Goal: Task Accomplishment & Management: Use online tool/utility

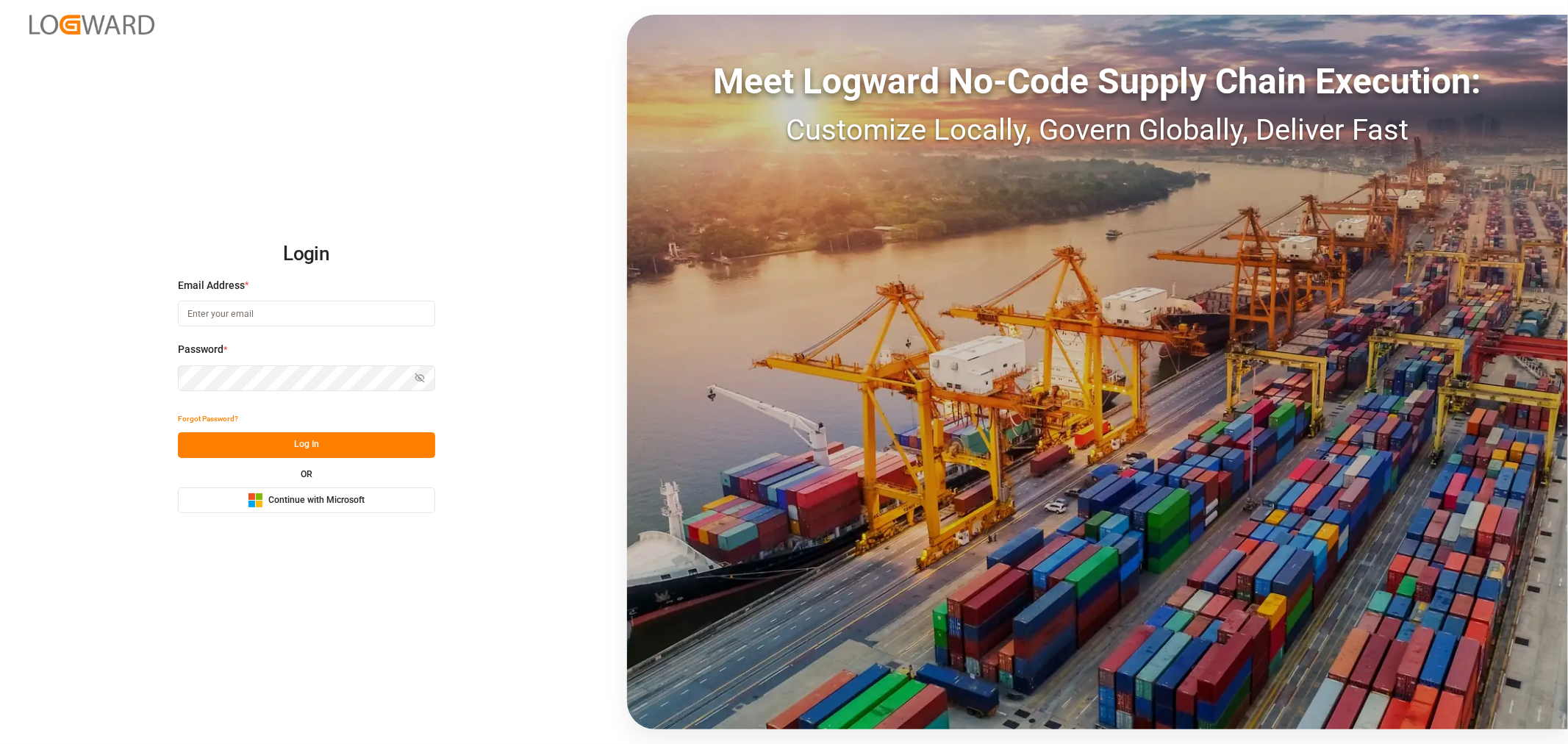
click at [206, 306] on input at bounding box center [306, 314] width 257 height 26
type input "shashidhar.mm@logward.com"
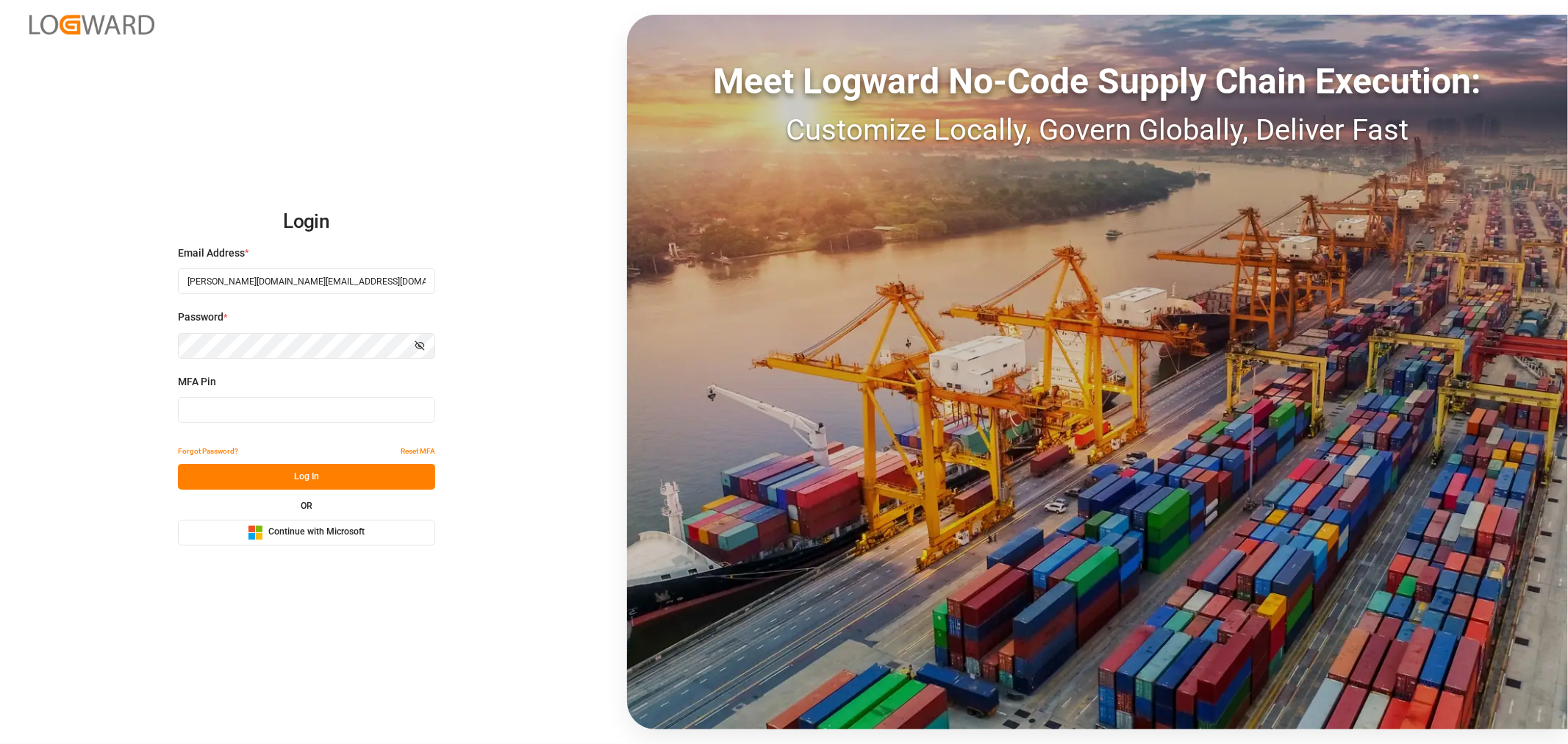
type input "520951"
click at [290, 536] on span "Continue with Microsoft" at bounding box center [316, 532] width 97 height 14
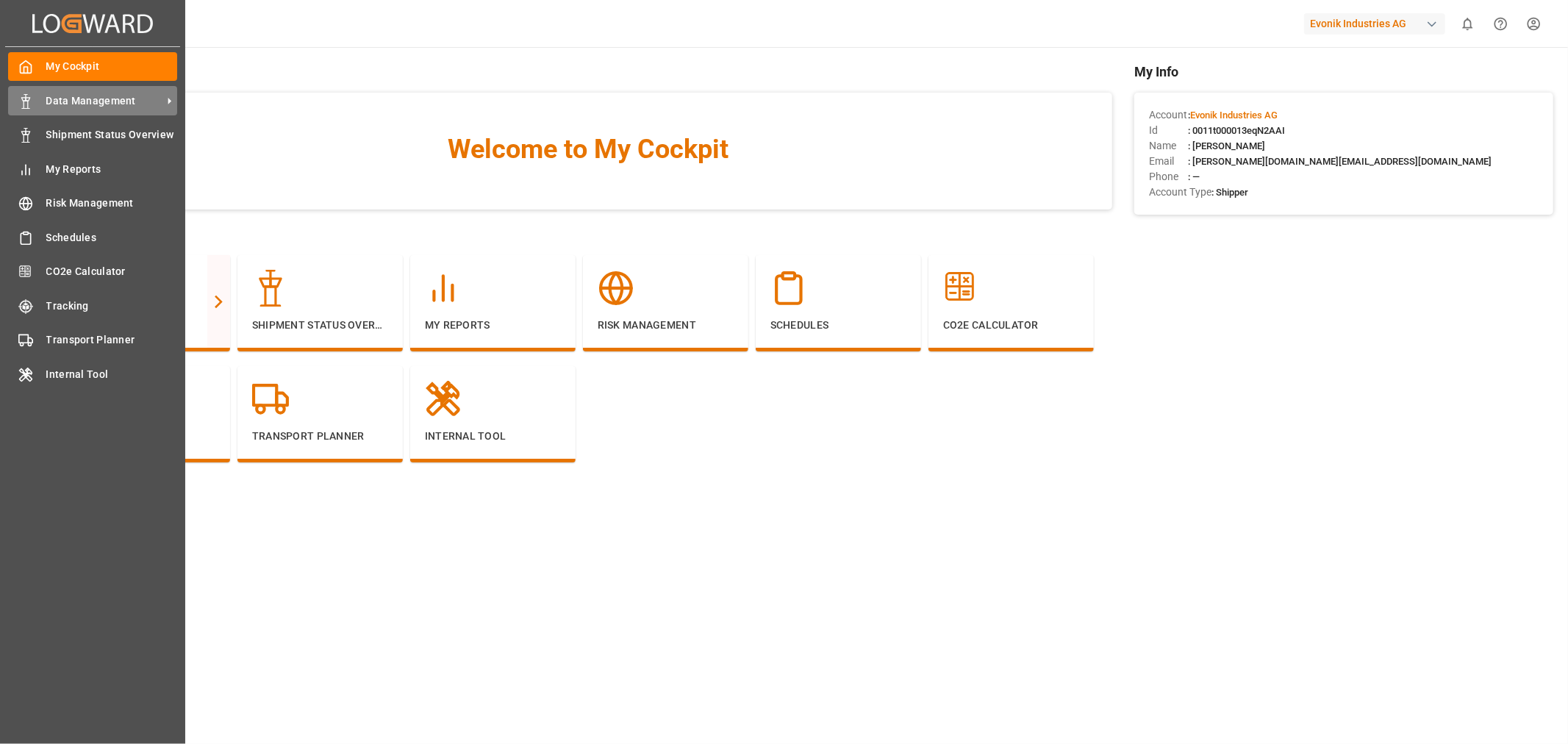
click at [87, 98] on span "Data Management" at bounding box center [105, 101] width 117 height 15
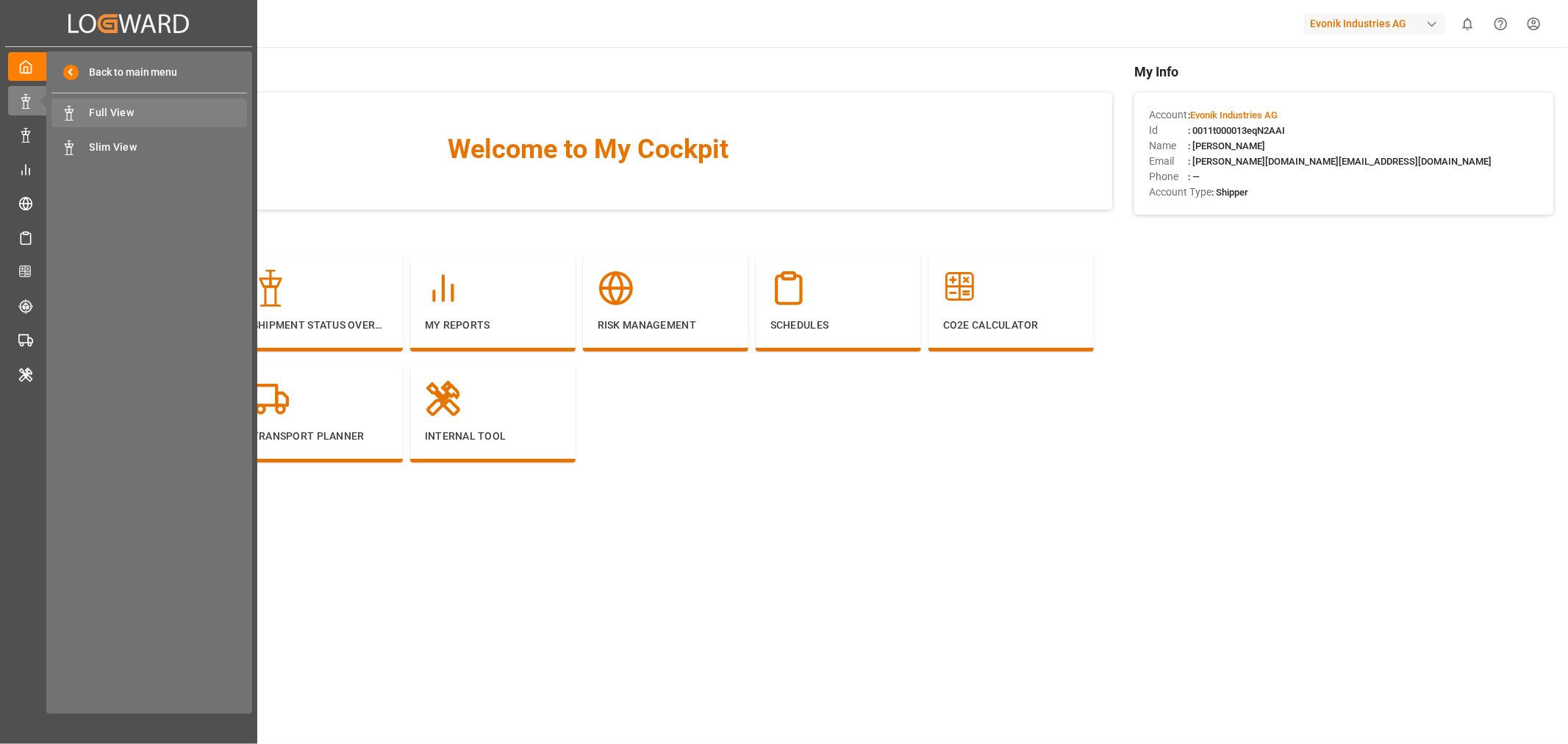
click at [117, 121] on div "Full View Full View" at bounding box center [148, 113] width 196 height 29
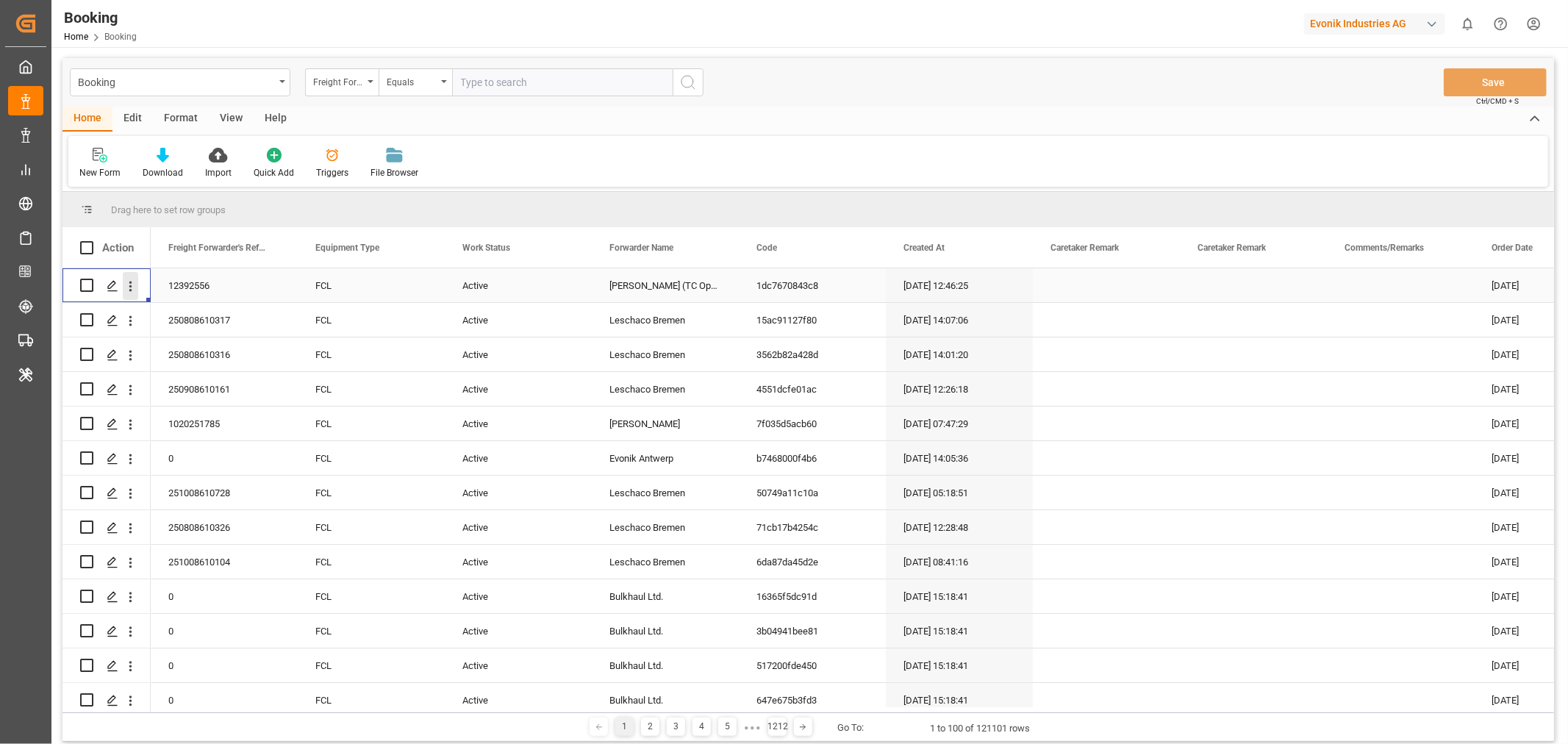
click at [125, 282] on icon "open menu" at bounding box center [130, 286] width 15 height 15
click at [167, 311] on span "Open in new tab" at bounding box center [227, 317] width 134 height 15
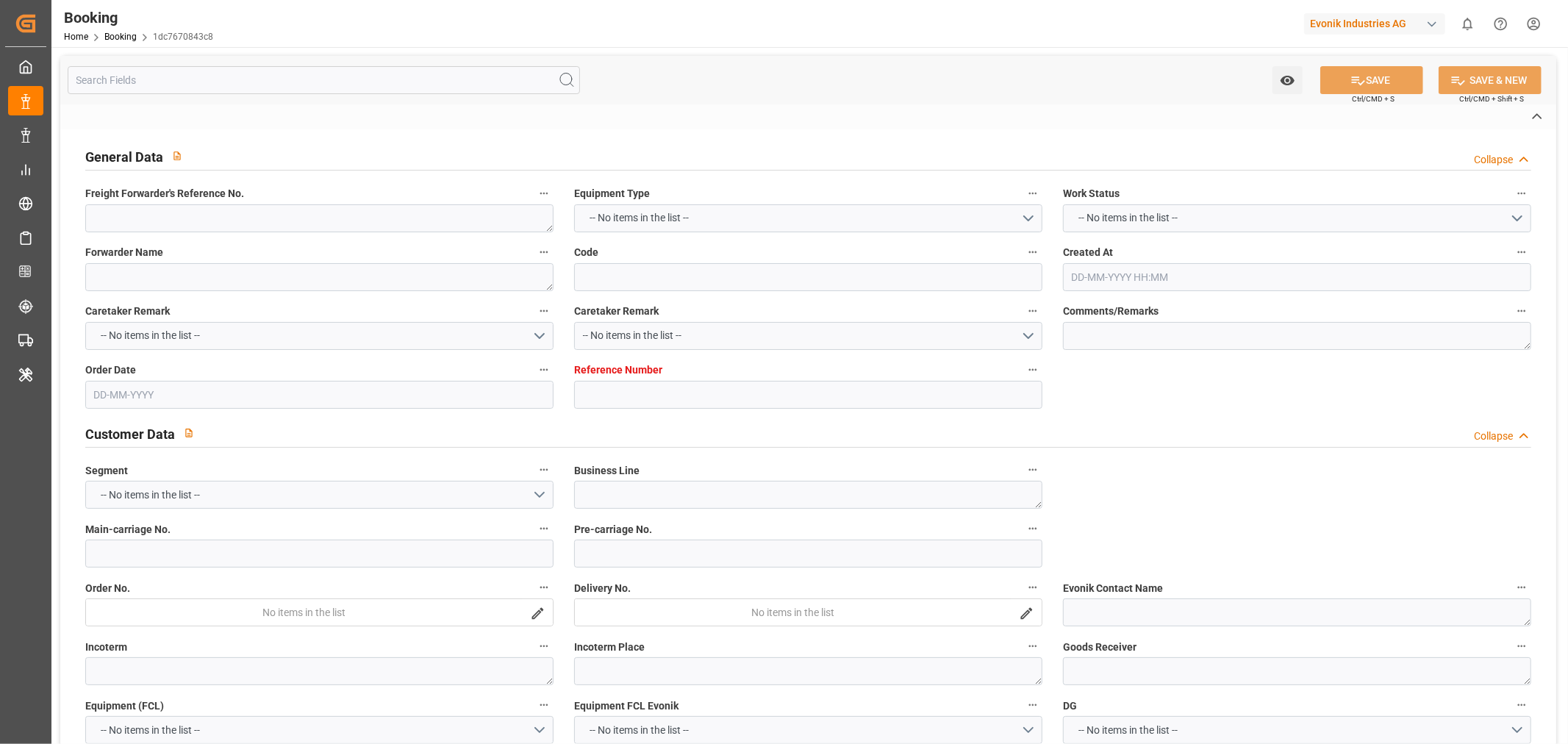
type textarea "12392556"
type textarea "Stolt (TC Operator)"
type input "1dc7670843c8"
type input "7001204687"
type textarea "Oxeno"
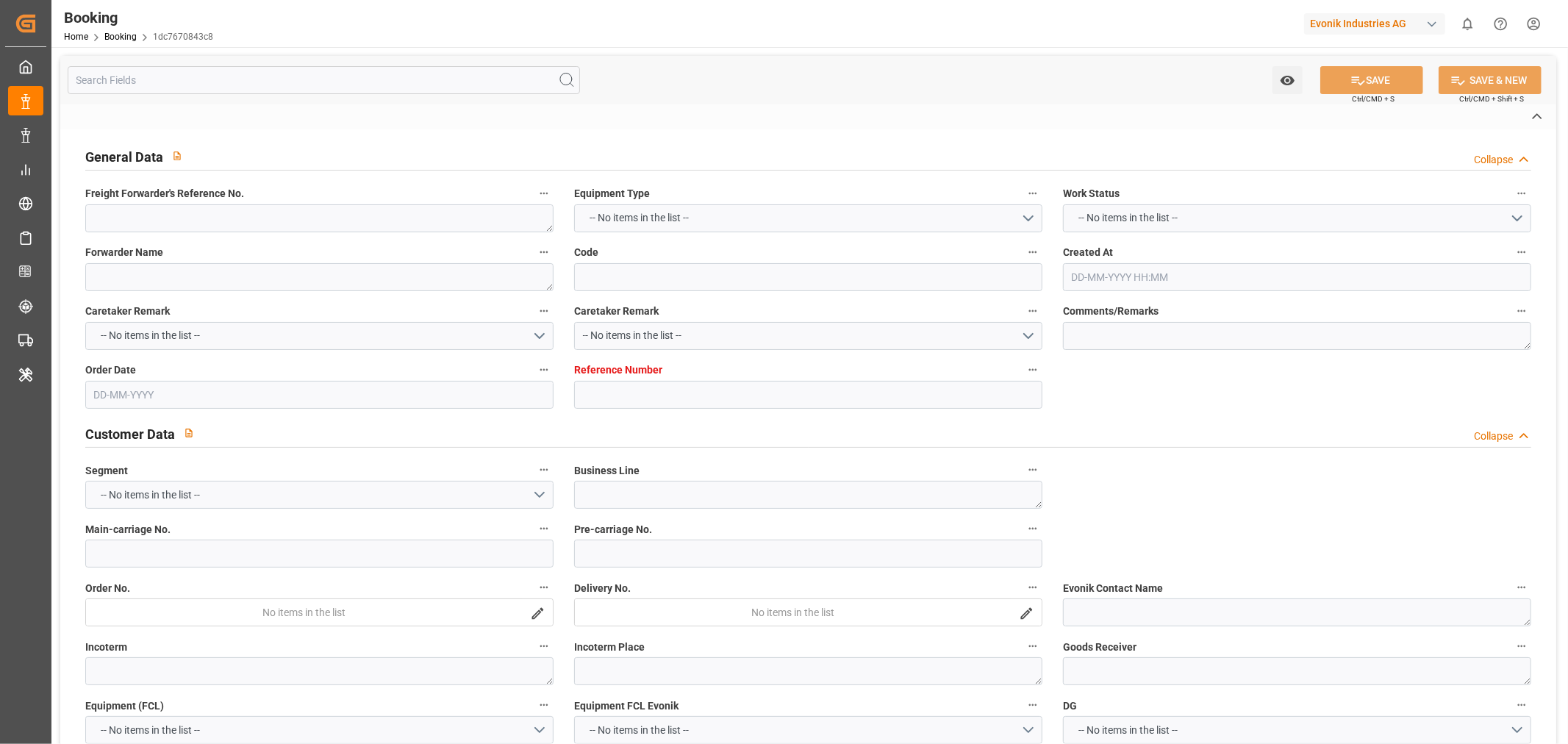
type input "7001204686"
type textarea "marco.wueller@evonik.com"
type textarea "CFR"
type textarea "NINGBO"
type textarea "2.1"
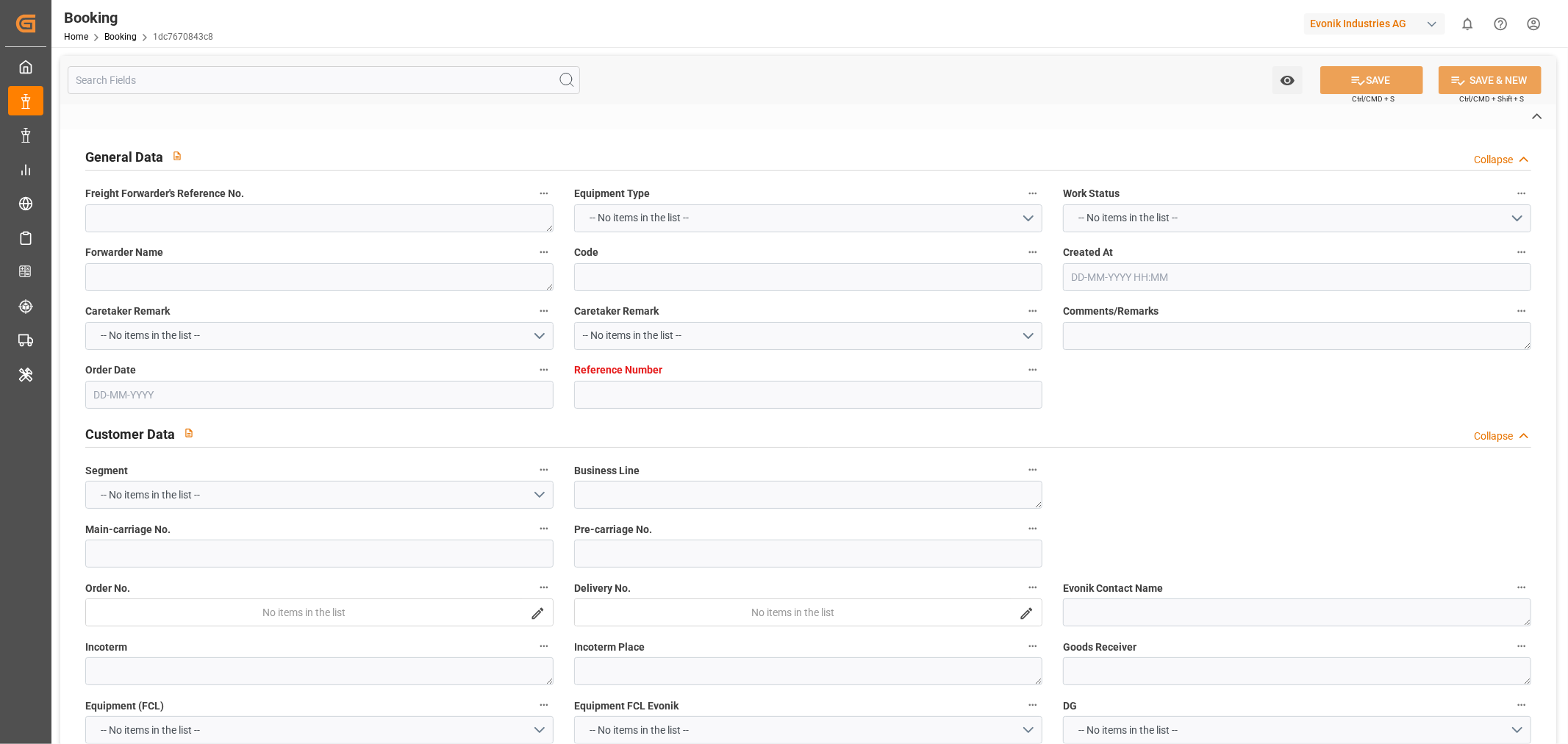
type textarea "Marl"
type textarea "BVIU5250331"
type input "BUSAN EXPRESS"
type input "HLCU"
type textarea "12392556"
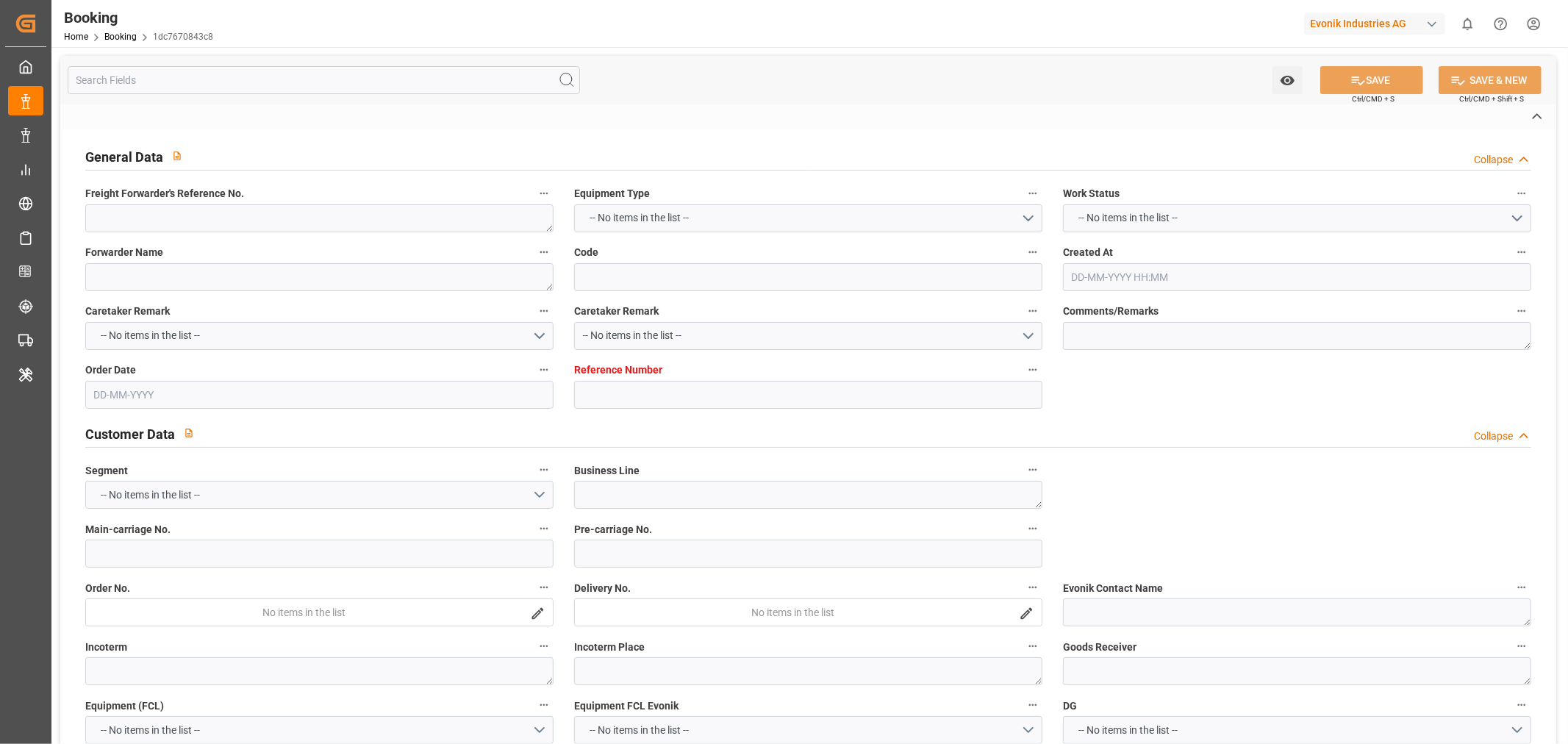
type input "Rotterdam"
type input "Ningbo"
type textarea "vesselName etd eta"
type textarea "INPUT_Evonik_Seeburger_IFTMIN_1003052845_20250814152313261.edi"
type textarea "NWC/UK North West Continent / UK_CNNBO_HLCU_Oxeno"
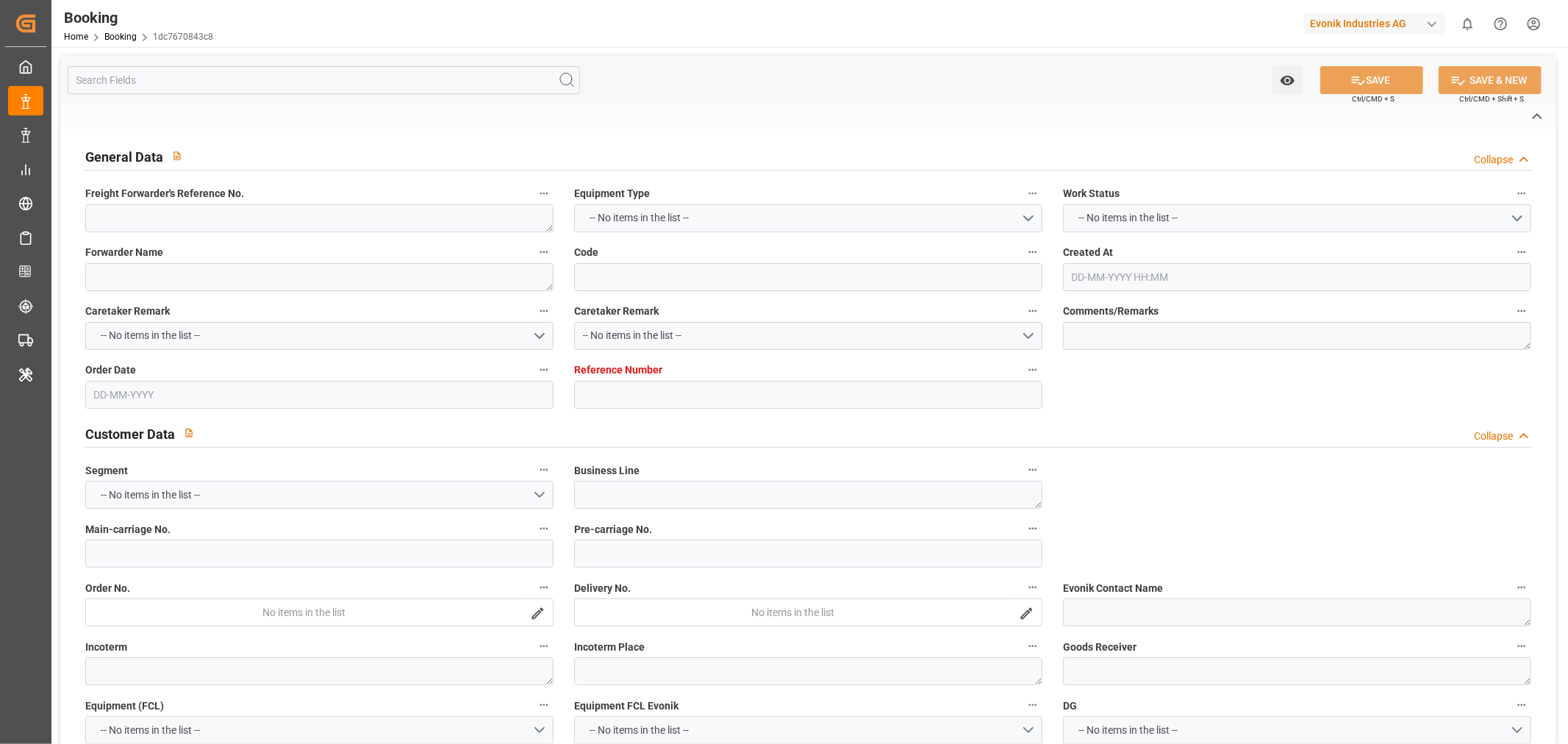
type textarea "INPUT_Evonik_Seeburger_IFTMIN_1002894210_20250625144427642.edi,INPUT_Evonik_See…"
type textarea "1003052845"
type textarea "Logward System"
type textarea "Pod-PodRegionName-EquipmentFcl-businessLine-"
type textarea "IFTMIN"
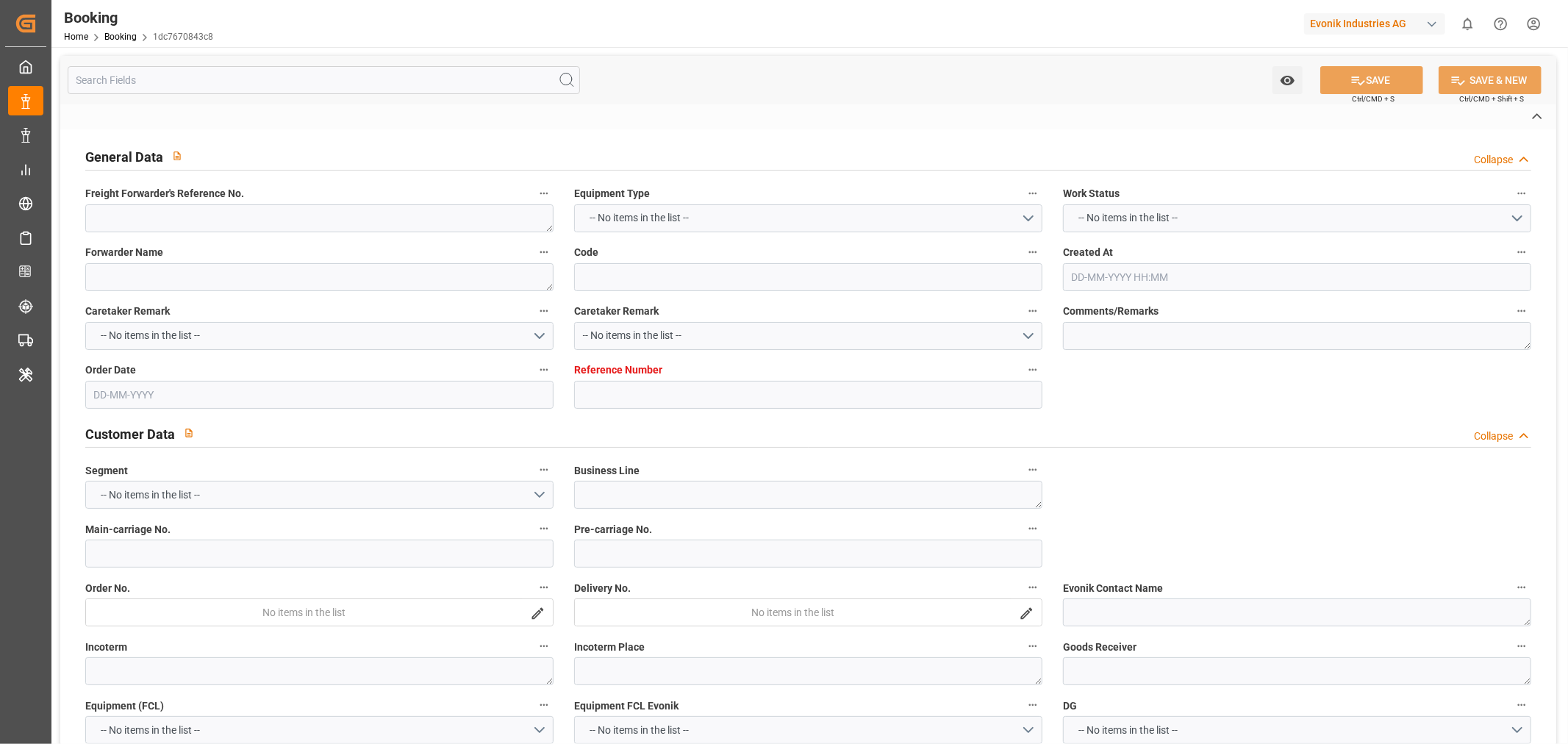
type textarea "a011t00000LcJC5AAN"
type textarea "No"
type input "ROTTERDAM"
type input "NINGBO PT"
type input "533E"
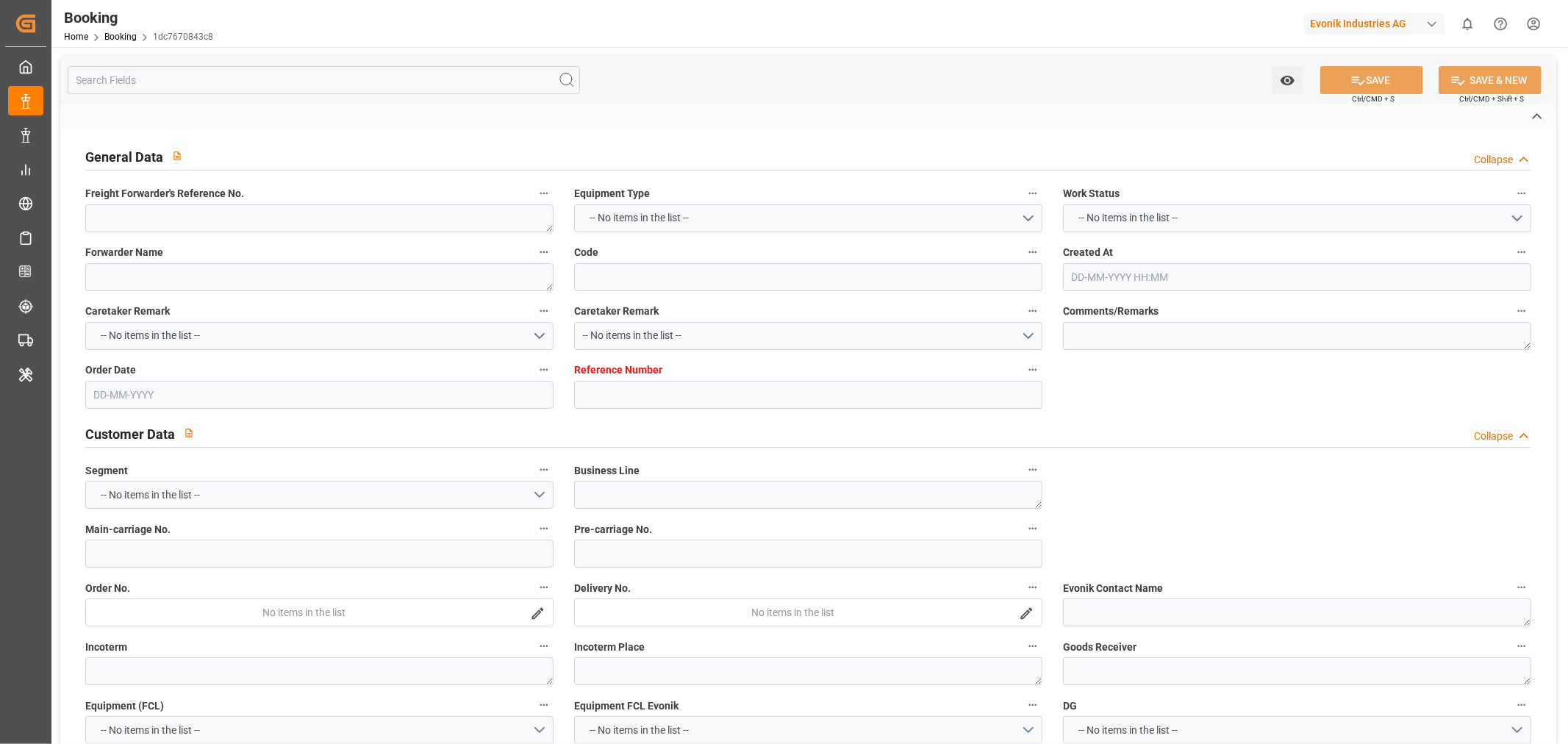
type input "VESSEL"
type input "BUSAN EXPRESS"
type input "TRUCK"
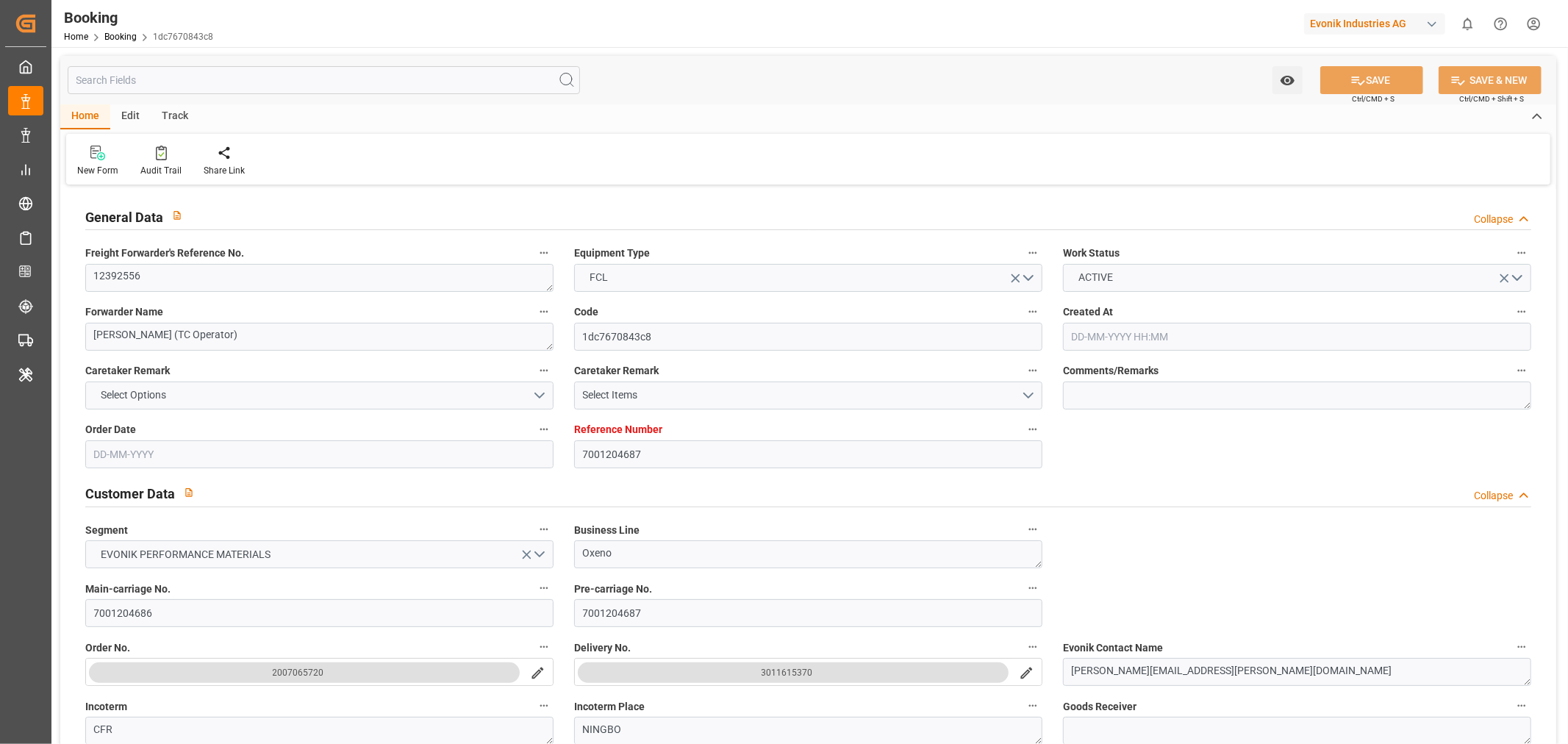
type input "7001204687"
type input "9540144"
type input "Hapag Lloyd"
type input "Hapag Lloyd Aktiengesellschaft"
type input "NLRTM"
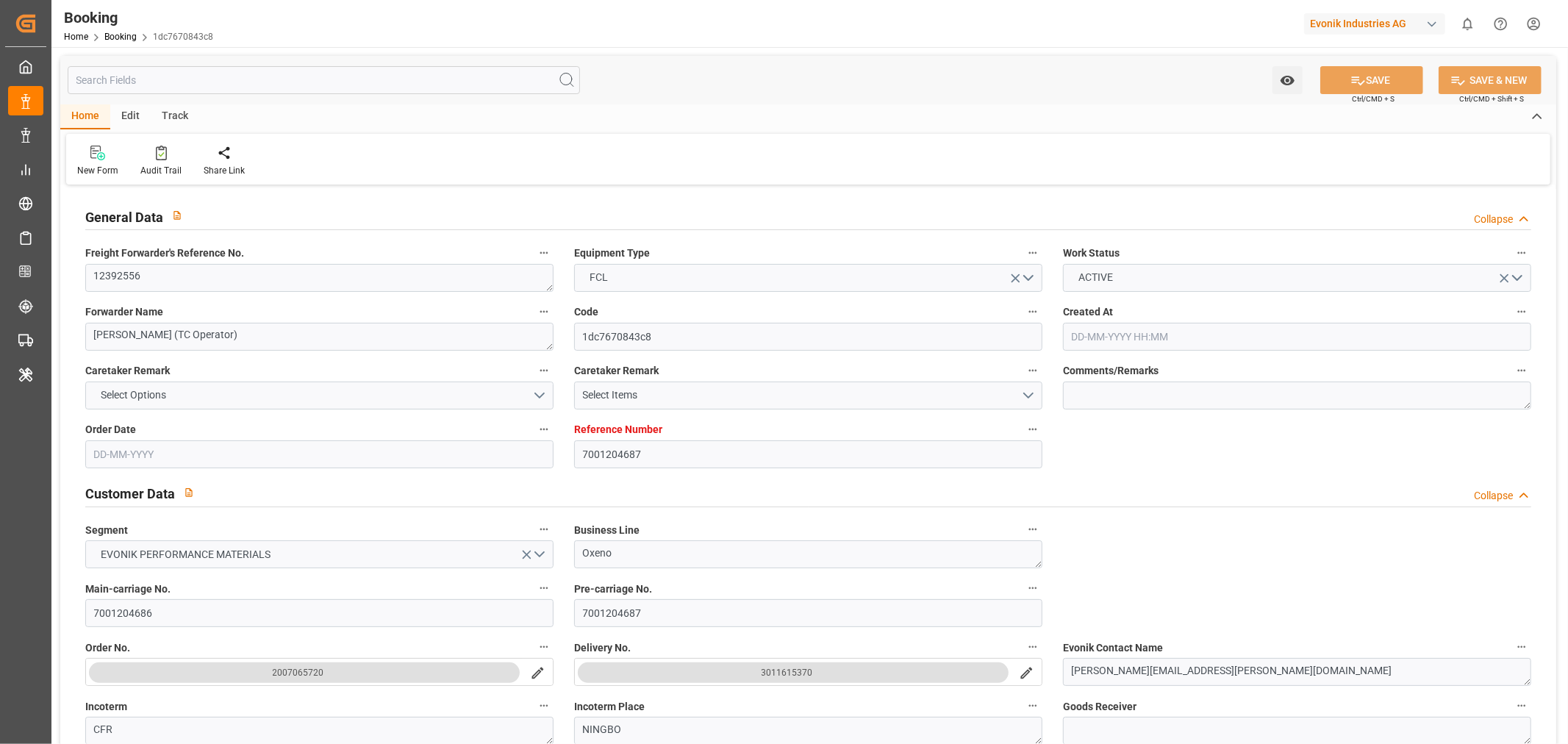
type input "CNNBO"
type input "42"
type input "0"
type input "NLRTM"
type input "CNNBG"
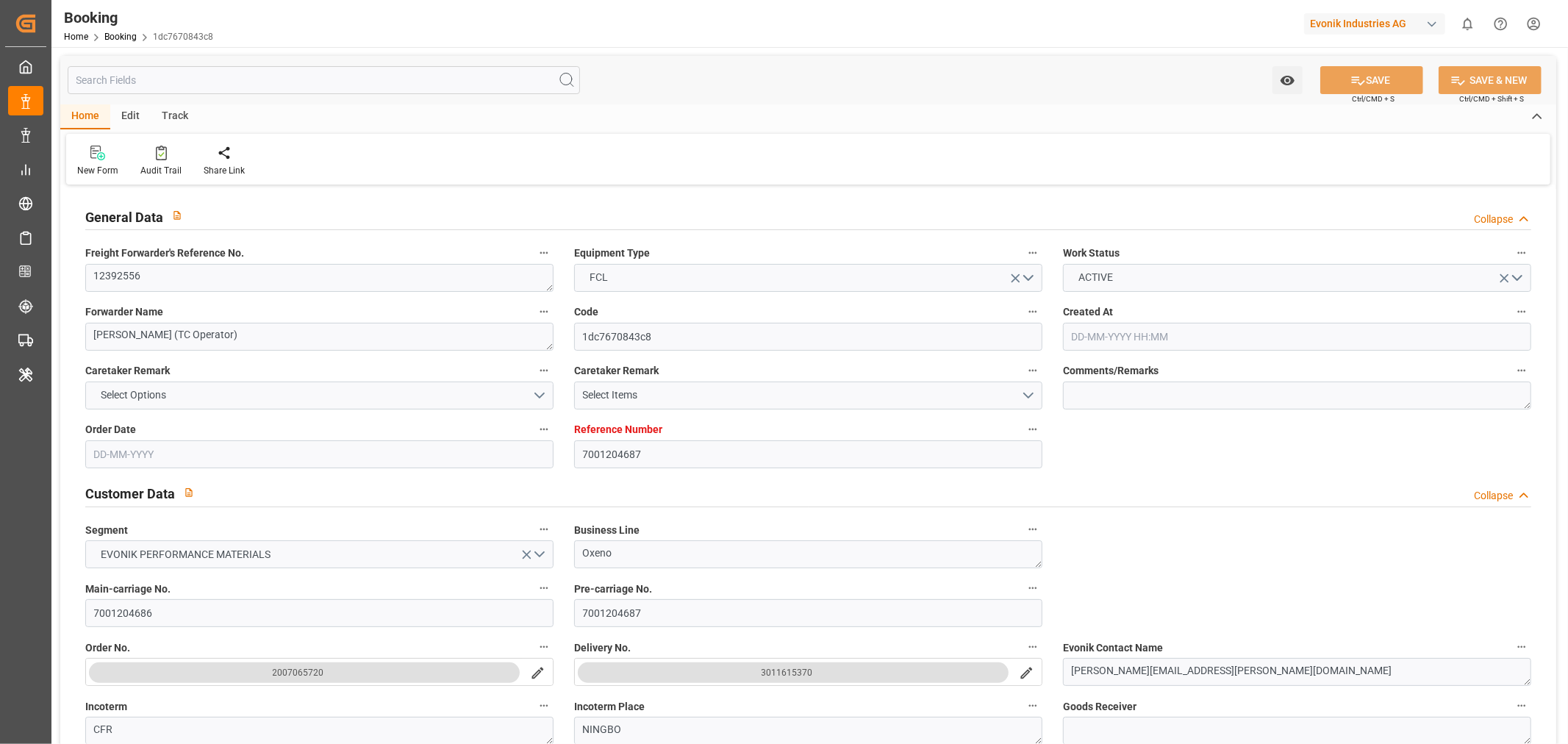
type input "9540144"
type input "25-06-2025 12:46"
type input "25-06-2025"
type input "10-10-2025"
type input "14-08-2025"
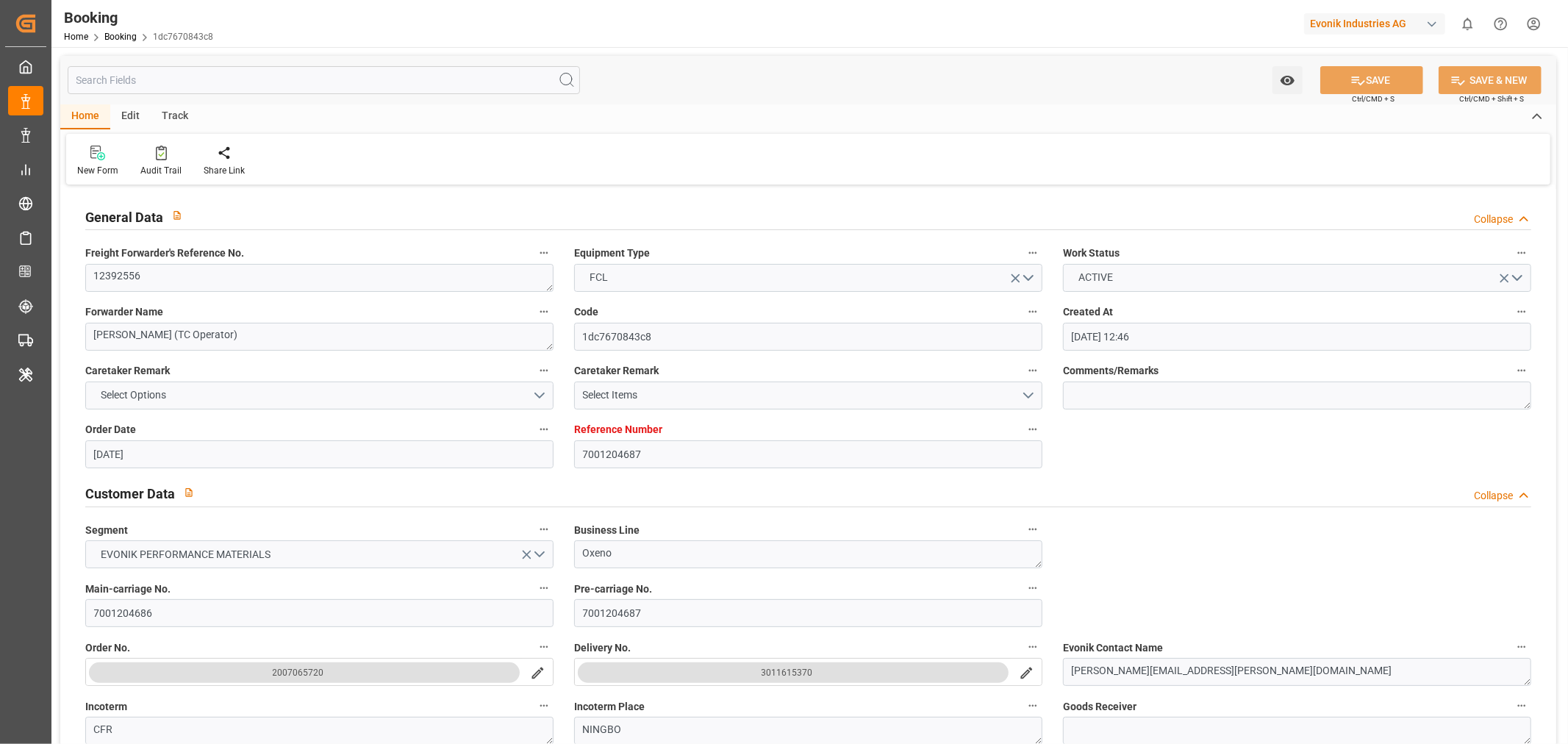
type input "22-08-2025 15:00"
type input "22-08-2025 00:00"
type input "22-08-2025 20:48"
type input "19-08-2025 21:25"
type input "03-10-2025 09:00"
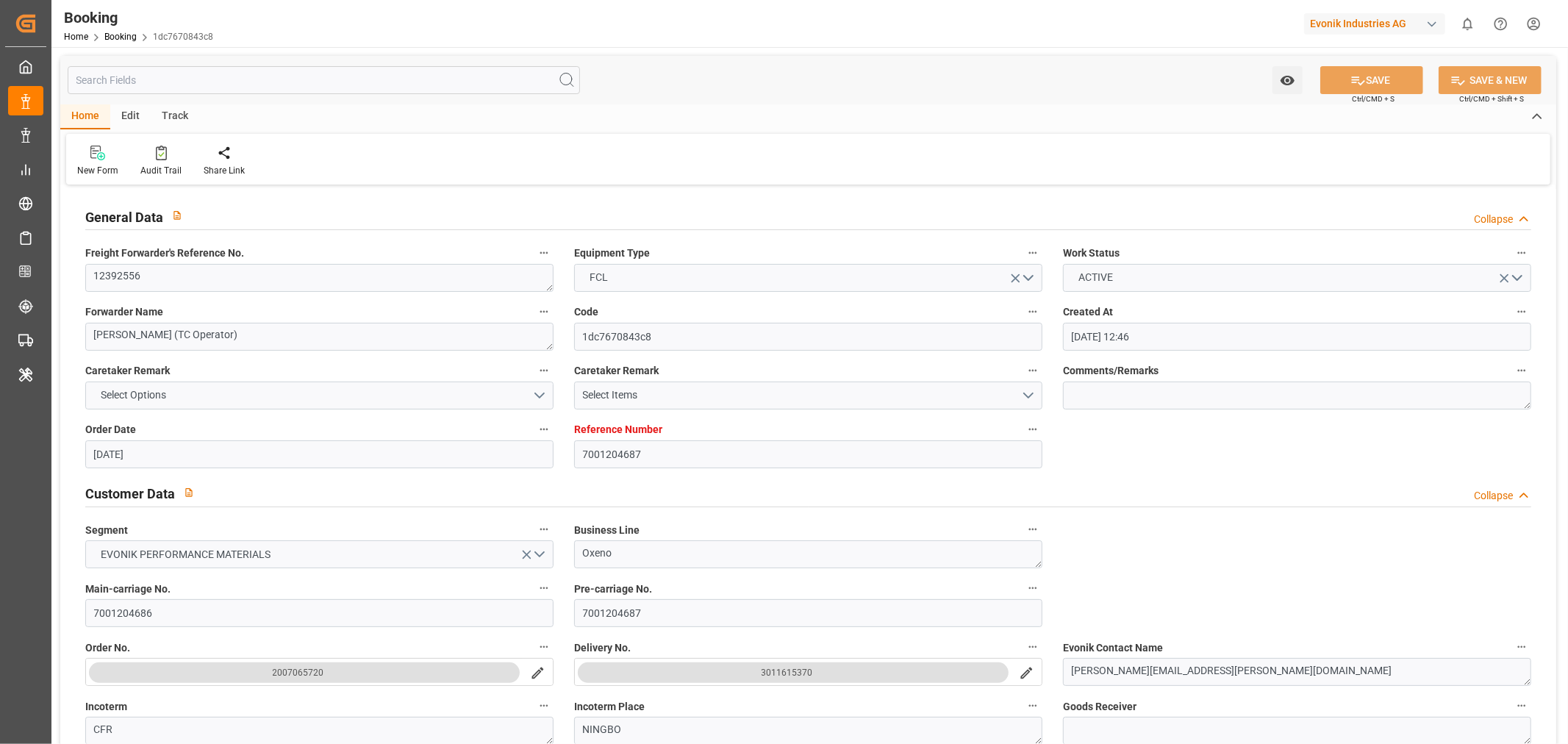
type input "03-10-2025 00:00"
type input "03-10-2025 09:36"
type input "04-10-2025 01:10"
type input "14-08-2025"
type input "07-10-2025 04:52"
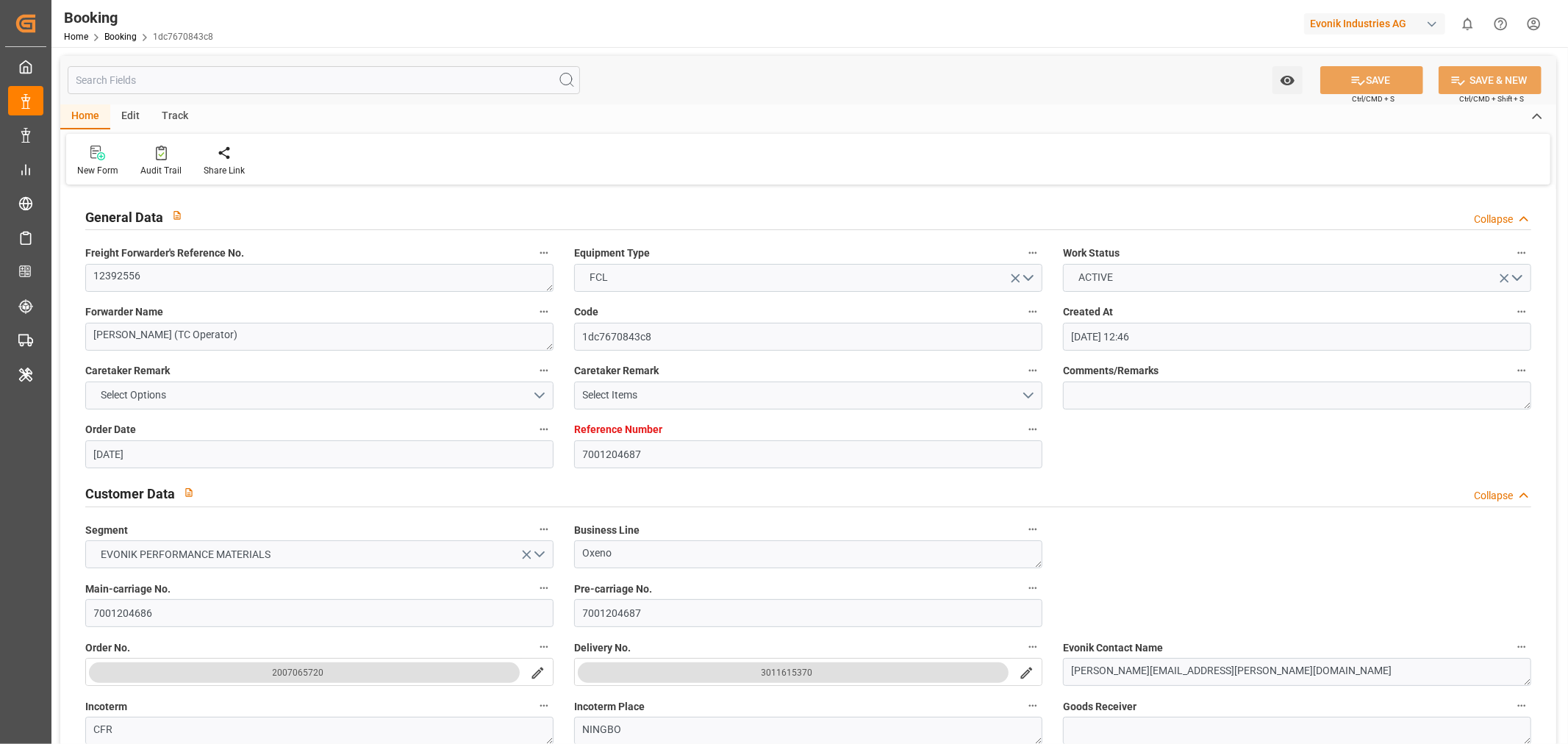
type input "07-10-2025"
type input "22-08-2025 00:06"
type input "22-08-2025 15:00"
type input "22-08-2025 22:10"
type input "03-10-2025 09:00"
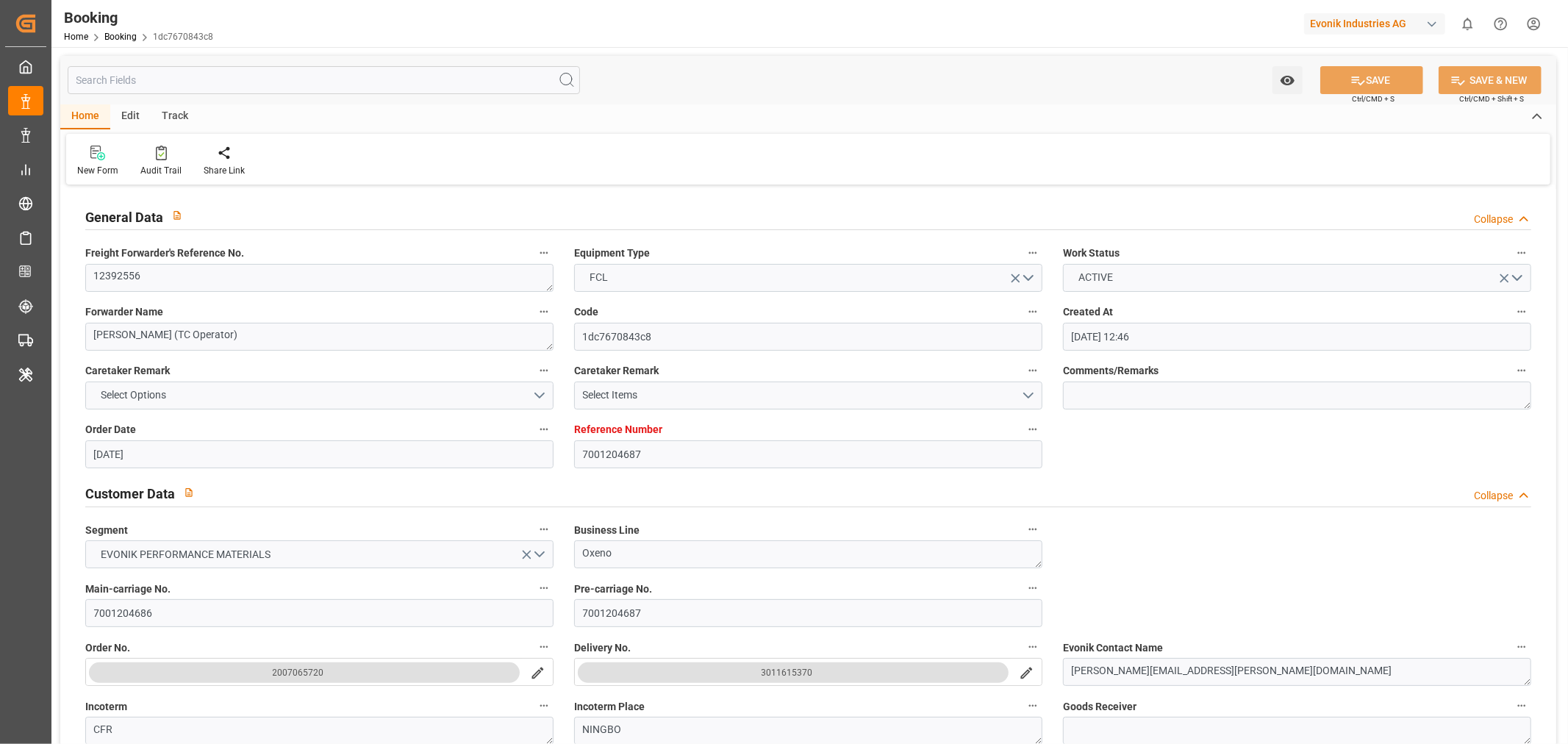
type input "03-10-2025 09:30"
type input "03-10-2025 21:00"
type input "03-10-2025 09:36"
type input "03-10-2025 11:37"
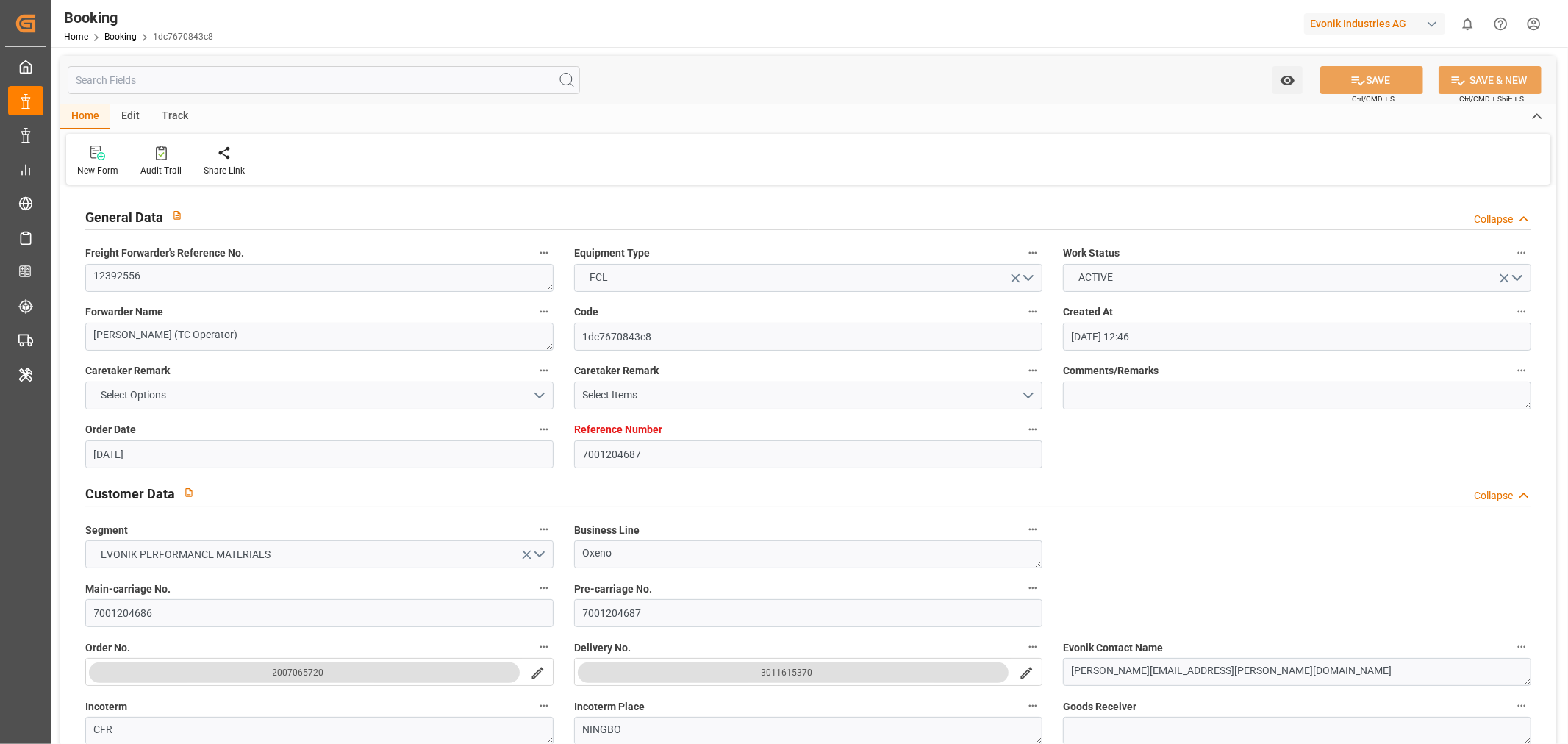
type input "07-10-2025 09:36"
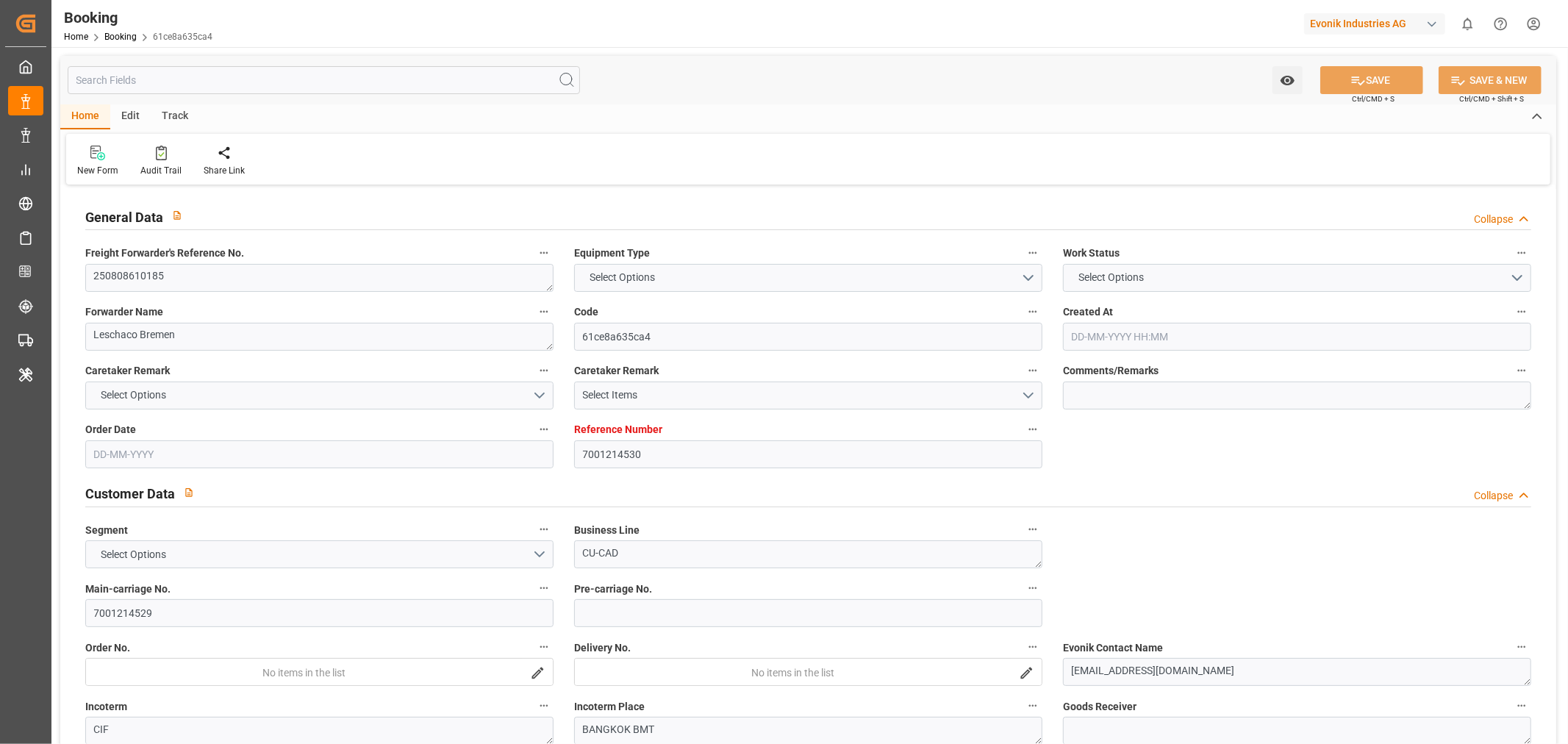
type input "7001214530"
type input "9619933"
type input "Maersk"
type input "Maersk Line AS"
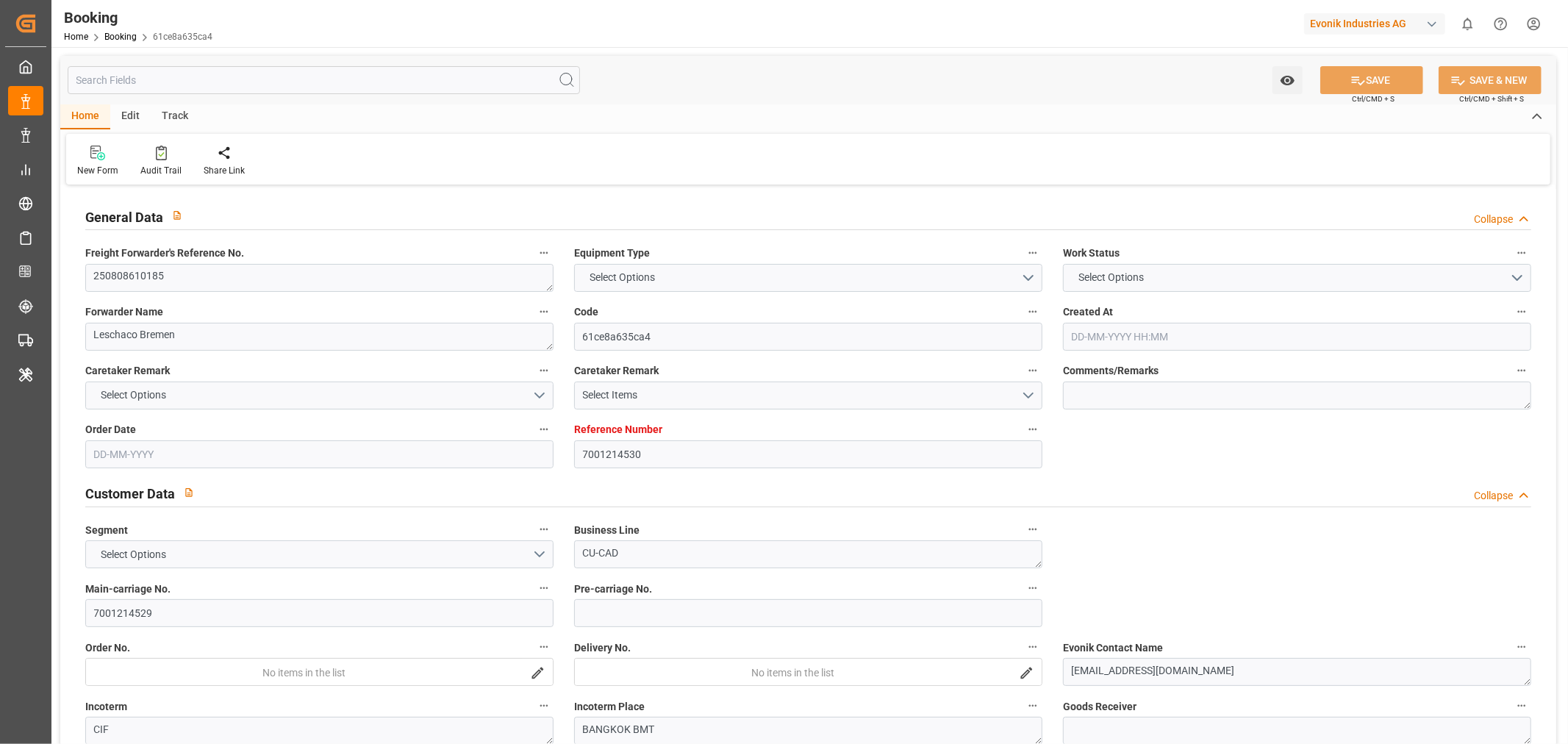
type input "NLRTM"
type input "THBMT"
type input "MYTPP"
type input "THLCH"
type input "0"
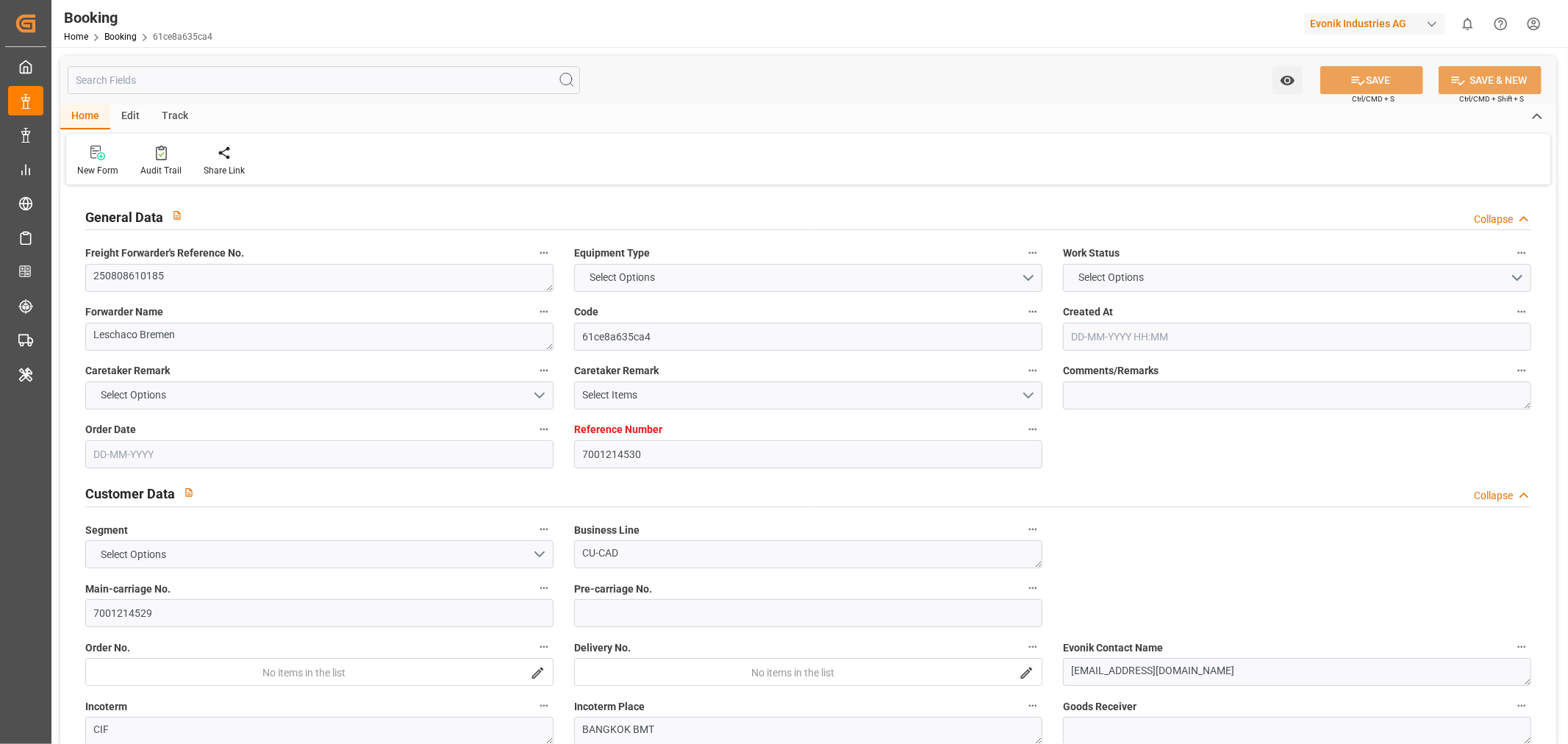
type input "NLRTM"
type input "THLCH"
type input "9351036"
type input "9250971"
type input "07-07-2025 05:44"
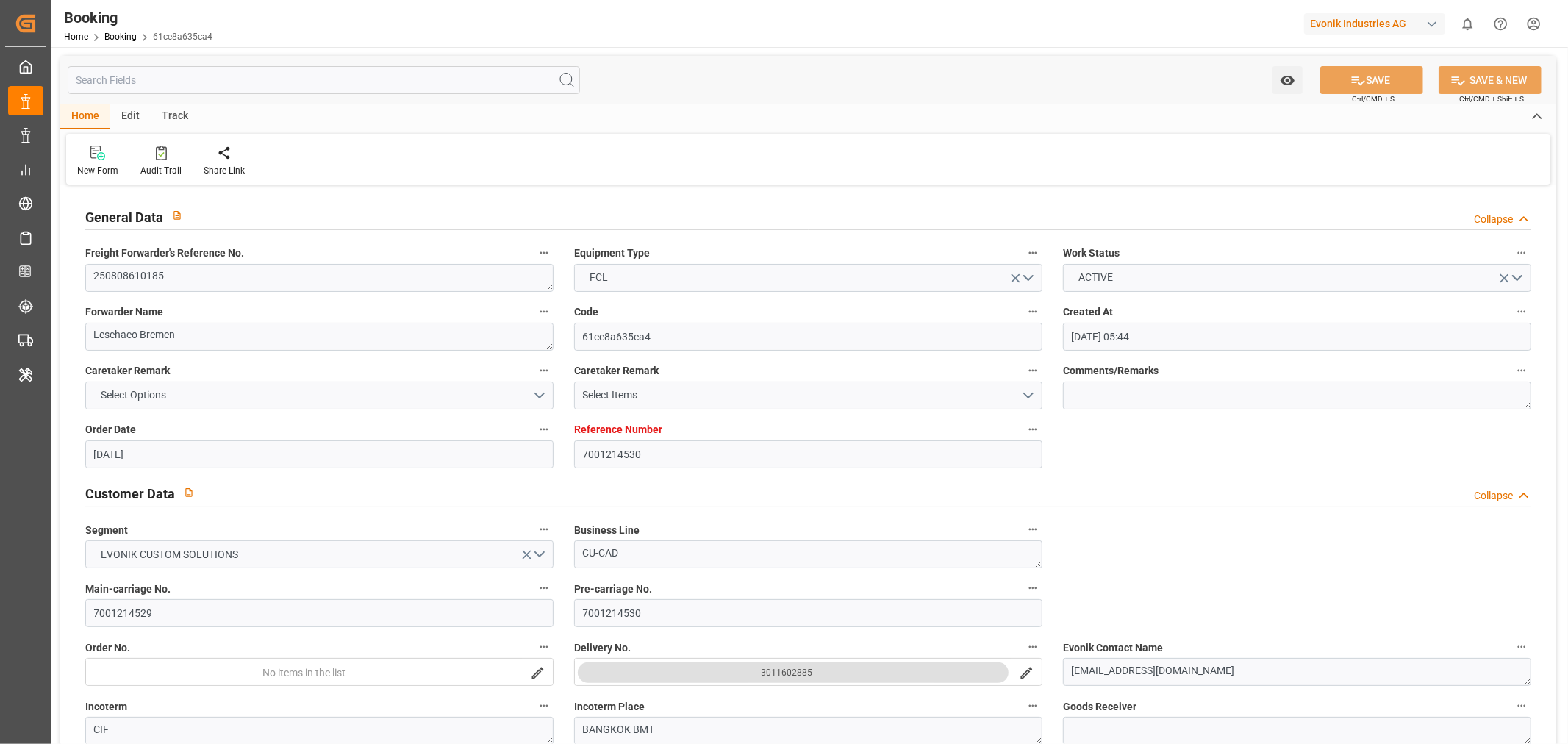
type input "07-07-2025"
type input "20-09-2025"
type input "24-07-2025"
type input "09-07-2025"
type input "01-10-2025"
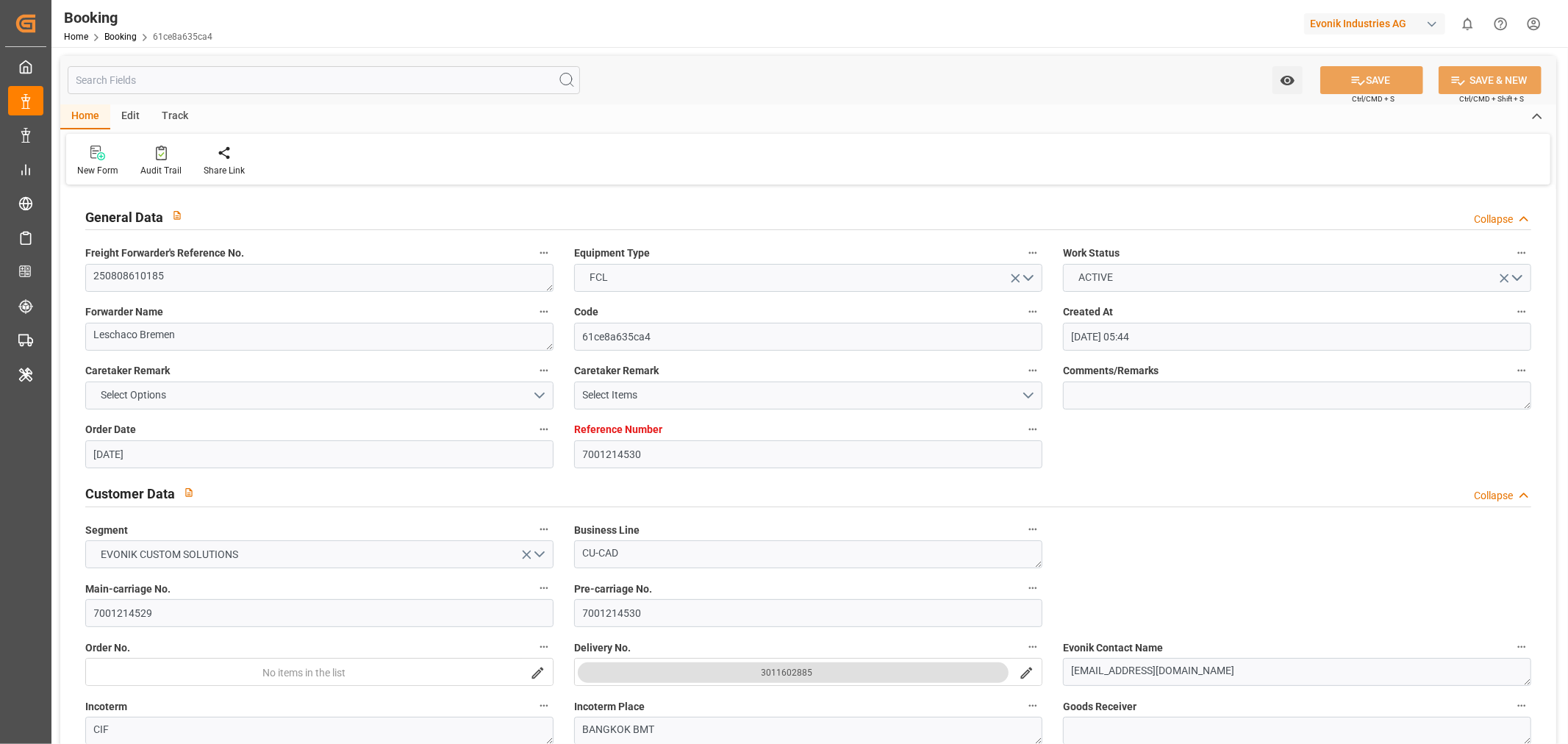
type input "04-08-2025 00:00"
type input "04-08-2025 14:45"
type input "01-08-2025 23:19"
type input "11-10-2025 00:00"
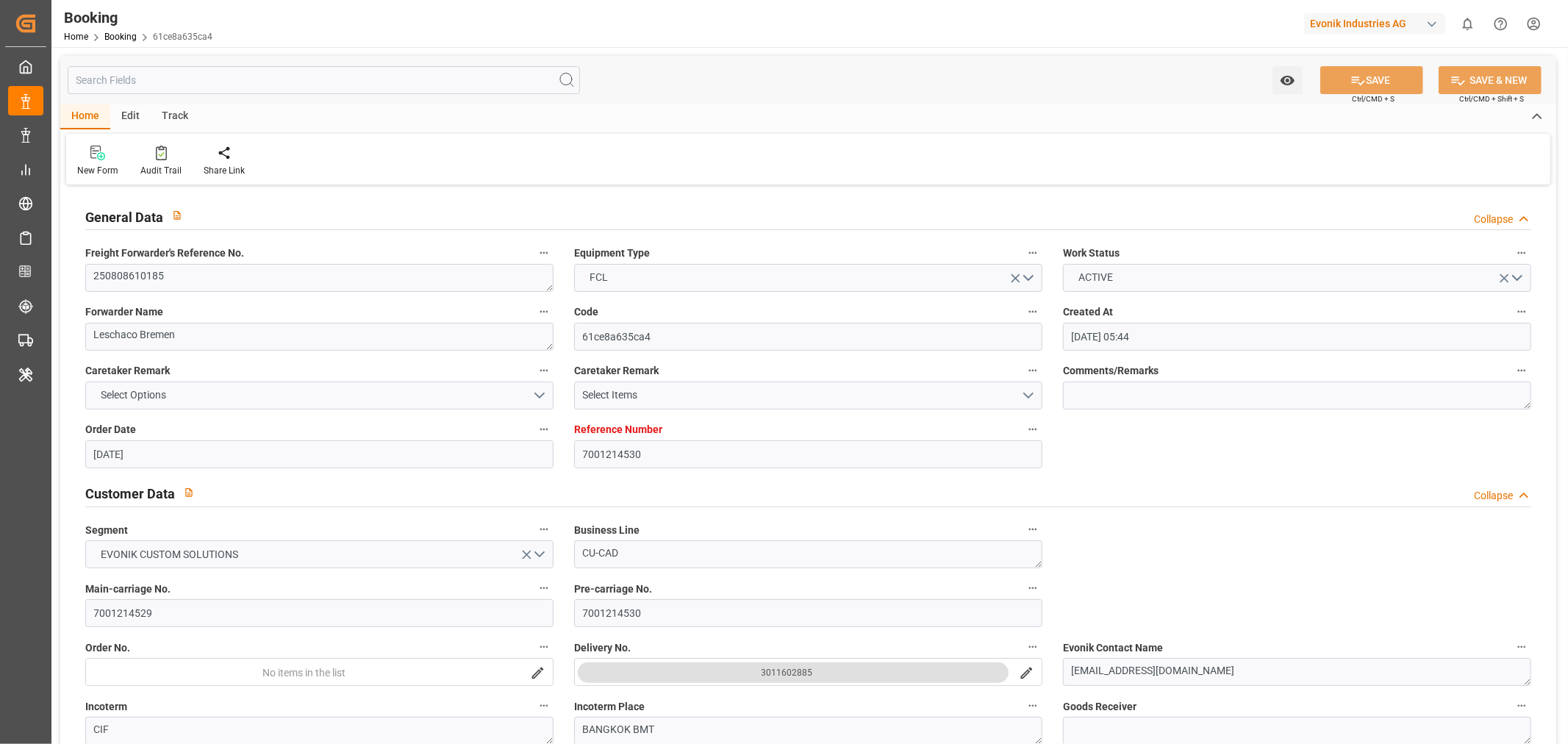
type input "29-09-2025 00:00"
type input "14-09-2025 08:30"
type input "06-09-2025 00:00"
type input "22-09-2025 02:50"
type input "27-09-2025 22:00"
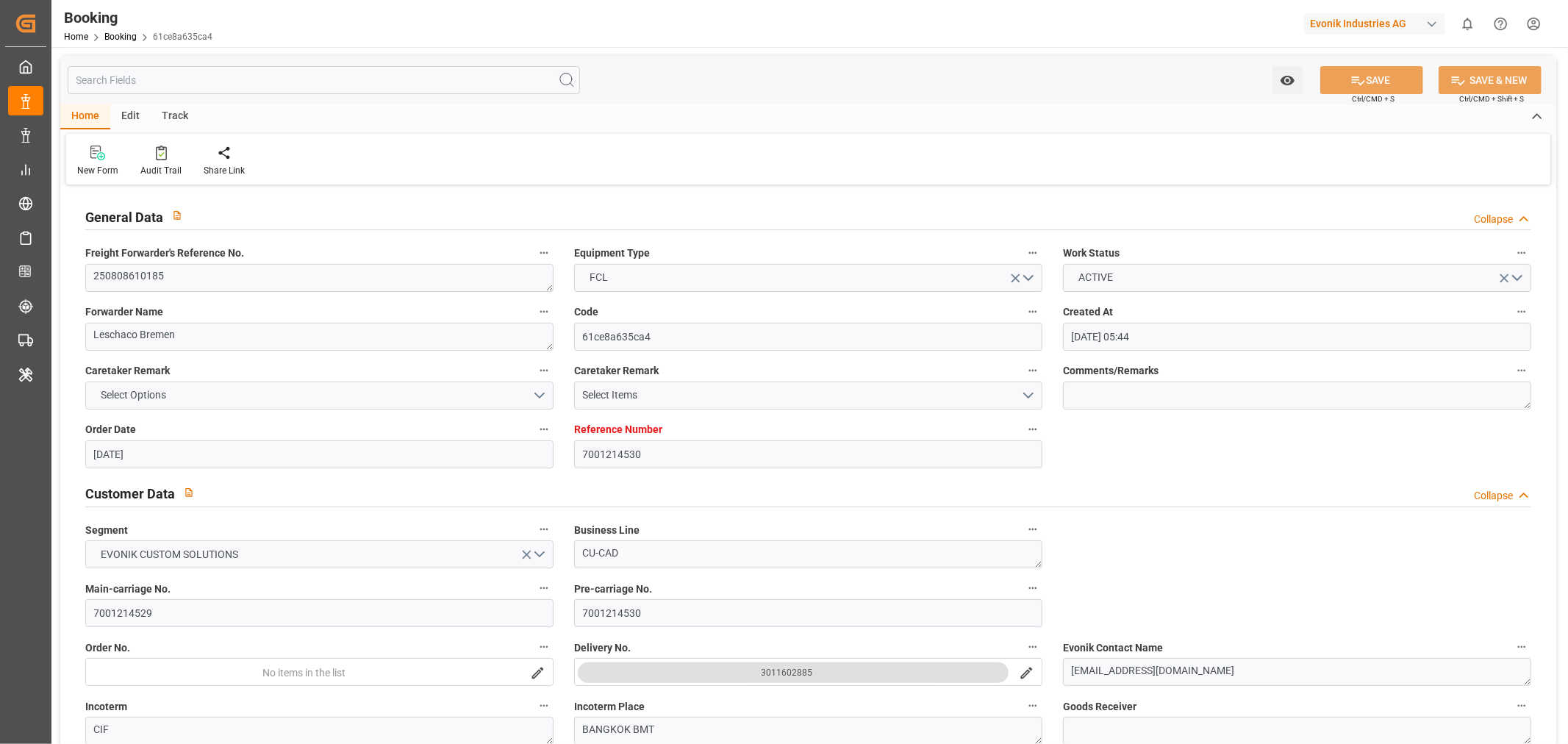
type input "11-09-2025 00:00"
type input "27-09-2025 18:55"
type input "01-10-2025 00:00"
type input "19-09-2025 00:00"
type input "01-10-2025 00:00"
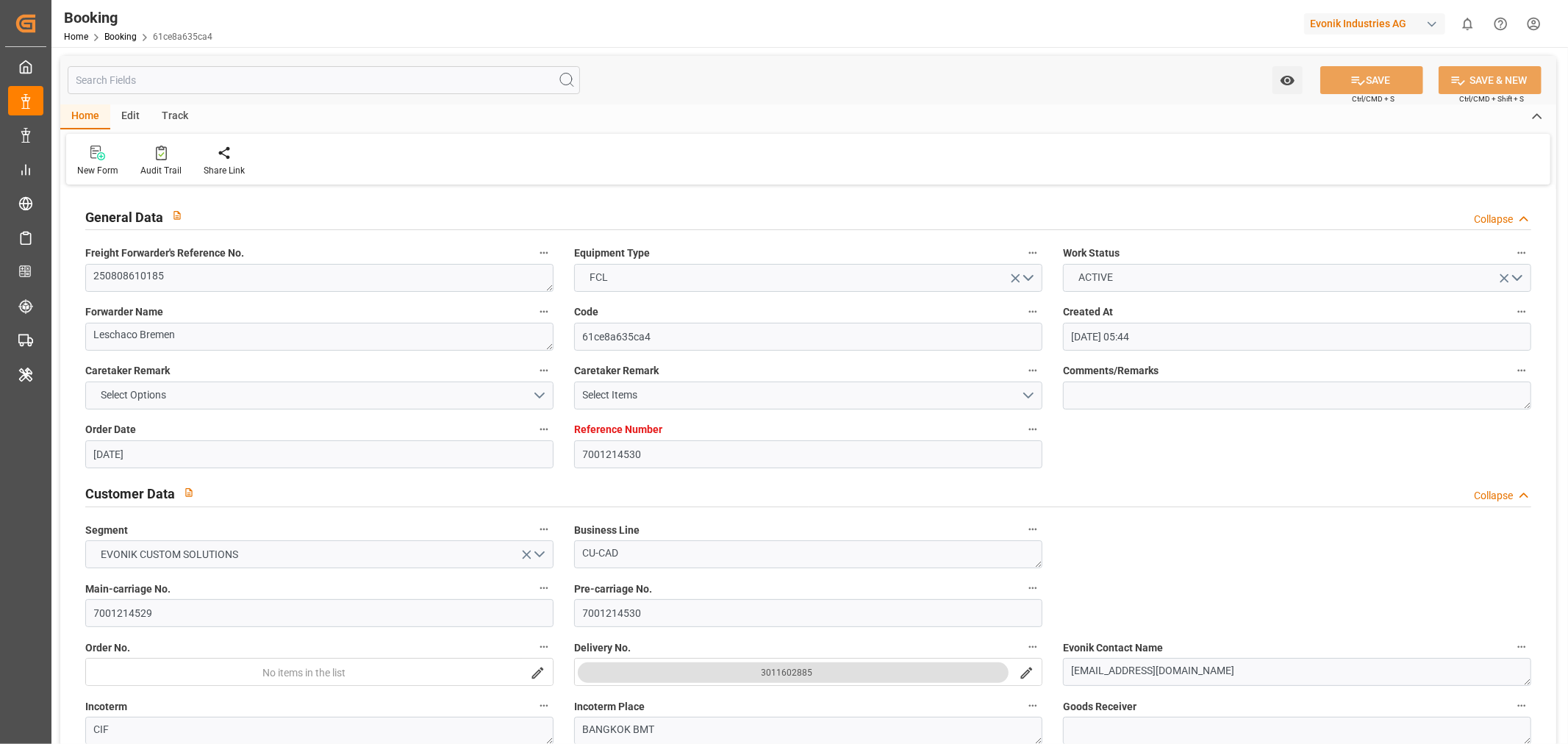
type input "[DATE] 00:00"
type input "28-09-2025 00:00"
type input "24-07-2025"
type input "06-10-2025 19:17"
type input "06-10-2025"
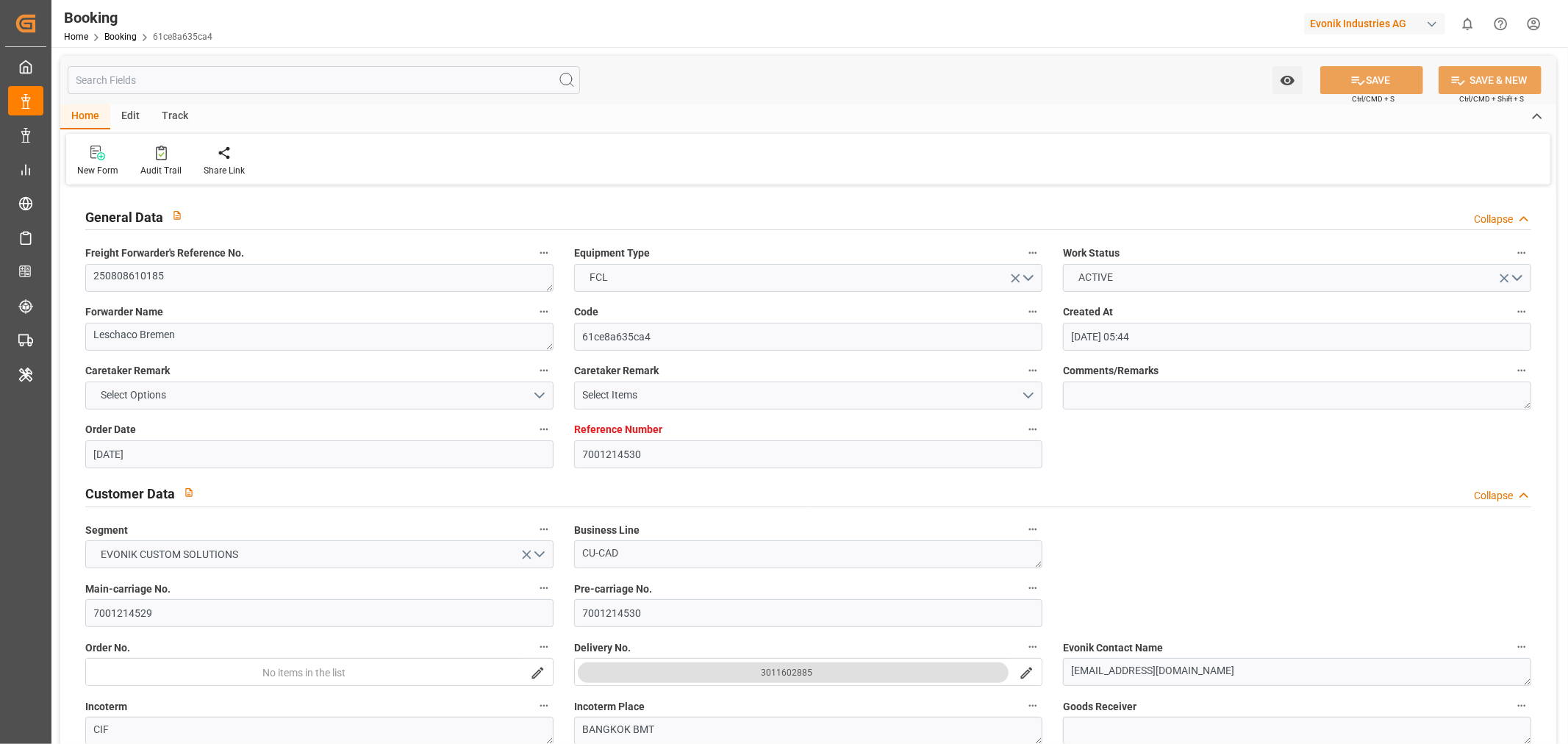
type input "23-07-2025 15:50"
type input "30-07-2025 13:00"
type input "30-07-2025 18:00"
type input "30-07-2025 13:00"
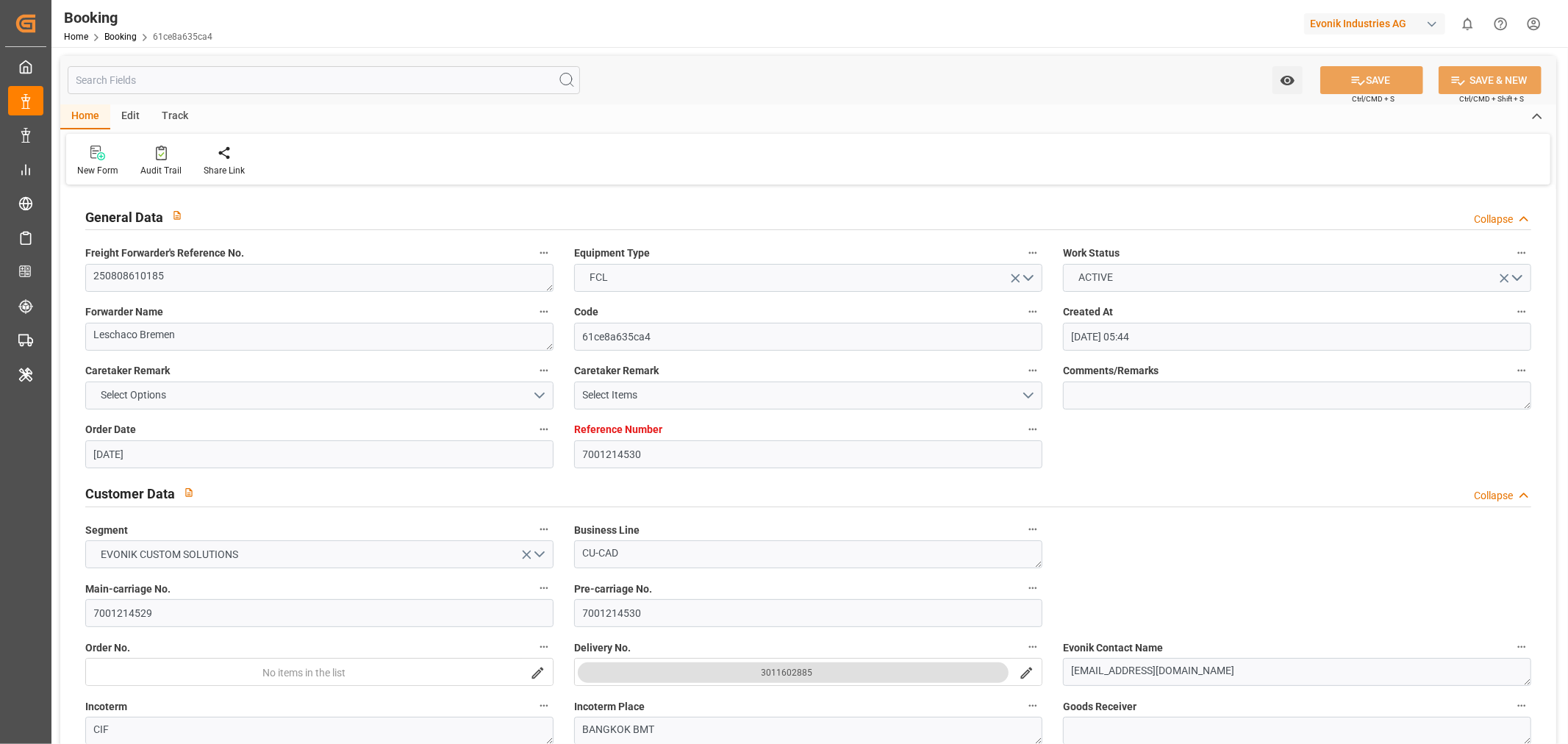
type input "30-07-2025 13:00"
type input "02-08-2025 13:00"
type input "04-08-2025 00:12"
type input "04-08-2025 12:00"
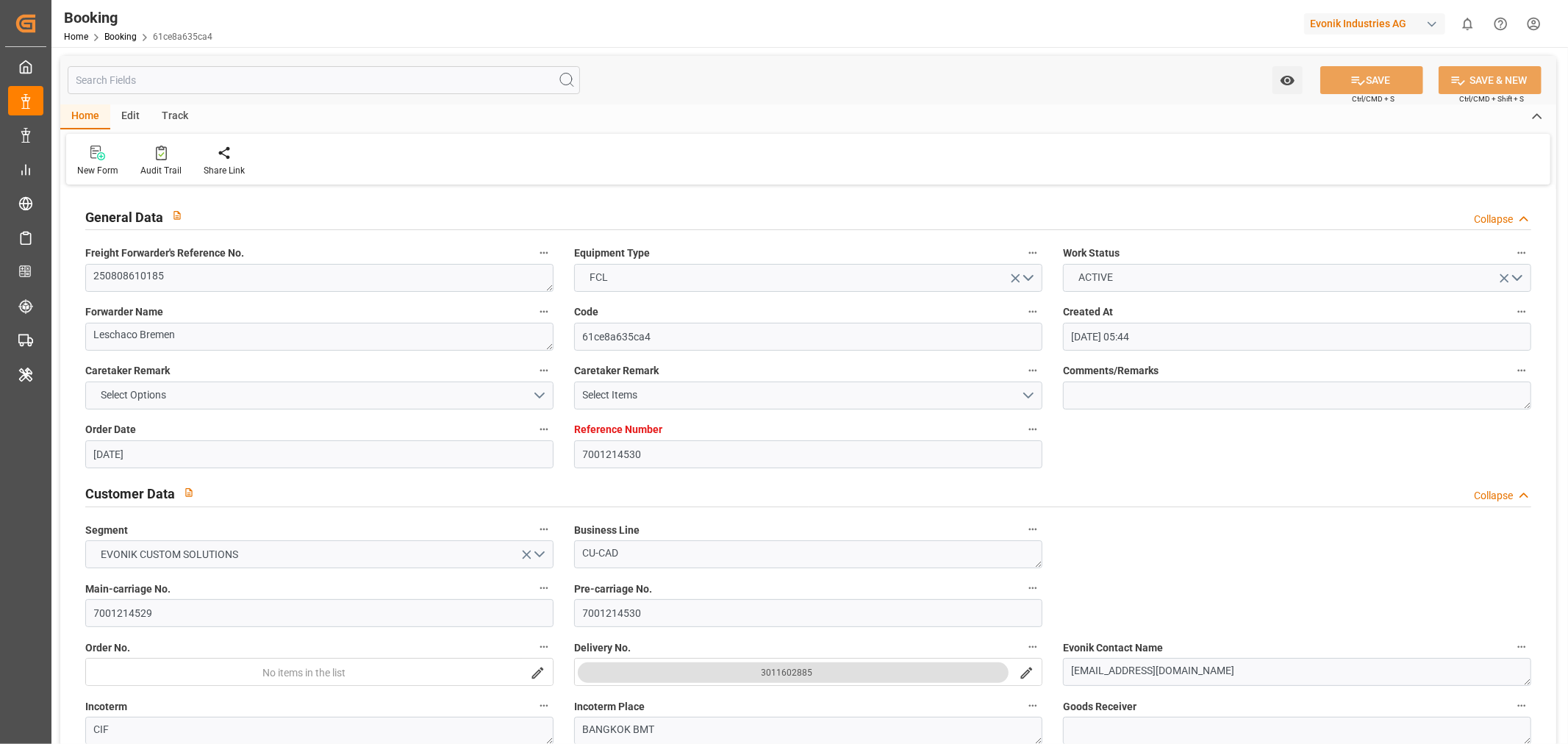
type input "04-08-2025 16:25"
type input "14-09-2025 08:30"
type input "14-09-2025 08:37"
type input "15-09-2025 01:29"
type input "15-09-2025 16:18"
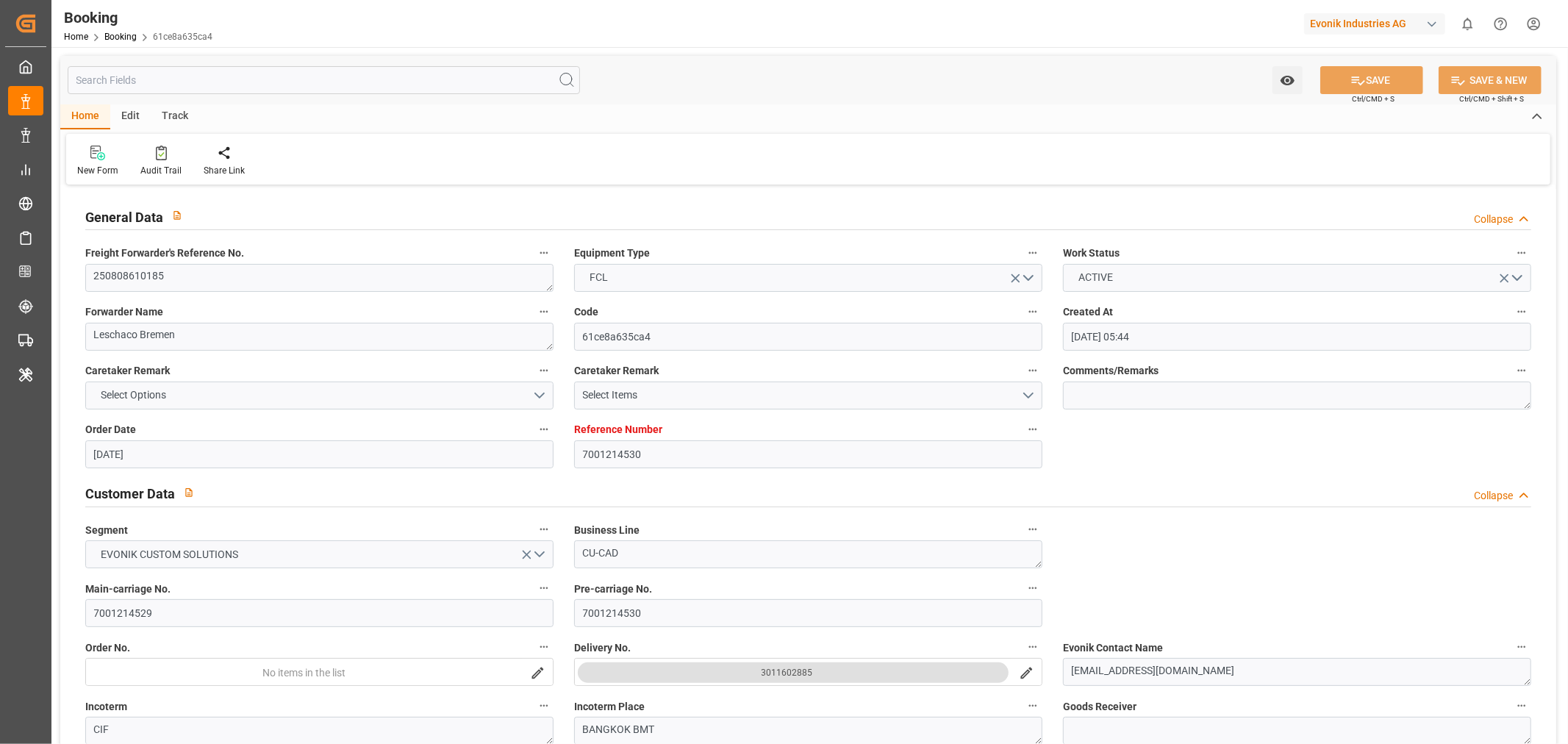
type input "27-09-2025 10:21"
type input "27-09-2025 19:00"
type input "27-09-2025 19:10"
type input "01-10-2025 06:00"
type input "01-10-2025 16:28"
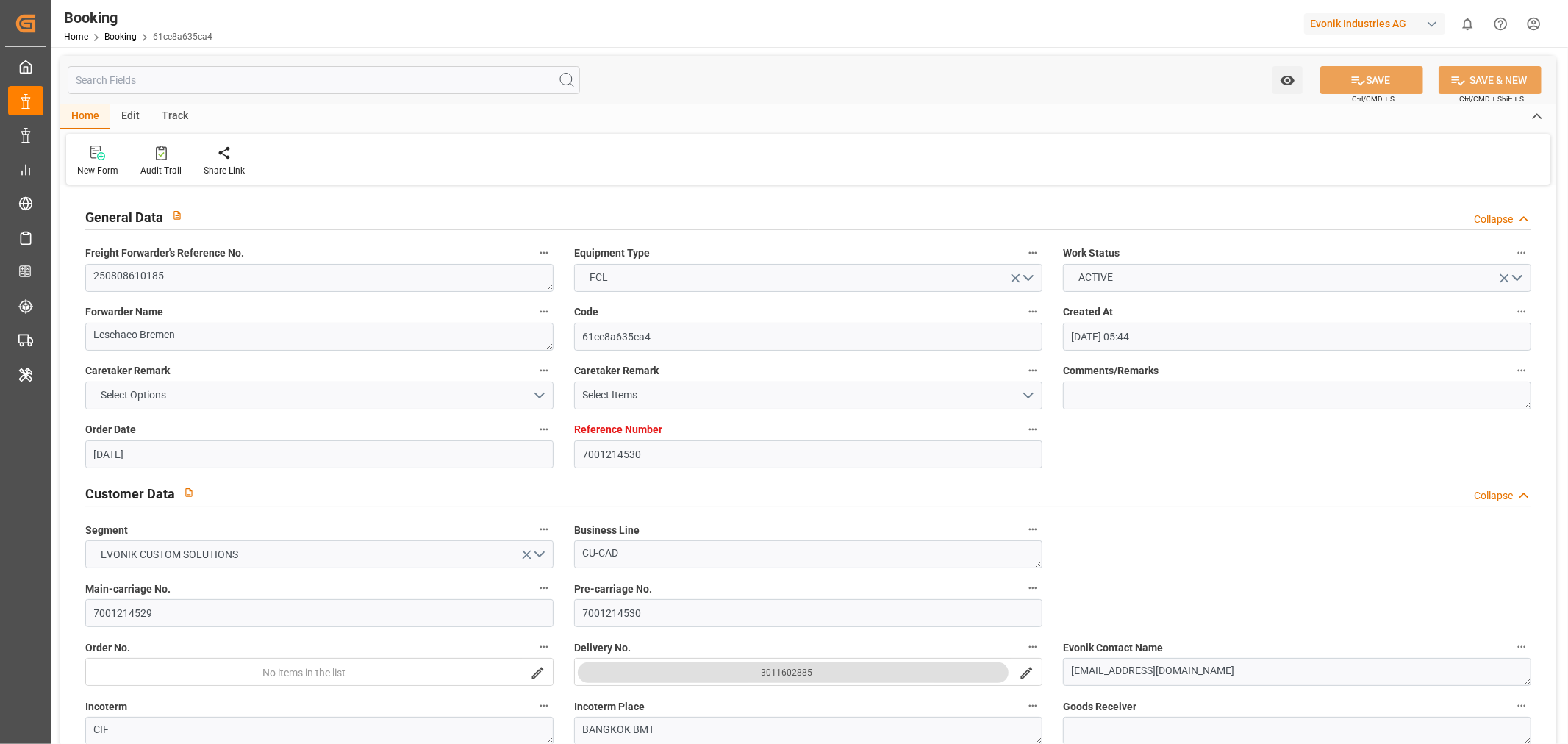
type input "01-10-2025 18:13"
type input "10-10-2025 19:00"
type input "28-09-2025 18:00"
type input "05-10-2025 18:13"
type input "11-10-2025 06:00"
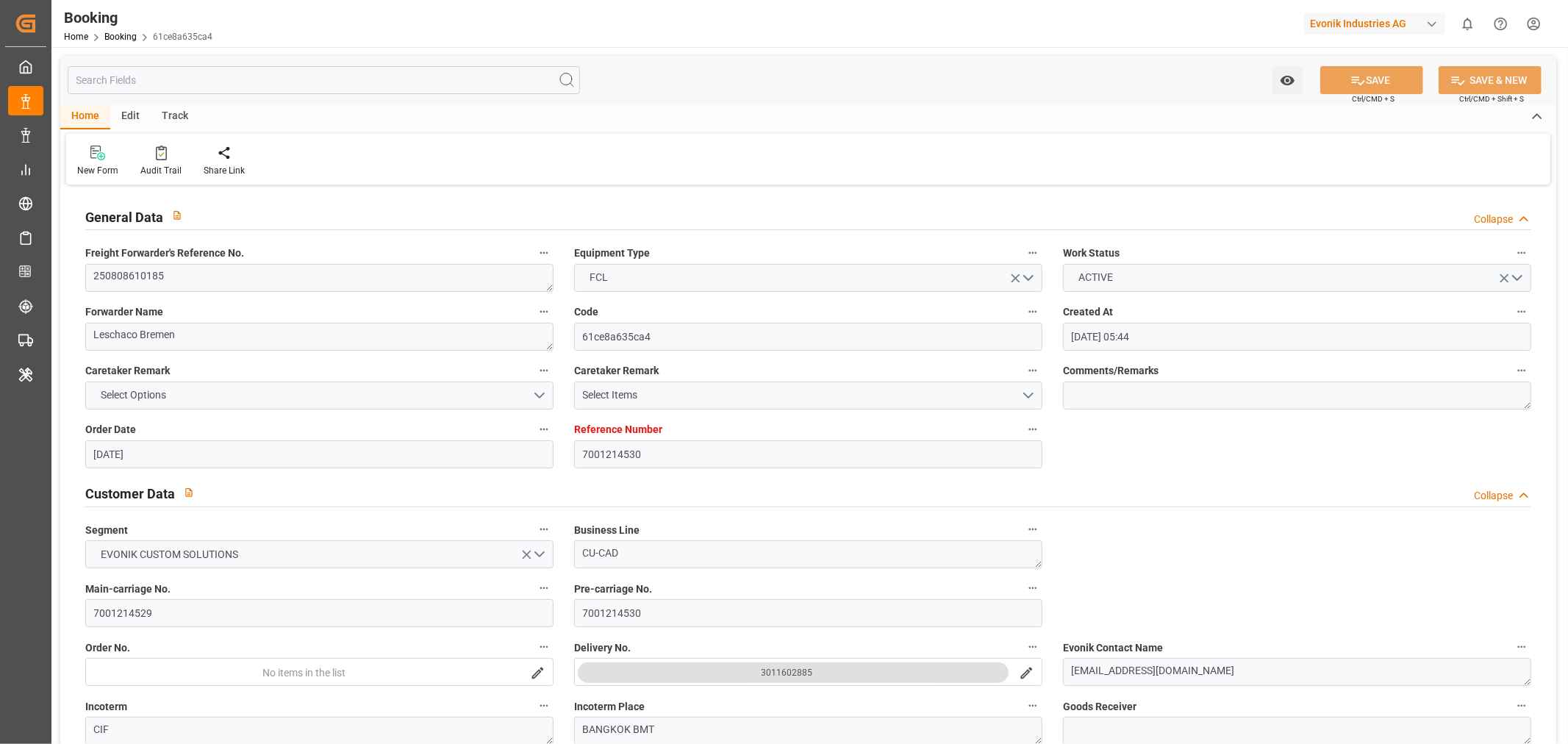
type input "29-09-2025 05:00"
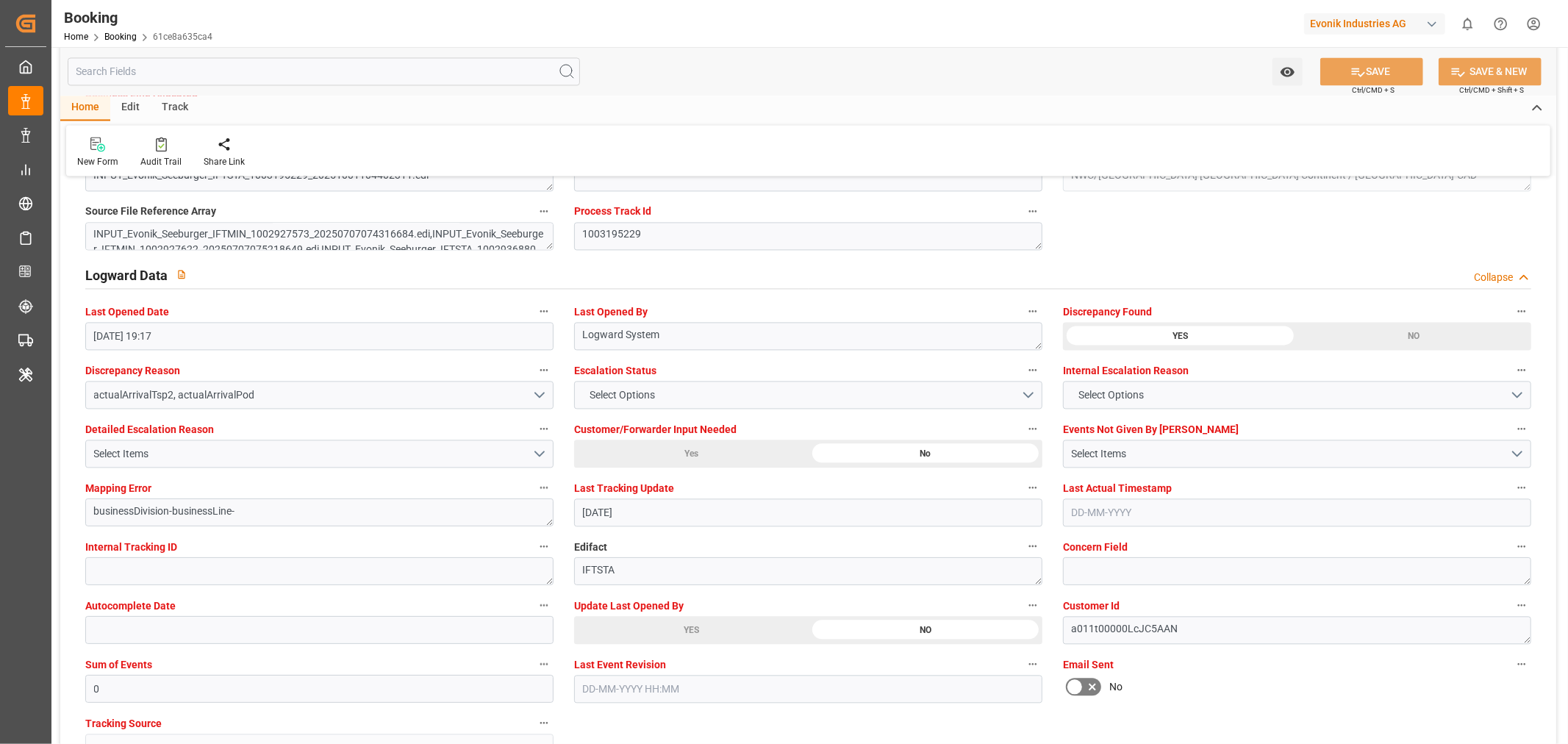
scroll to position [2614, 0]
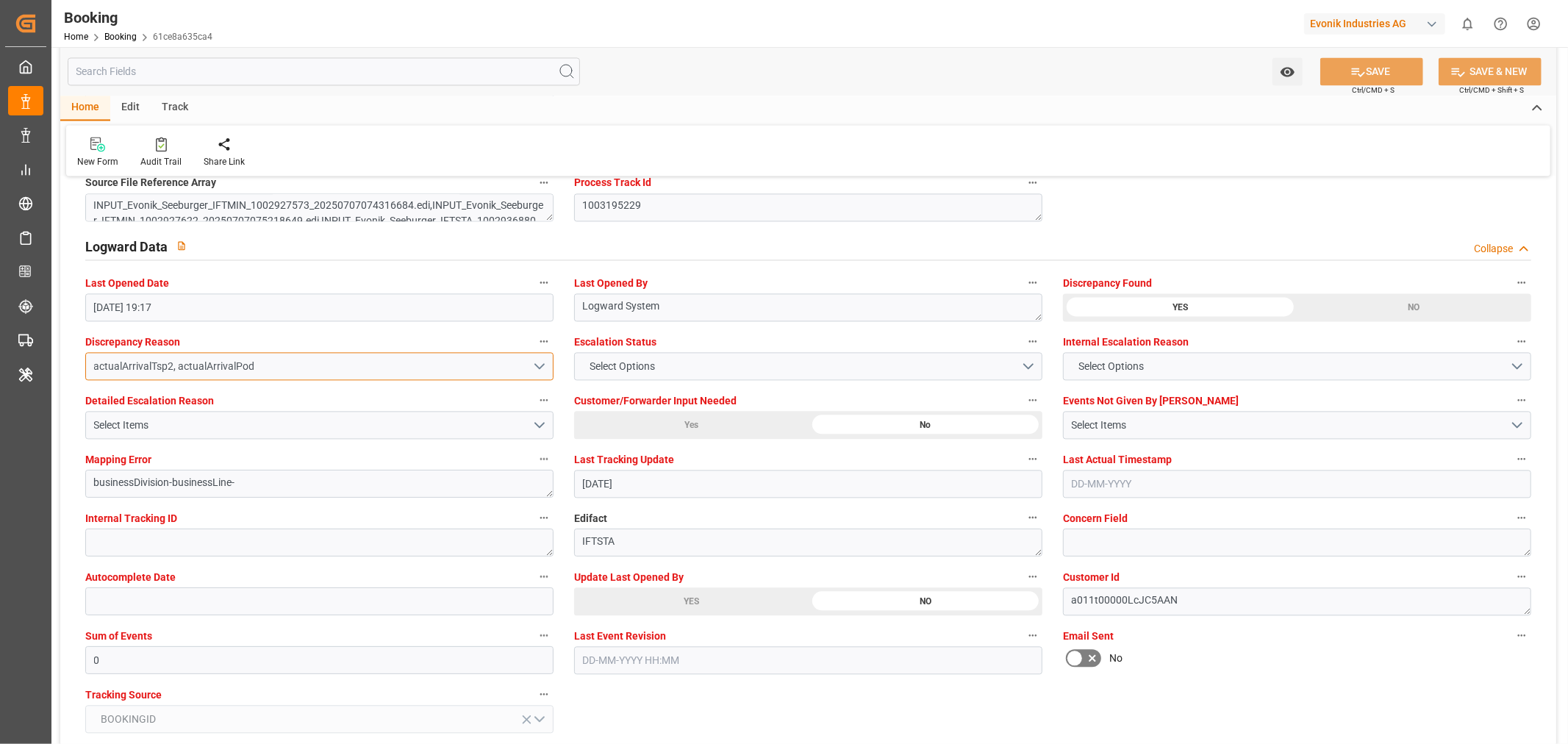
click at [540, 363] on button "actualArrivalTsp2, actualArrivalPod" at bounding box center [319, 366] width 468 height 28
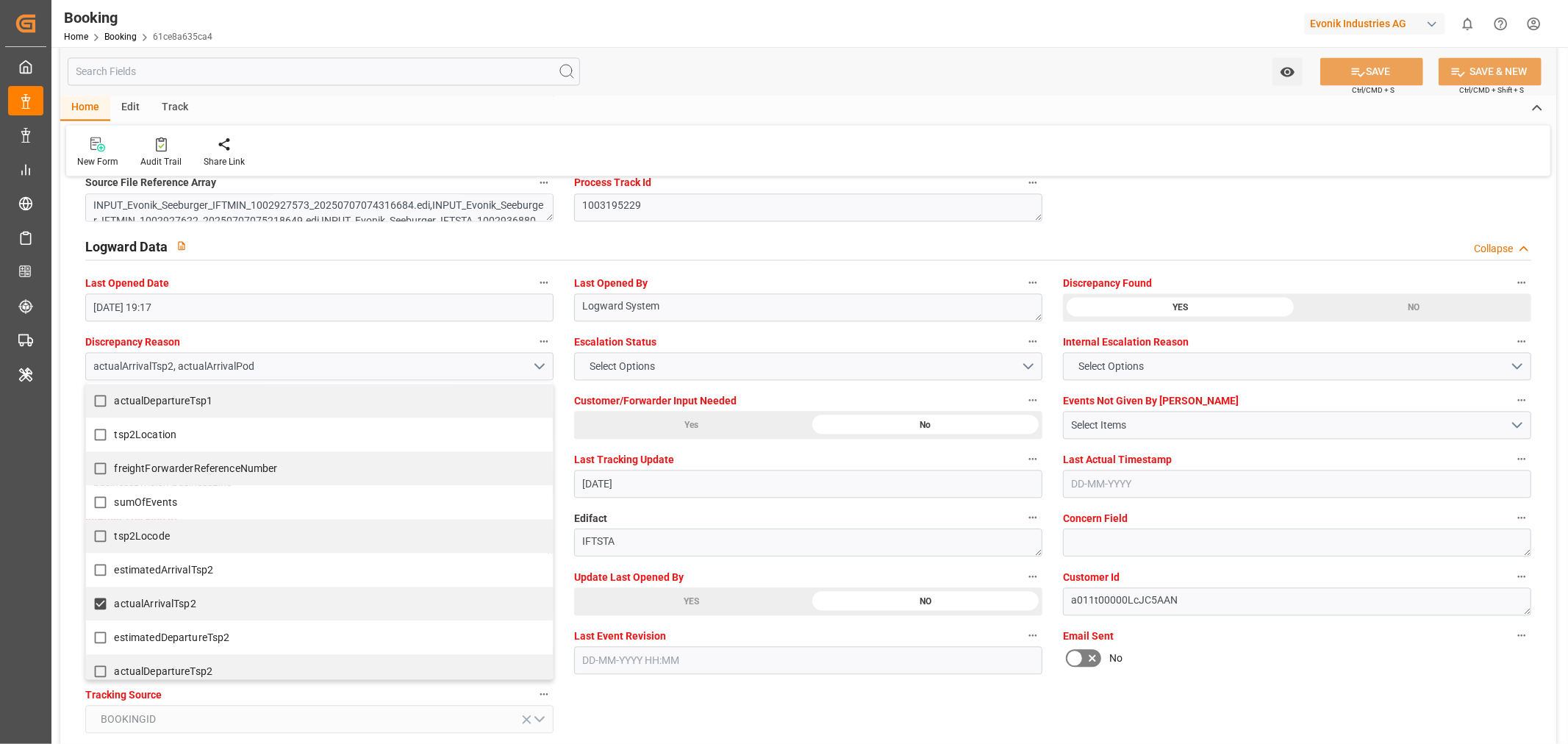
scroll to position [572, 0]
click at [164, 163] on div "Audit Trail" at bounding box center [161, 161] width 41 height 14
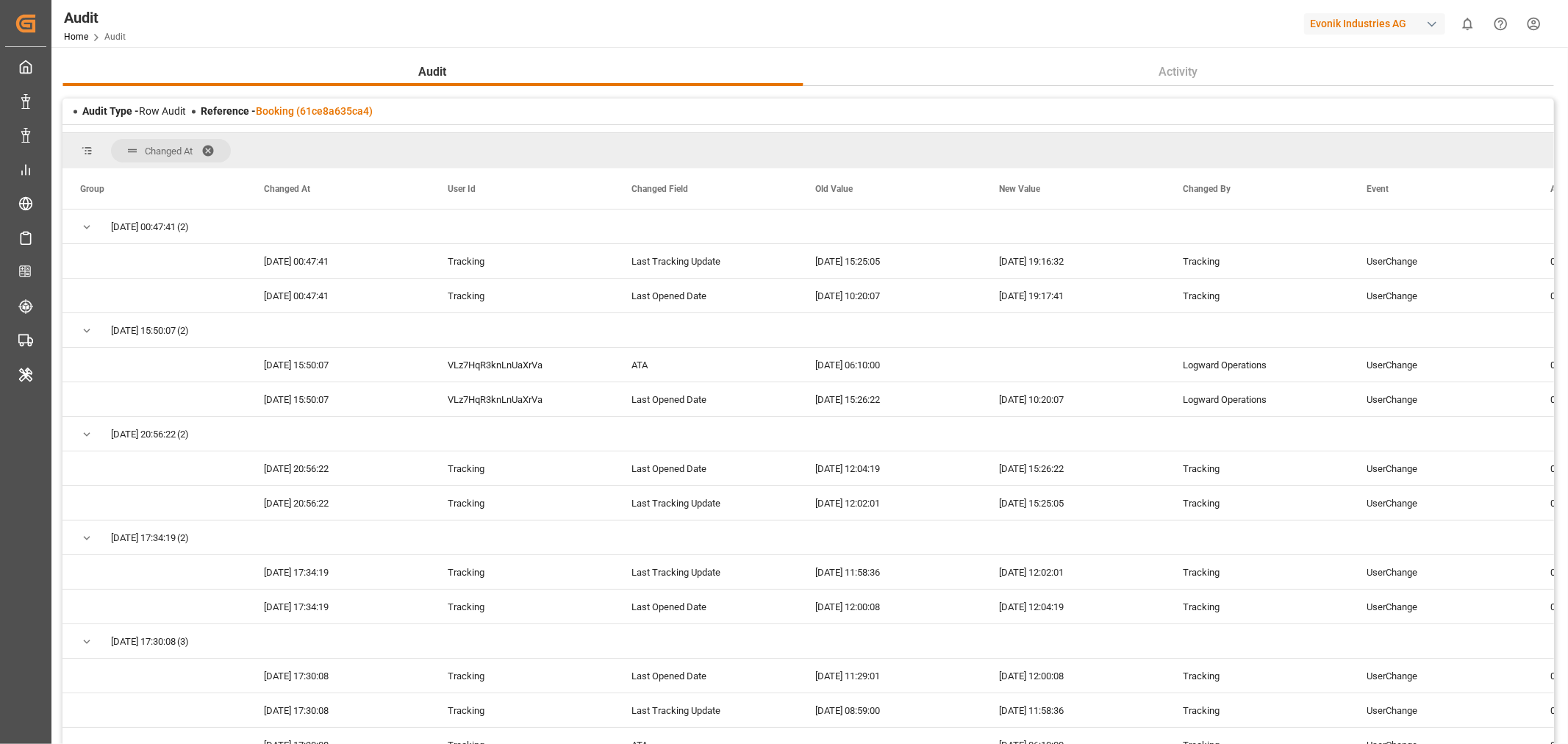
click at [210, 144] on span at bounding box center [212, 151] width 23 height 14
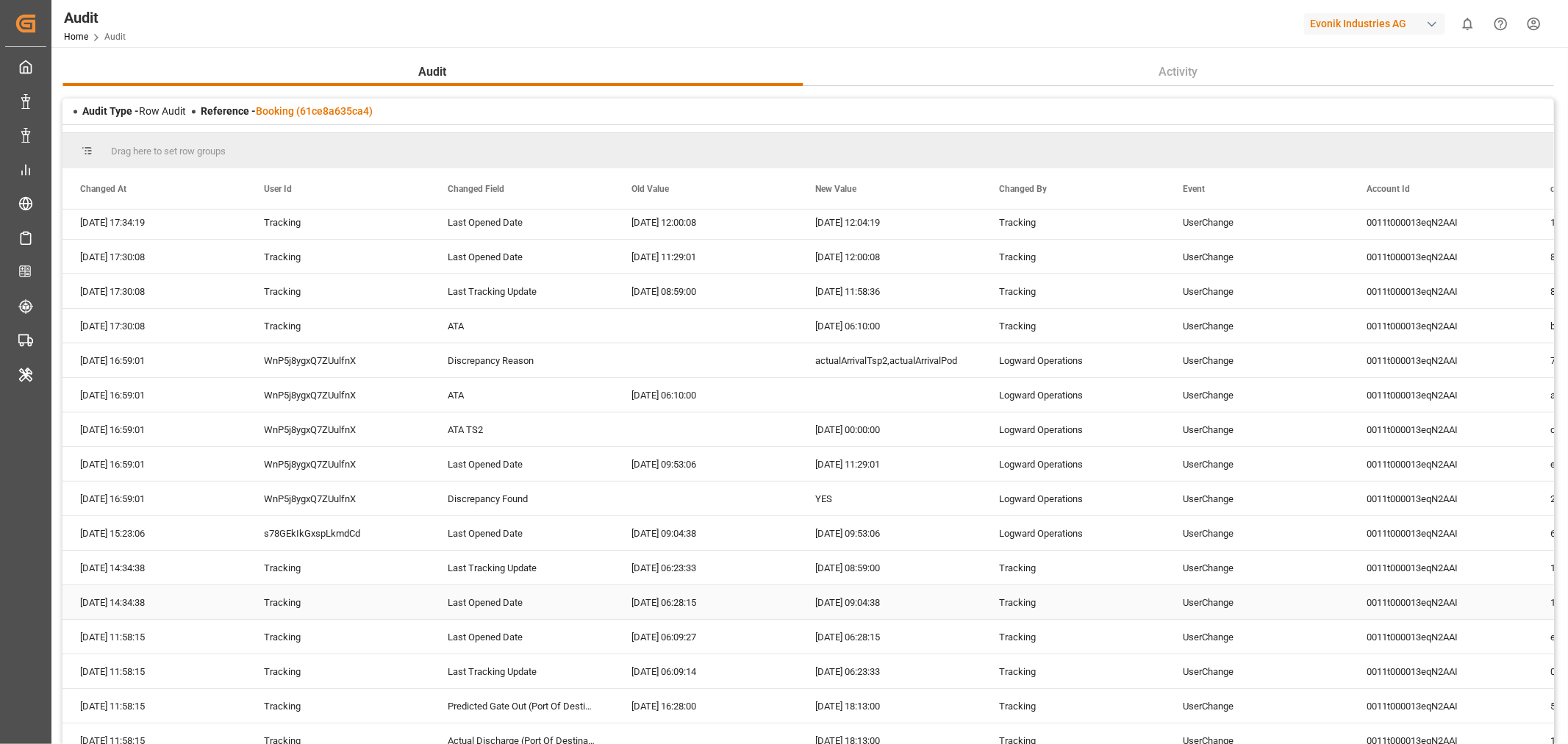
scroll to position [245, 0]
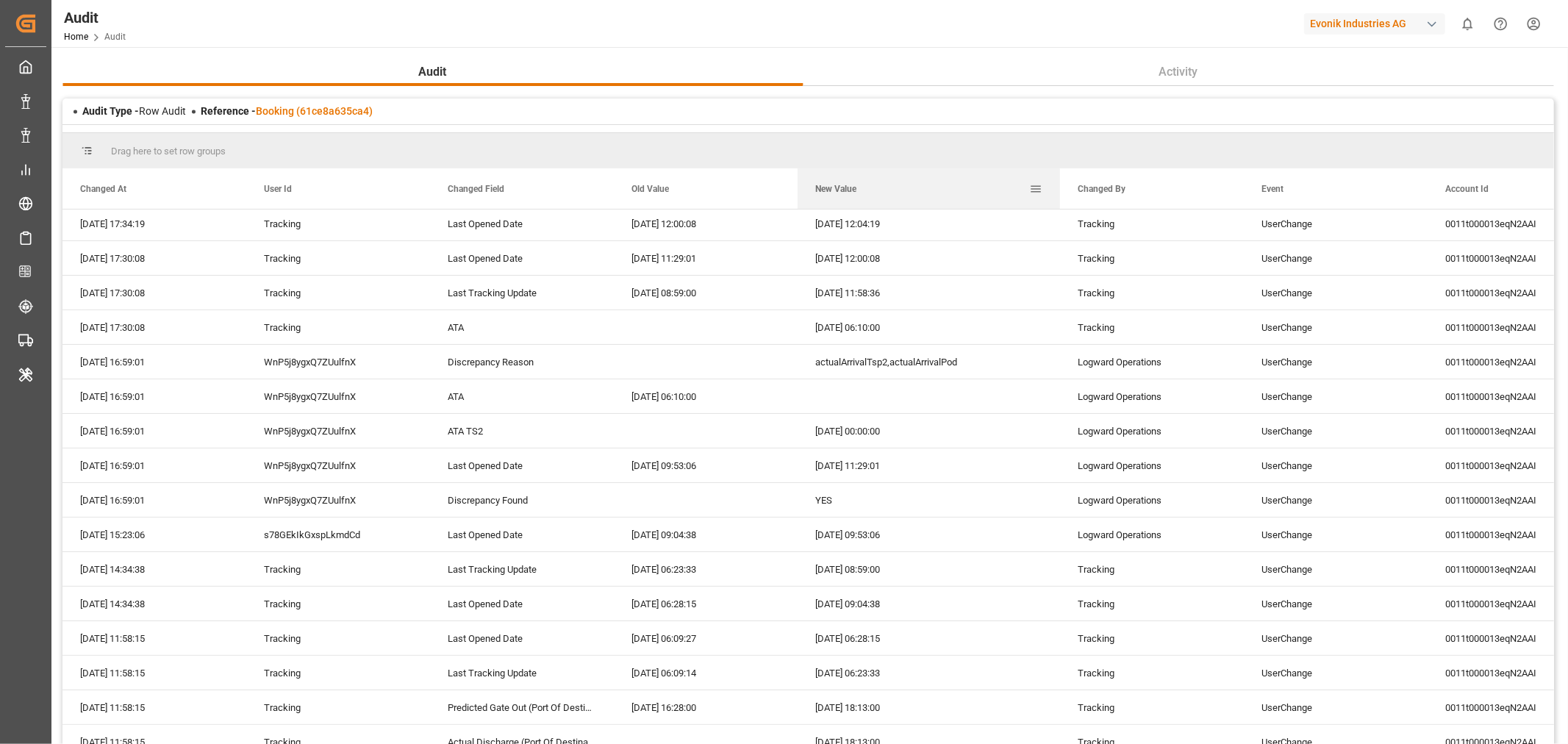
drag, startPoint x: 978, startPoint y: 175, endPoint x: 1057, endPoint y: 199, distance: 82.6
click at [1057, 199] on div at bounding box center [1060, 188] width 6 height 41
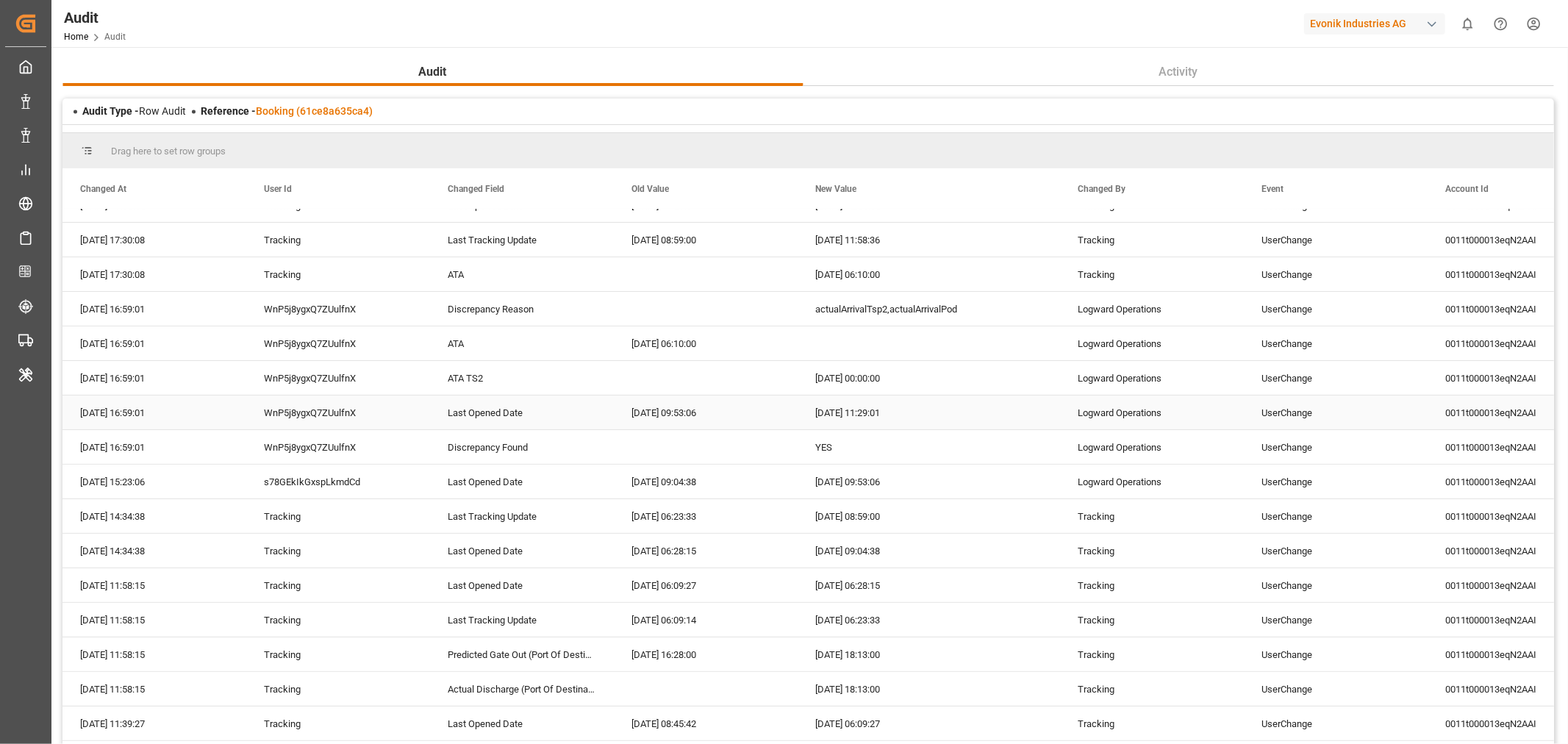
scroll to position [326, 0]
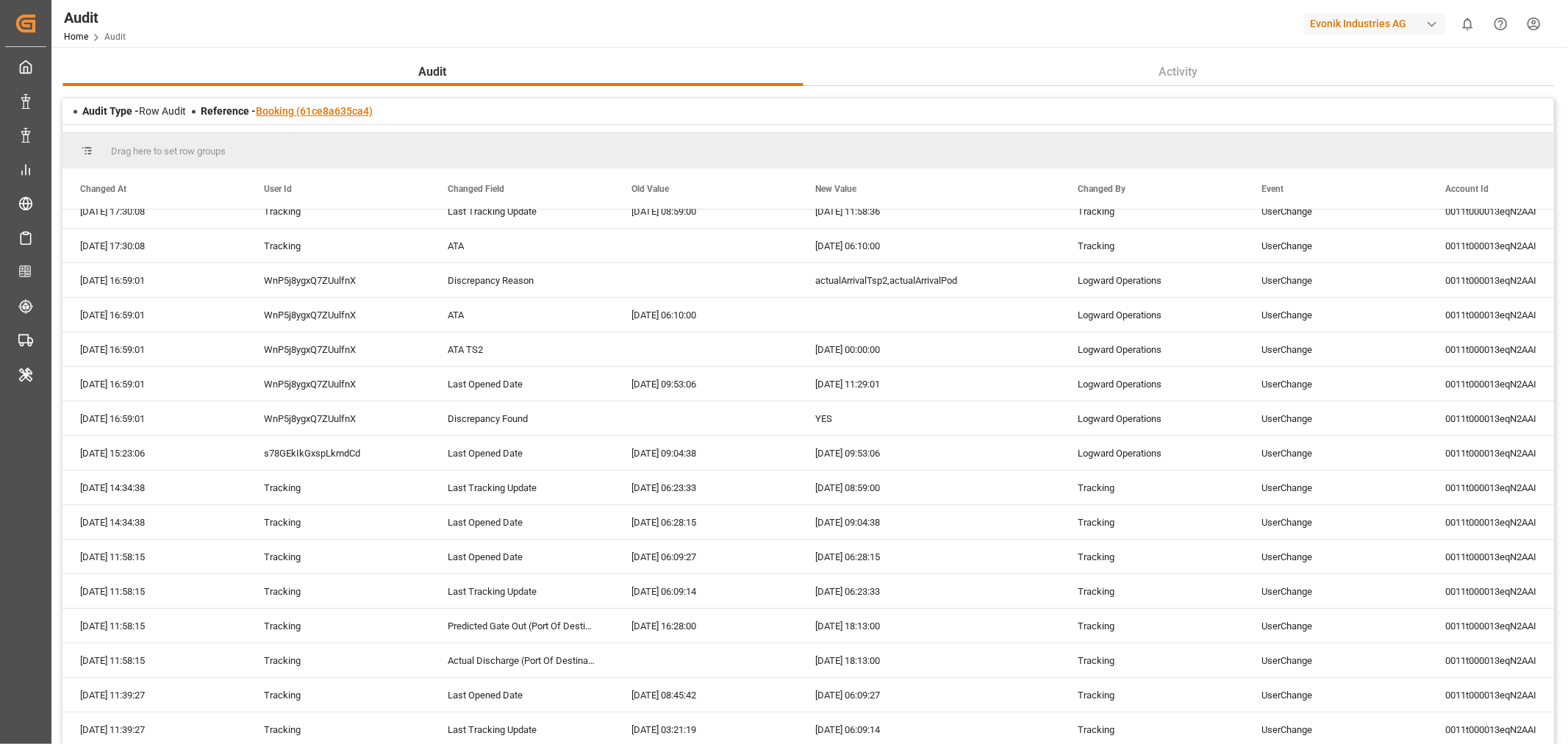
click at [267, 107] on link "Booking (61ce8a635ca4)" at bounding box center [314, 111] width 117 height 12
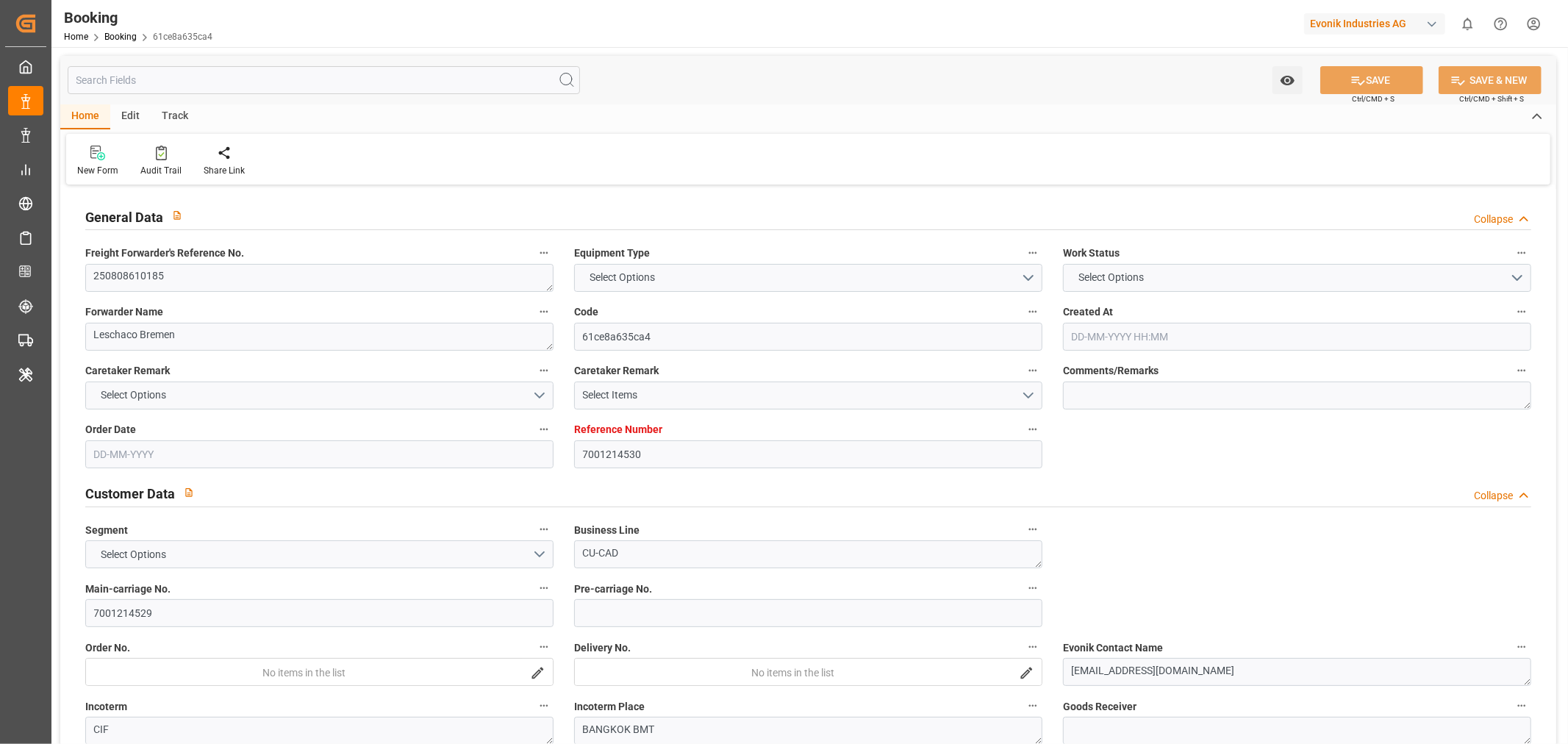
type input "7001214530"
type input "9619933"
type input "Maersk"
type input "Maersk Line AS"
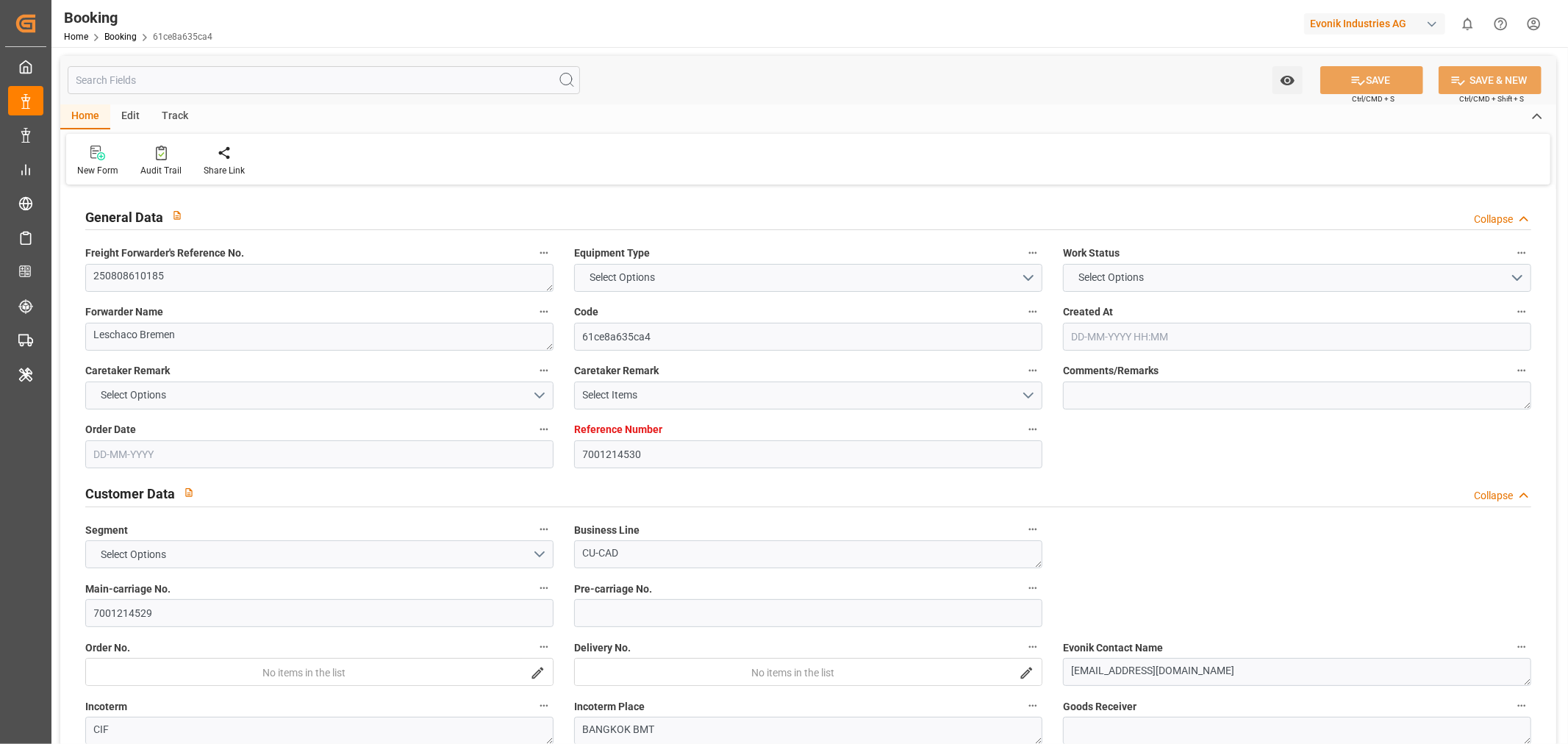
type input "NLRTM"
type input "THBMT"
type input "MYTPP"
type input "THLCH"
type input "0"
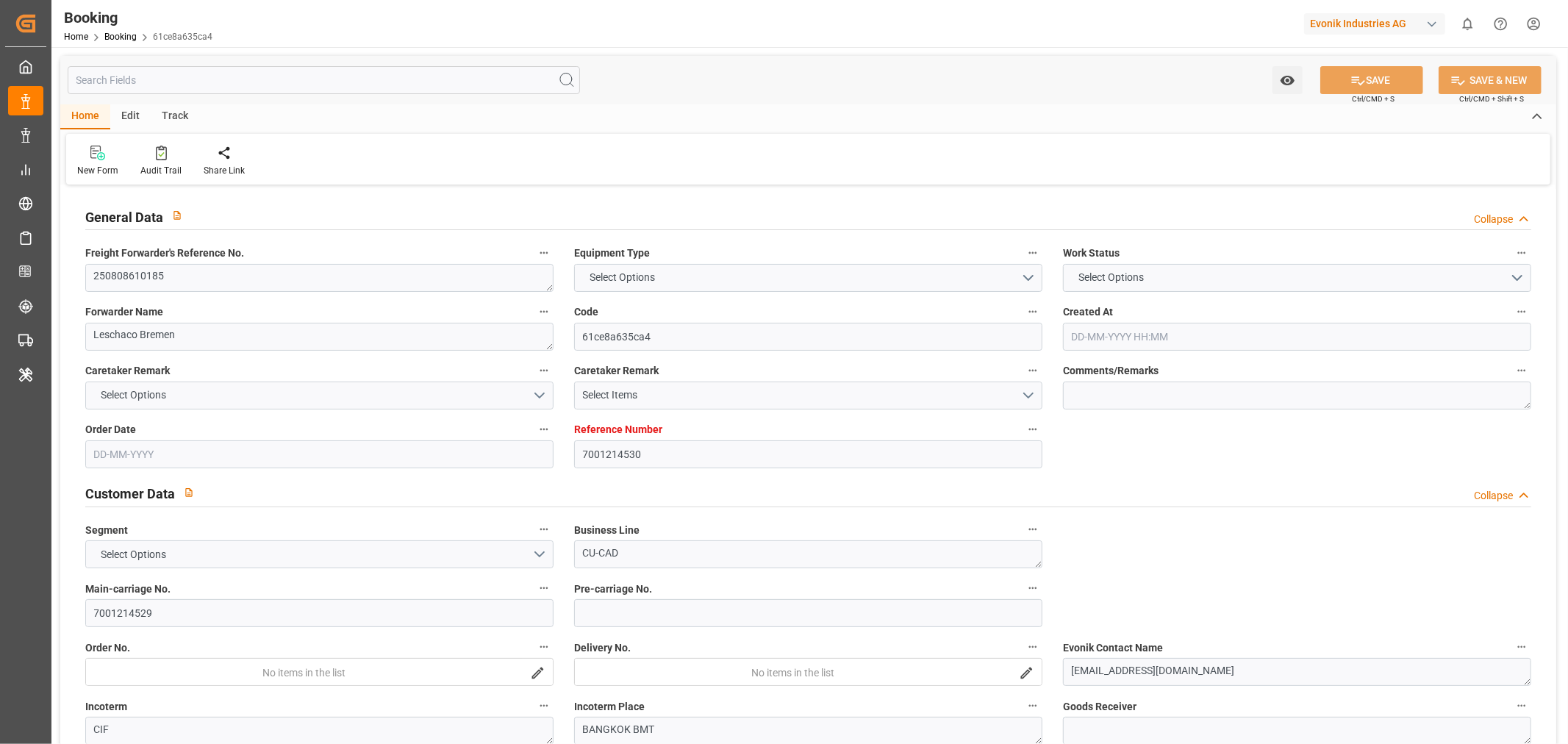
type input "NLRTM"
type input "THLCH"
type input "9351036"
type input "9250971"
type input "07-07-2025 05:44"
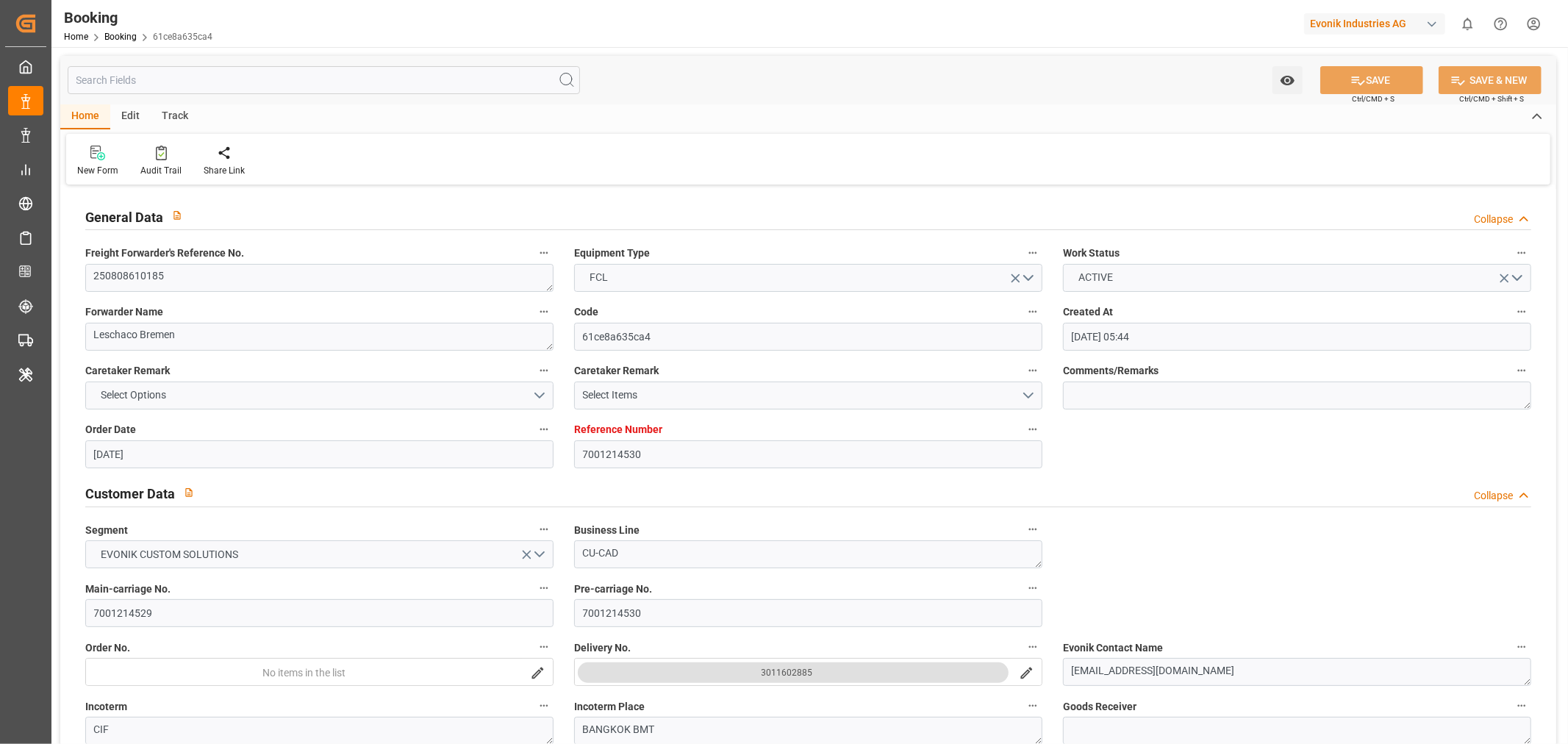
type input "07-07-2025"
type input "20-09-2025"
type input "24-07-2025"
type input "09-07-2025"
type input "01-10-2025"
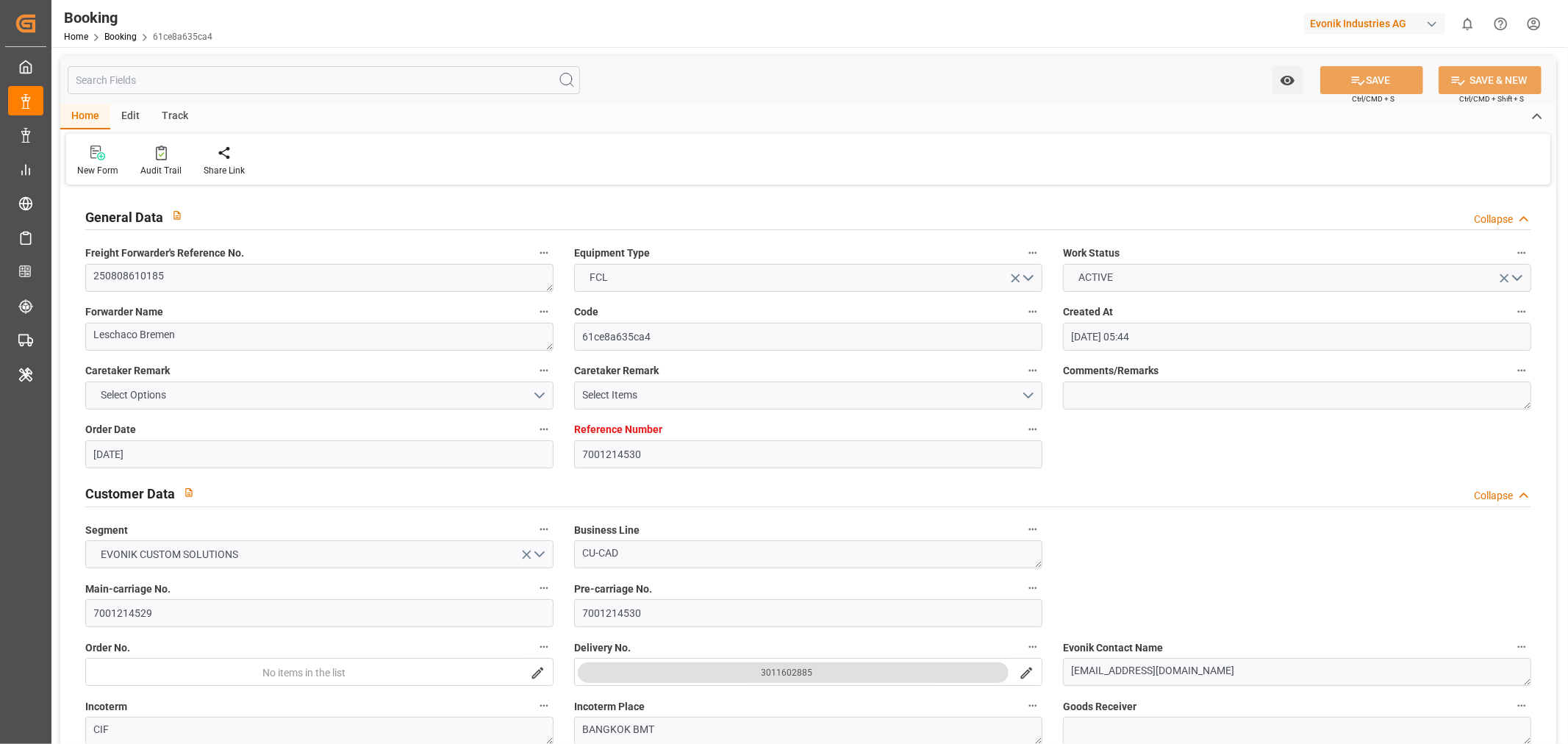
type input "04-08-2025 00:00"
type input "04-08-2025 14:45"
type input "01-08-2025 23:19"
type input "11-10-2025 00:00"
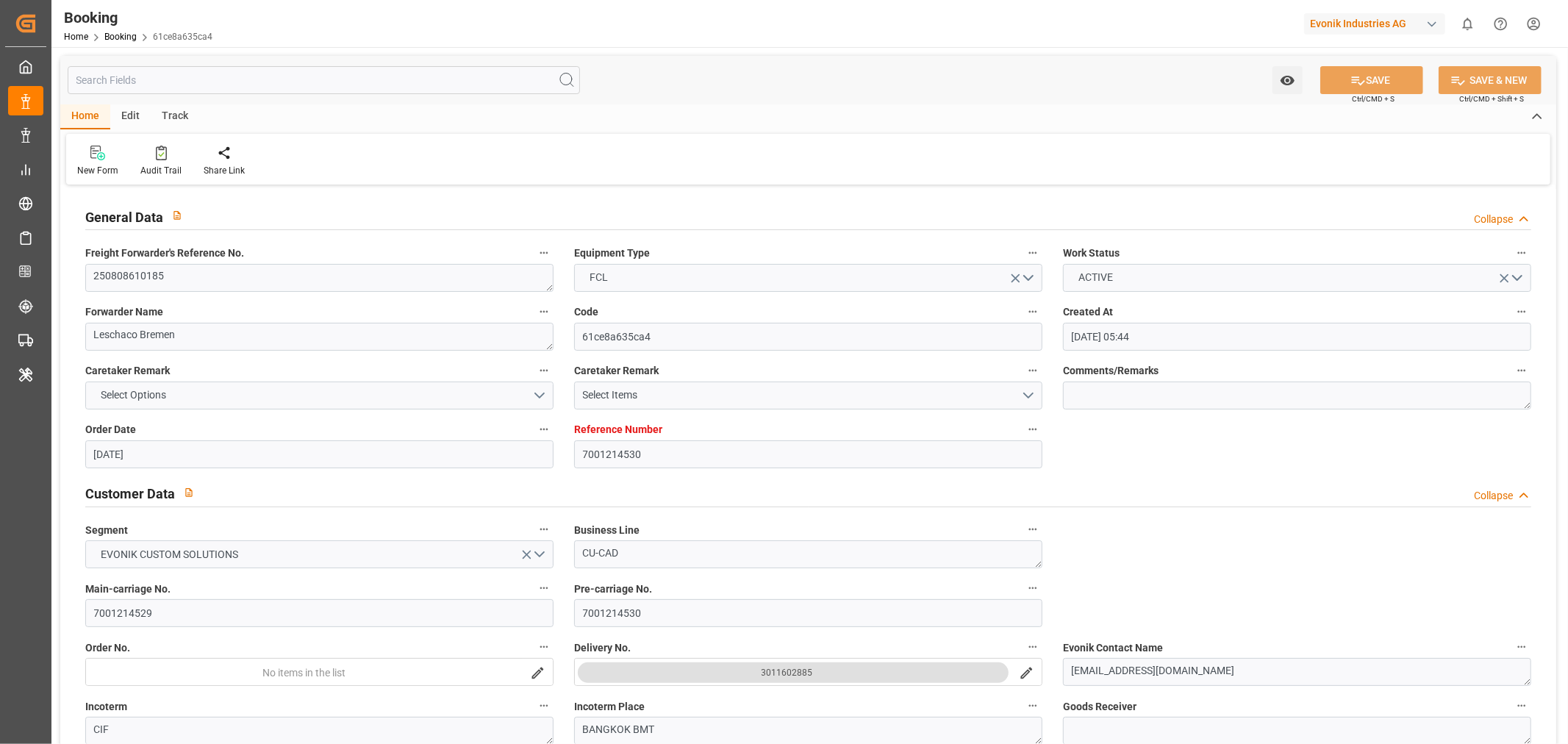
type input "29-09-2025 00:00"
type input "14-09-2025 08:30"
type input "06-09-2025 00:00"
type input "22-09-2025 02:50"
type input "27-09-2025 22:00"
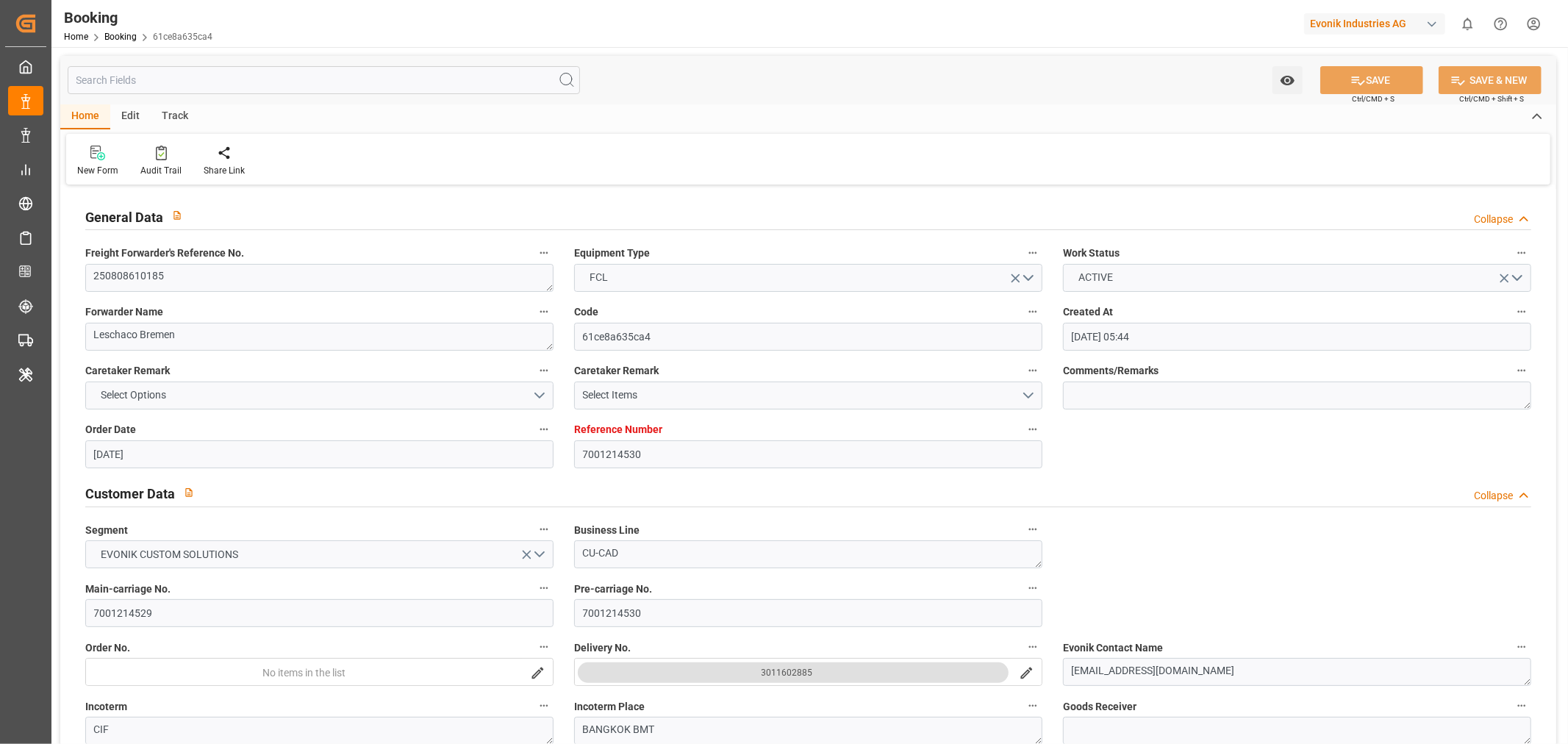
type input "11-09-2025 00:00"
type input "27-09-2025 18:55"
type input "01-10-2025 00:00"
type input "19-09-2025 00:00"
type input "01-10-2025 00:00"
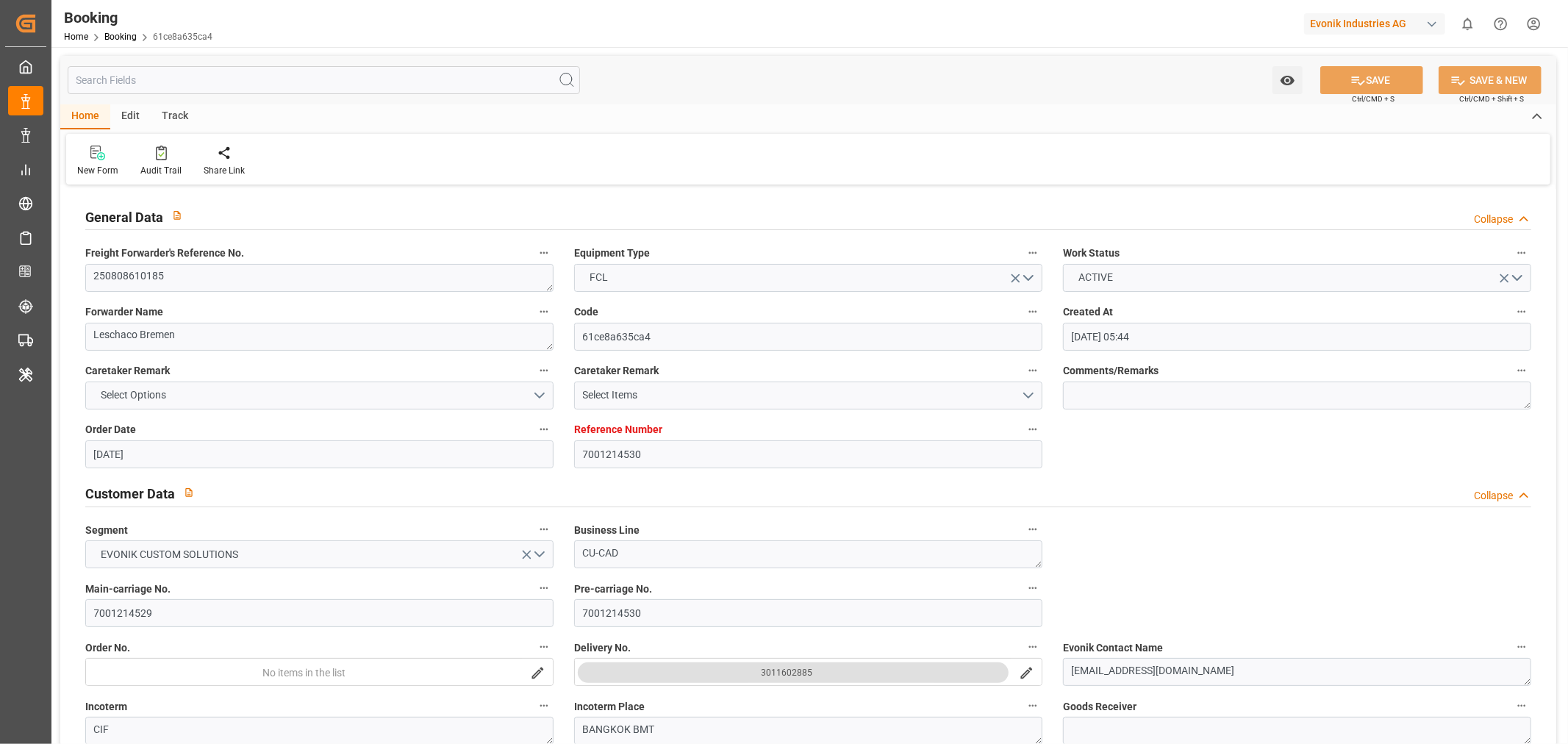
type input "10-10-2025 00:00"
type input "28-09-2025 00:00"
type input "24-07-2025"
type input "06-10-2025 19:17"
type input "06-10-2025"
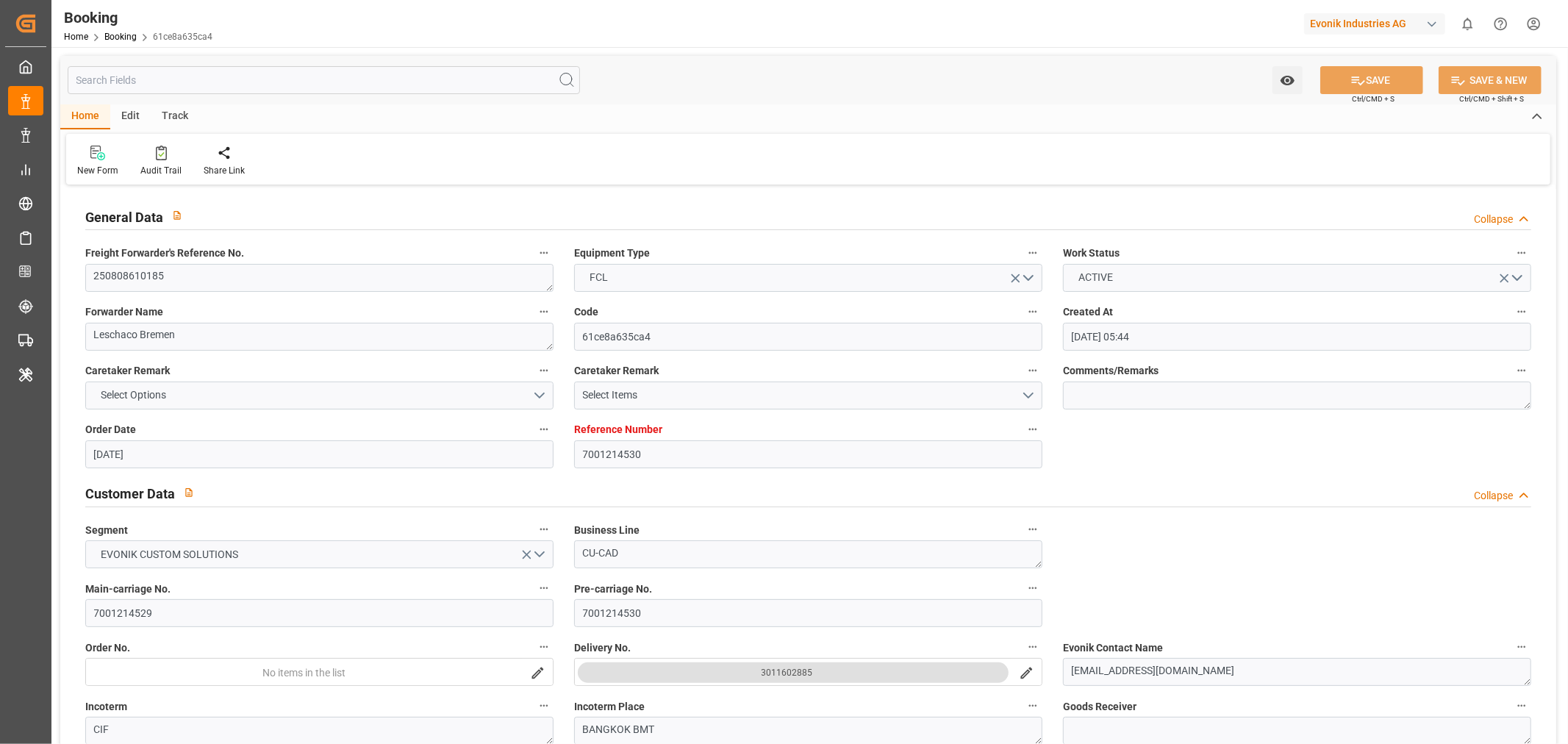
type input "23-07-2025 15:50"
type input "30-07-2025 13:00"
type input "30-07-2025 18:00"
type input "30-07-2025 13:00"
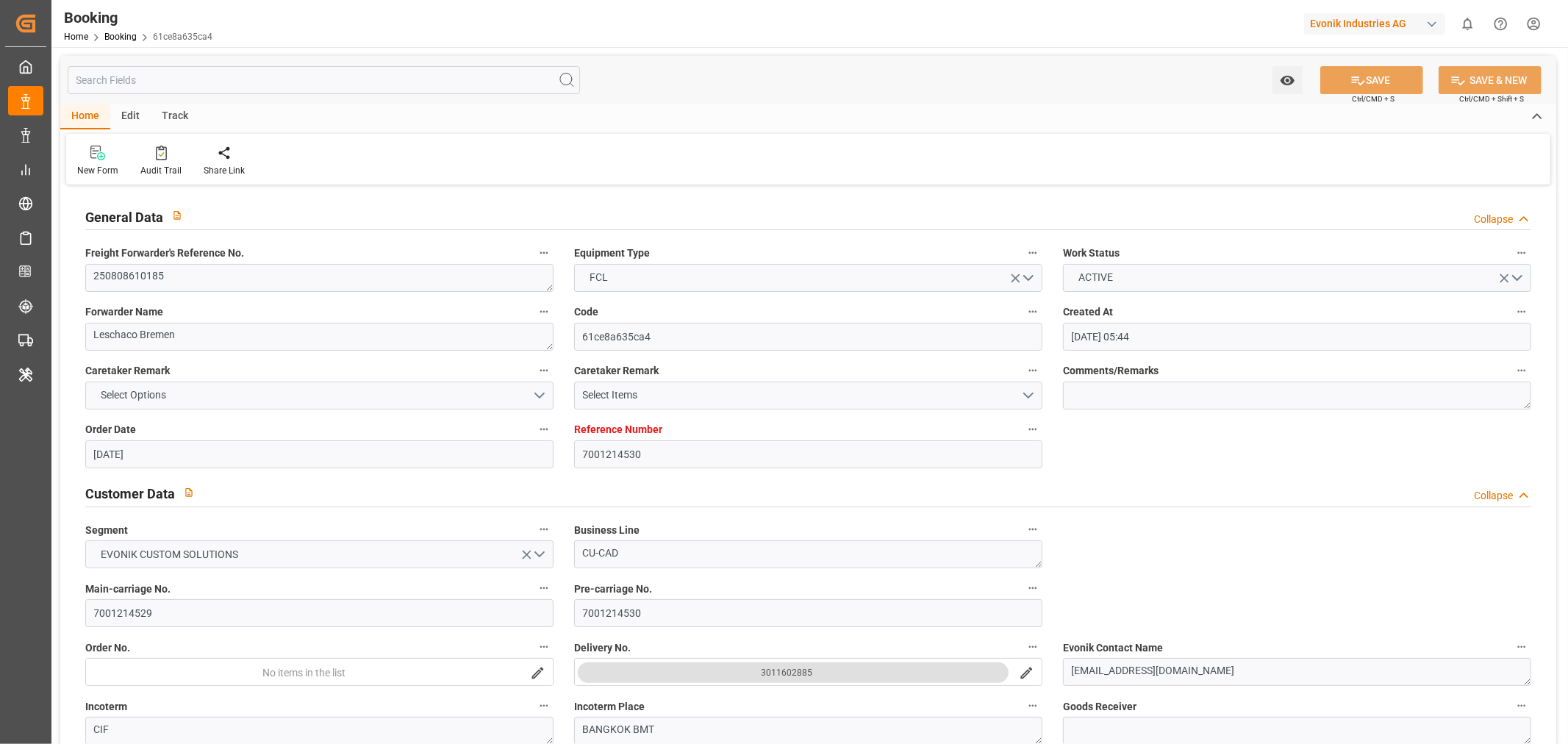
type input "30-07-2025 13:00"
type input "02-08-2025 13:00"
type input "04-08-2025 00:12"
type input "04-08-2025 12:00"
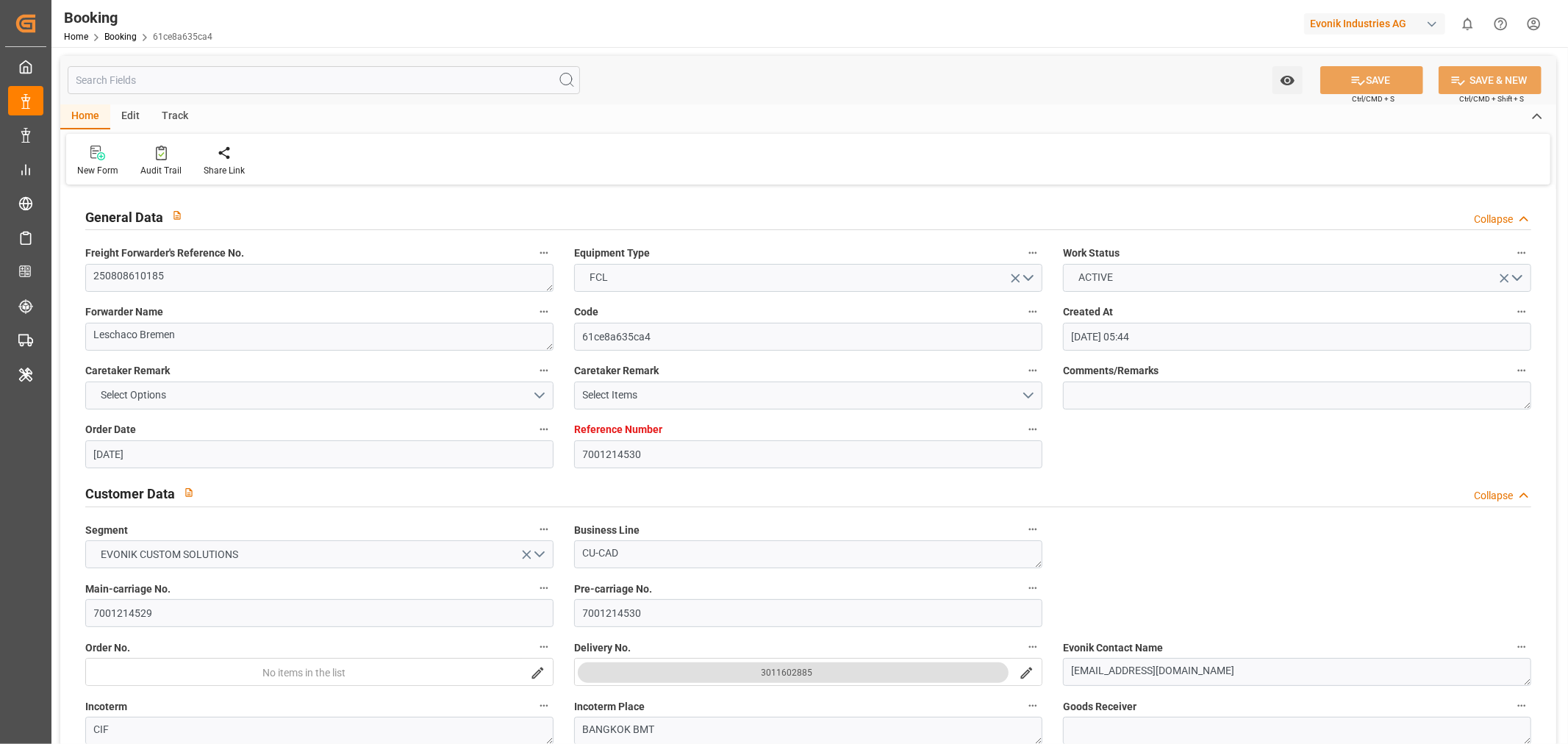
type input "04-08-2025 16:25"
type input "14-09-2025 08:30"
type input "14-09-2025 08:37"
type input "15-09-2025 01:29"
type input "15-09-2025 16:18"
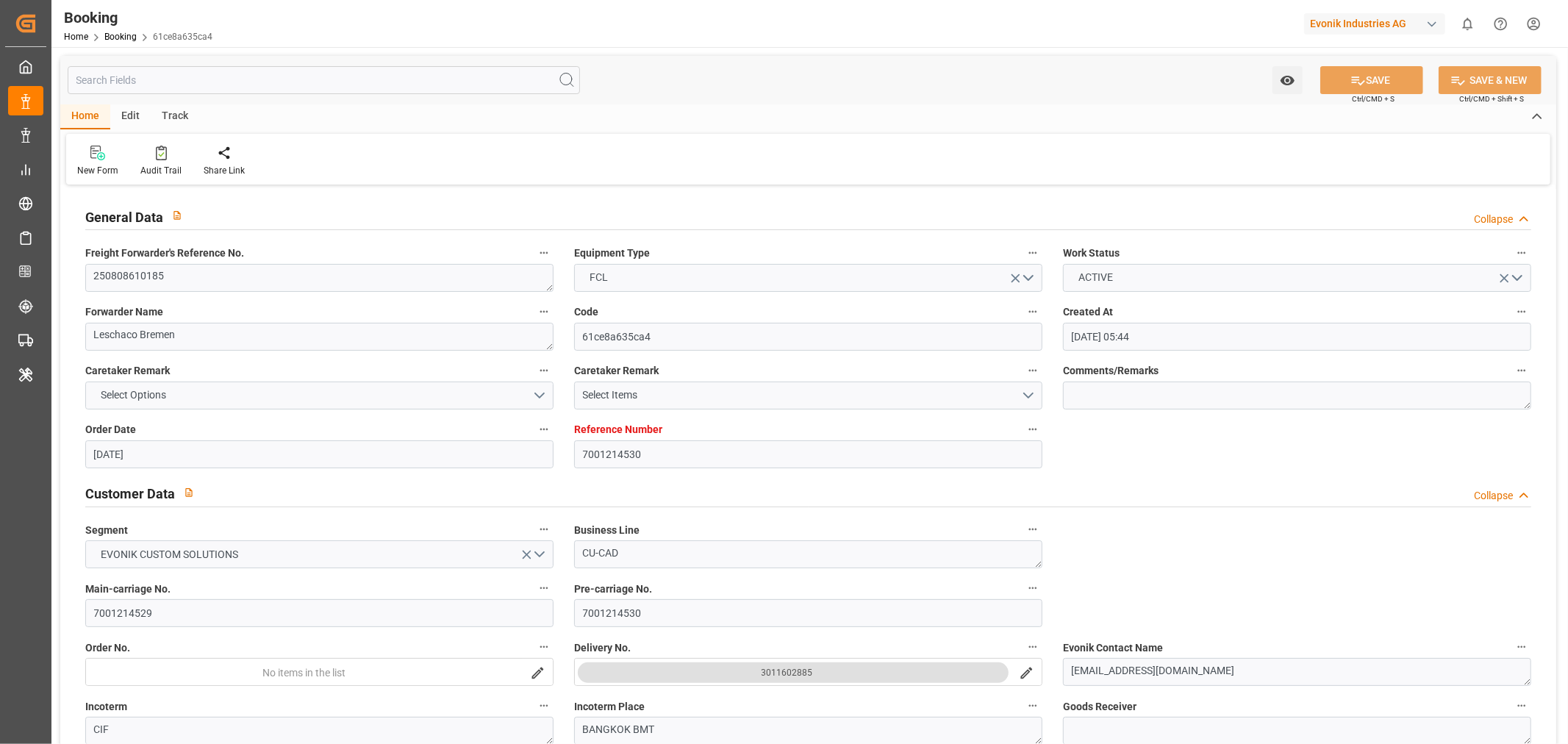
type input "27-09-2025 10:21"
type input "27-09-2025 19:00"
type input "27-09-2025 19:10"
type input "01-10-2025 06:00"
type input "01-10-2025 16:28"
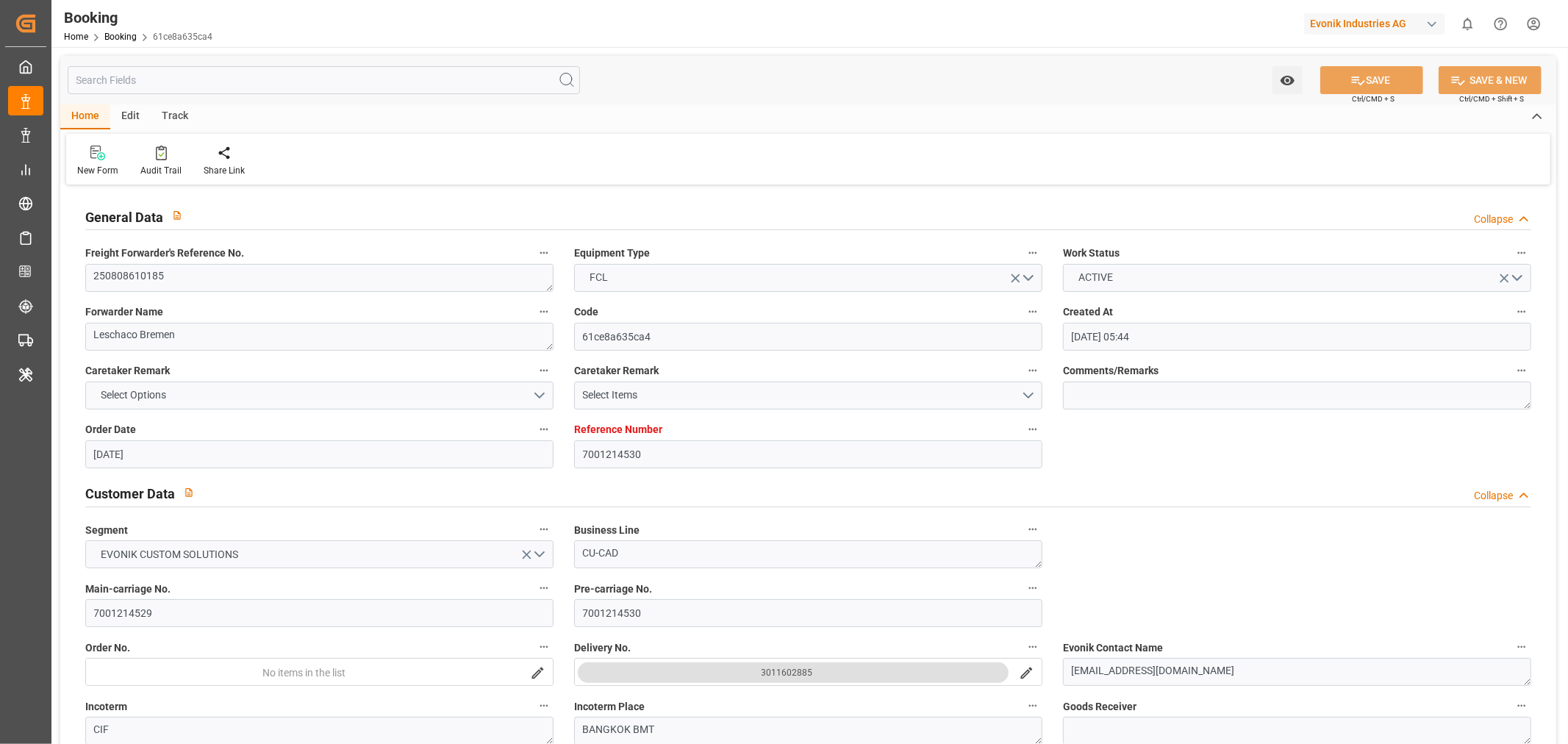
type input "01-10-2025 18:13"
type input "10-10-2025 19:00"
type input "28-09-2025 18:00"
type input "05-10-2025 18:13"
type input "11-10-2025 06:00"
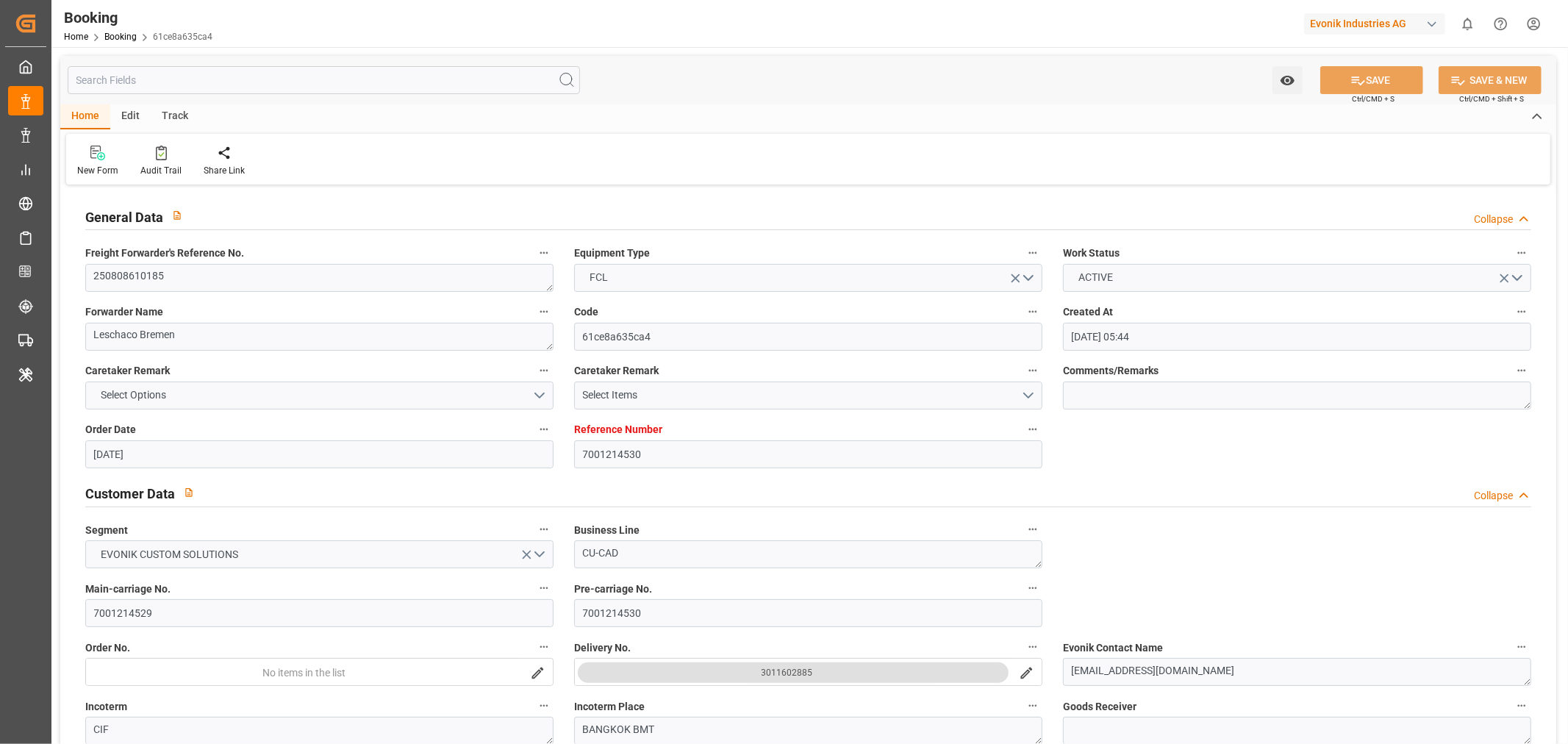
type input "29-09-2025 05:00"
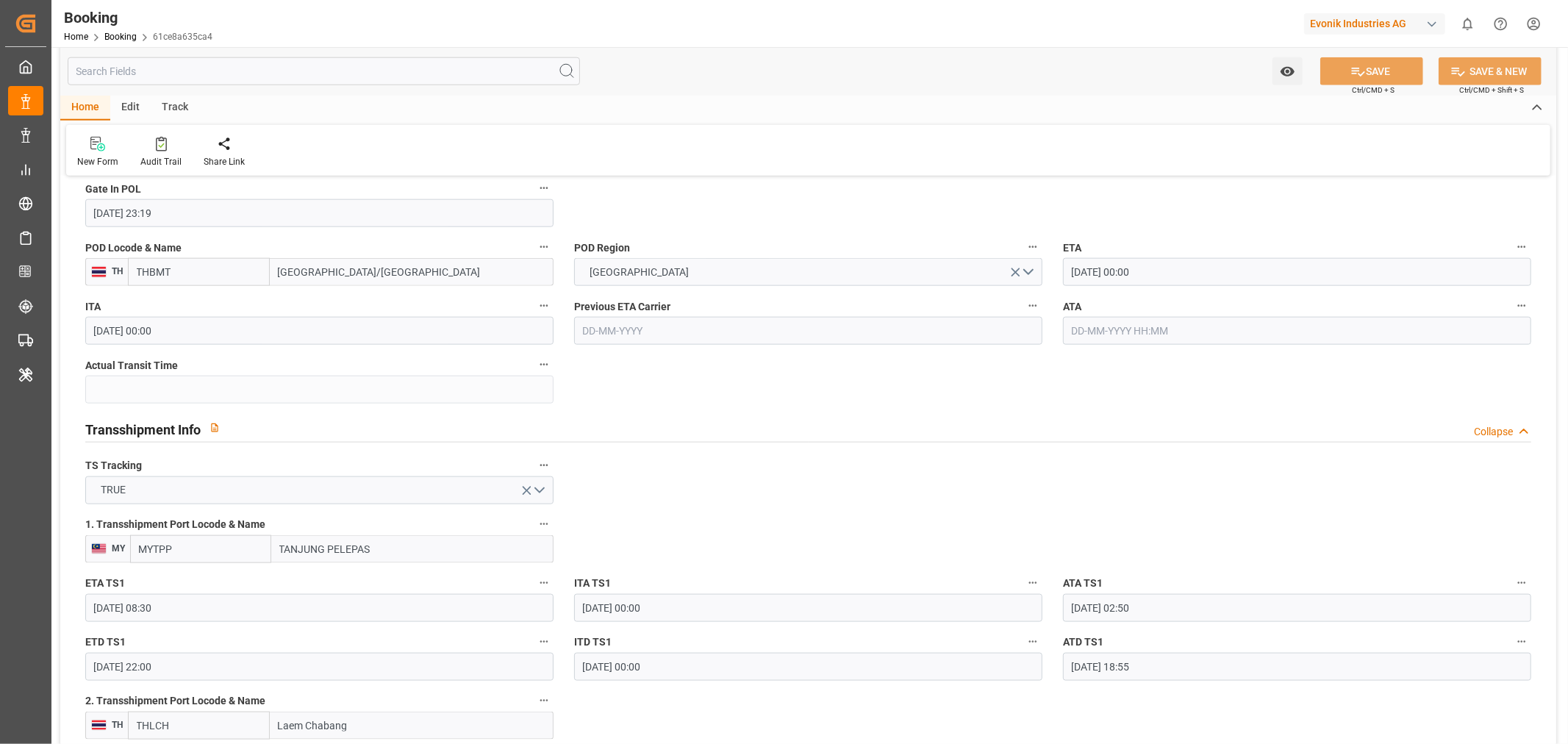
scroll to position [899, 0]
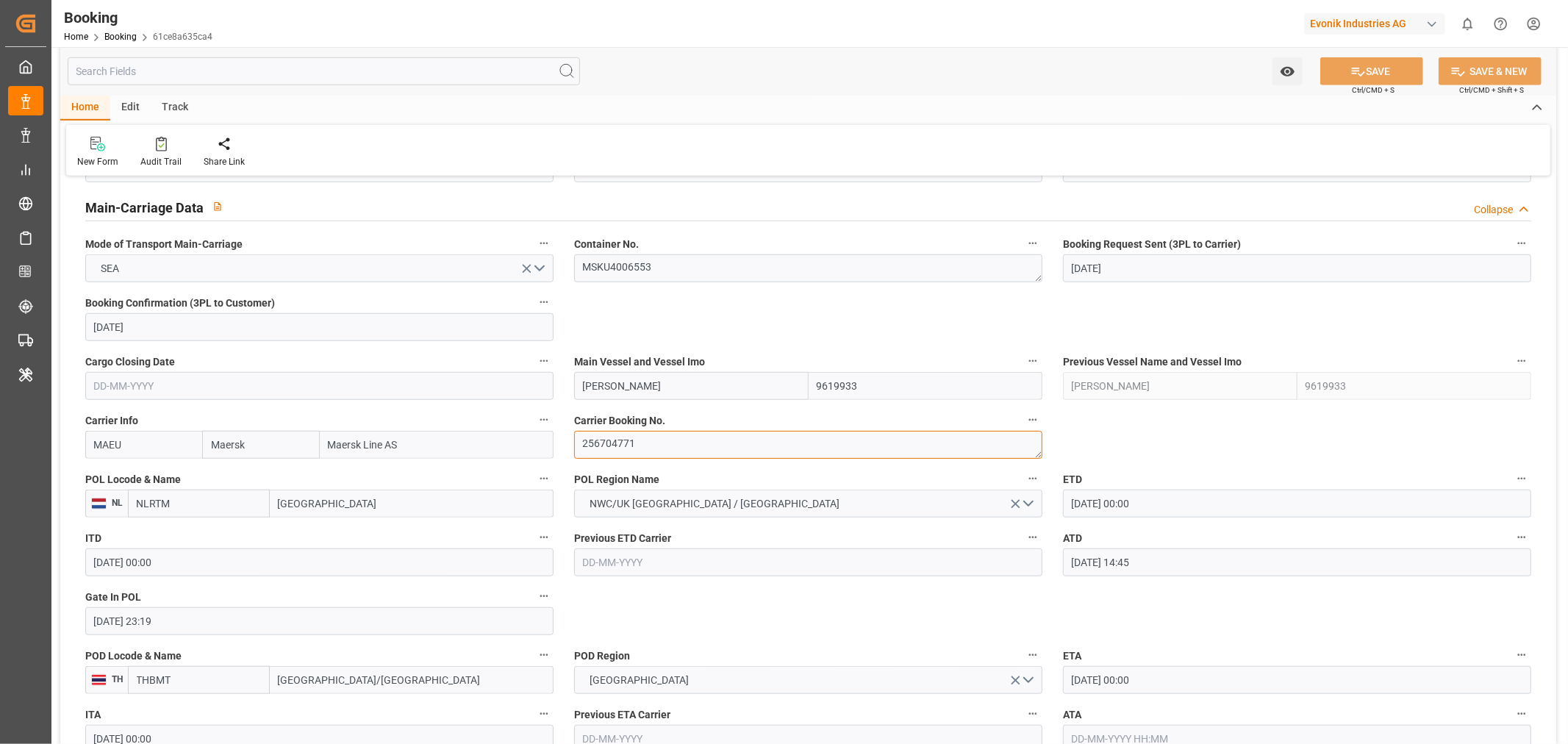
click at [601, 436] on textarea "256704771" at bounding box center [808, 445] width 468 height 28
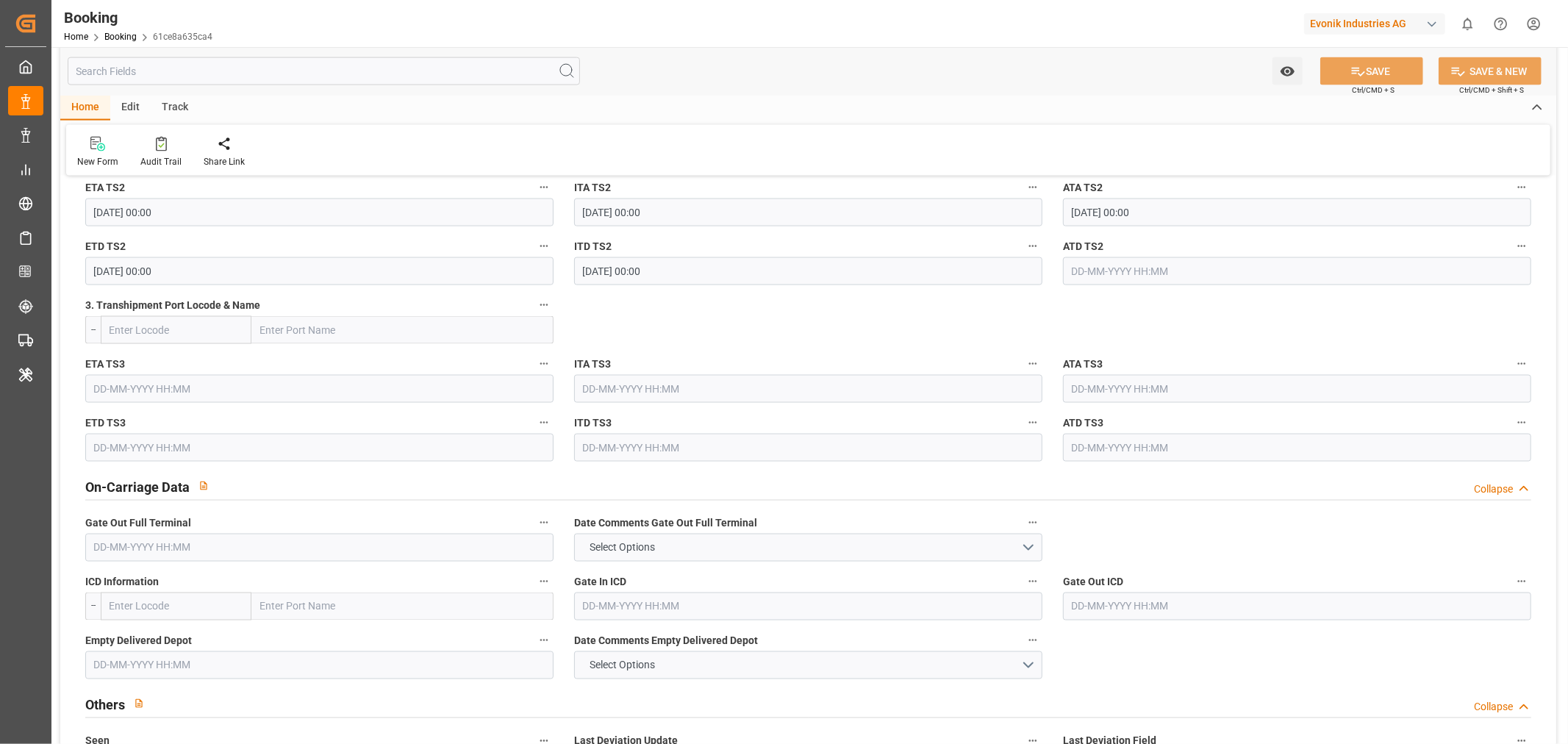
scroll to position [1634, 0]
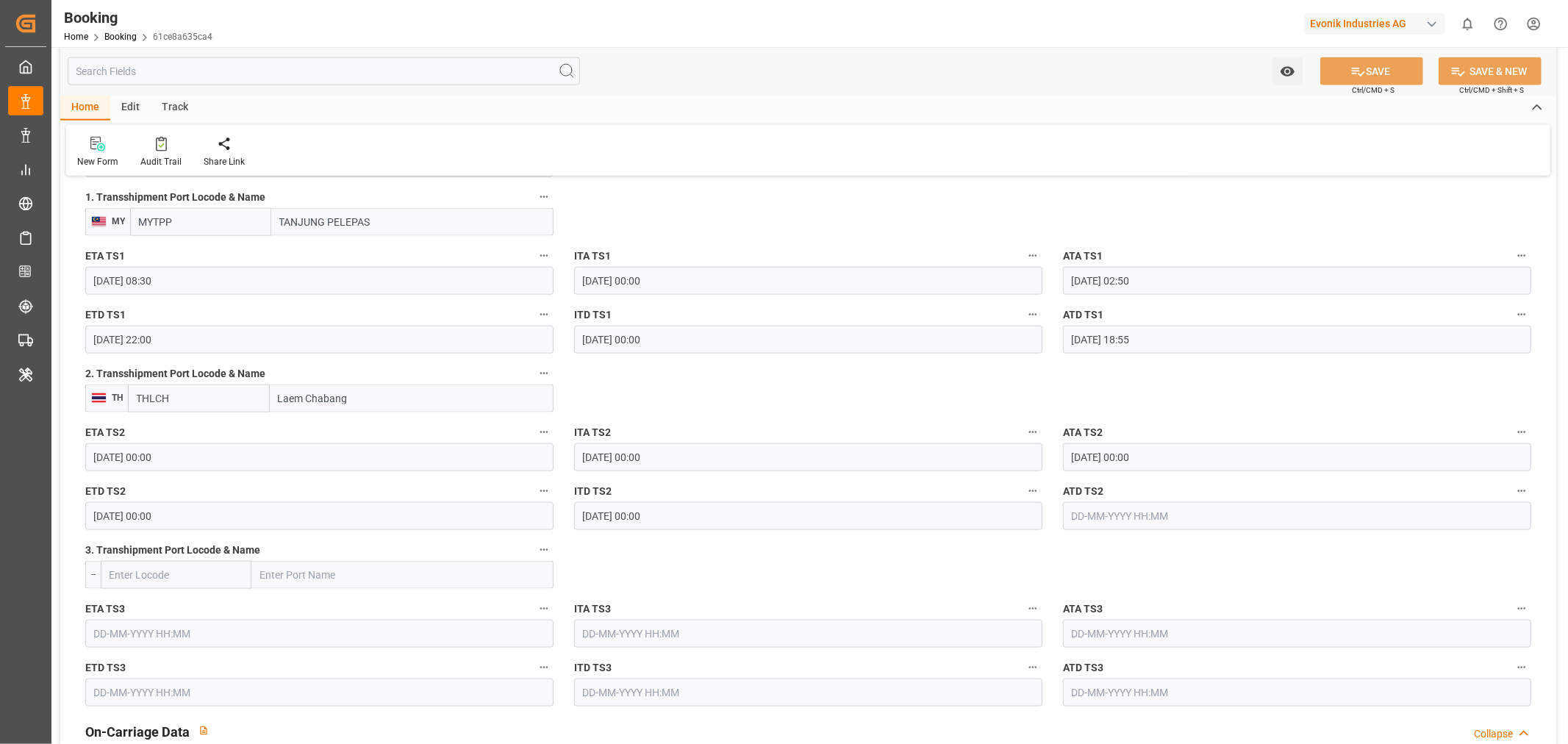
click at [1526, 426] on icon "button" at bounding box center [1521, 432] width 12 height 12
click at [1504, 459] on li "Audits" at bounding box center [1495, 455] width 118 height 24
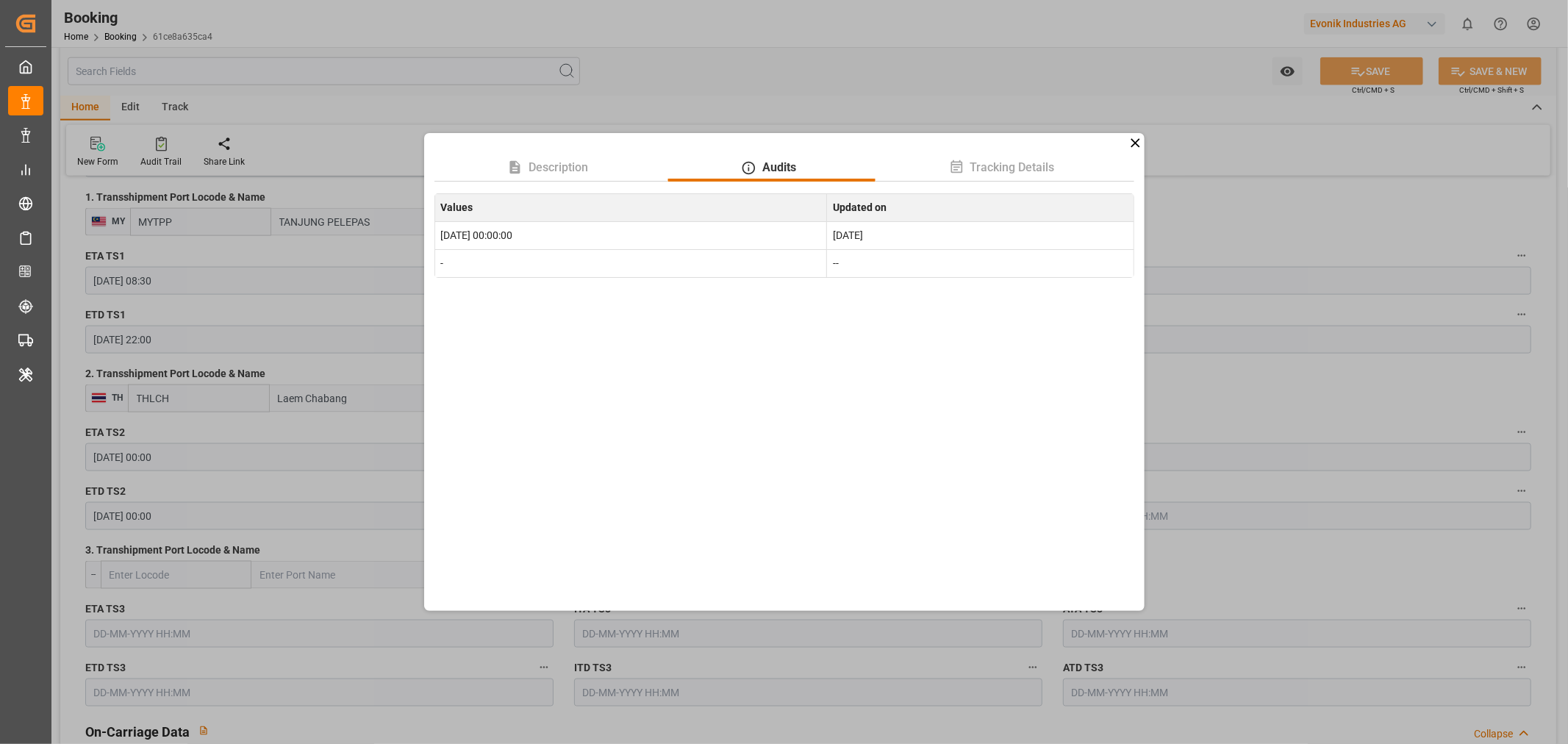
click at [1138, 140] on icon at bounding box center [1135, 142] width 9 height 9
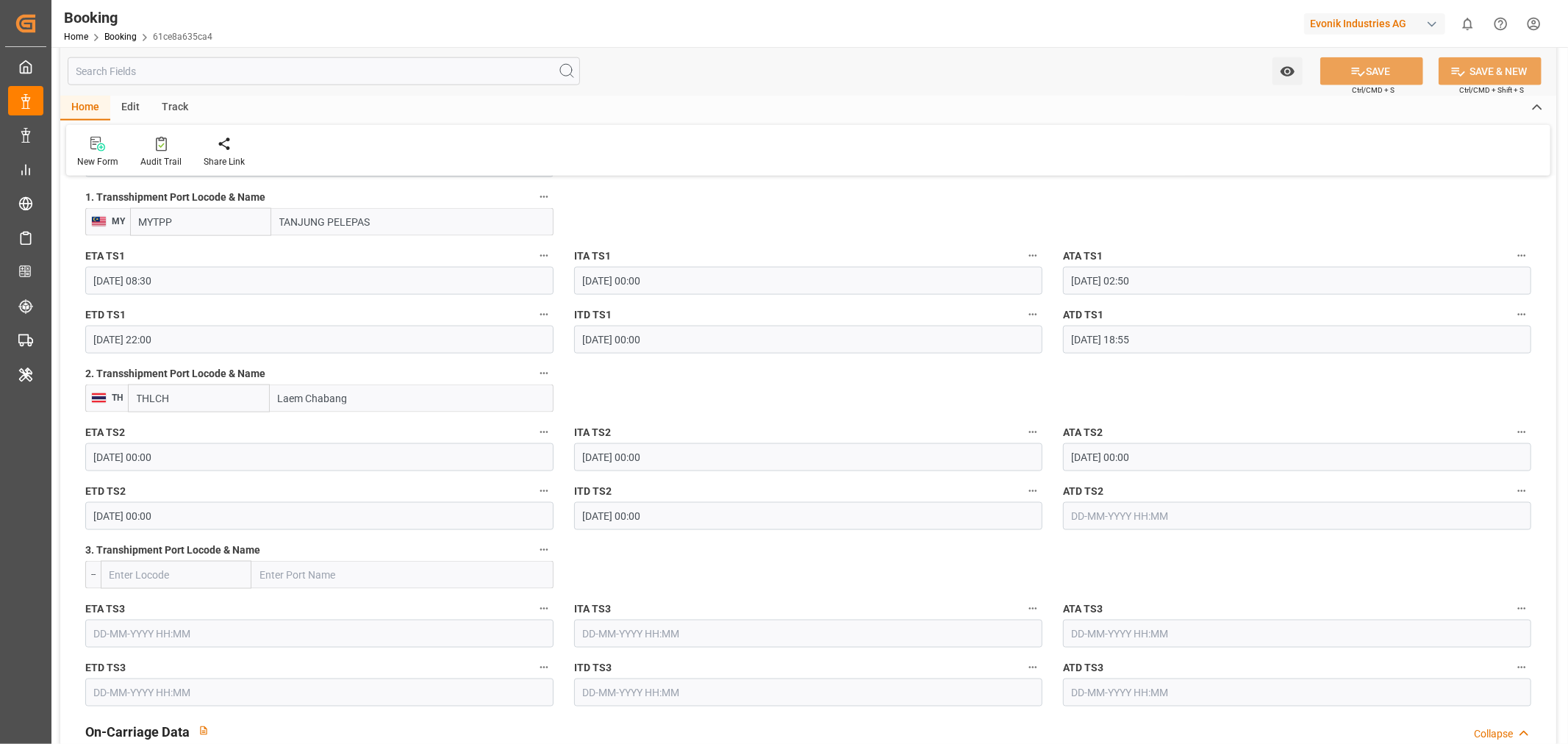
drag, startPoint x: 101, startPoint y: 586, endPoint x: 126, endPoint y: 625, distance: 46.3
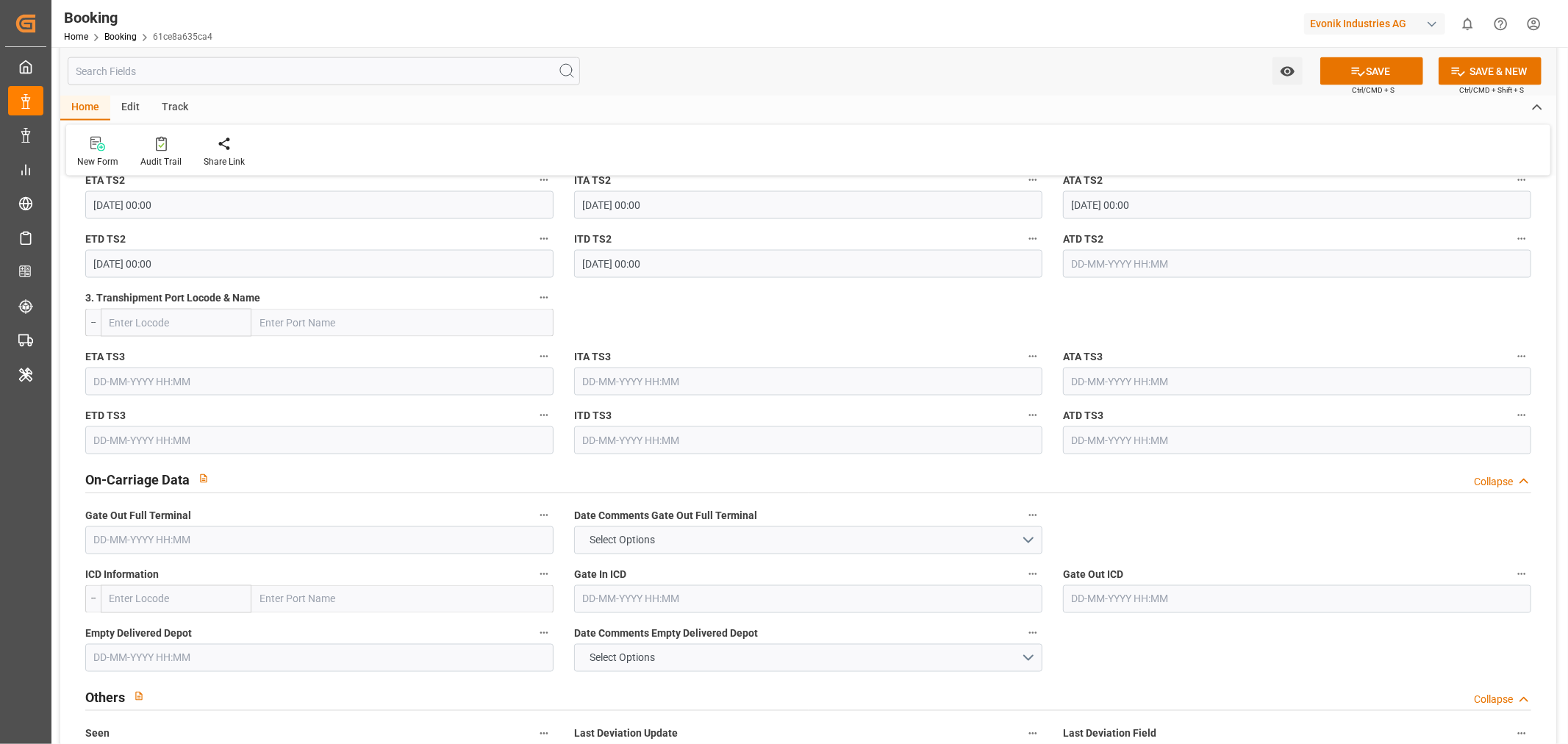
scroll to position [1878, 0]
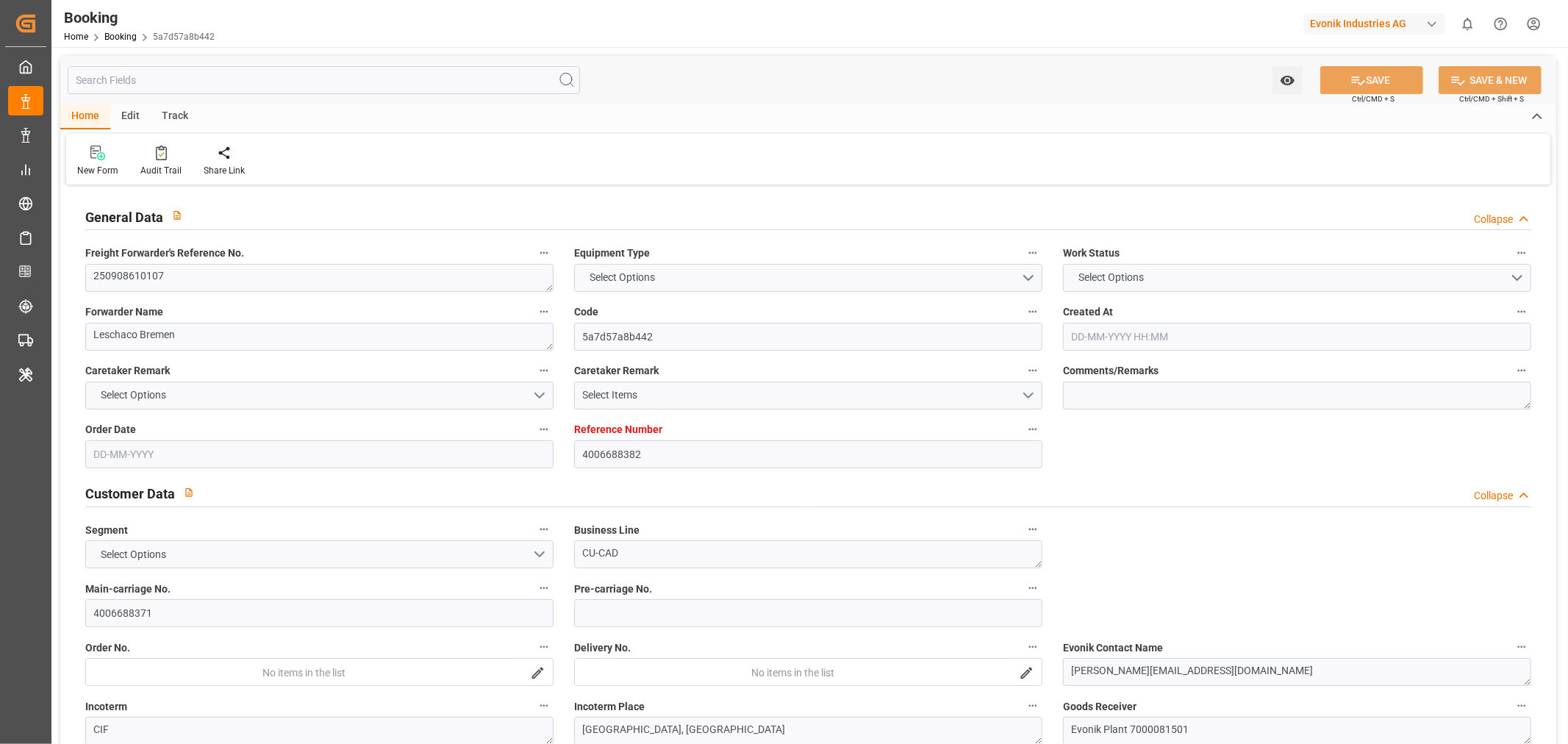
type input "4006688382"
type input "9632064"
type input "Maersk"
type input "Maersk Line AS"
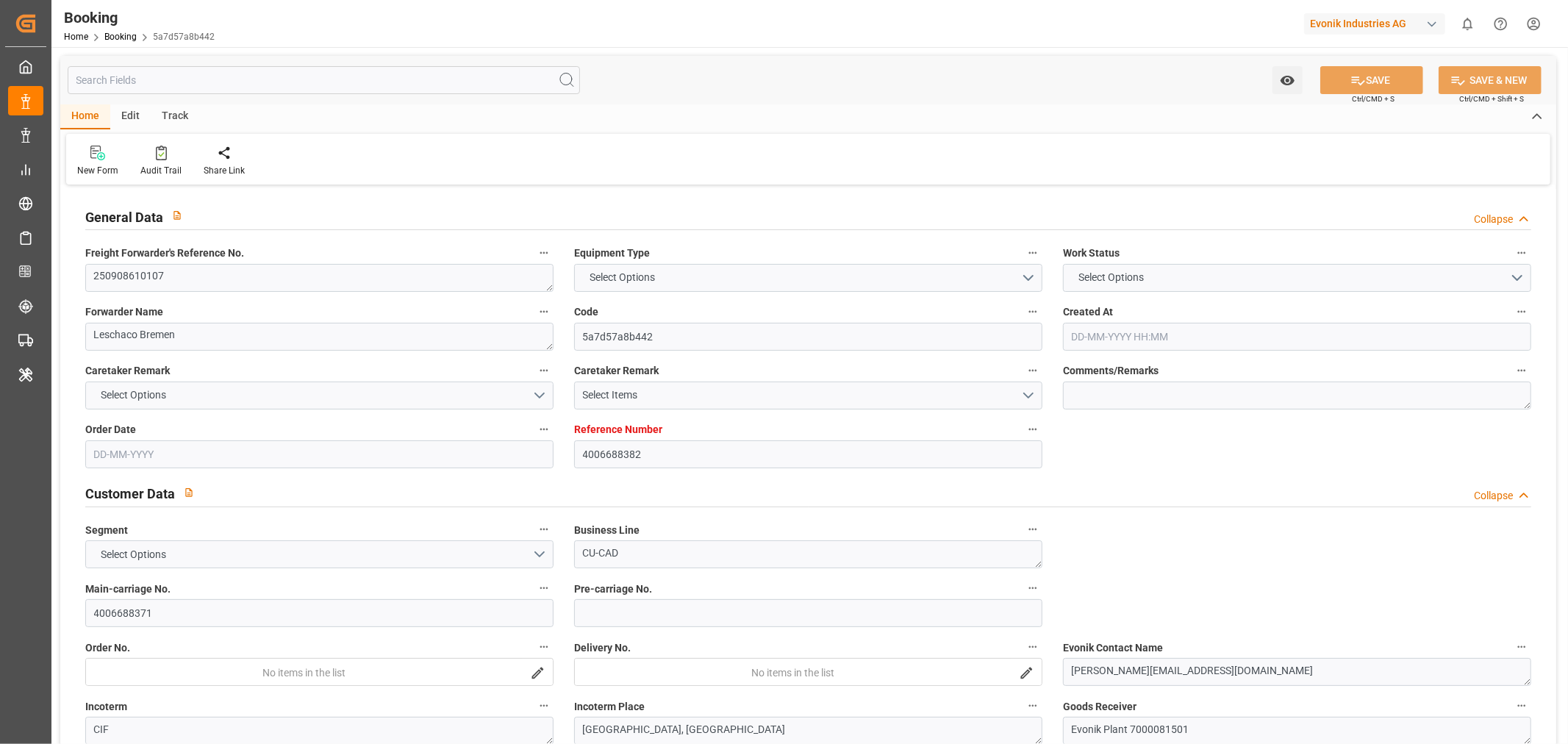
type input "DEHAM"
type input "CNNSA"
type input "SGSIN"
type input "0"
type input "DEHAM"
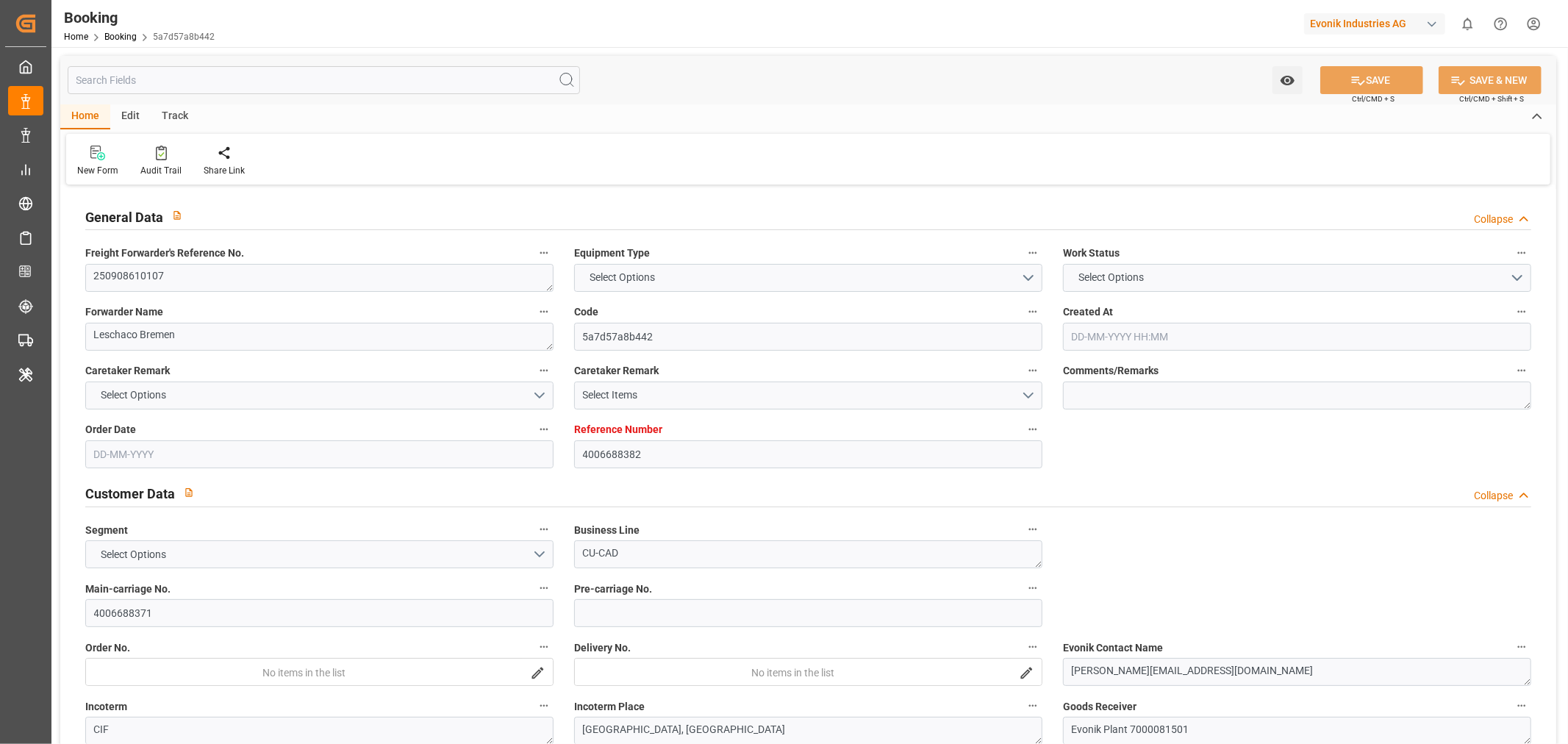
type input "CNNSA"
type input "9722716"
type input "9823742"
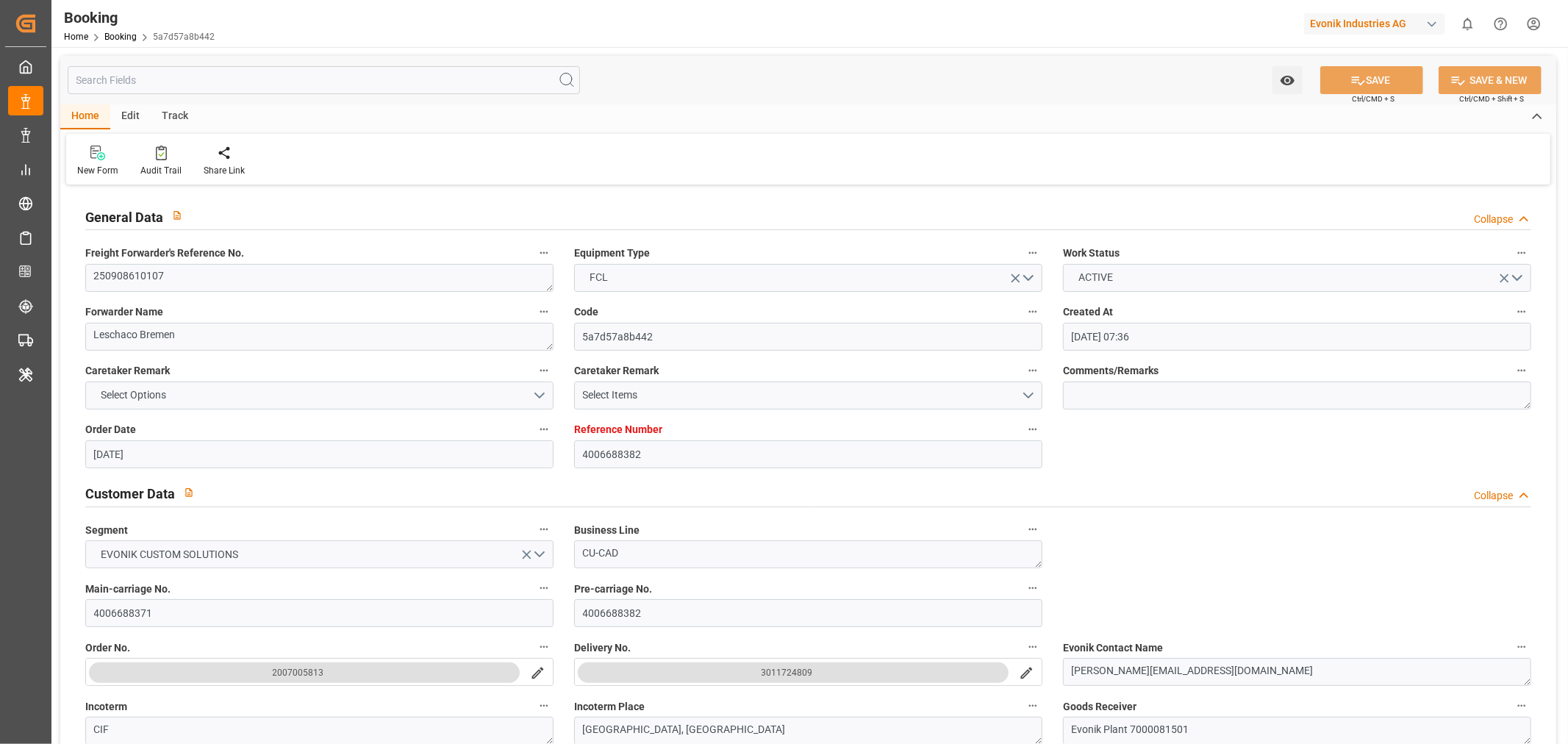
type input "18-08-2025 07:36"
type input "[DATE]"
type input "01-11-2025"
type input "03-09-2025"
type input "03-09-2025 00:00"
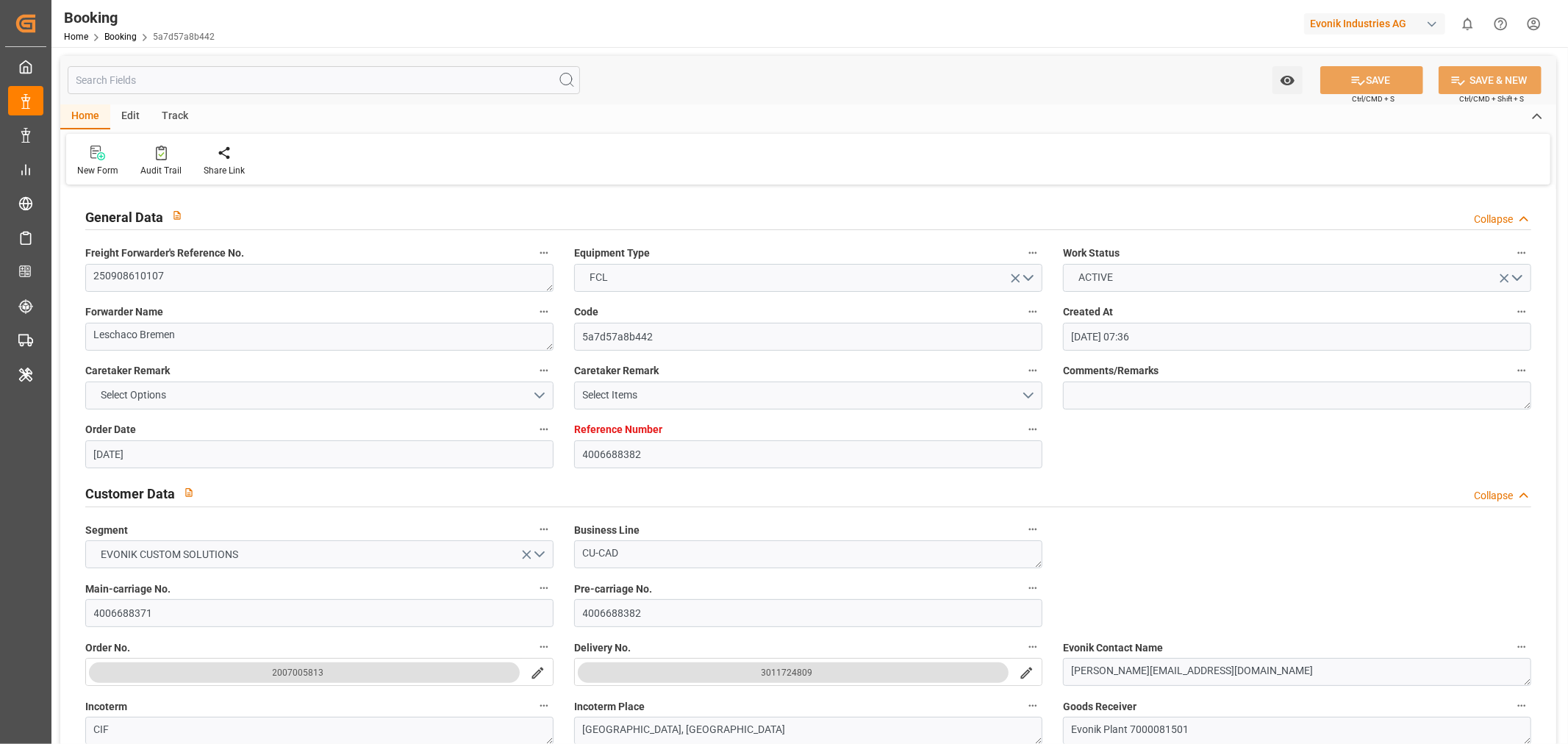
type input "15-09-2025"
type input "18-09-2025 00:00"
type input "11-09-2025 00:00"
type input "14-09-2025 15:30"
type input "05-09-2025 16:19"
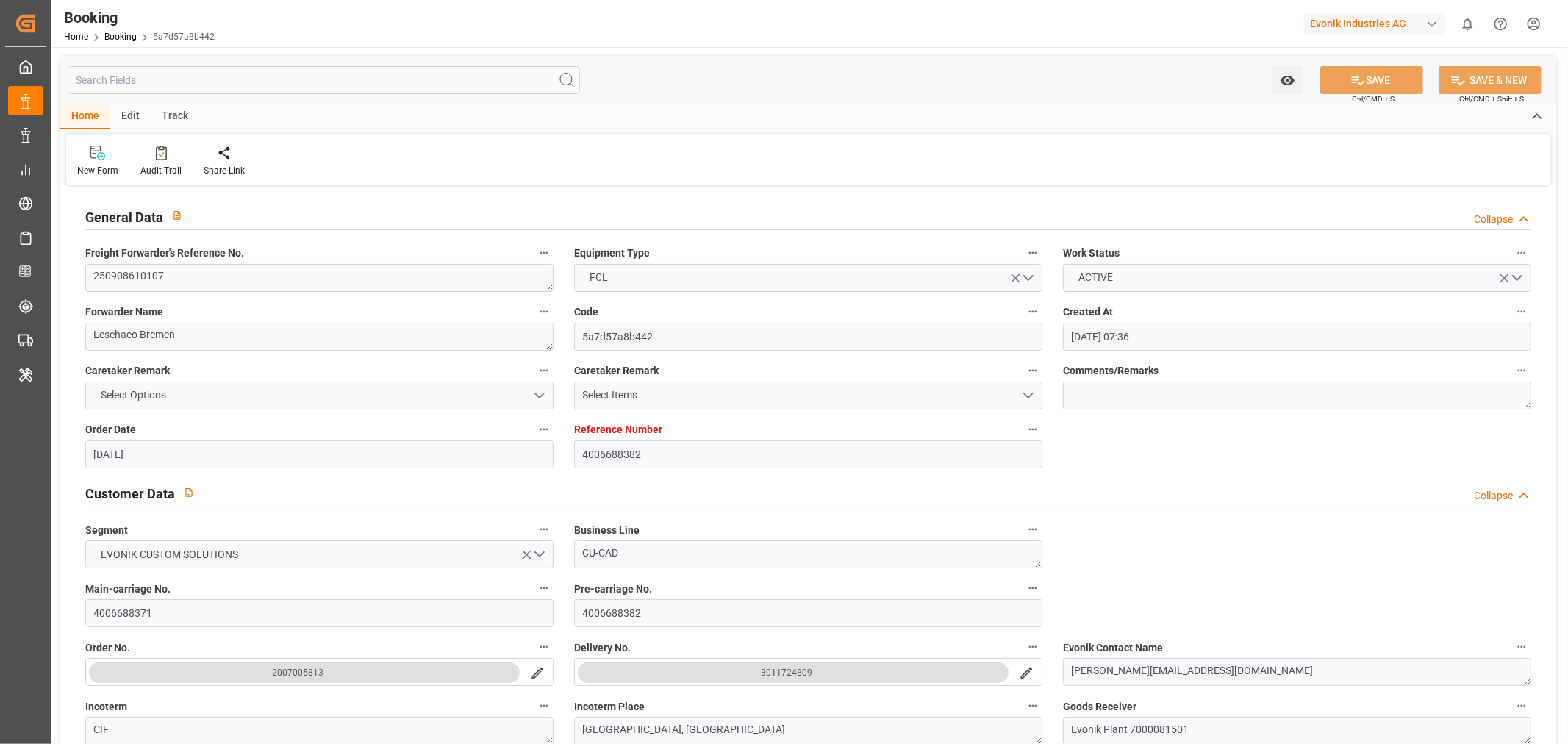
type input "23-11-2025 01:00"
type input "08-11-2025 00:00"
type input "29-10-2025 02:00"
type input "22-10-2025 00:00"
type input "03-11-2025 15:00"
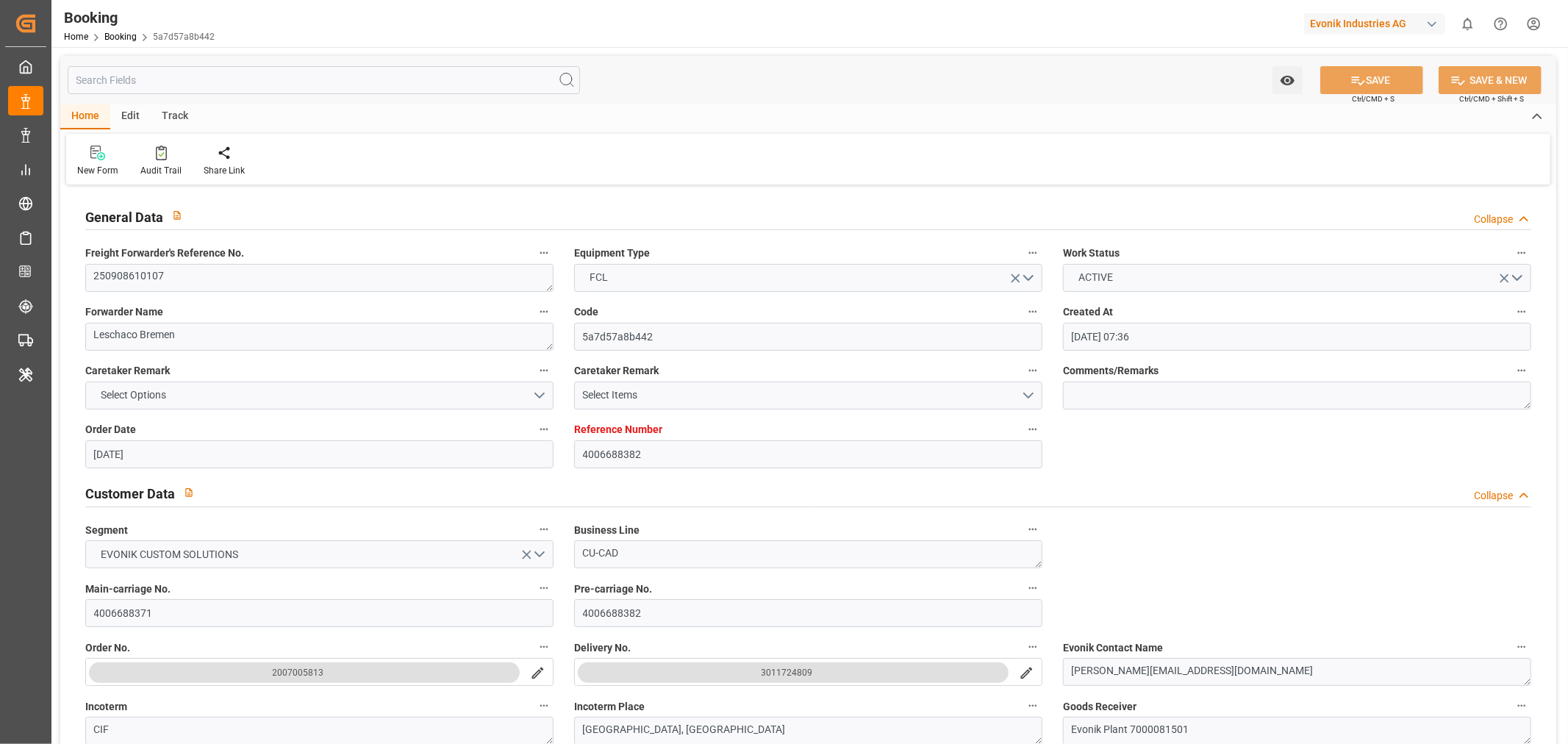
type input "27-10-2025 00:00"
type input "02-11-2025 14:00"
type input "07-11-2025 14:00"
type input "06-10-2025 19:30"
type input "06-10-2025"
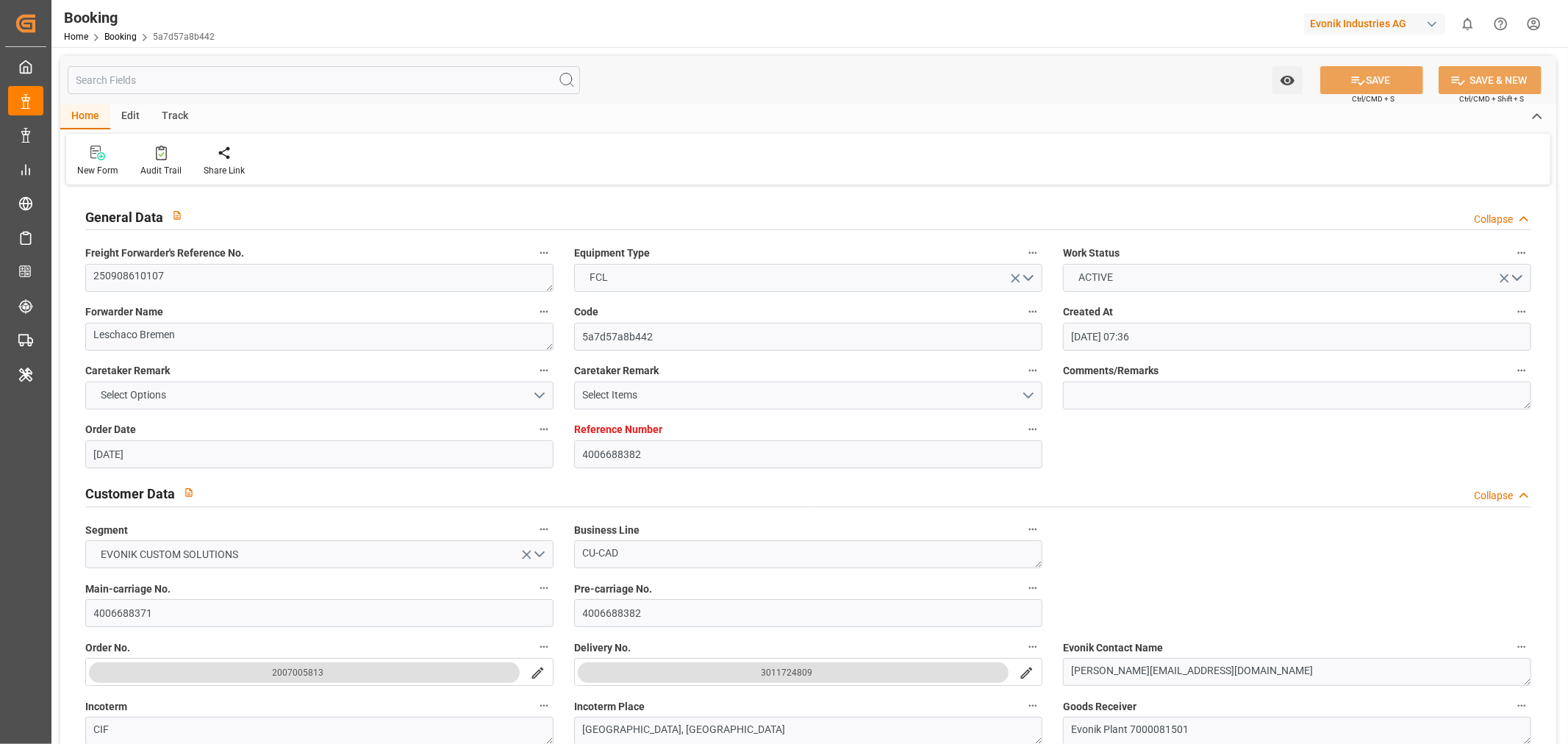
type input "13-09-2025 08:50"
type input "14-09-2025 15:30"
type input "14-09-2025 16:06"
type input "29-10-2025 02:00"
type input "29-10-2025 14:51"
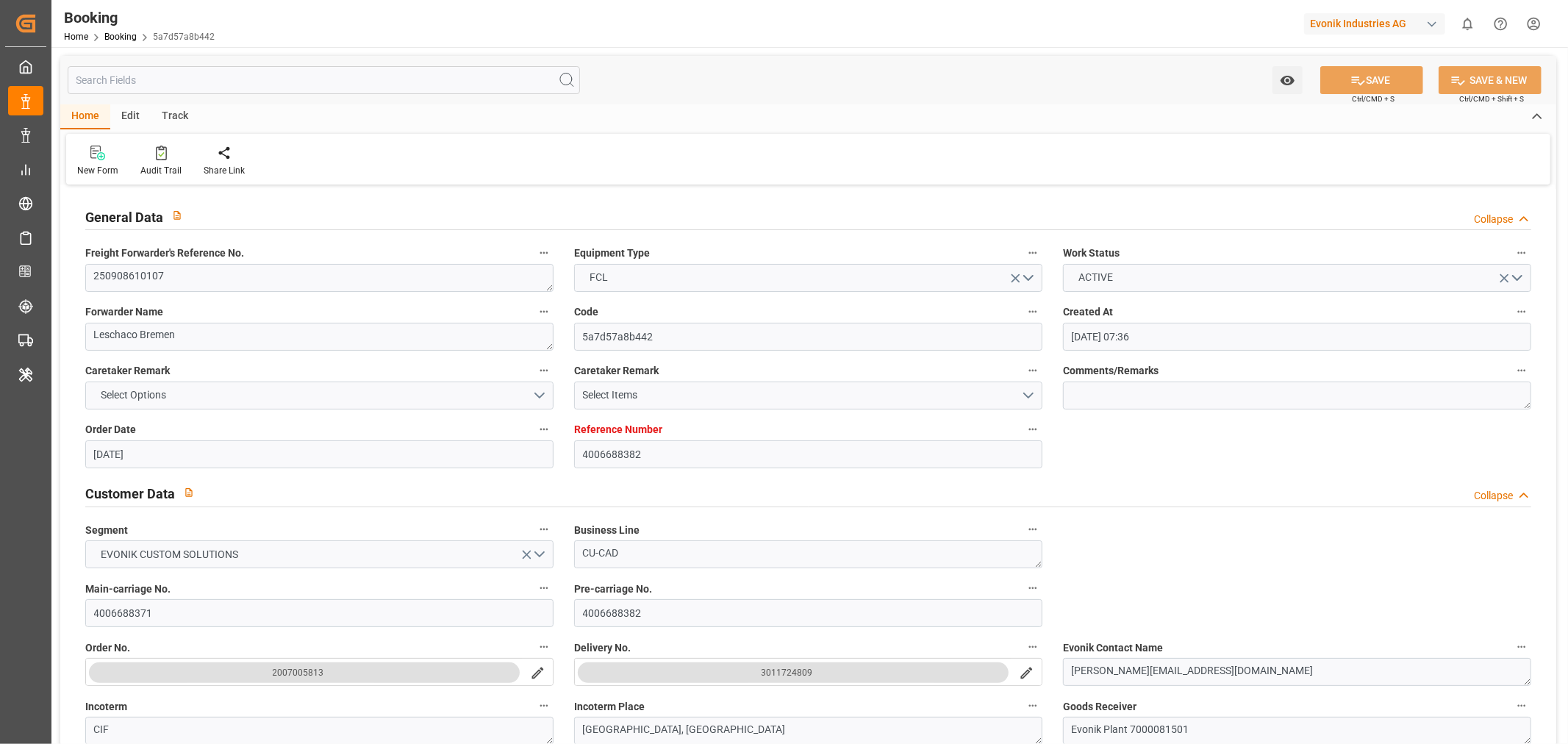
type input "03-11-2025 15:00"
type input "02-11-2025 14:00"
type input "03-11-2025 00:45"
type input "07-11-2025 13:00"
type input "23-11-2025 01:00"
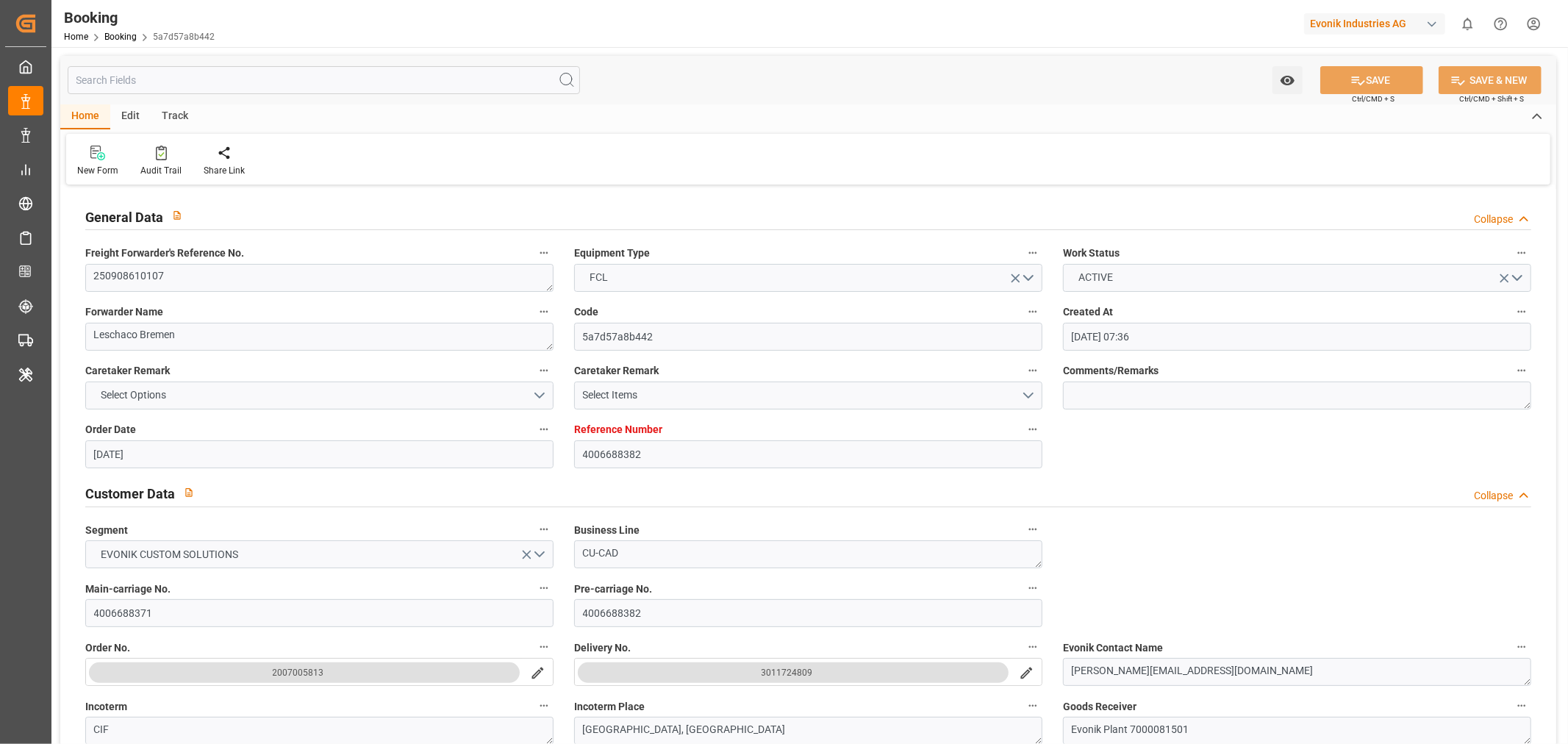
type input "23-11-2025 08:02"
type input "27-11-2025 08:02"
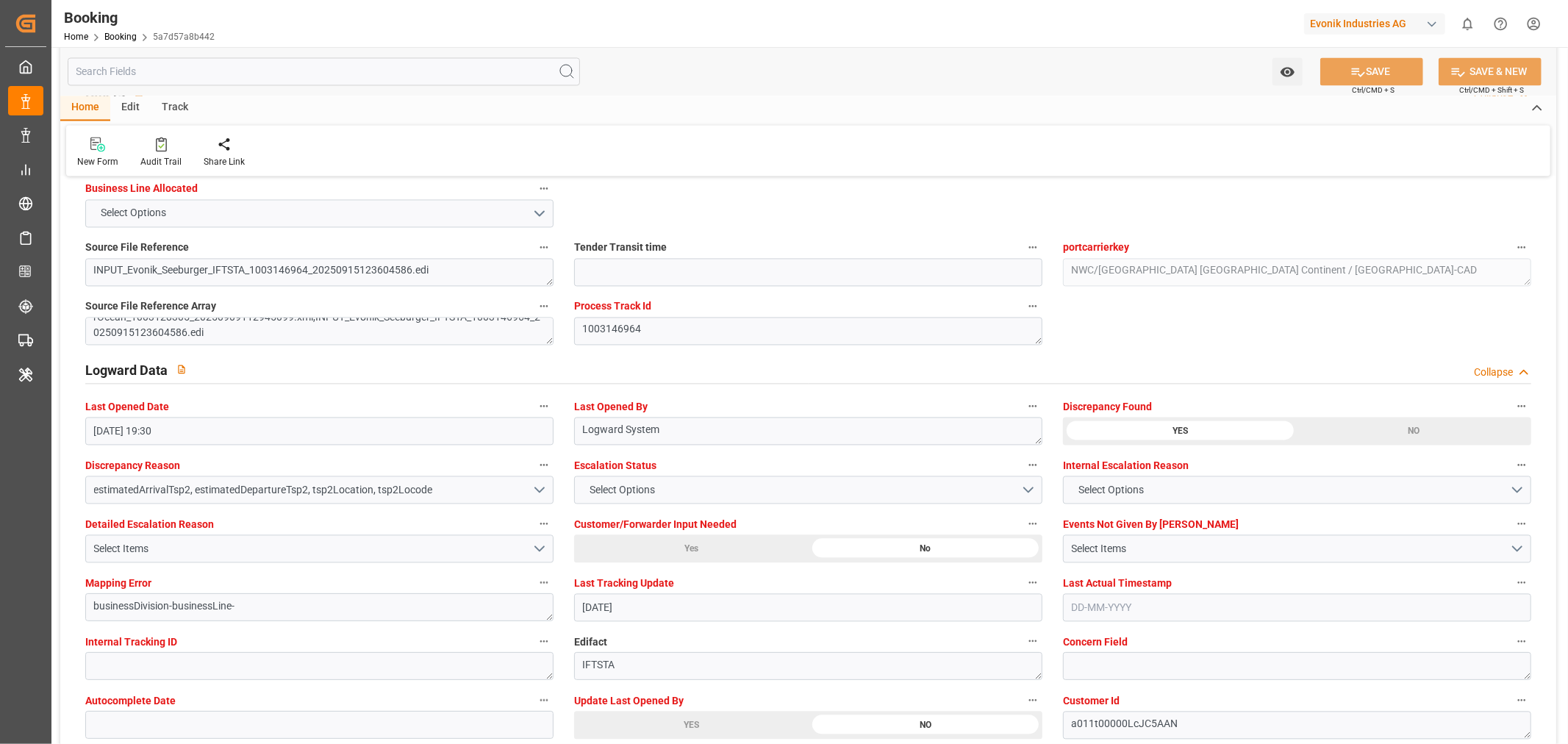
scroll to position [2614, 0]
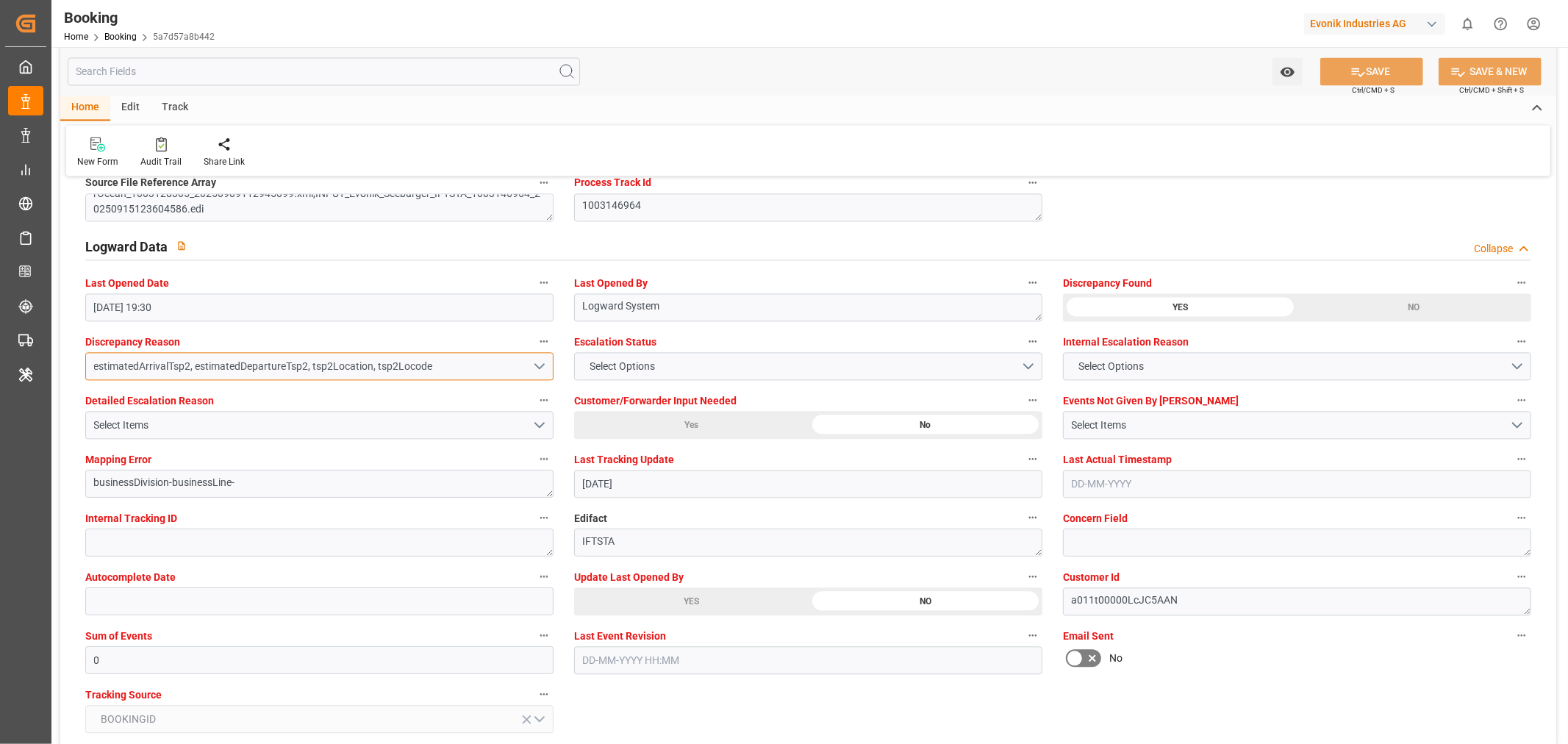
click at [541, 370] on button "estimatedArrivalTsp2, estimatedDepartureTsp2, tsp2Location, tsp2Locode" at bounding box center [319, 366] width 468 height 28
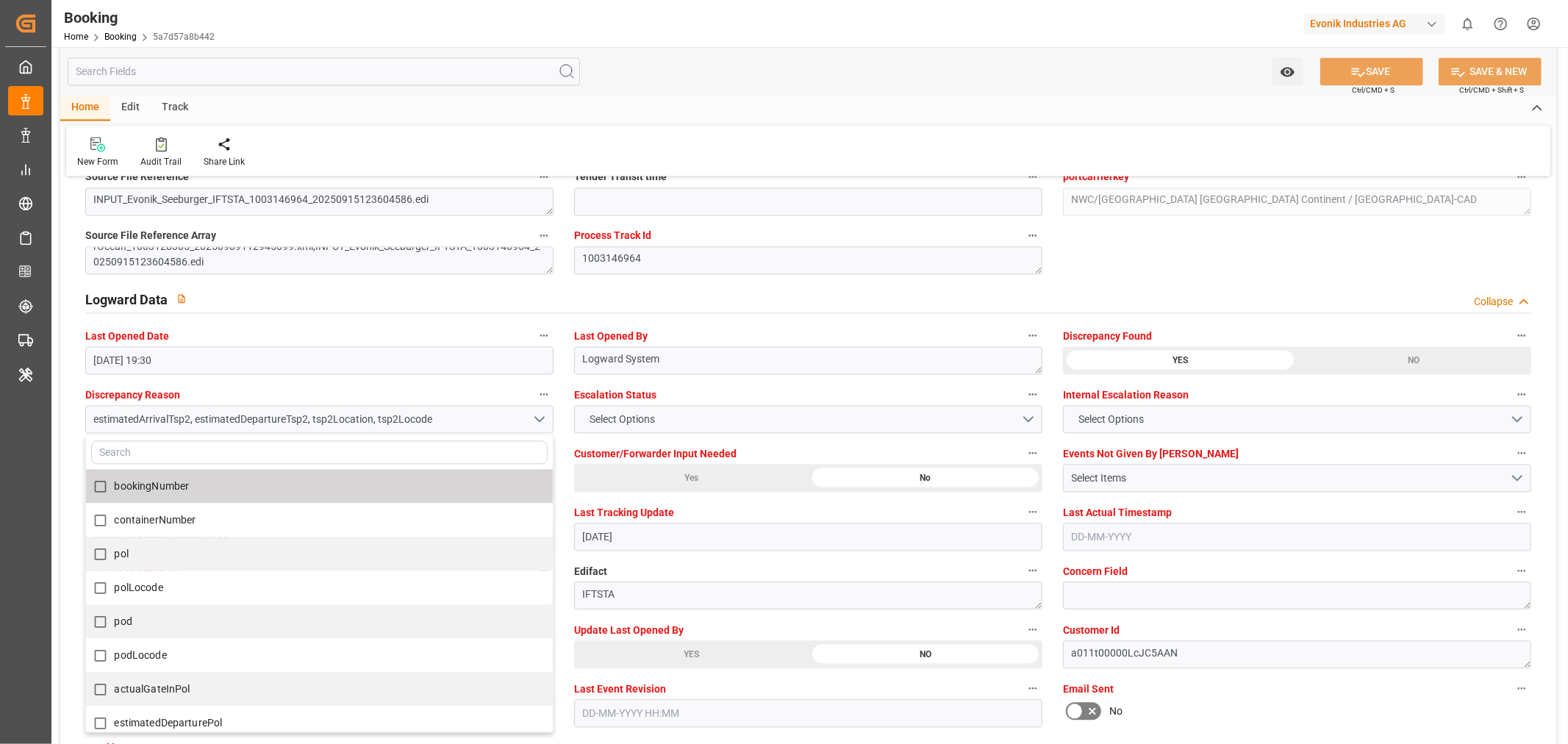
scroll to position [2532, 0]
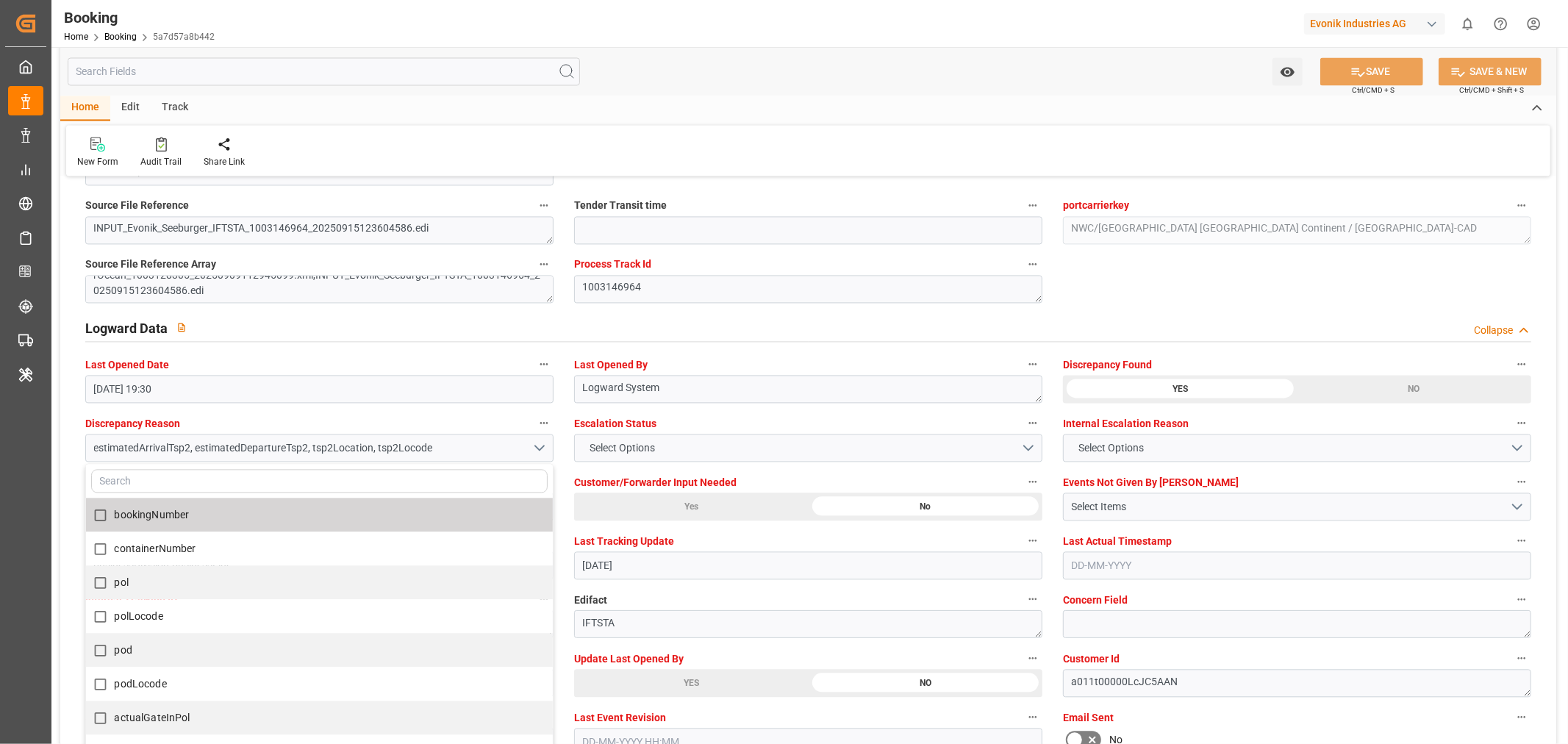
click at [614, 167] on div "New Form Audit Trail Share Link" at bounding box center [808, 151] width 1484 height 51
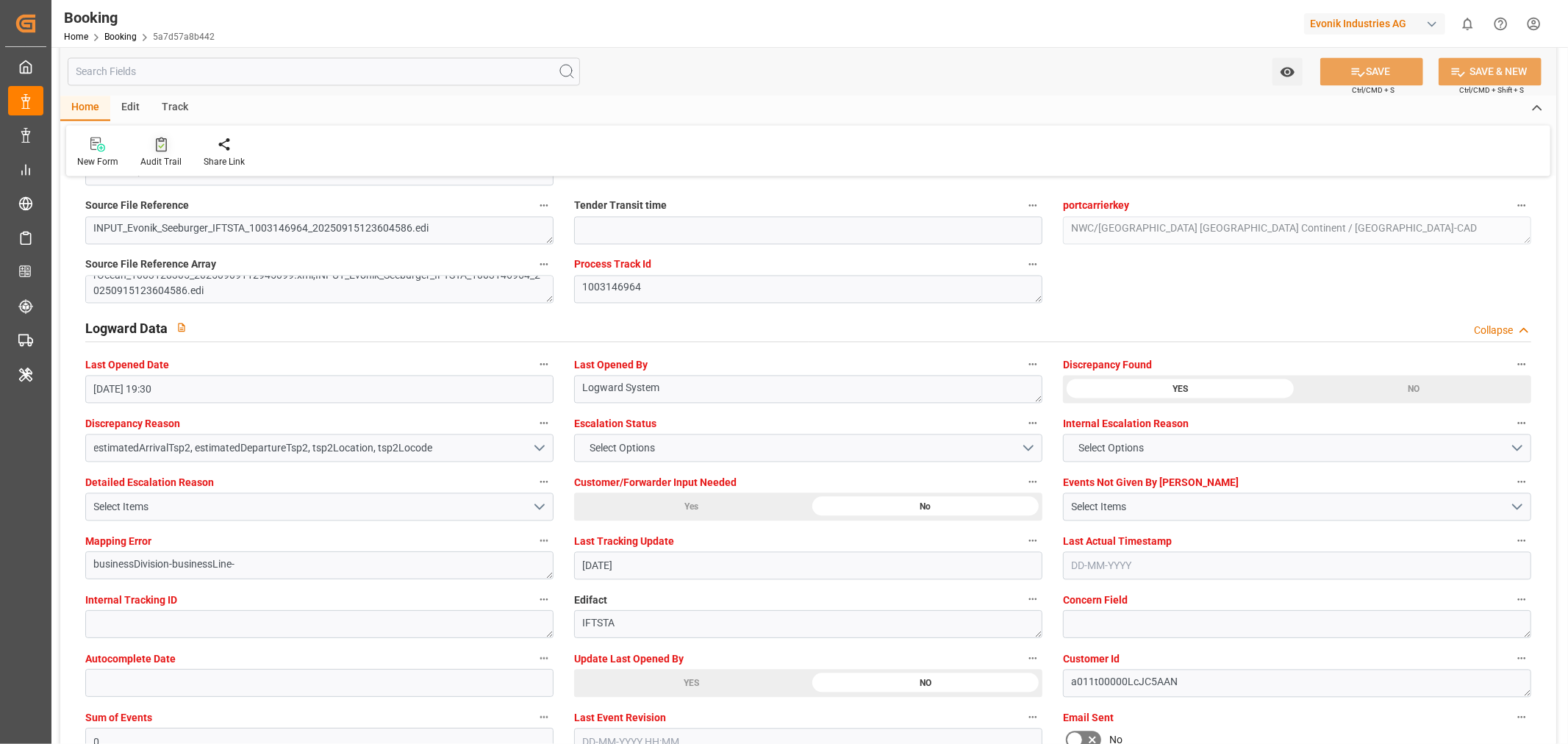
click at [144, 163] on div "Audit Trail" at bounding box center [161, 161] width 41 height 14
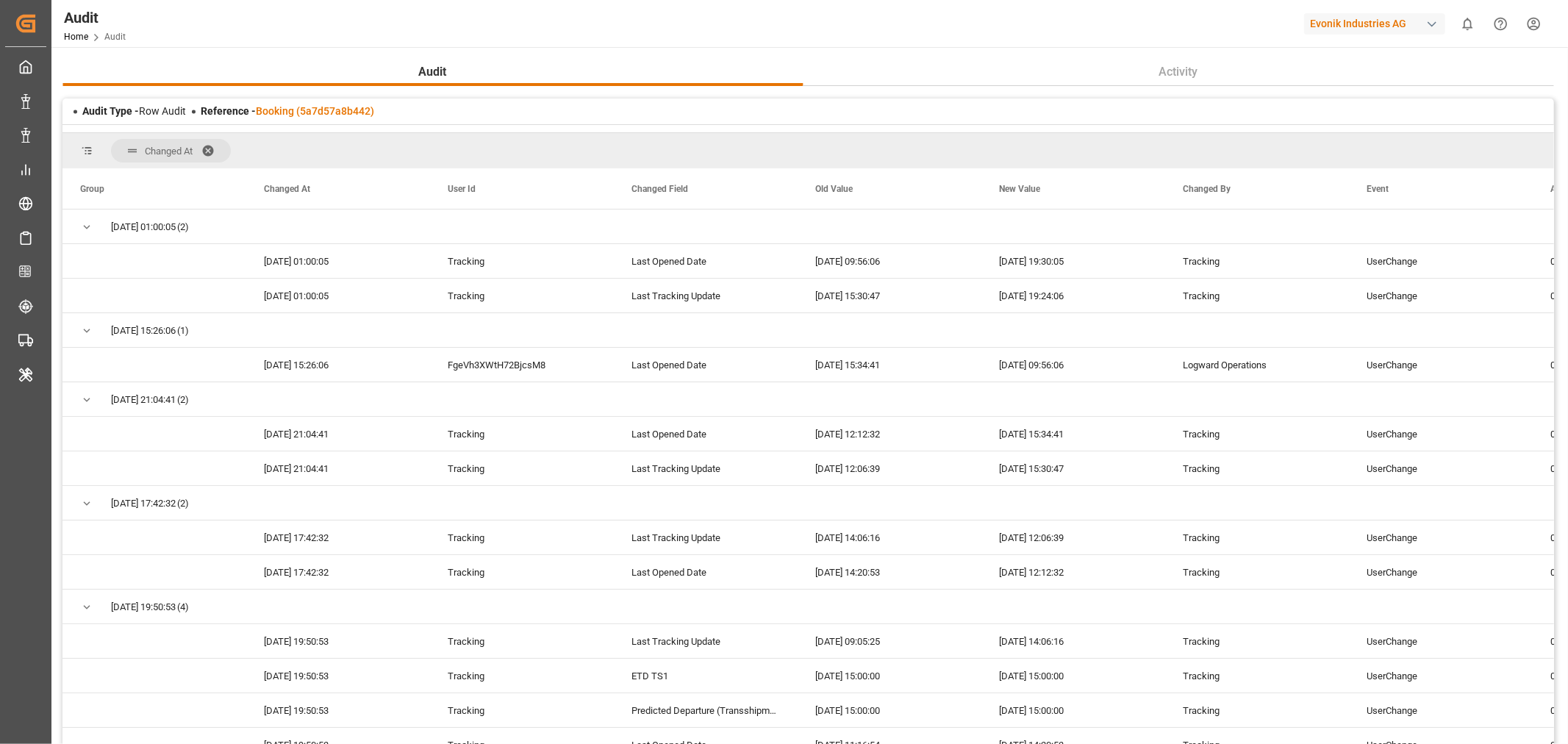
click at [211, 152] on span at bounding box center [212, 151] width 23 height 14
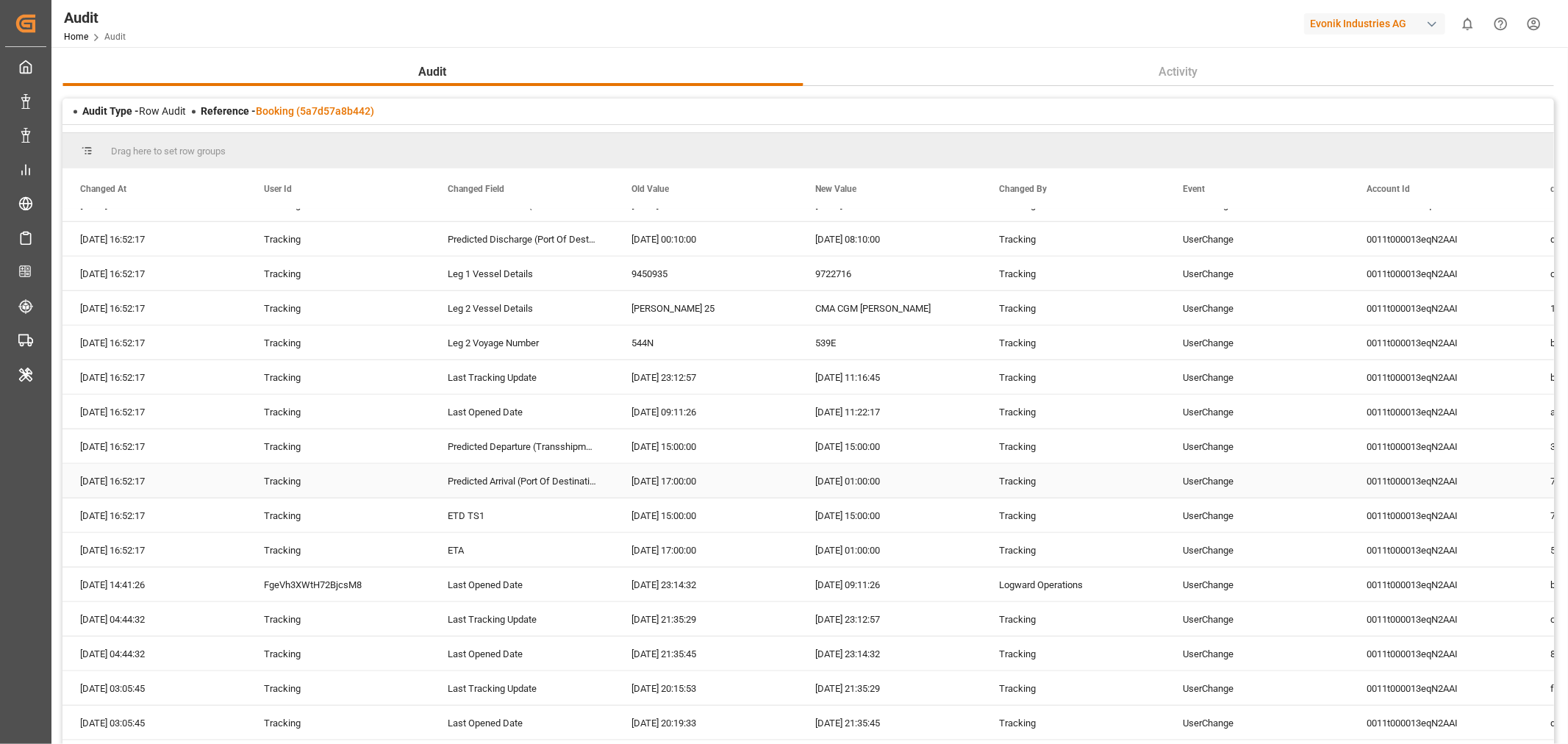
scroll to position [1225, 0]
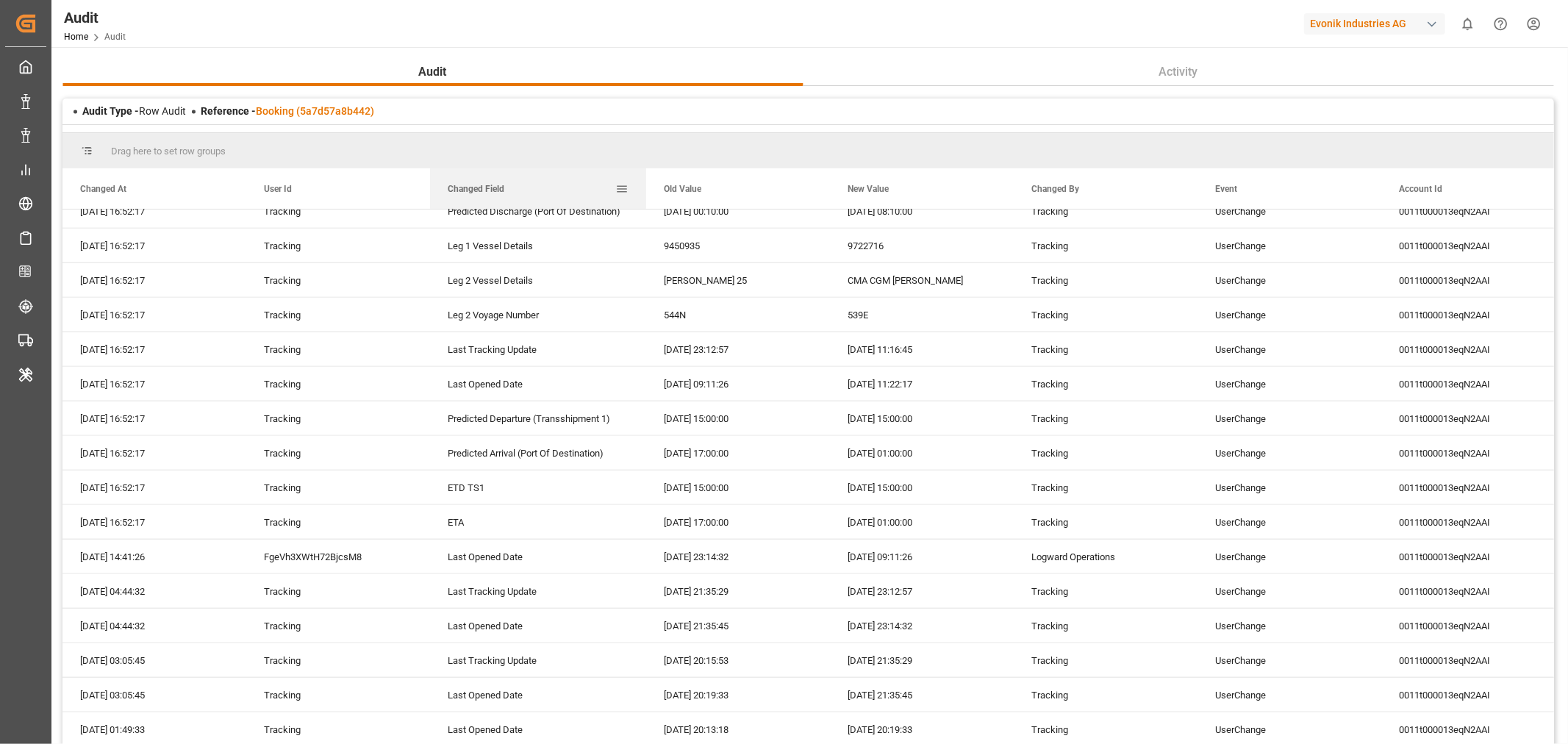
drag, startPoint x: 610, startPoint y: 181, endPoint x: 642, endPoint y: 193, distance: 34.2
click at [643, 193] on div at bounding box center [646, 188] width 6 height 41
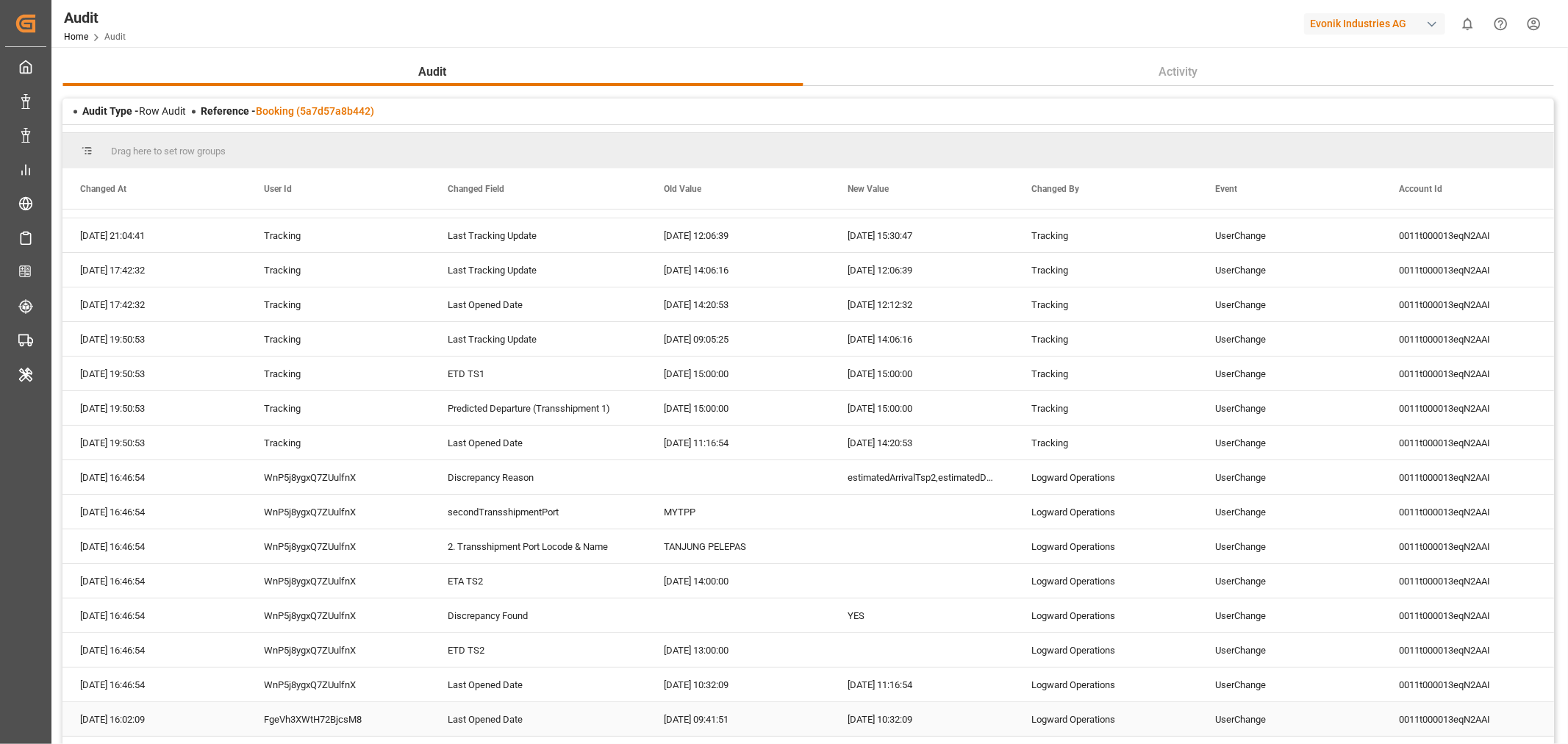
scroll to position [0, 0]
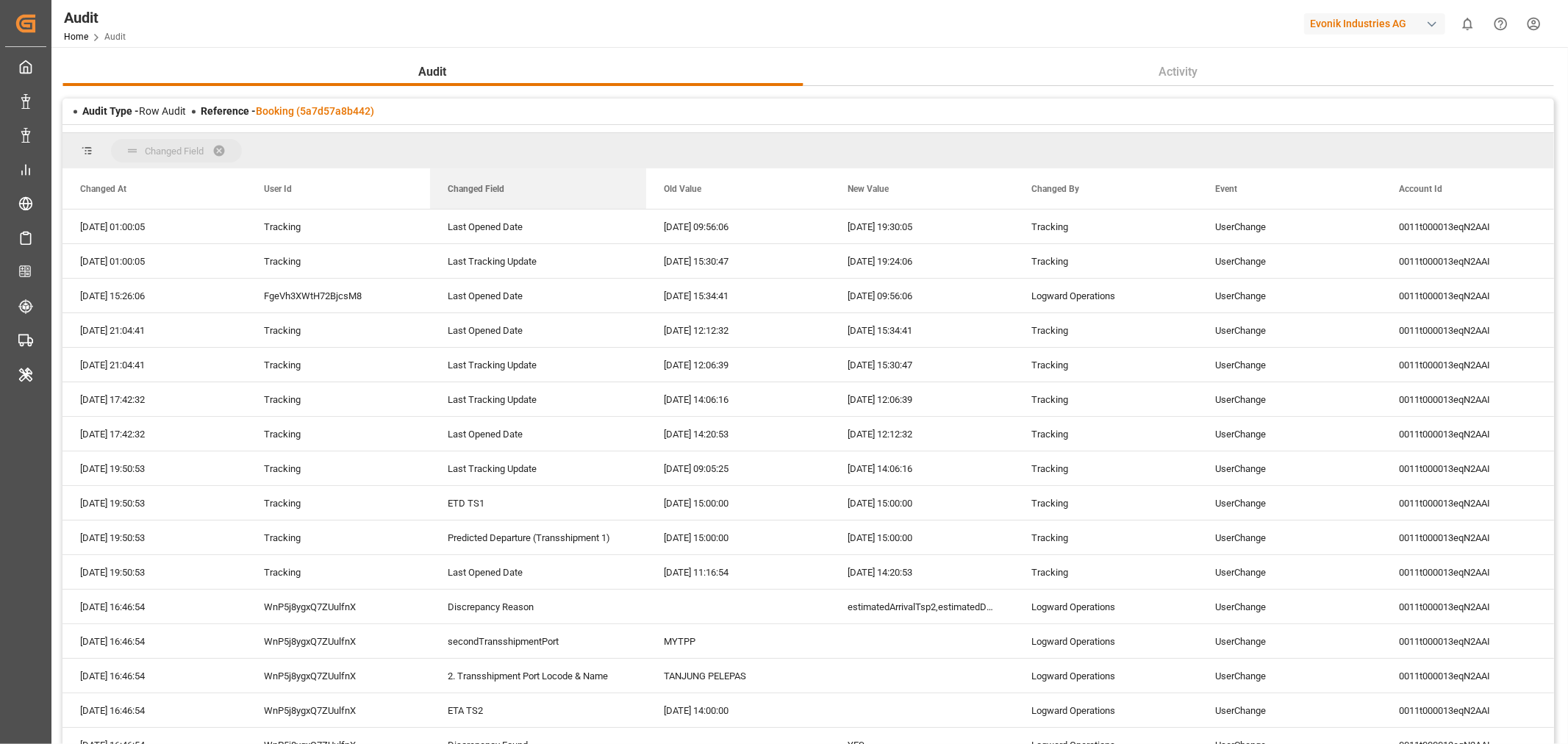
drag, startPoint x: 474, startPoint y: 184, endPoint x: 473, endPoint y: 154, distance: 30.0
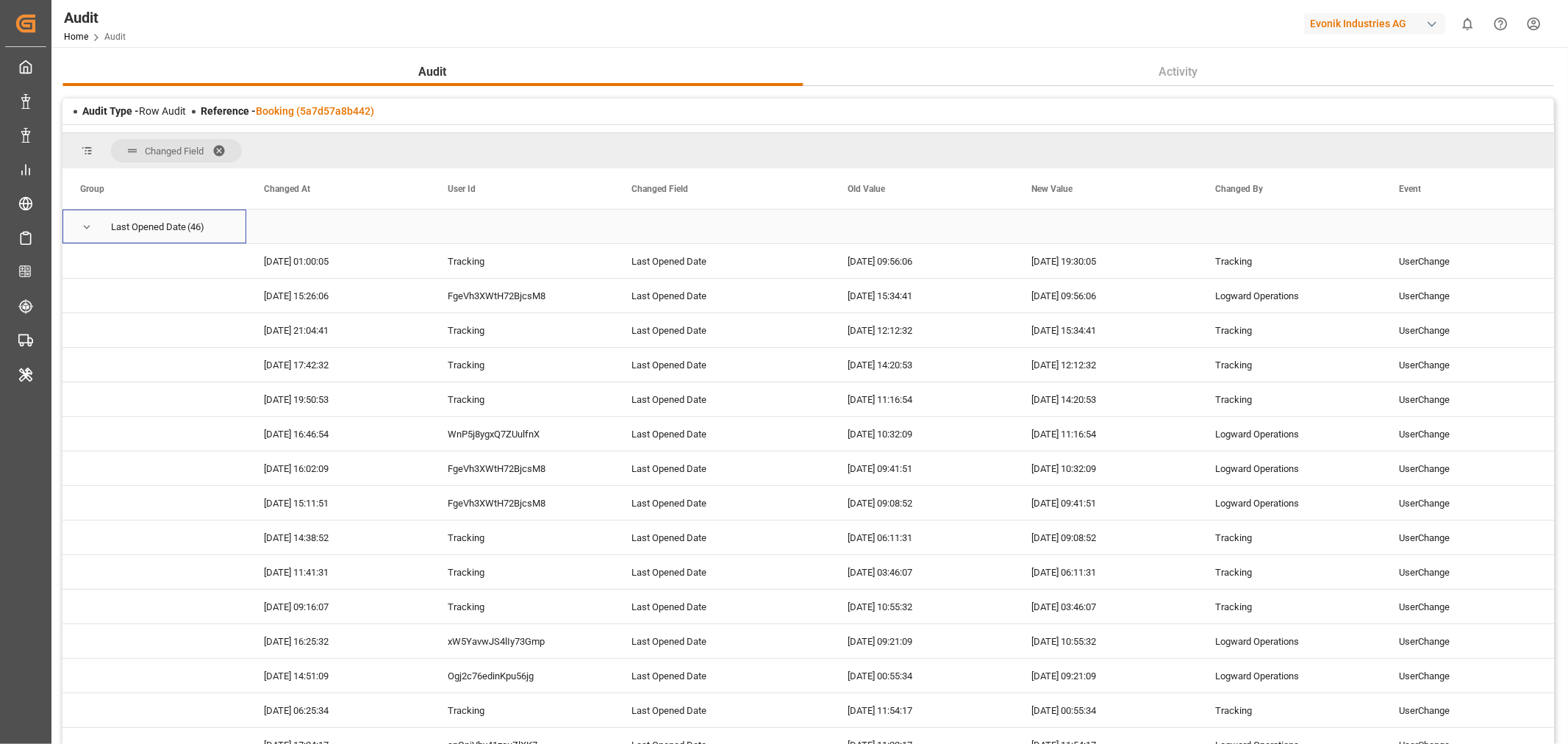
click at [84, 224] on span "Press SPACE to select this row." at bounding box center [86, 227] width 14 height 14
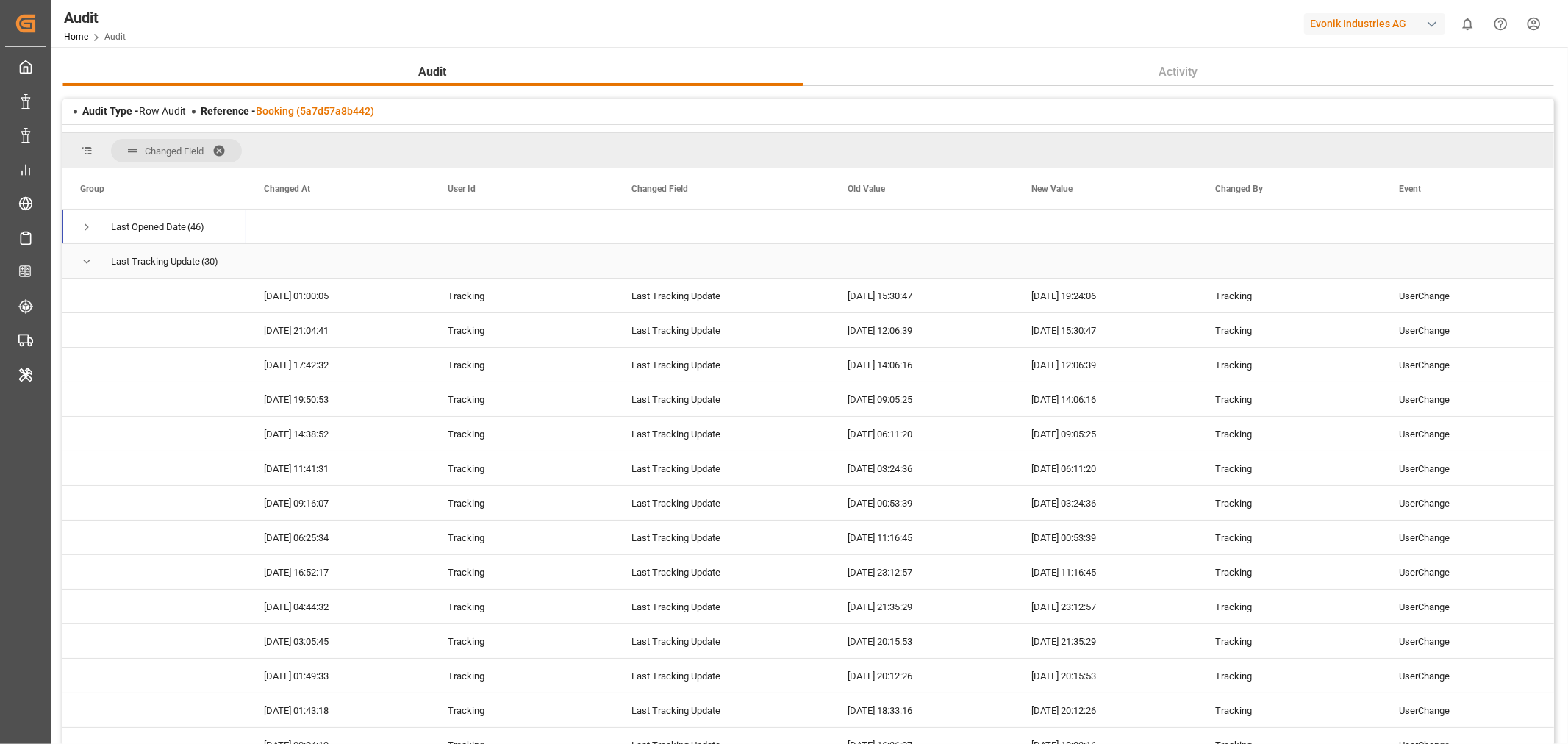
click at [85, 258] on span "Press SPACE to select this row." at bounding box center [86, 262] width 14 height 14
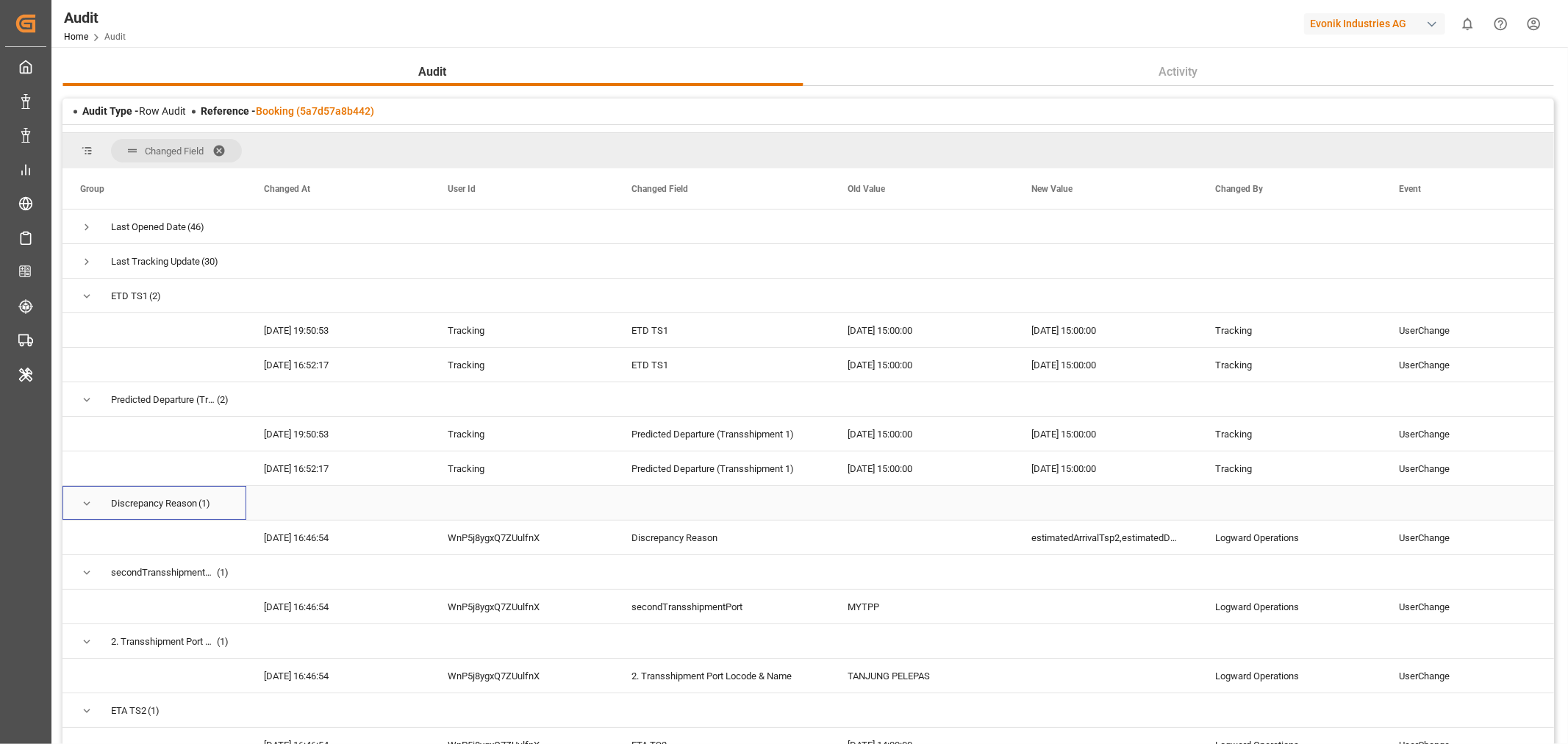
click at [91, 501] on span "Press SPACE to select this row." at bounding box center [86, 504] width 14 height 14
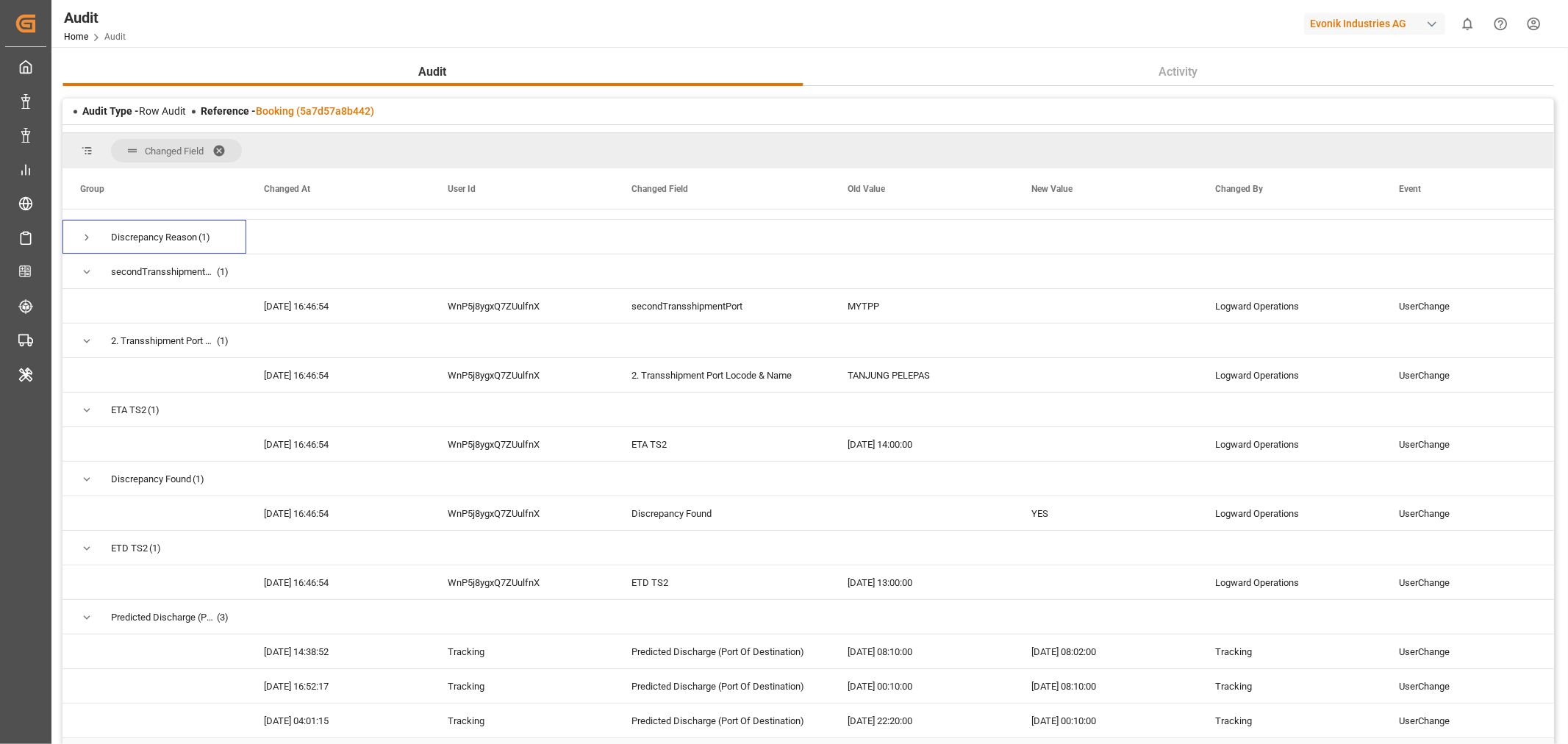
scroll to position [9, 0]
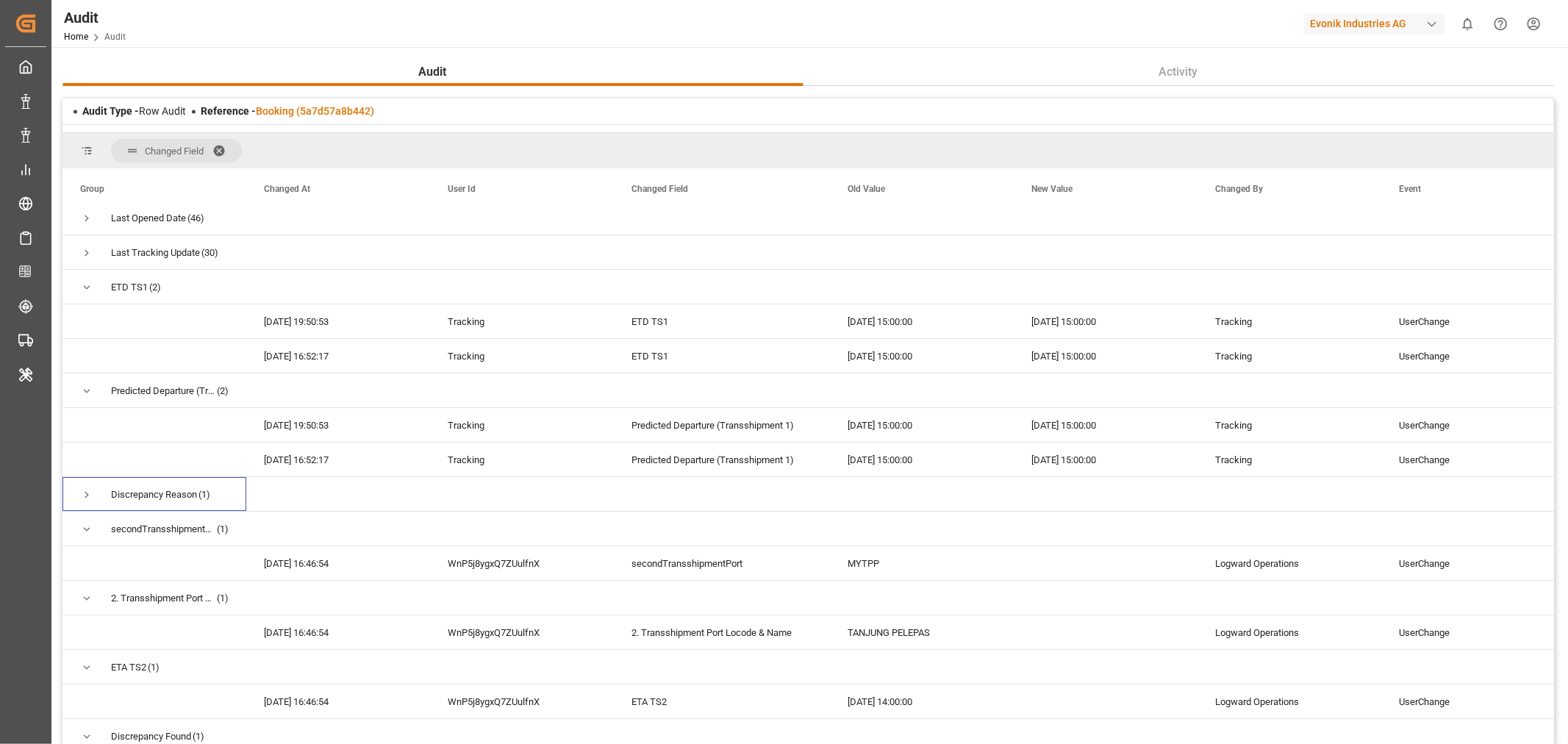
click at [218, 151] on span at bounding box center [223, 151] width 23 height 14
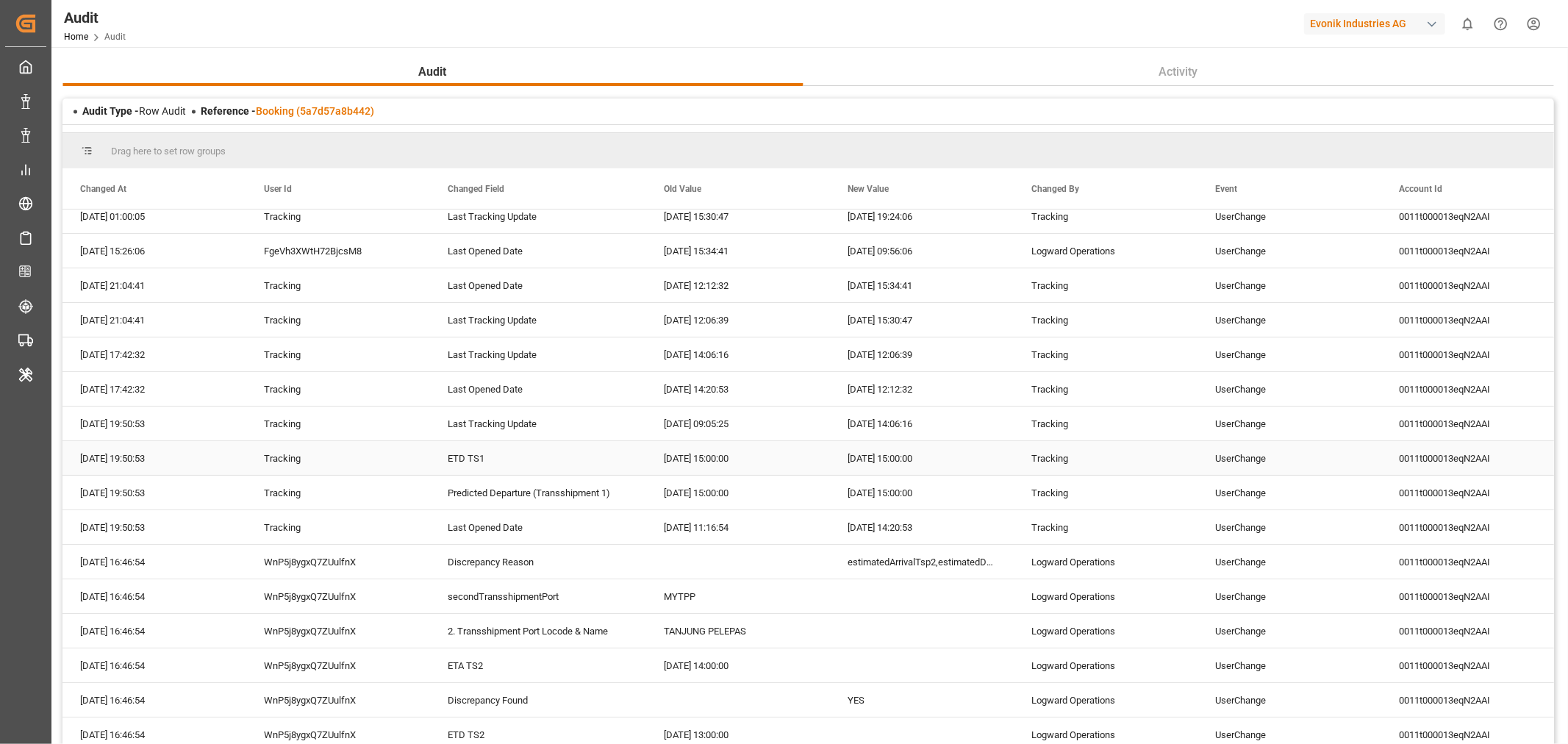
scroll to position [81, 0]
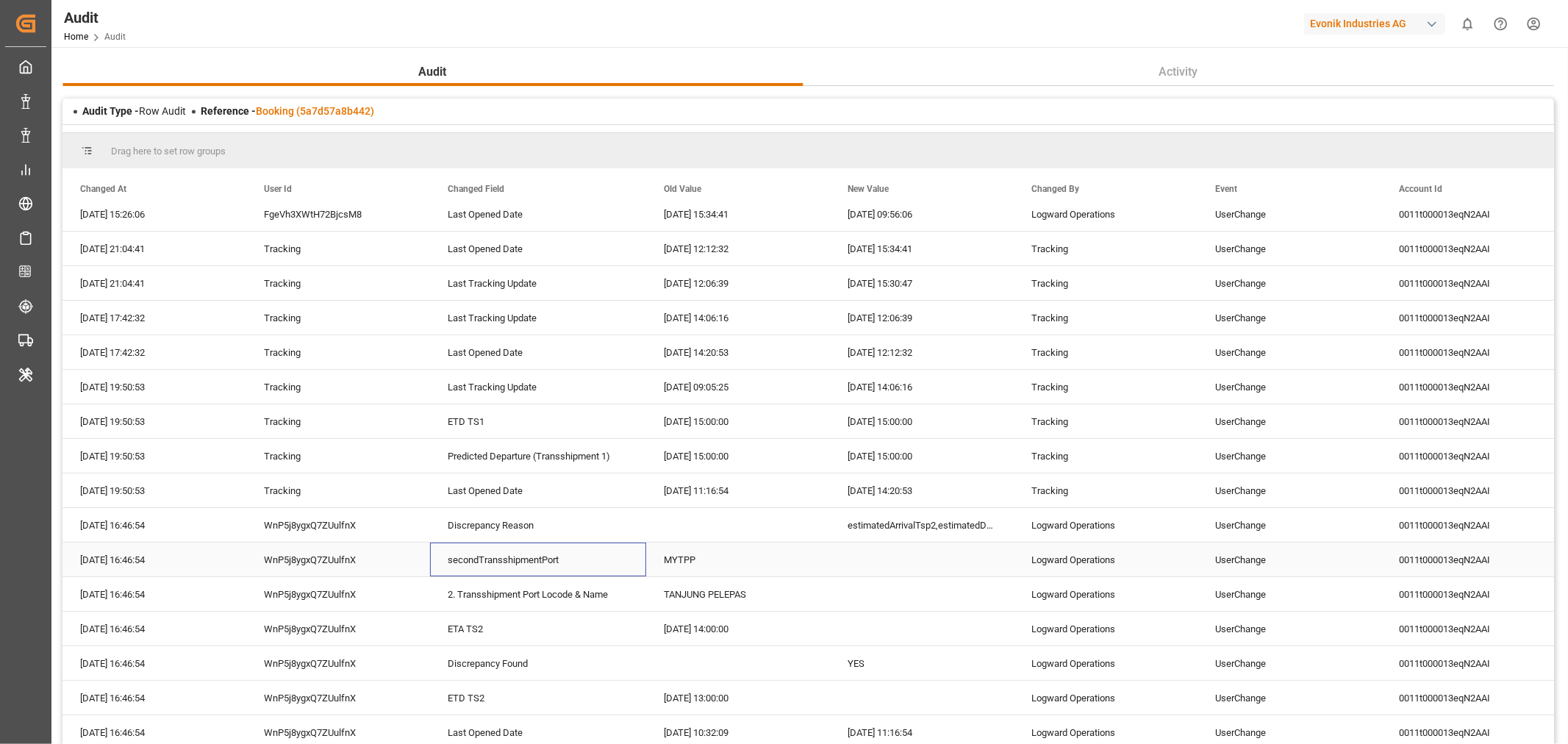
click at [475, 567] on div "secondTransshipmentPort" at bounding box center [538, 560] width 216 height 34
click at [1067, 109] on div "Audit Type - Row Audit Reference - Booking (5a7d57a8b442)" at bounding box center [808, 111] width 1491 height 26
click at [527, 555] on div "secondTransshipmentPort" at bounding box center [538, 560] width 216 height 34
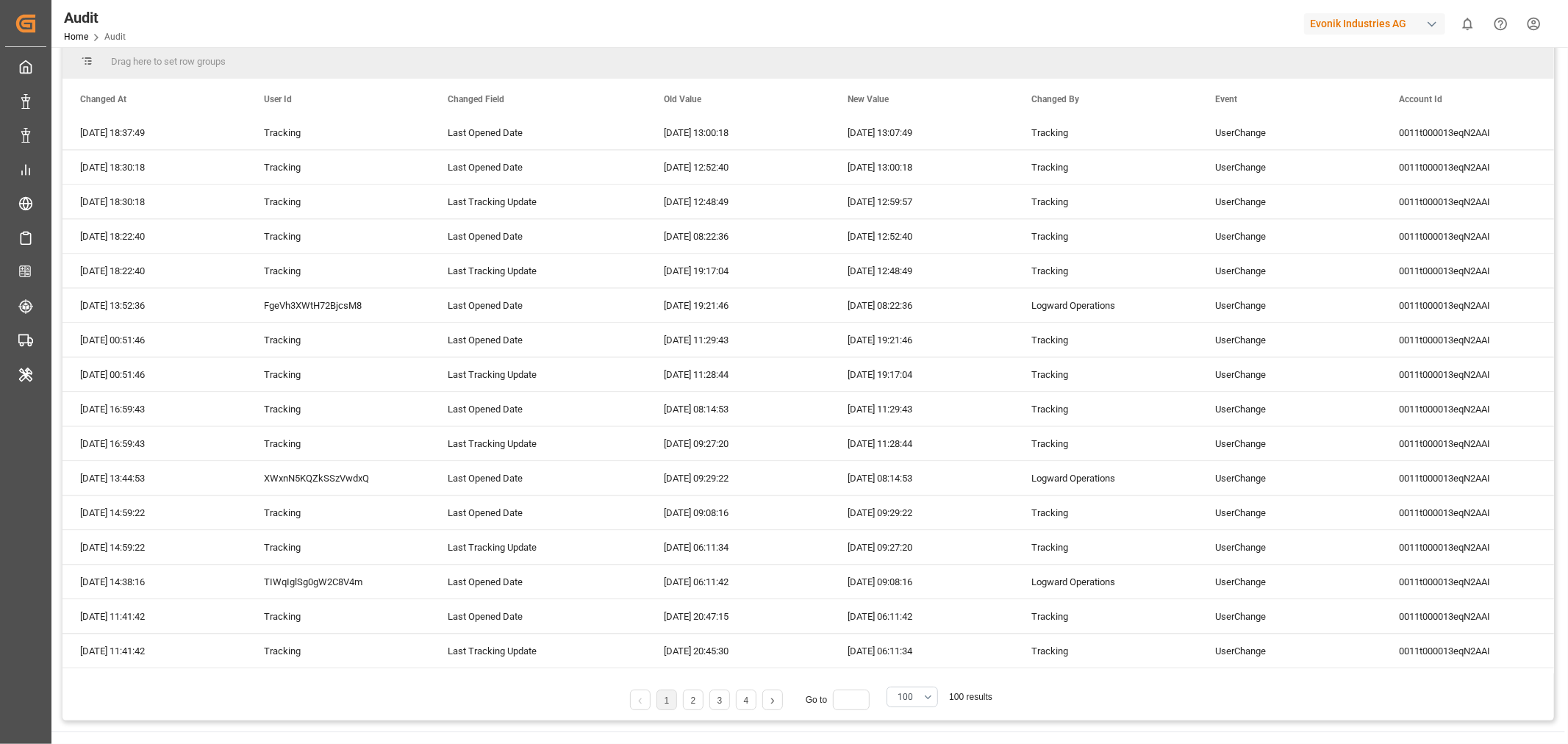
scroll to position [245, 0]
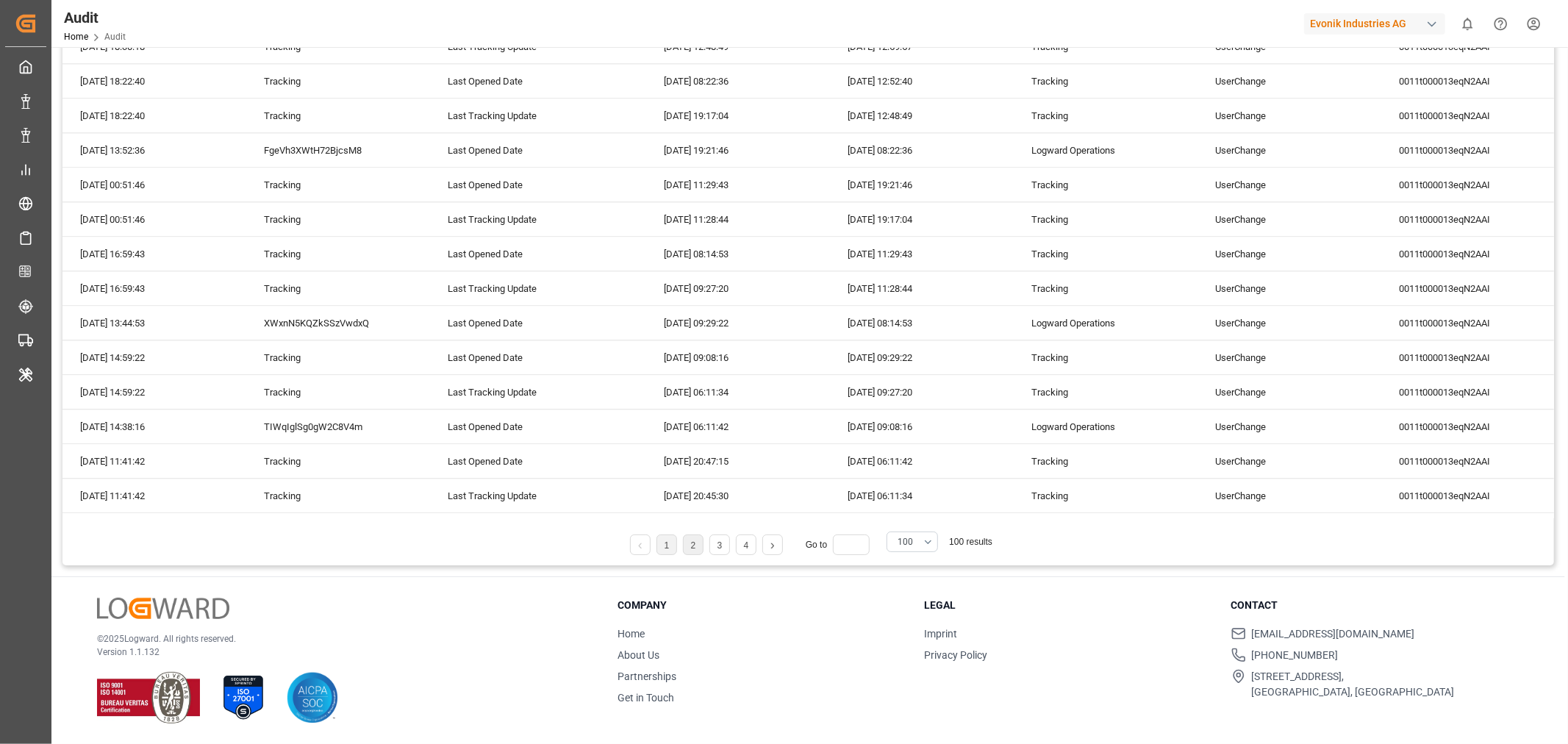
click at [693, 548] on link "2" at bounding box center [693, 545] width 5 height 10
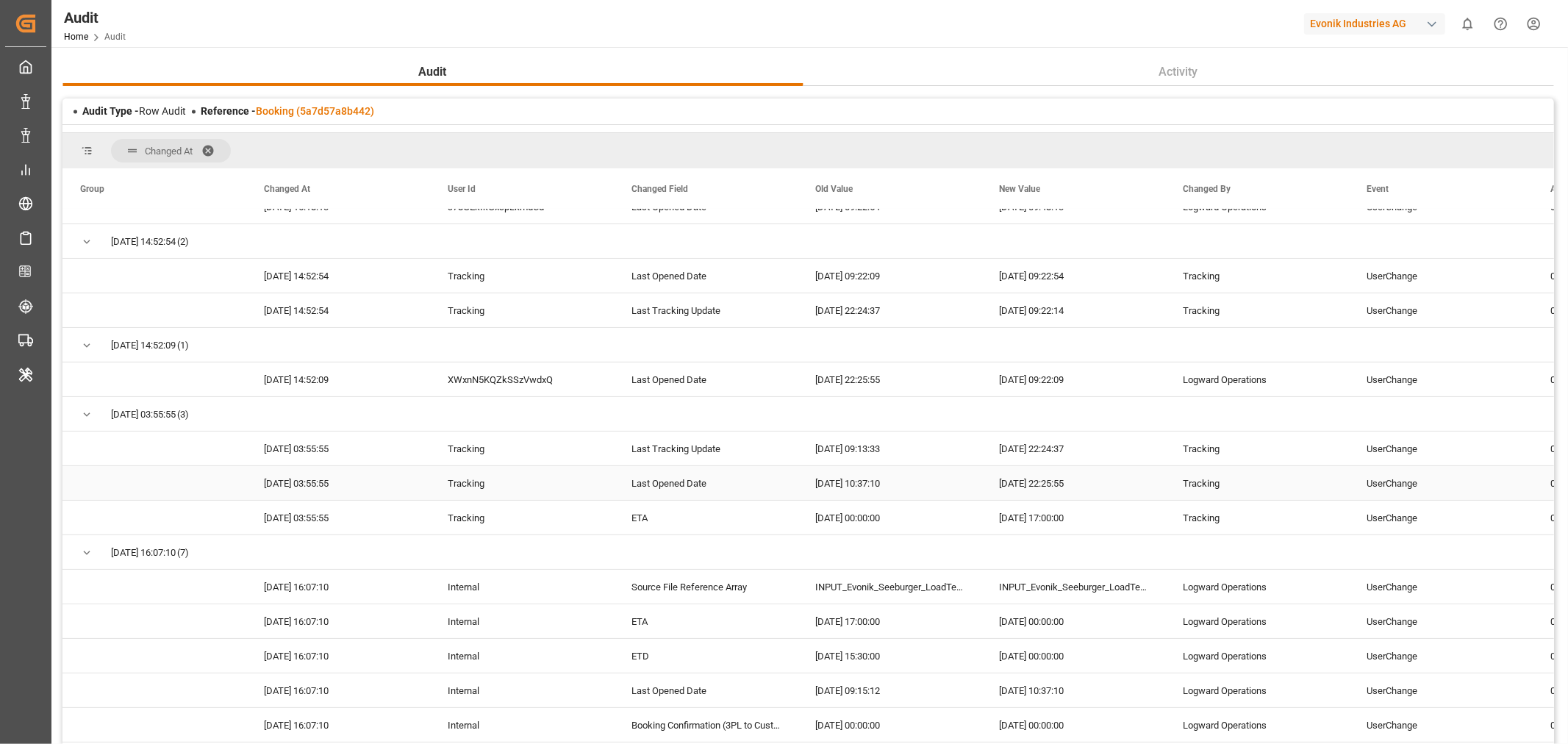
scroll to position [163, 0]
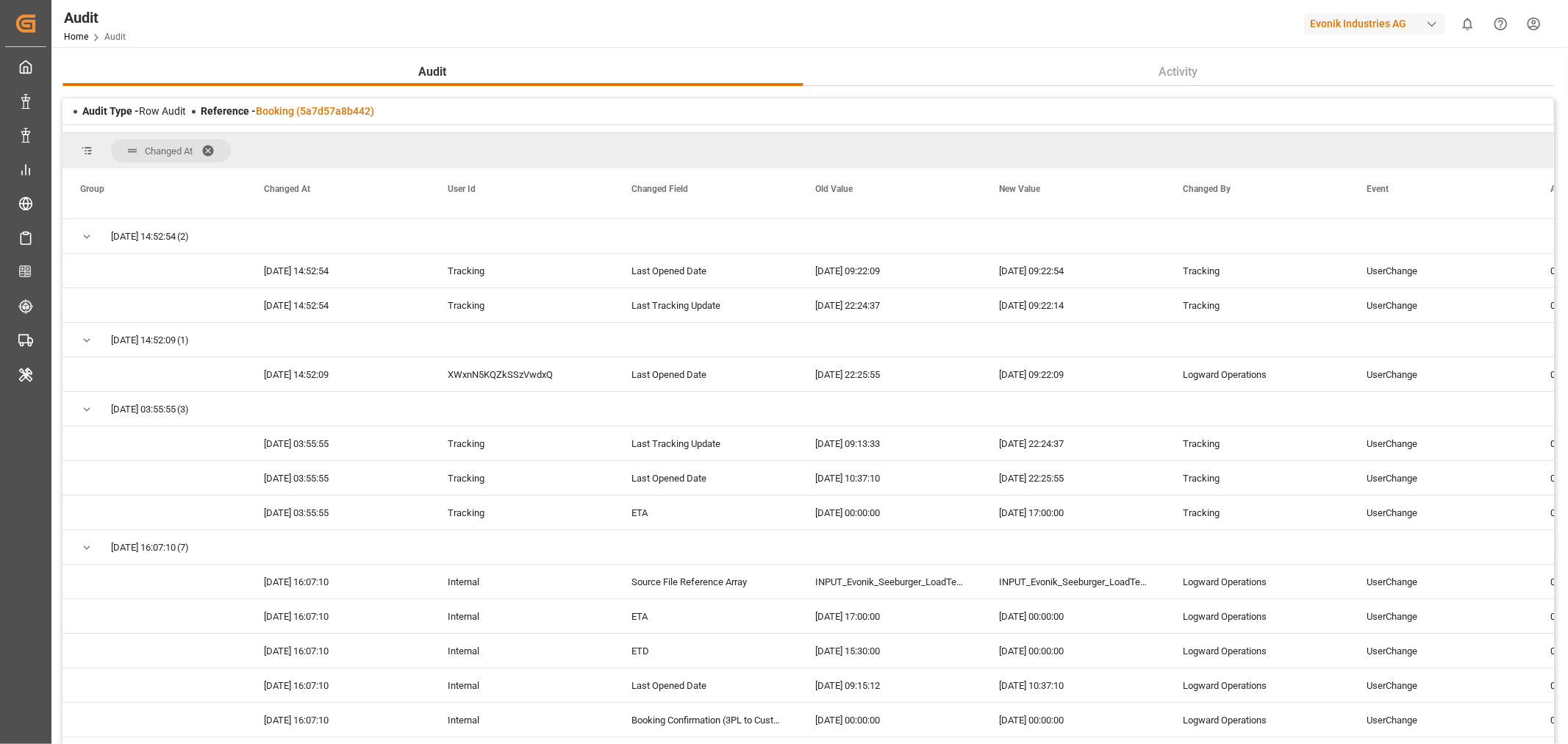
click at [209, 150] on span at bounding box center [212, 151] width 23 height 14
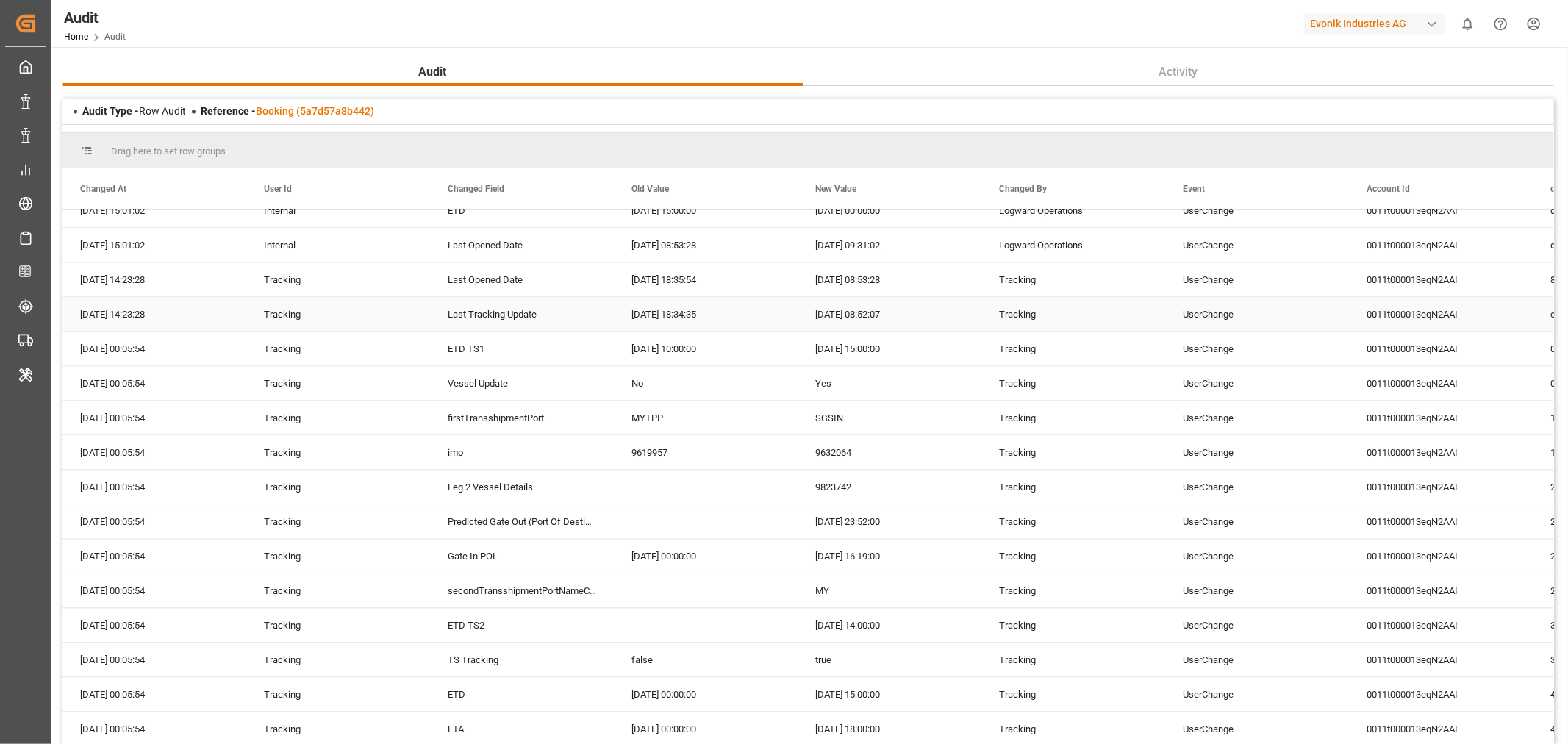
scroll to position [2614, 0]
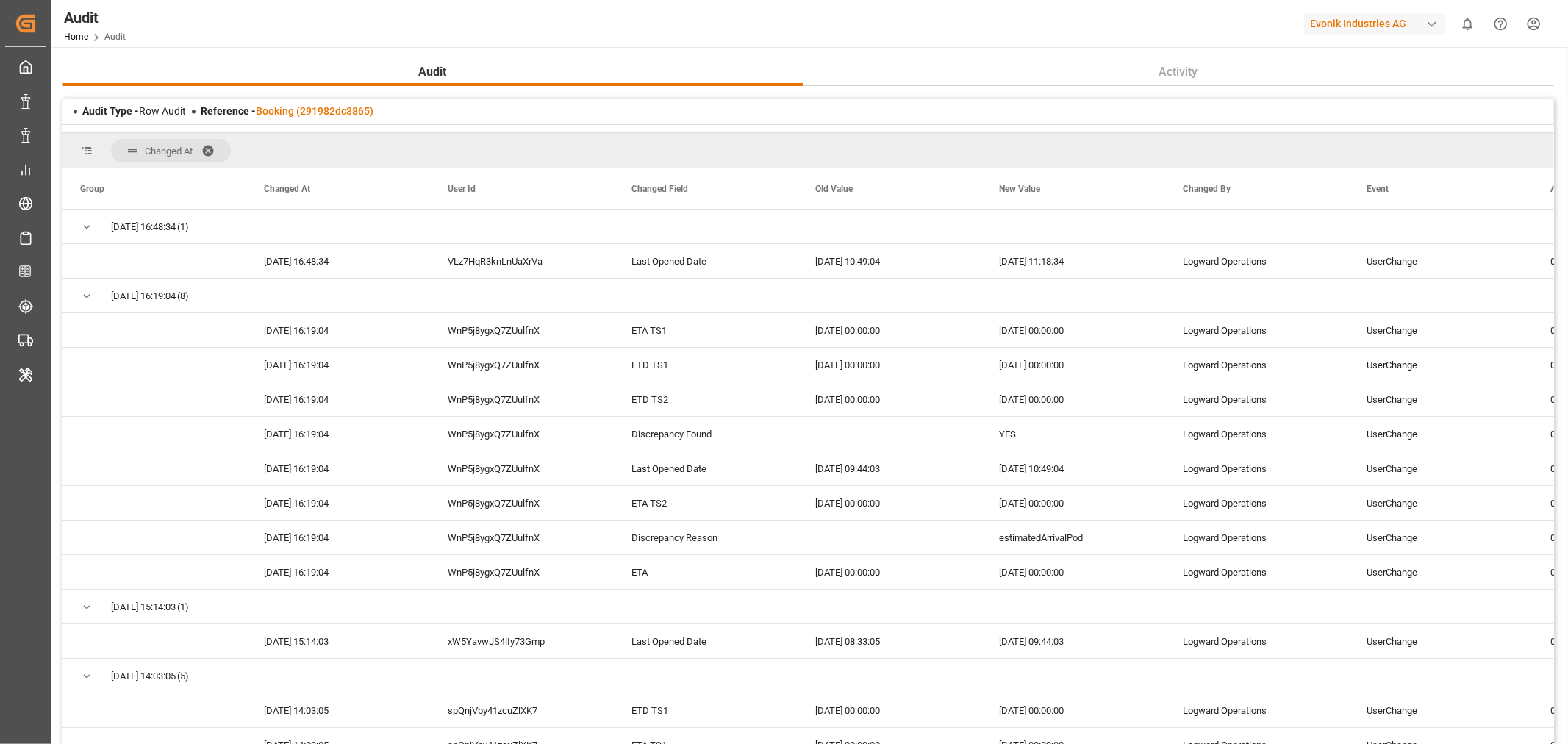
click at [215, 148] on span at bounding box center [212, 151] width 23 height 14
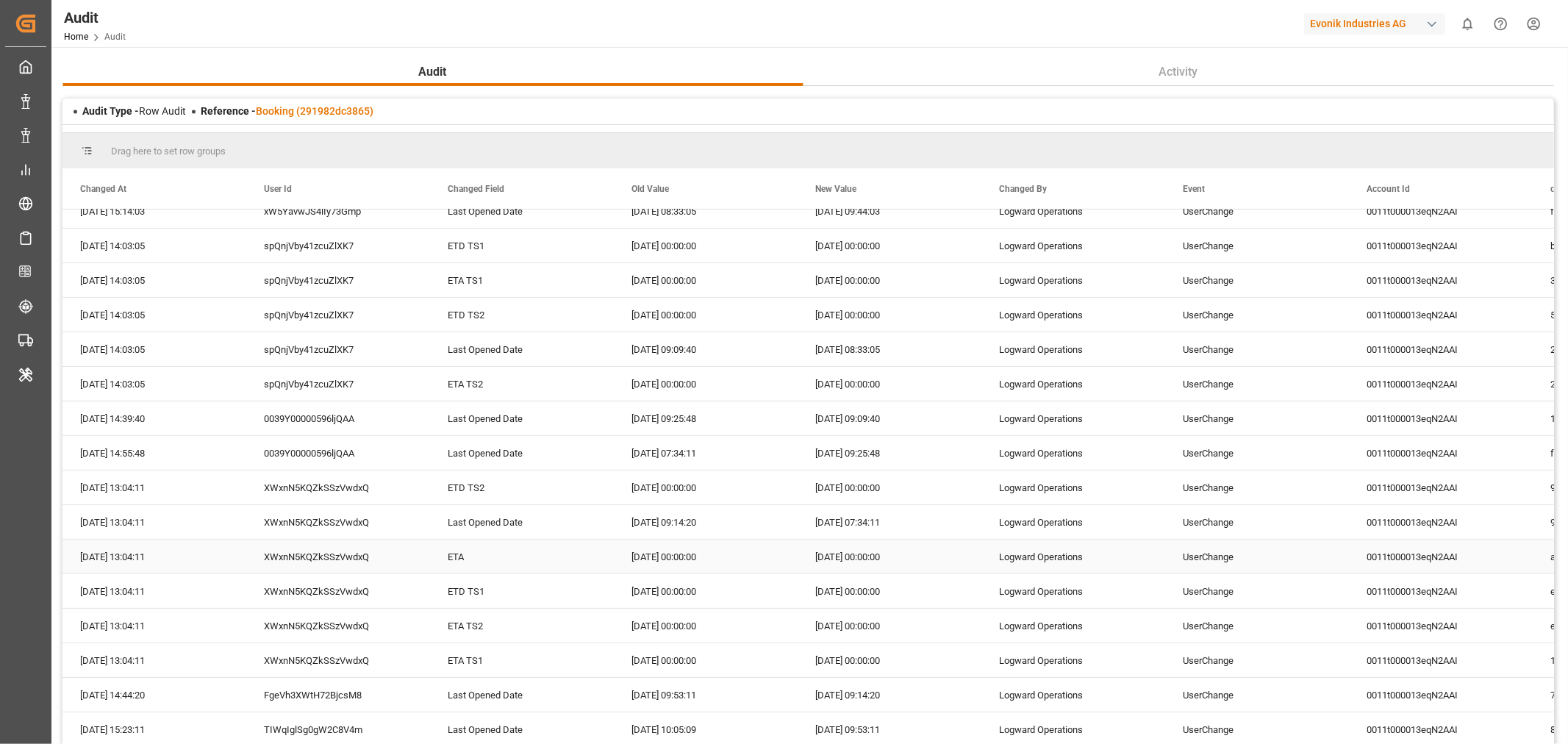
scroll to position [489, 0]
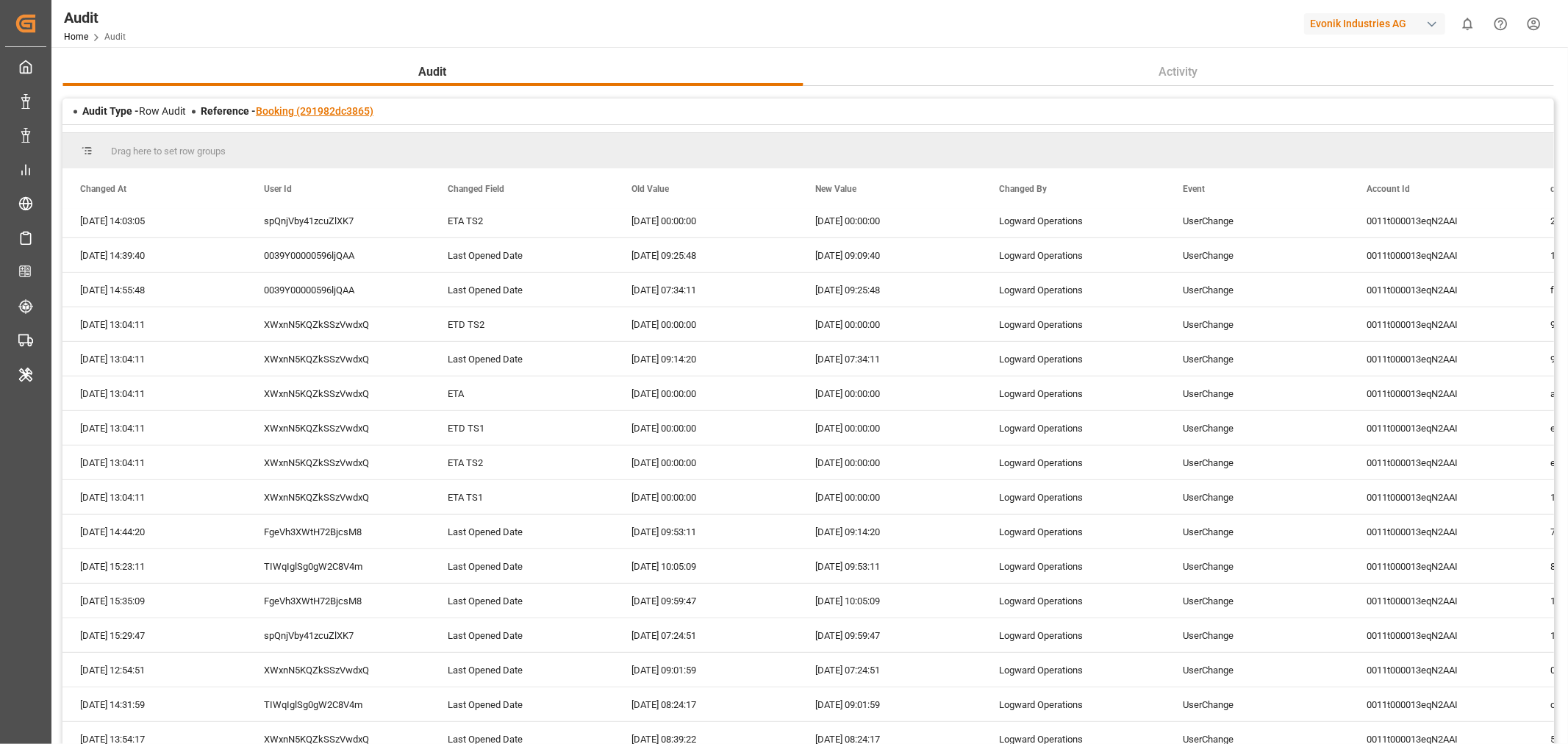
click at [284, 113] on link "Booking (291982dc3865)" at bounding box center [314, 111] width 117 height 12
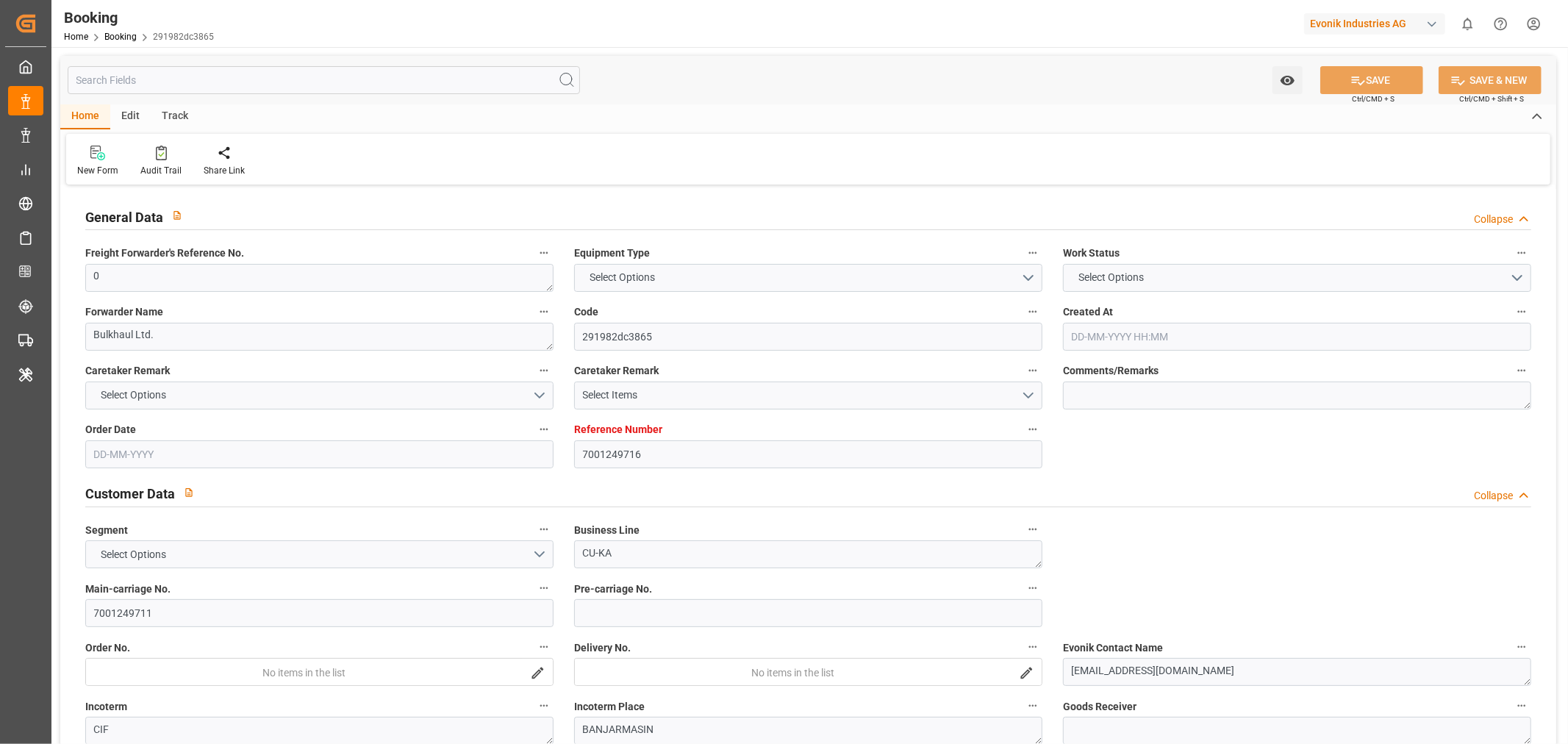
type input "7001249716"
type input "9839143"
type input "CMACGM"
type input "CMA CGM Group"
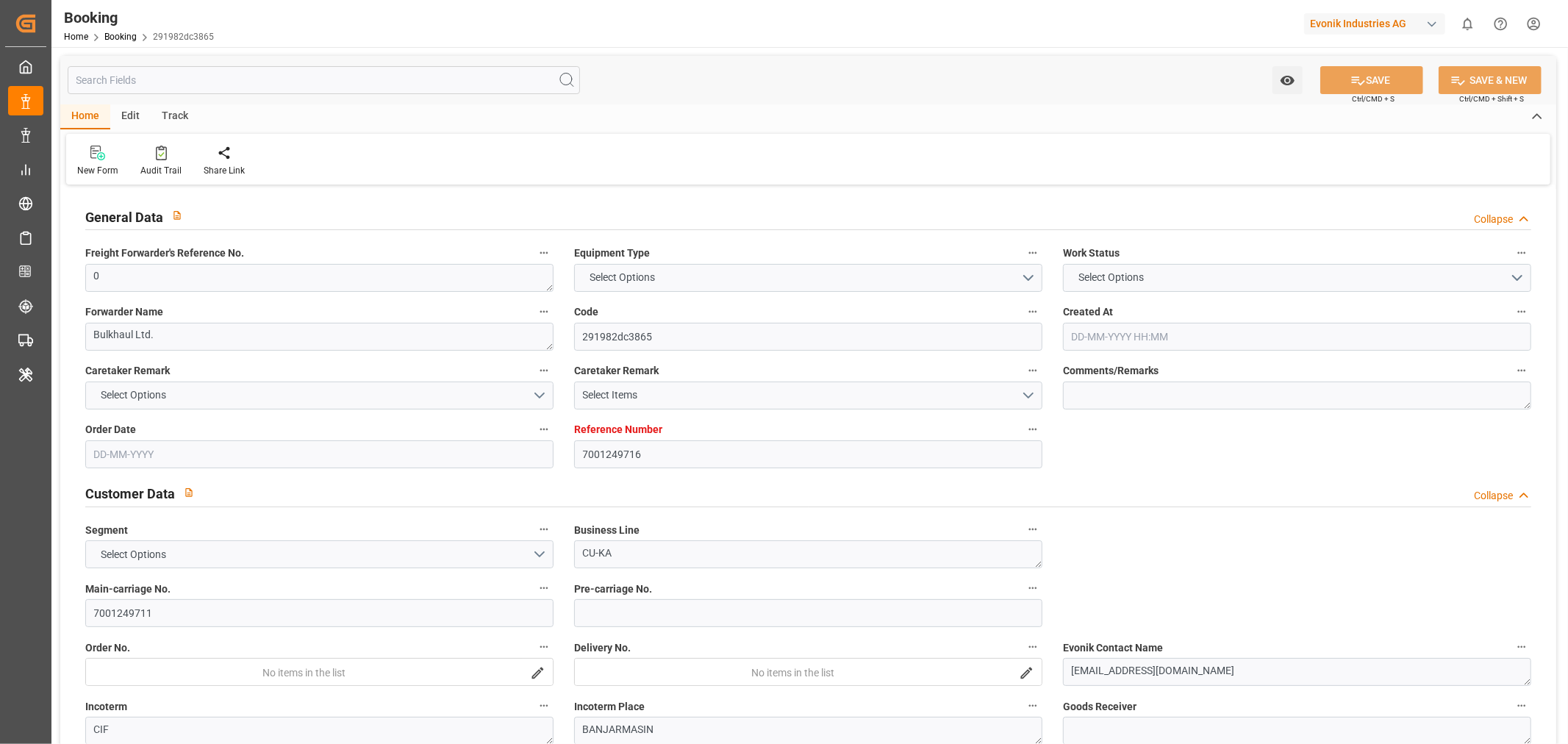
type input "BEANR"
type input "IDBDJ"
type input "MYPKG"
type input "IDJKT"
type input "0"
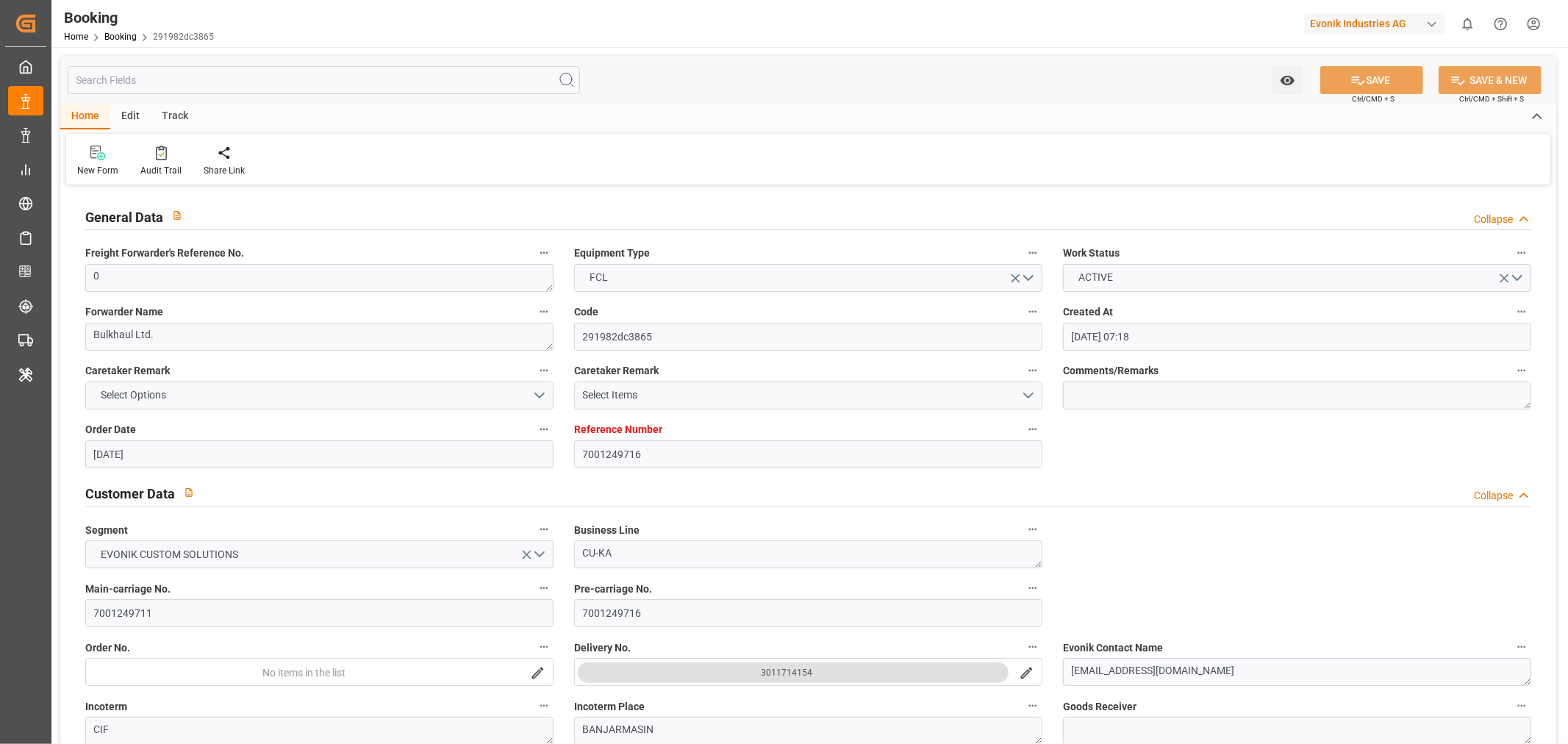
type input "[DATE] 07:18"
type input "[DATE]"
type input "[DATE] 00:00"
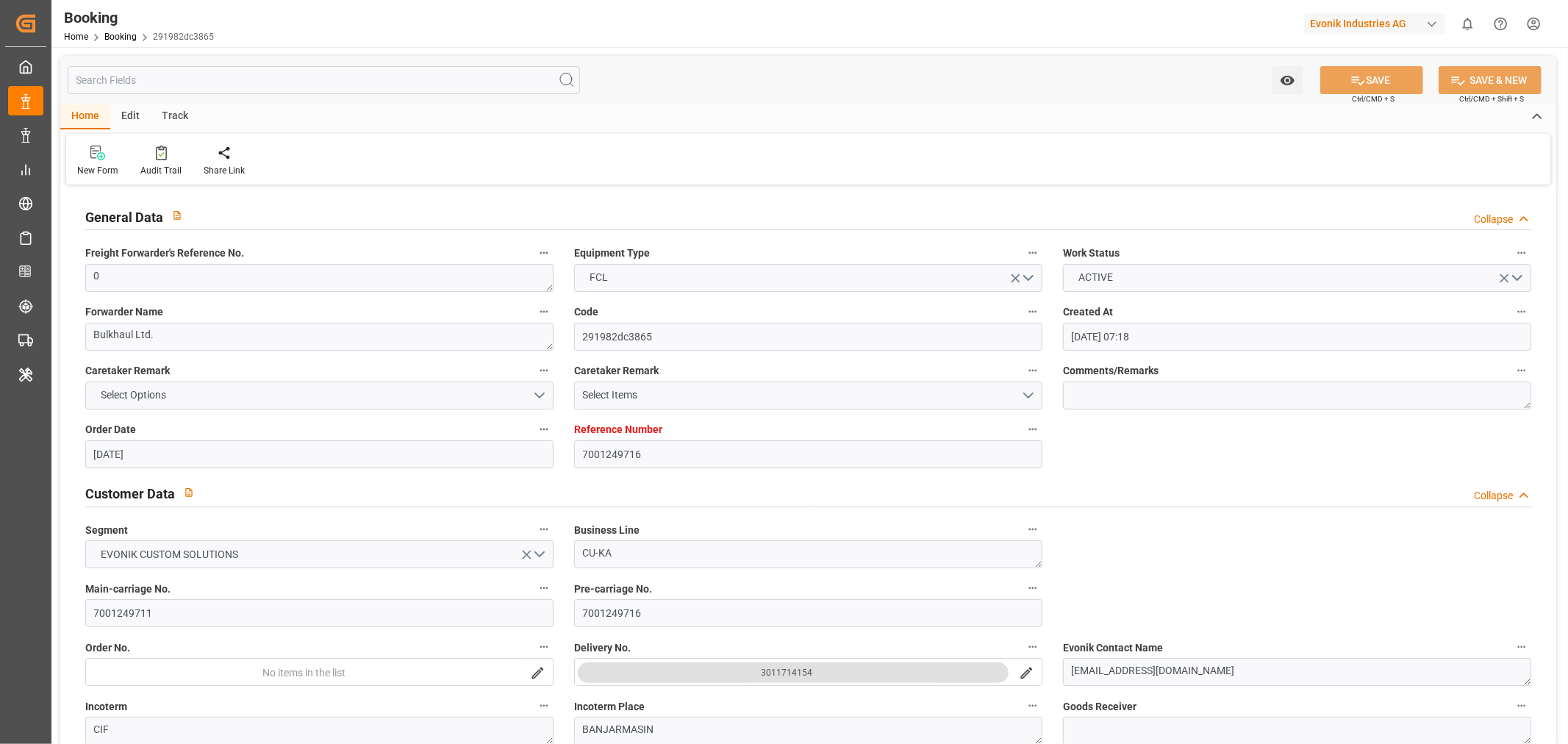
type input "[DATE] 00:00"
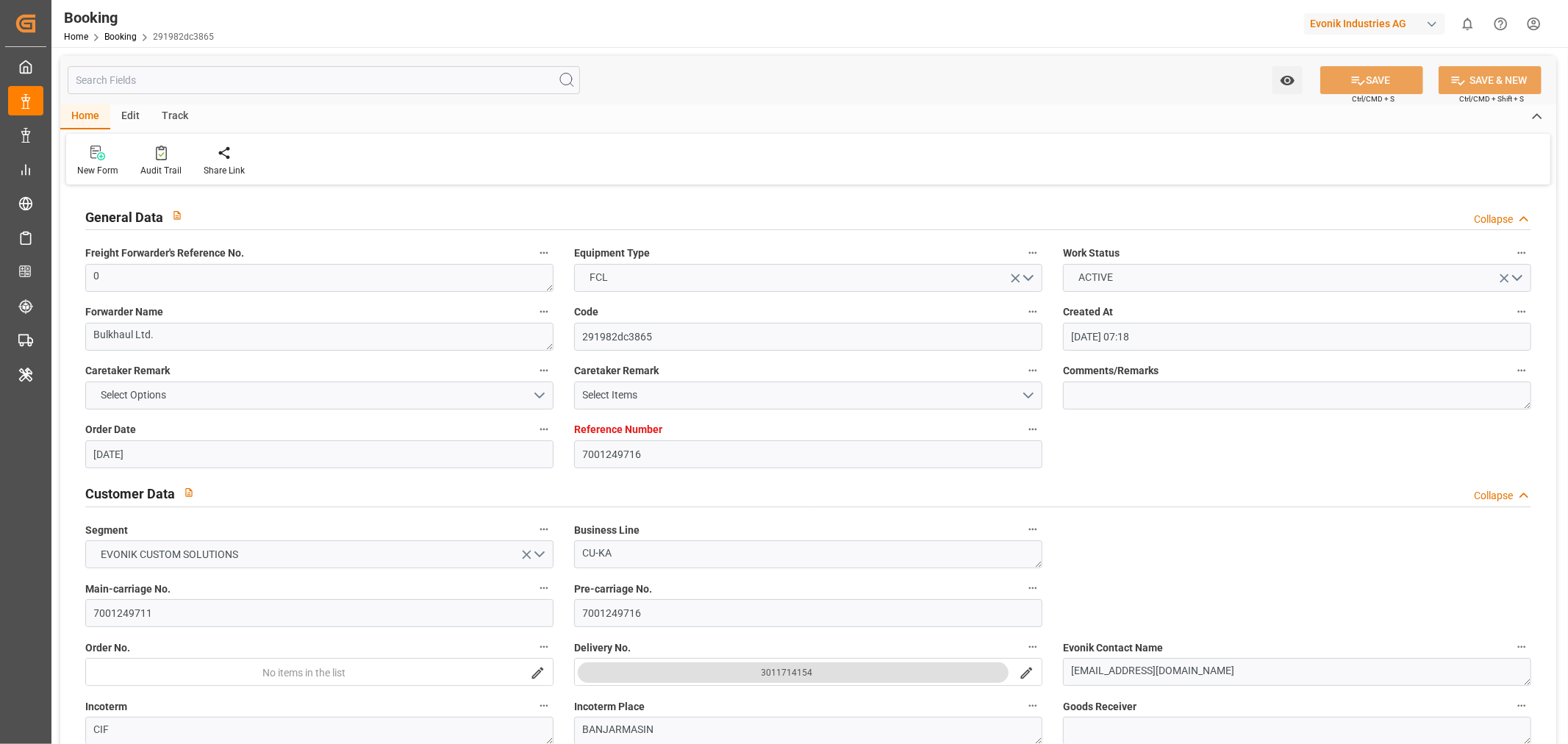
type input "[DATE] 00:00"
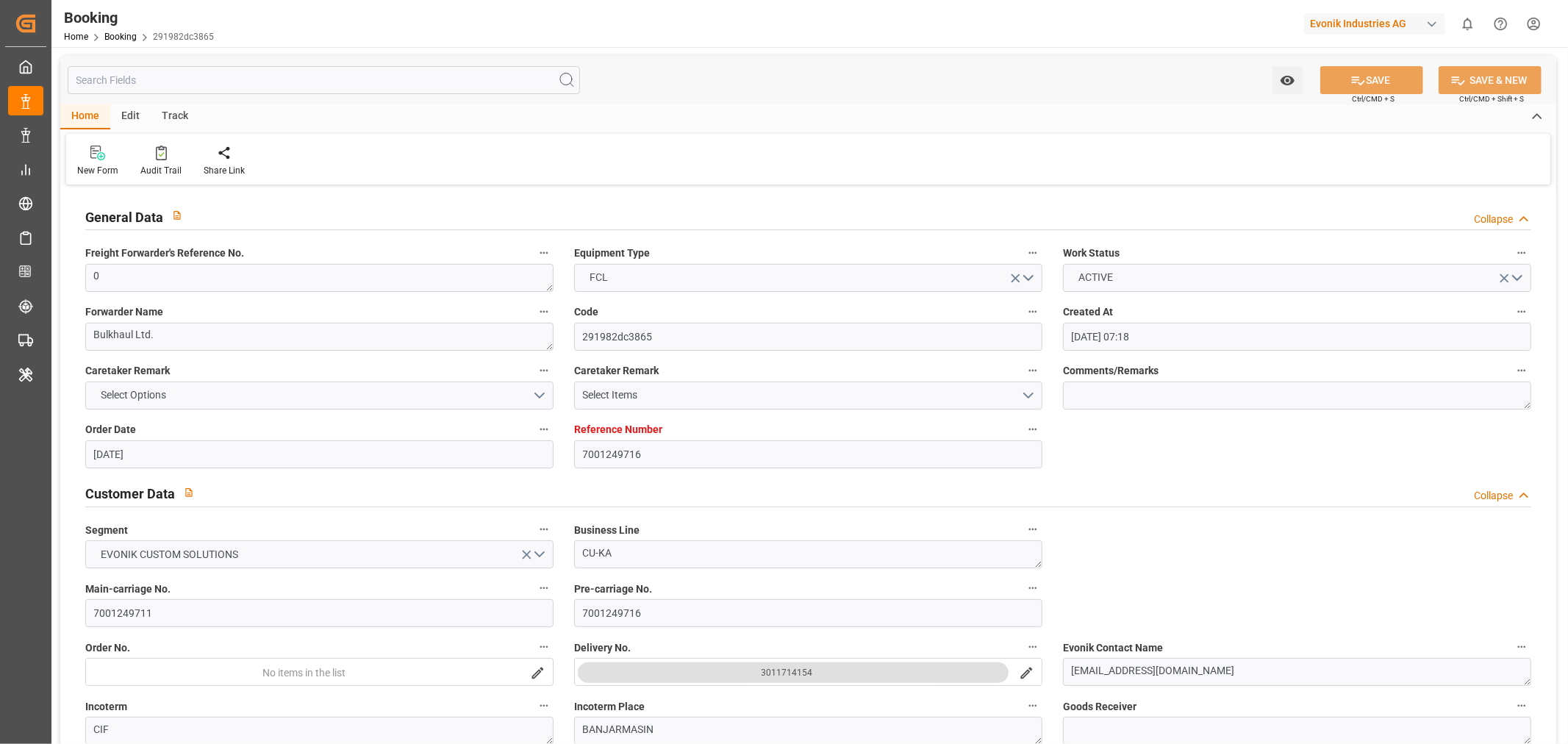
type input "[DATE] 00:00"
type input "[DATE]"
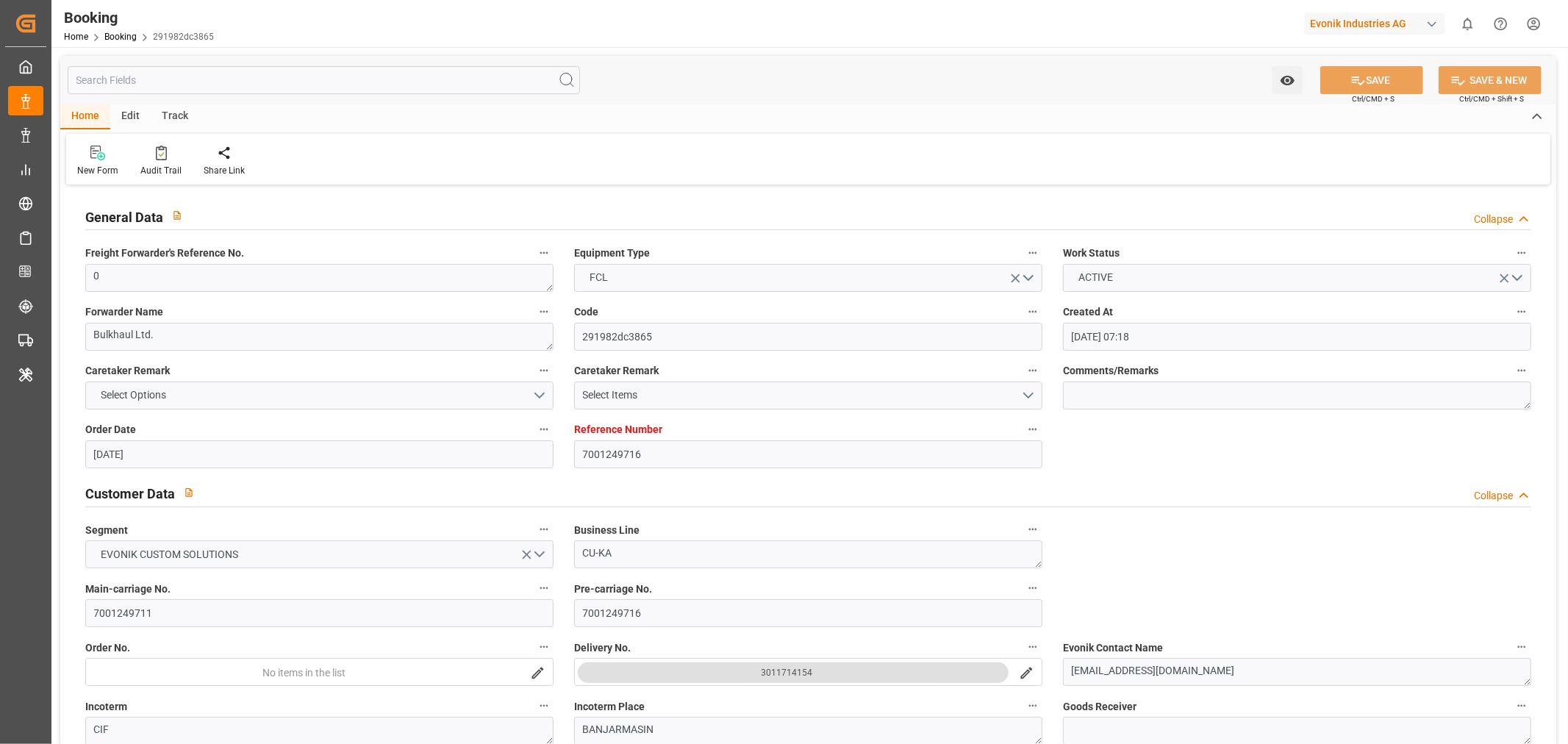
type input "[DATE] 11:18"
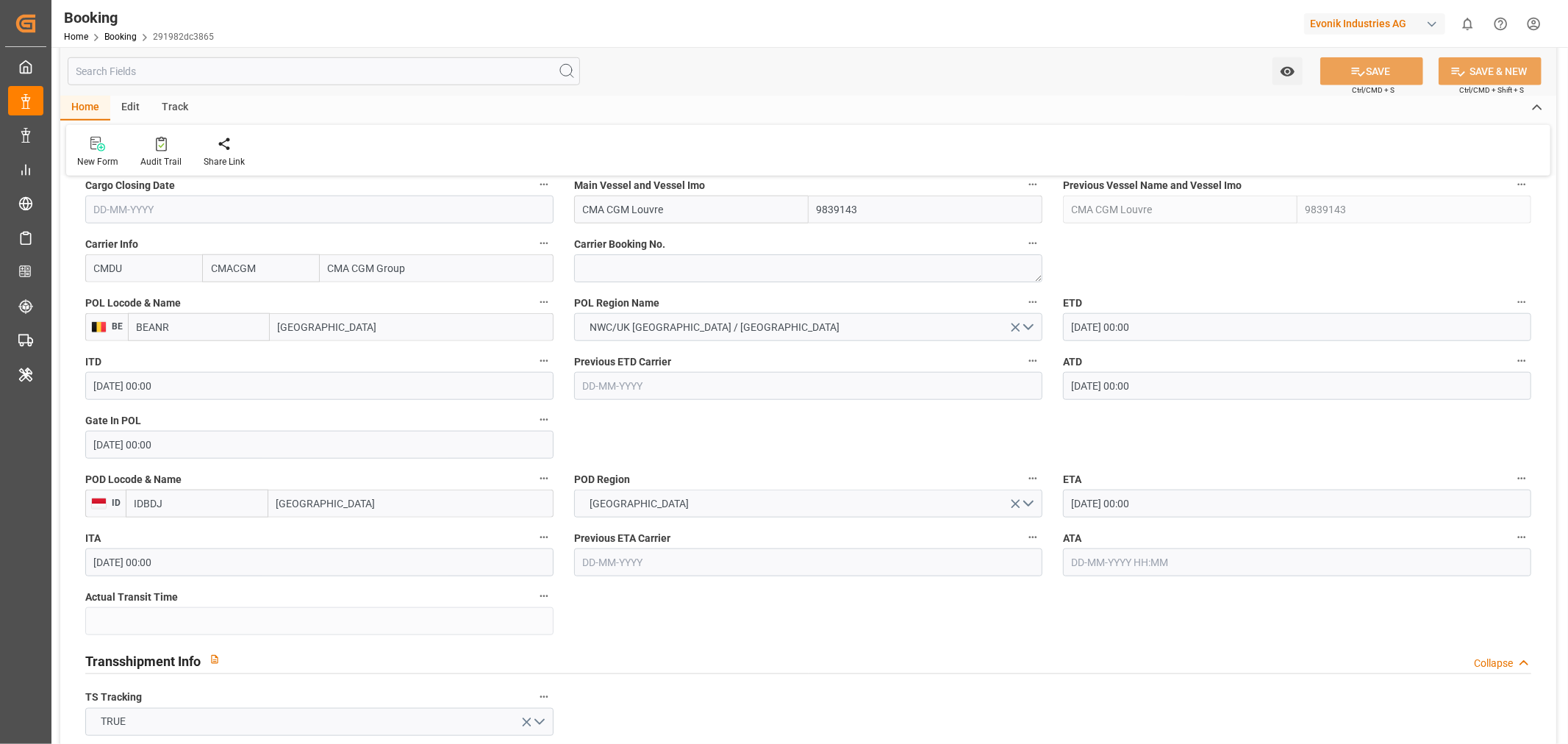
scroll to position [980, 0]
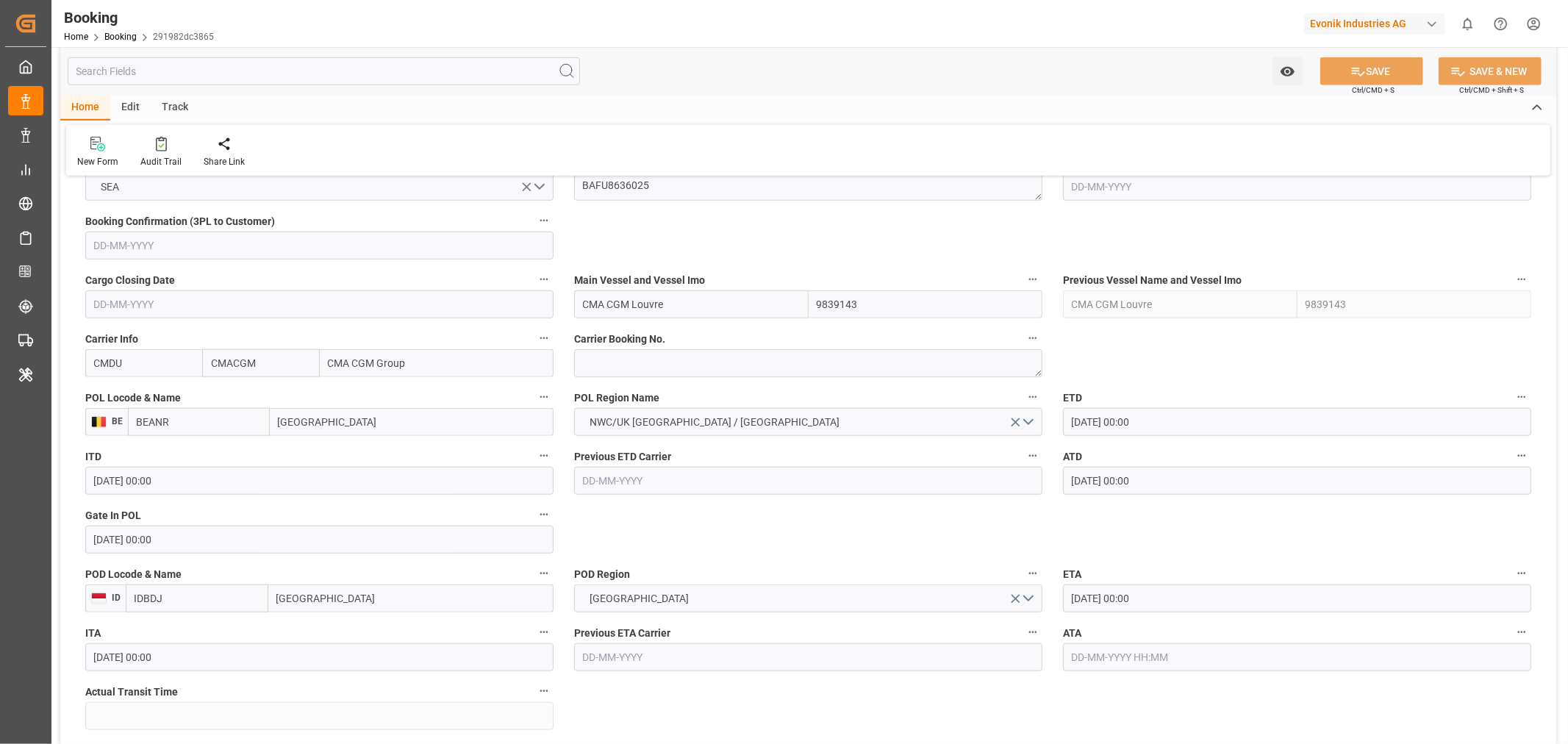
click at [1527, 574] on icon "button" at bounding box center [1521, 573] width 12 height 12
click at [1504, 596] on li "Audits" at bounding box center [1495, 597] width 118 height 24
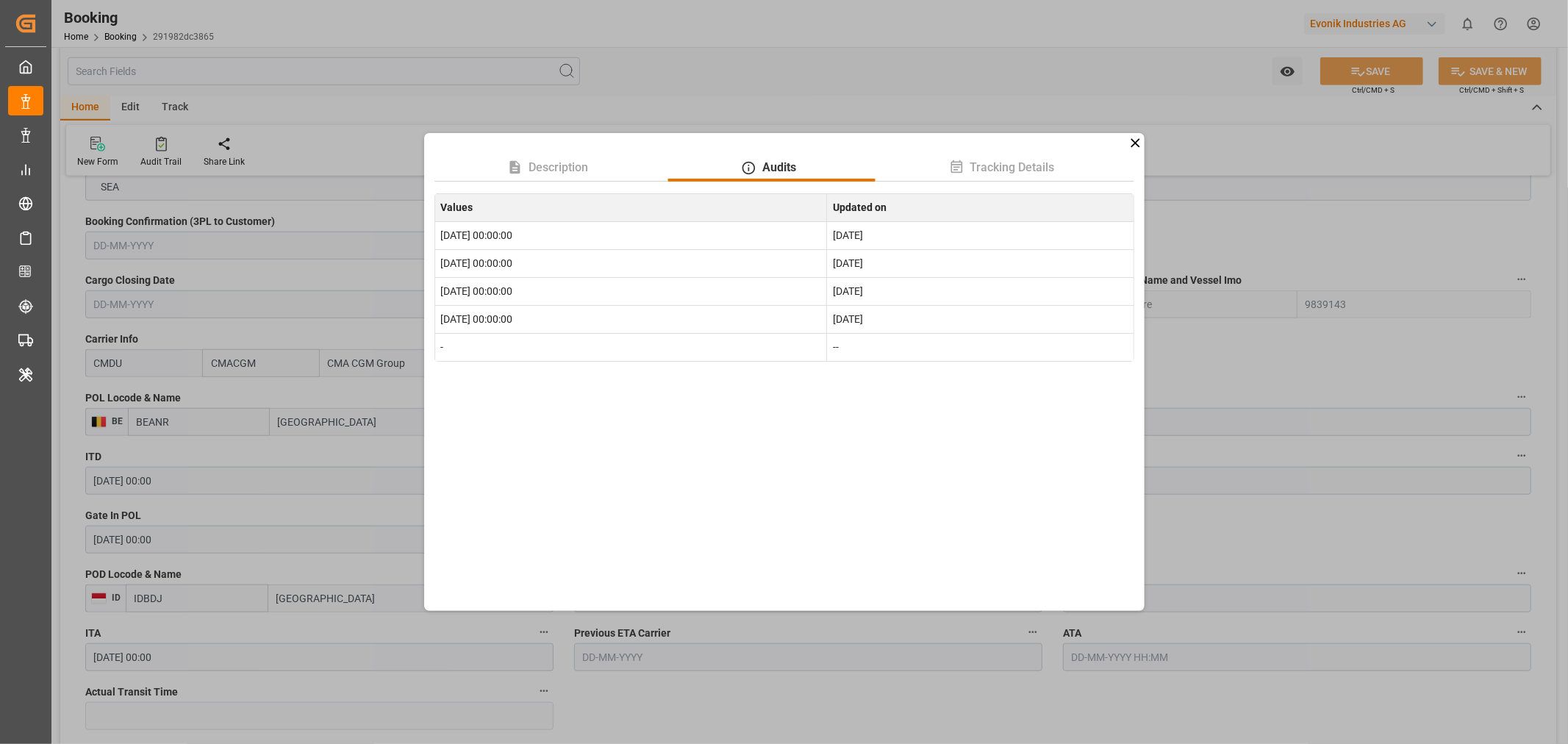
click at [842, 695] on div "Description Audits Tracking Details Values Updated on 2025-10-17 00:00:00 [DATE…" at bounding box center [784, 372] width 1568 height 744
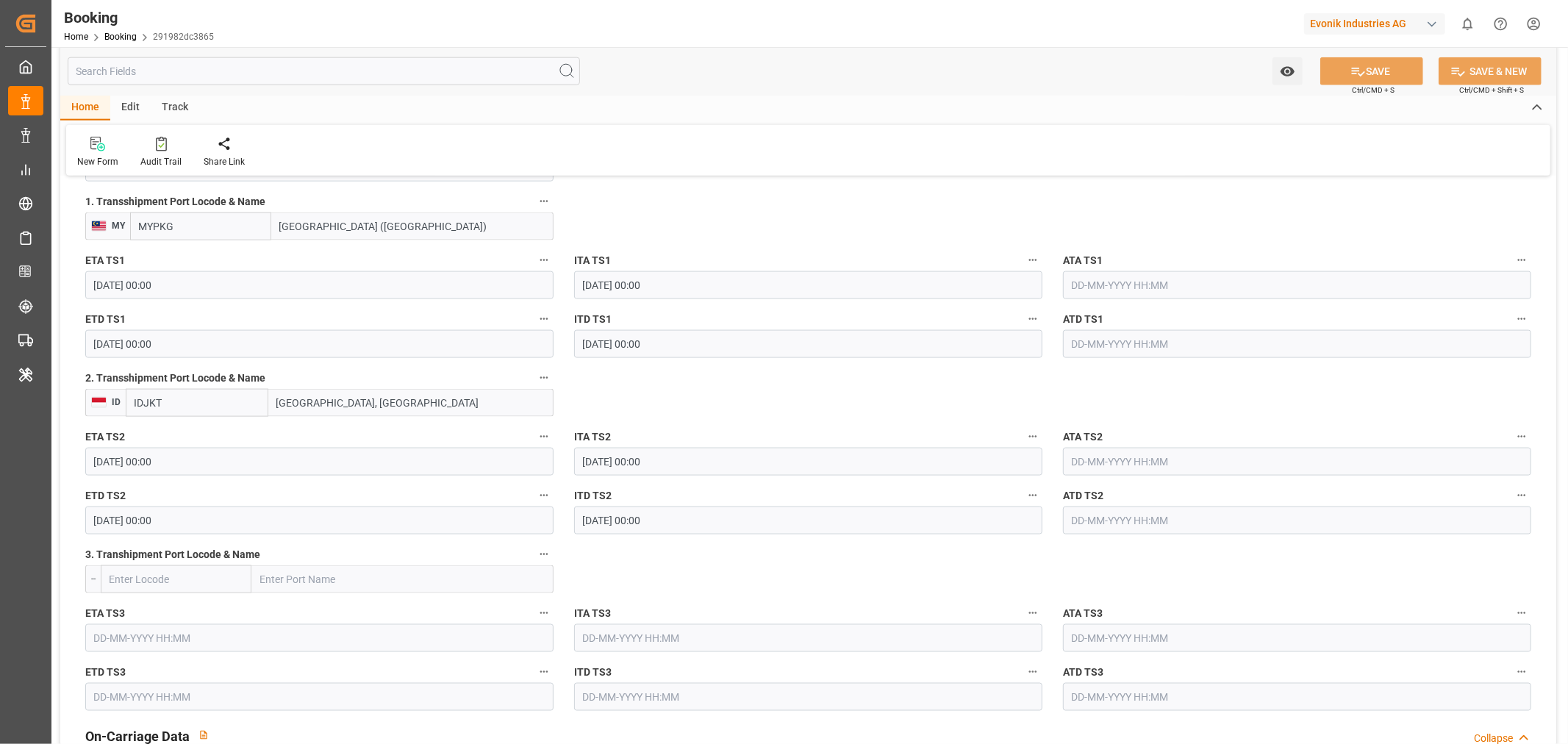
scroll to position [1634, 0]
click at [545, 489] on icon "button" at bounding box center [543, 491] width 12 height 12
click at [586, 517] on li "Audits" at bounding box center [594, 514] width 118 height 24
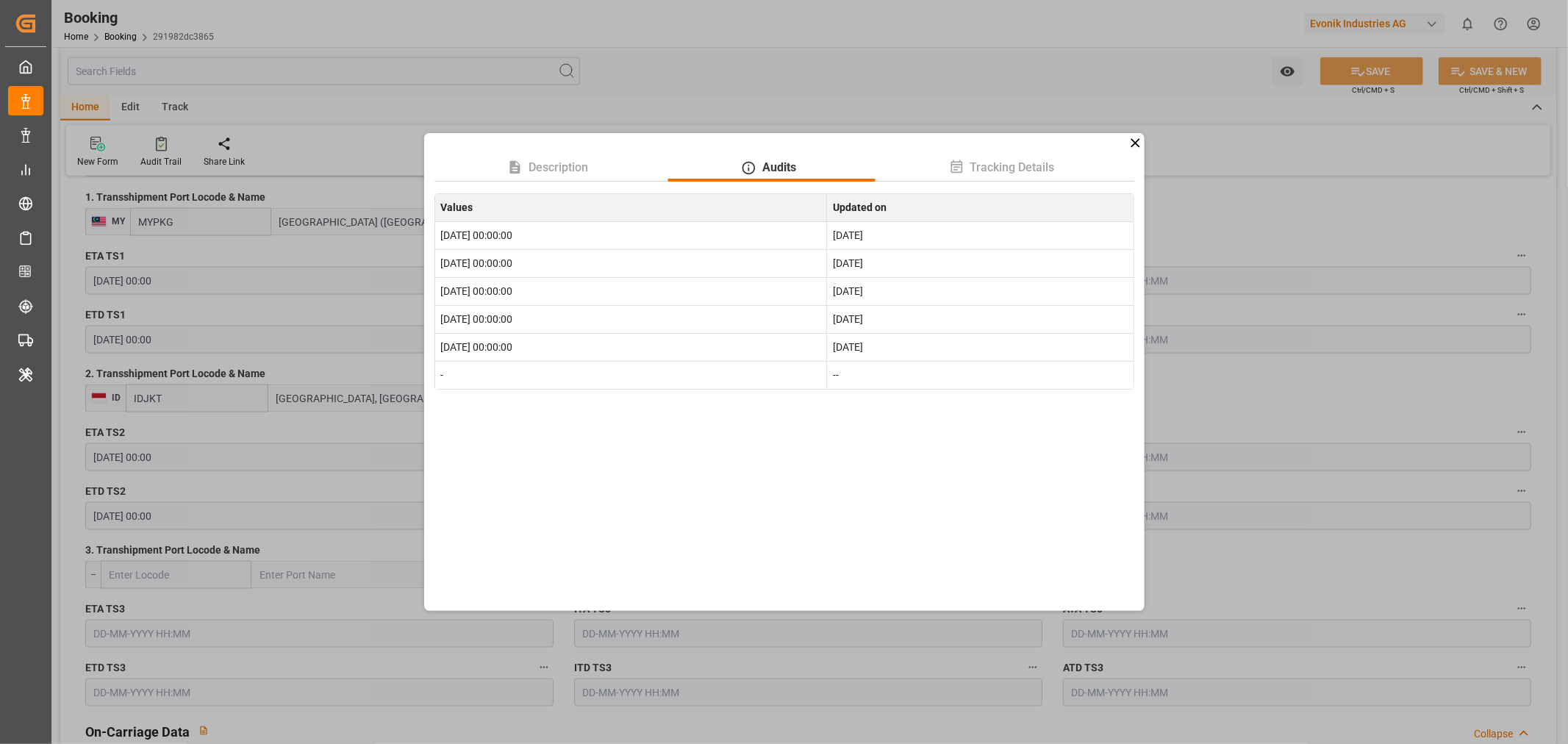
click at [340, 305] on div "Description Audits Tracking Details Values Updated on 2025-10-15 00:00:00 [DATE…" at bounding box center [784, 372] width 1568 height 744
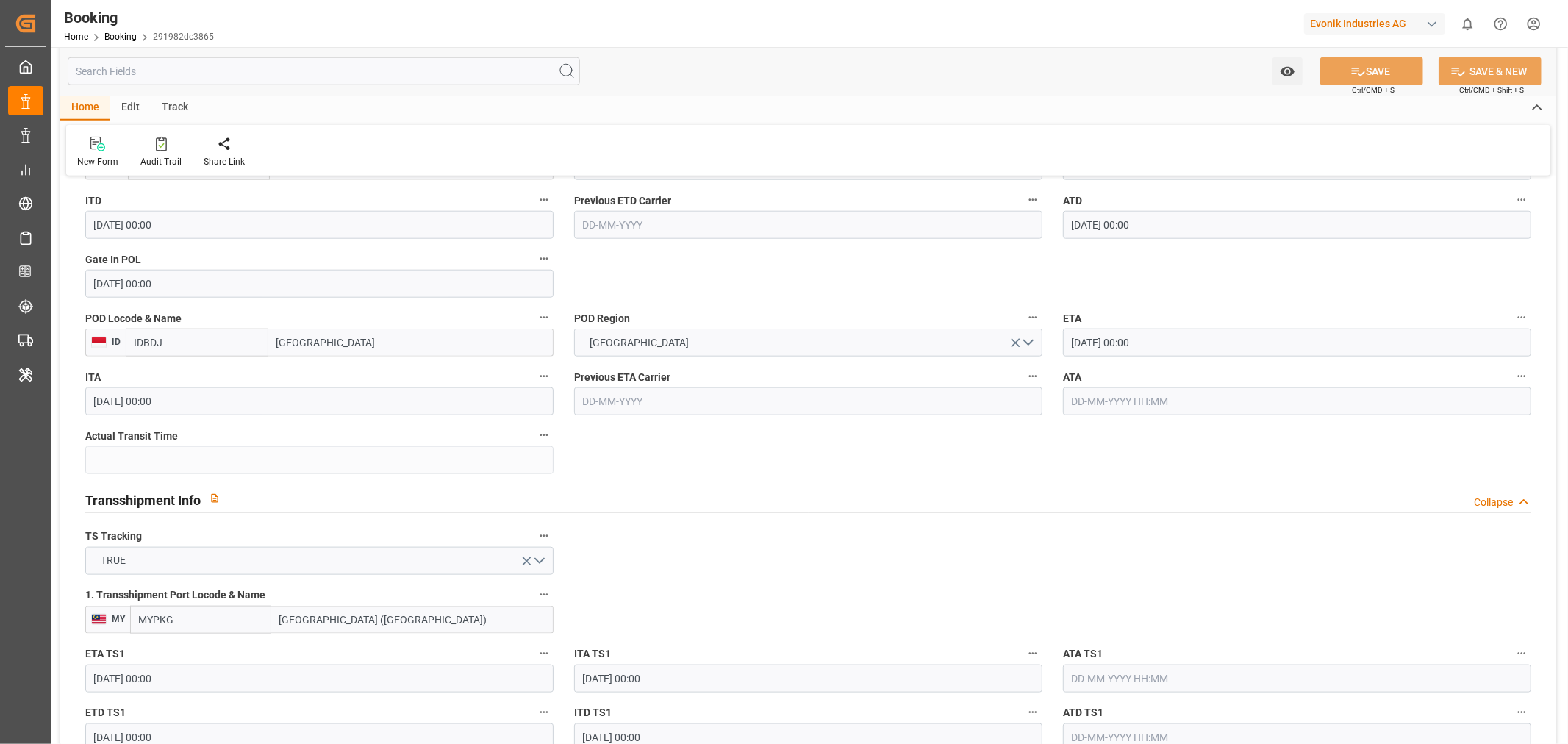
scroll to position [1307, 0]
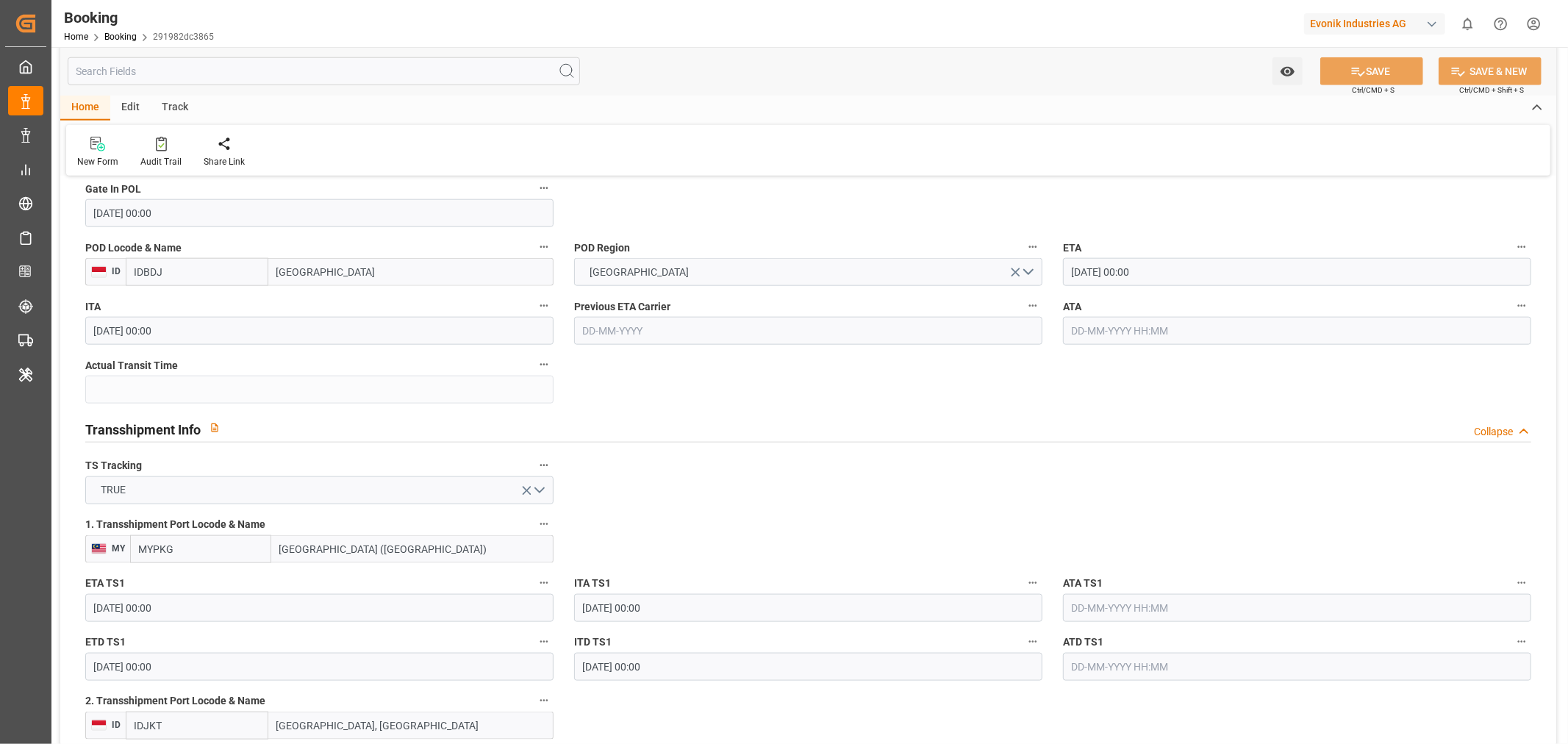
click at [1523, 247] on icon "button" at bounding box center [1521, 247] width 12 height 12
click at [1471, 272] on li "Audits" at bounding box center [1495, 270] width 118 height 24
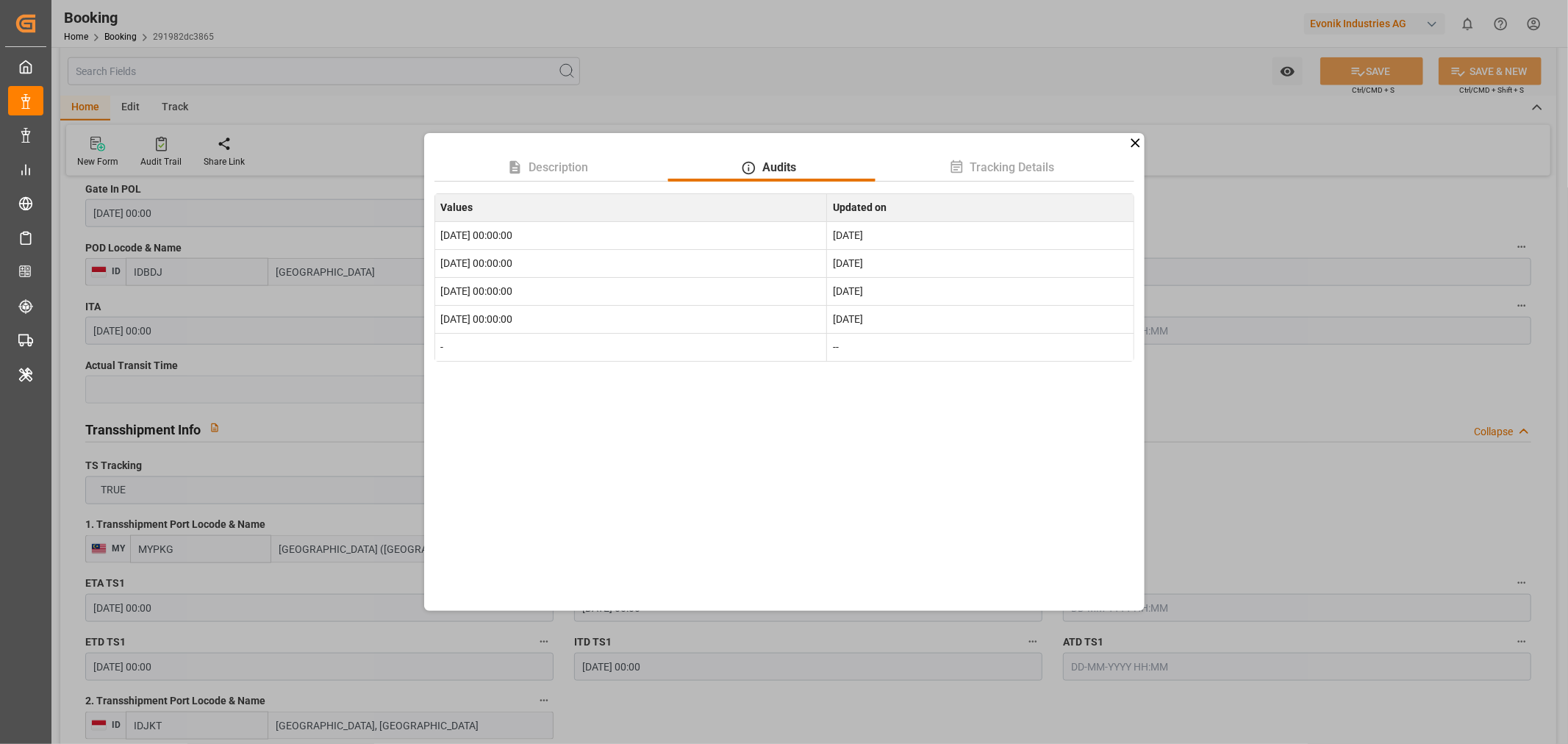
click at [1356, 480] on div "Description Audits Tracking Details Values Updated on 2025-10-17 00:00:00 [DATE…" at bounding box center [784, 372] width 1568 height 744
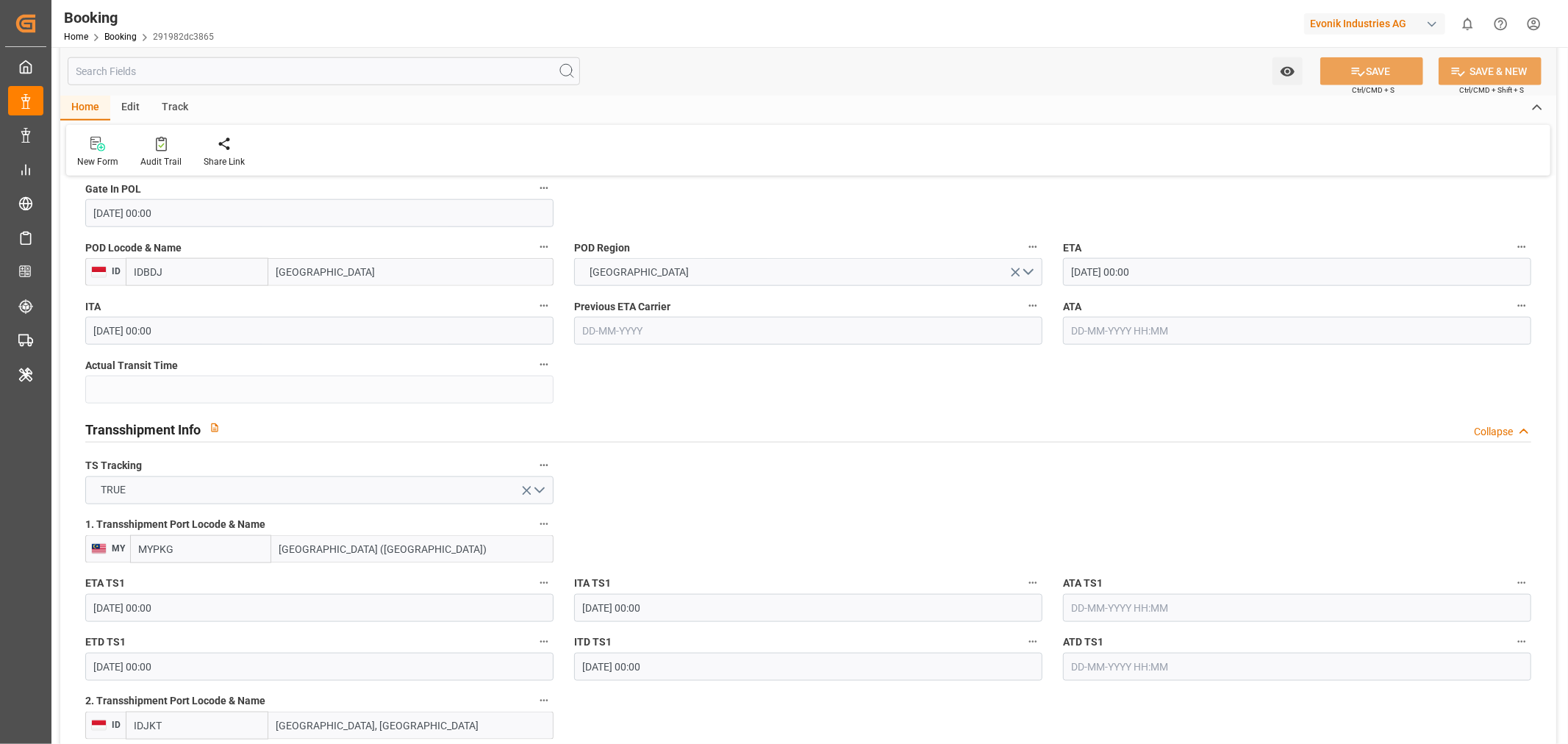
scroll to position [1552, 0]
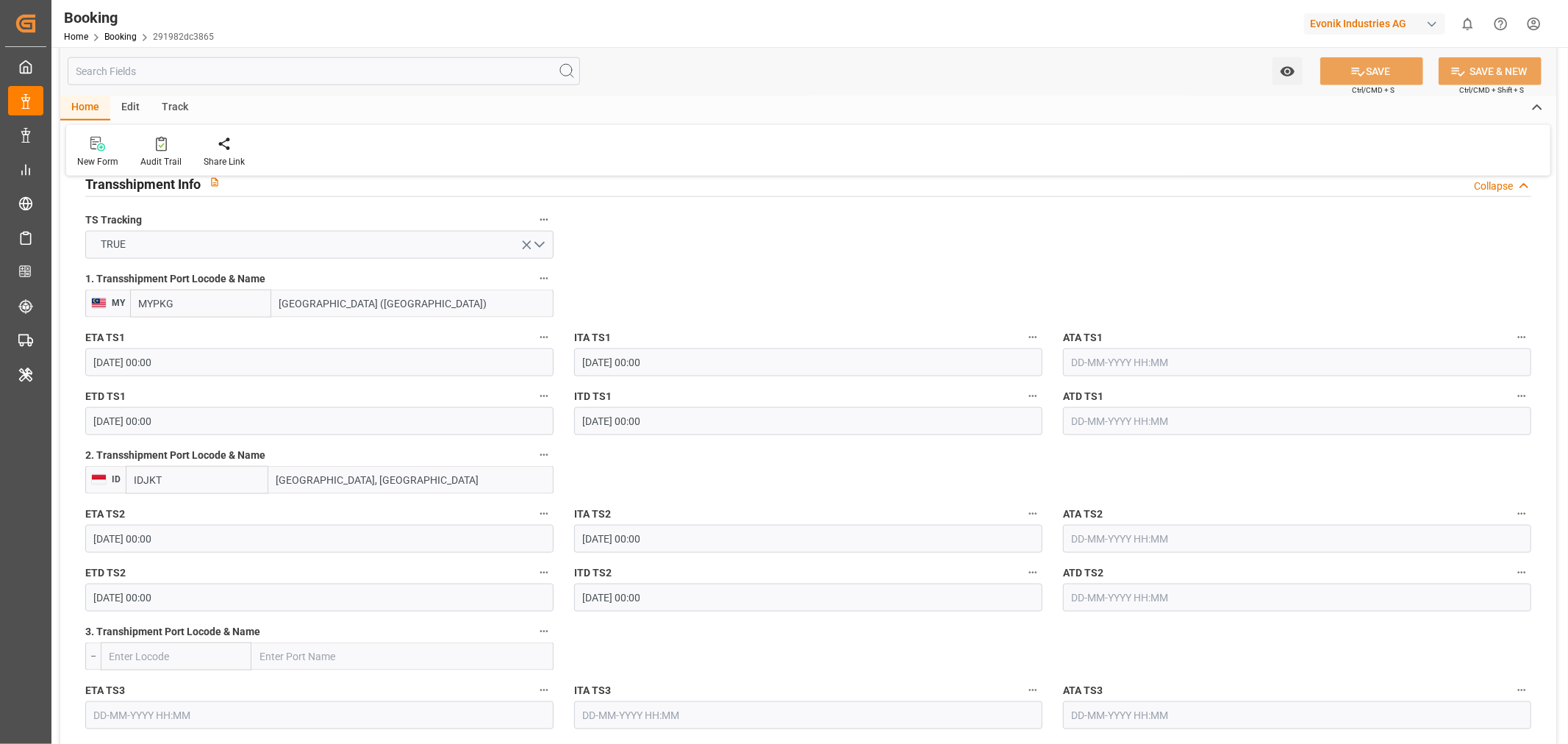
click at [538, 572] on icon "button" at bounding box center [543, 572] width 12 height 12
click at [610, 596] on li "Audits" at bounding box center [594, 596] width 118 height 24
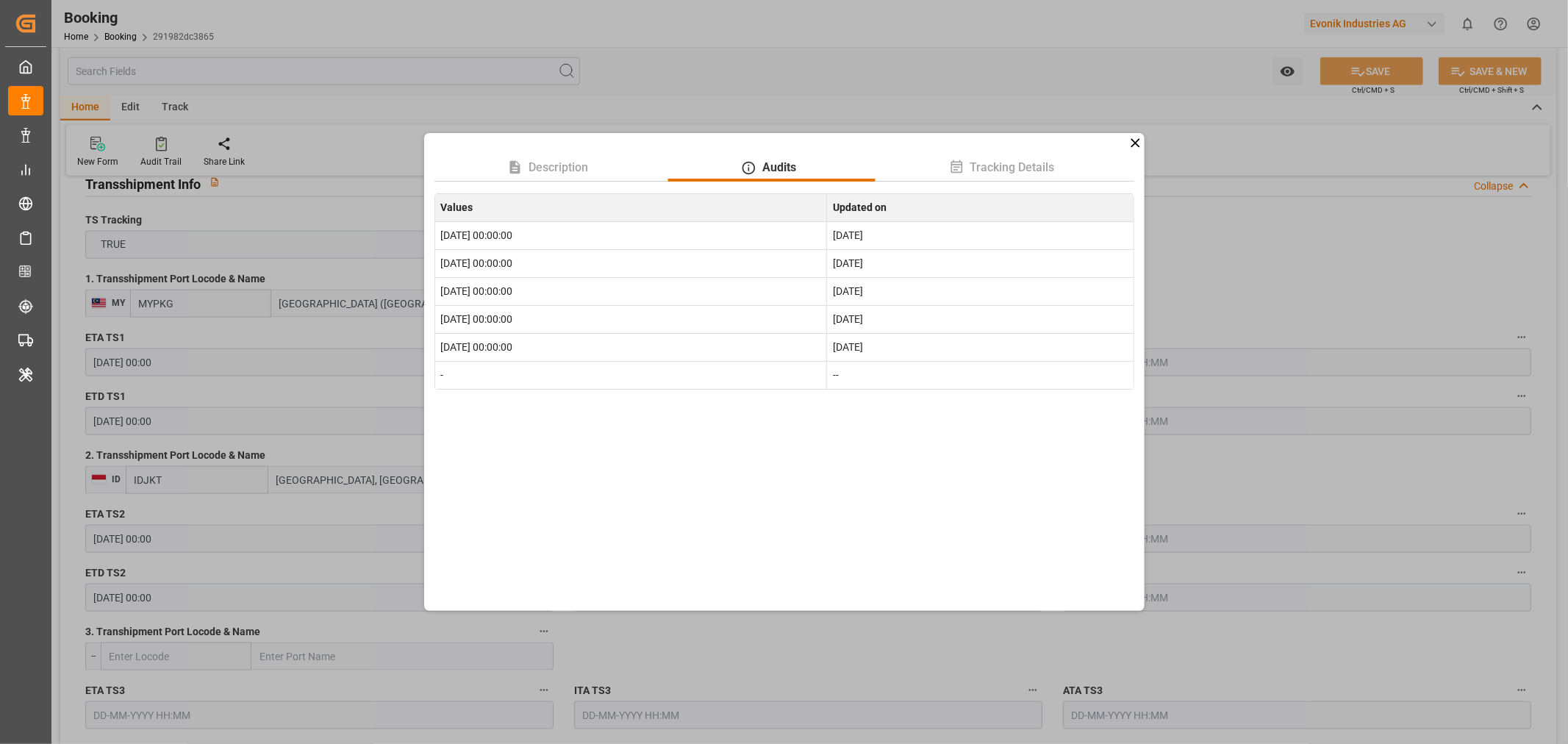
click at [1246, 465] on div "Description Audits Tracking Details Values Updated on 2025-10-15 00:00:00 [DATE…" at bounding box center [784, 372] width 1568 height 744
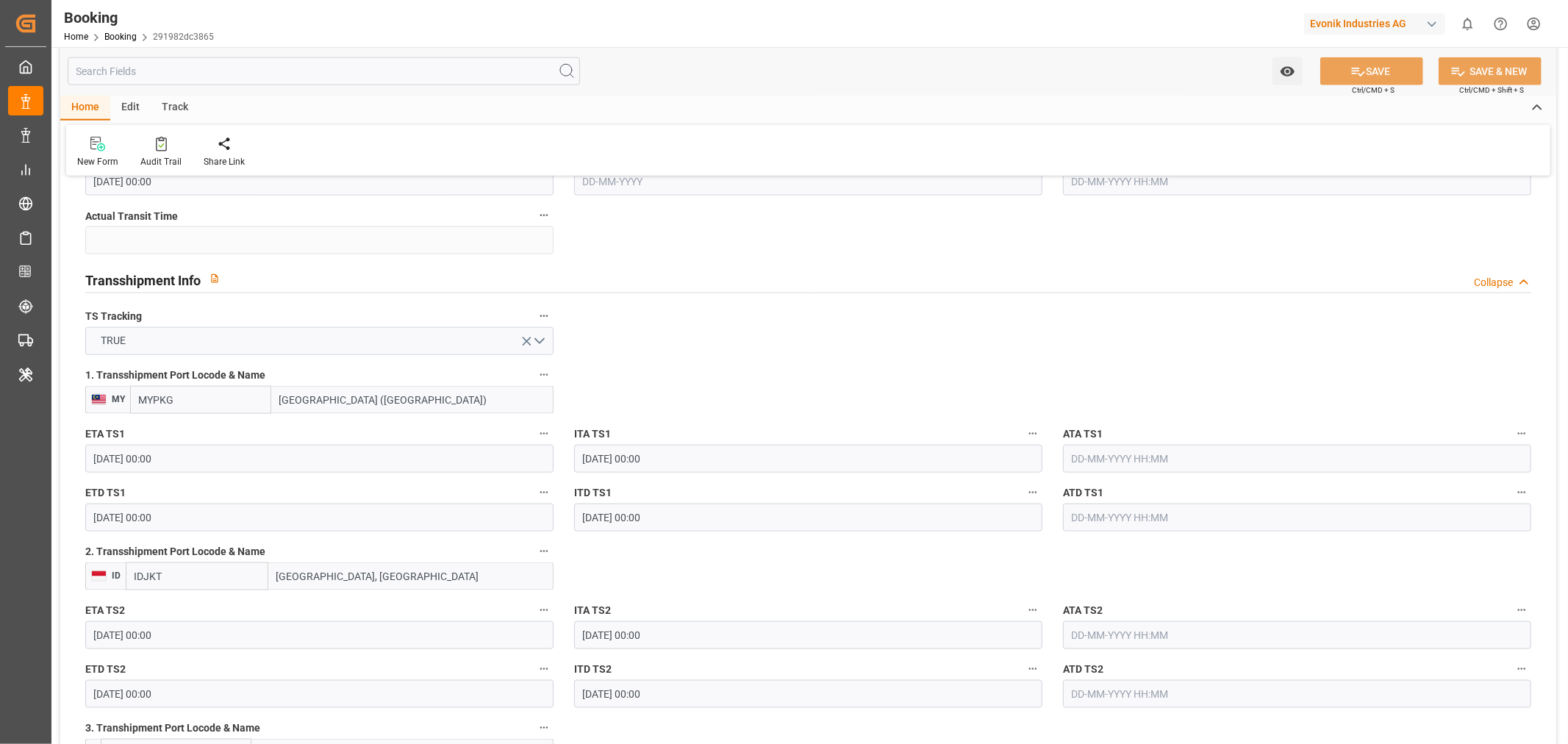
scroll to position [1307, 0]
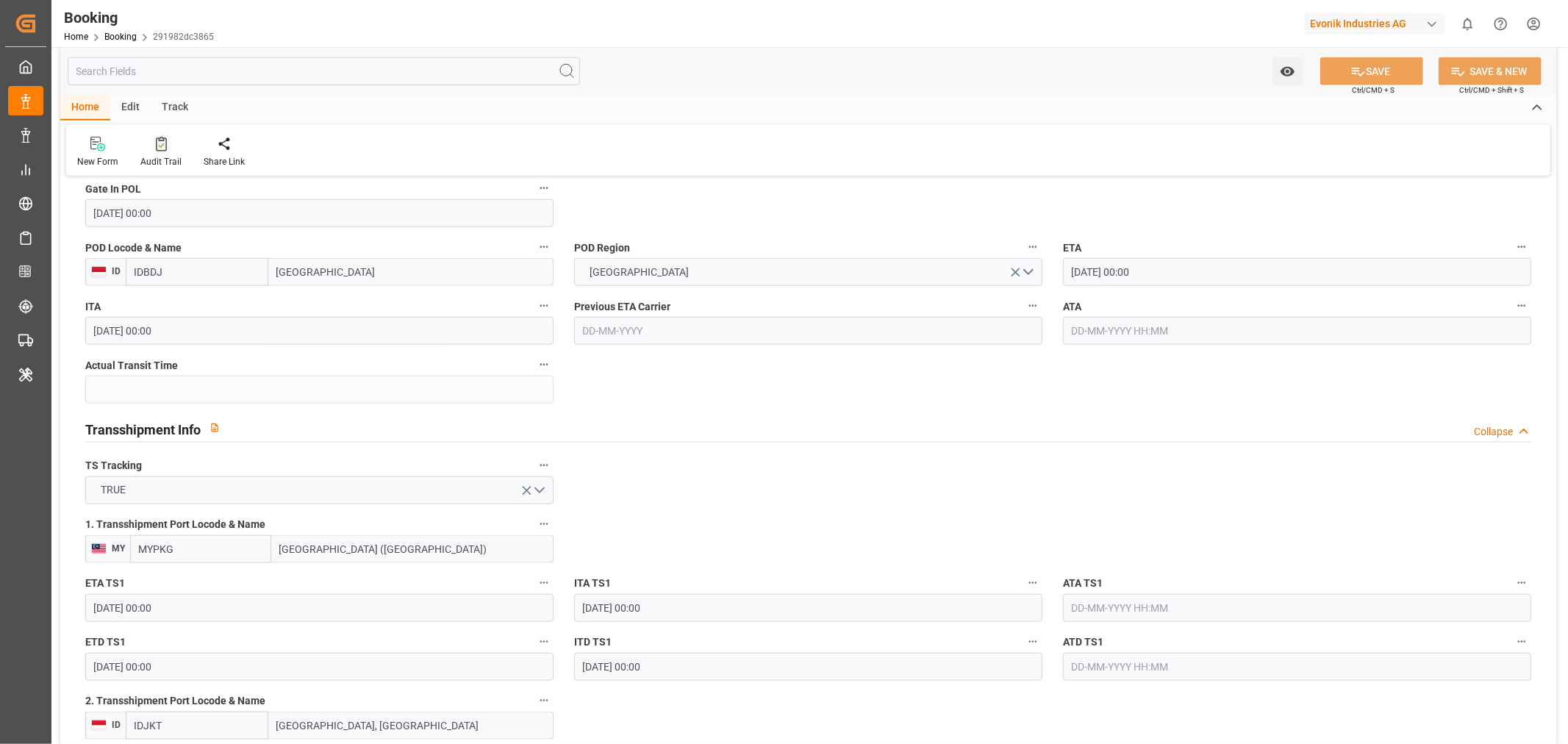
click at [155, 155] on div "Audit Trail" at bounding box center [161, 161] width 41 height 14
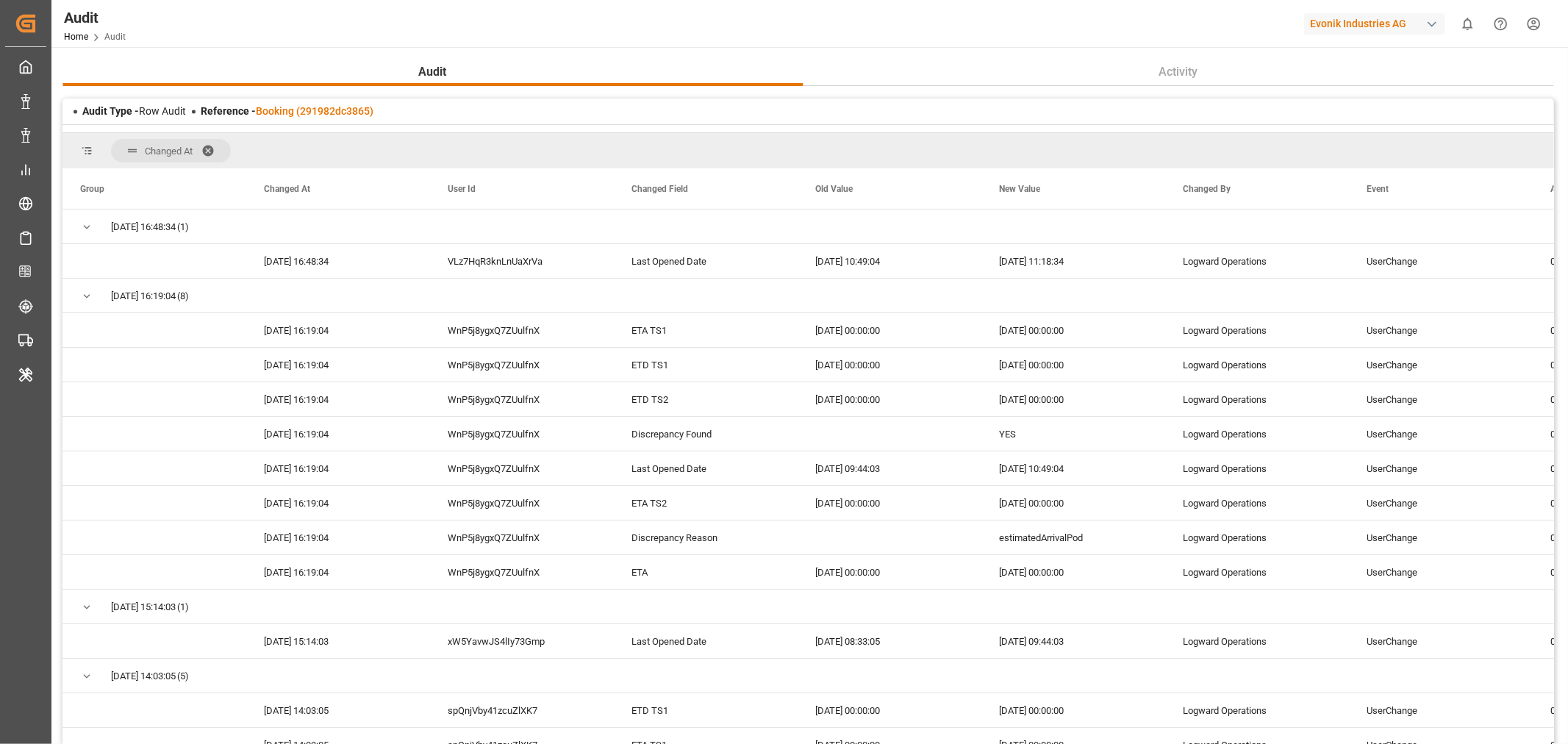
click at [207, 144] on span at bounding box center [212, 151] width 23 height 14
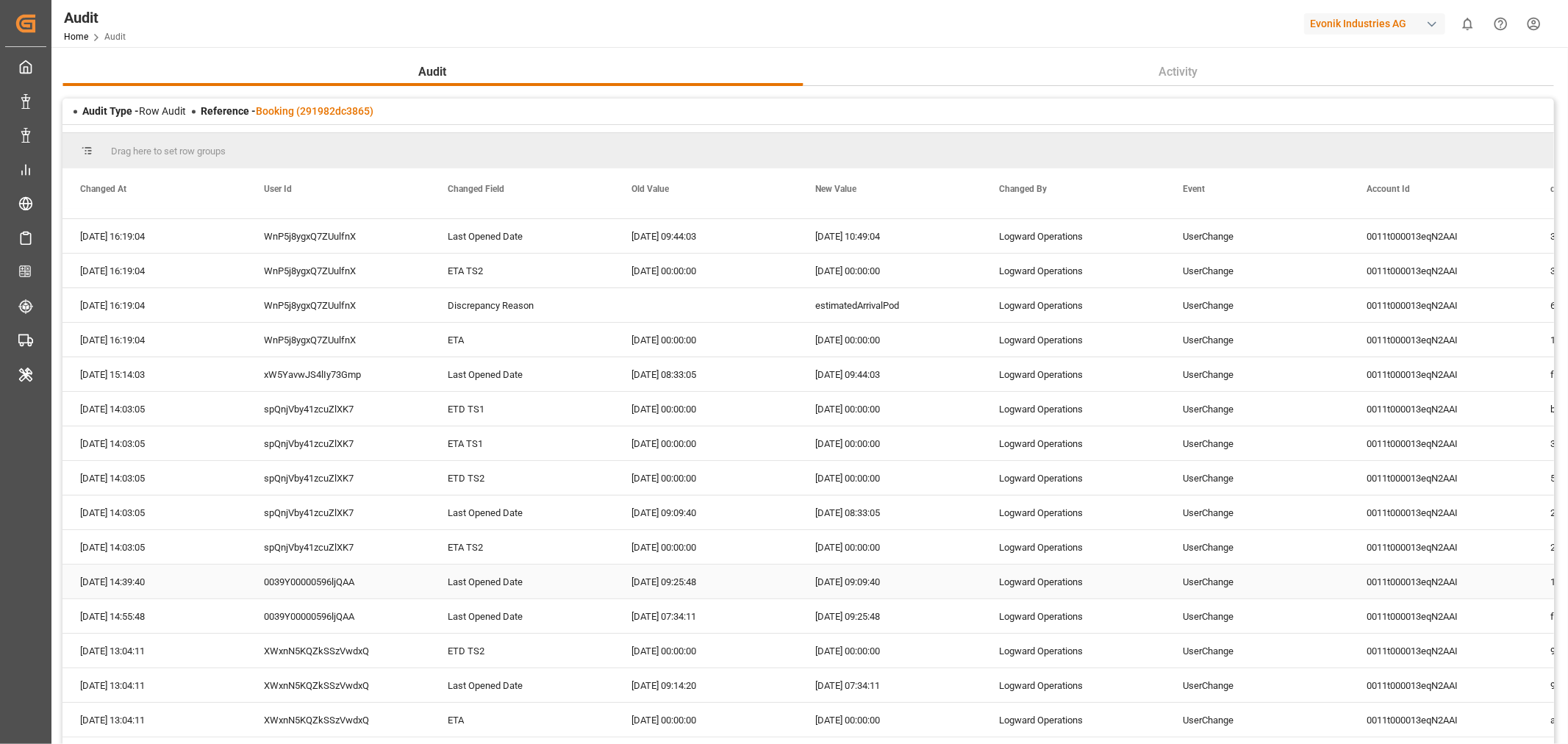
scroll to position [245, 0]
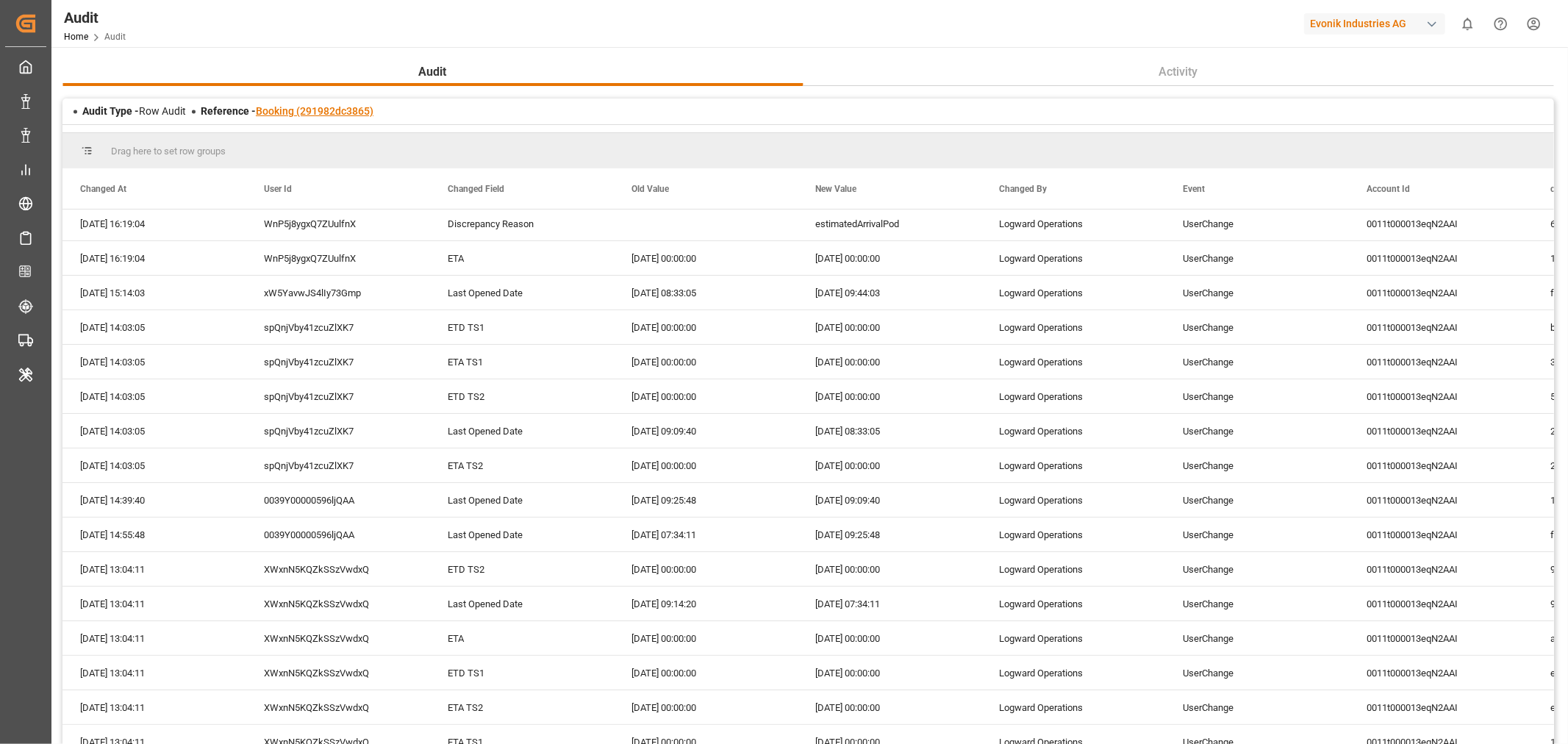
click at [322, 110] on link "Booking (291982dc3865)" at bounding box center [314, 111] width 117 height 12
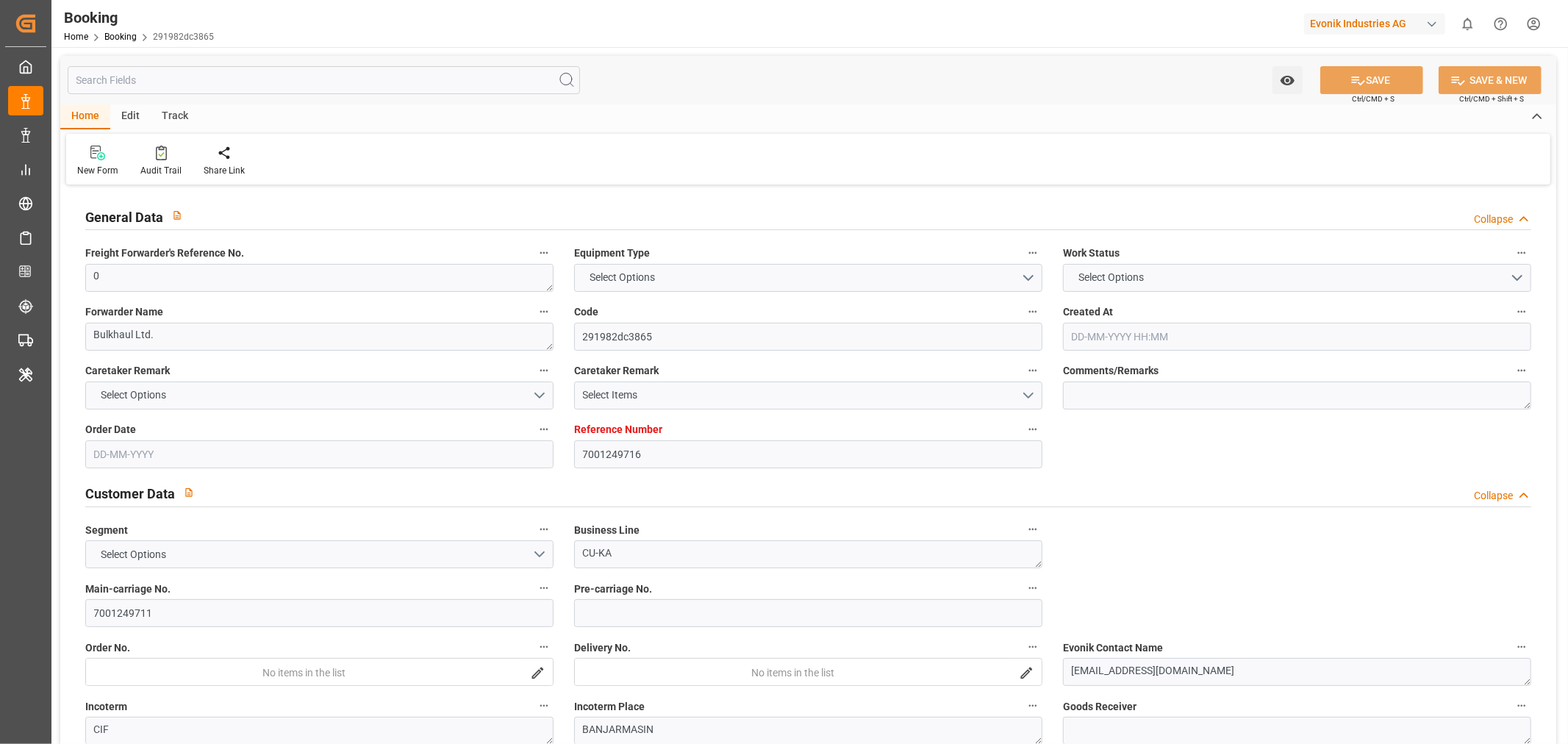
type input "7001249716"
type input "9839143"
type input "CMACGM"
type input "CMA CGM Group"
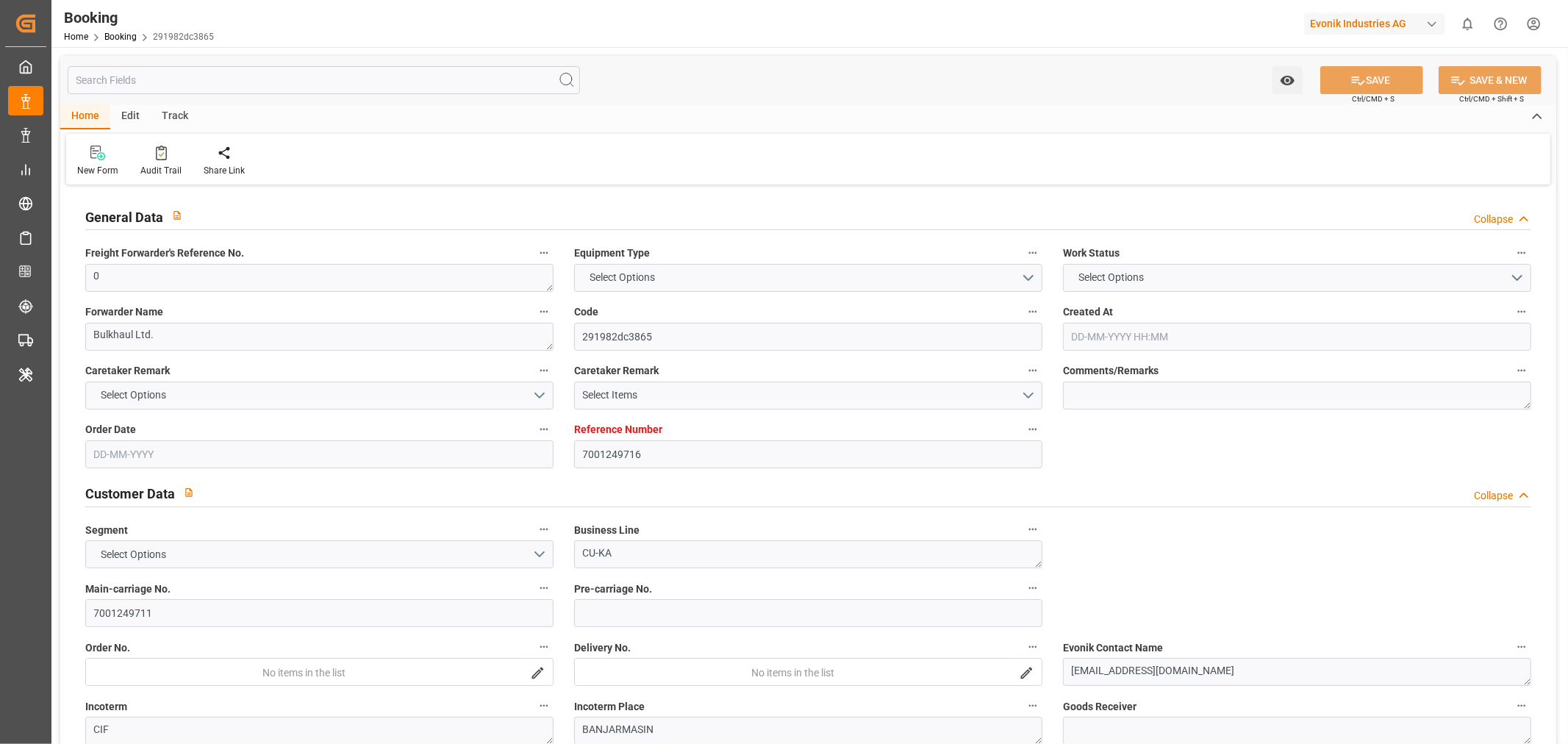
type input "BEANR"
type input "IDBDJ"
type input "MYPKG"
type input "IDJKT"
type input "0"
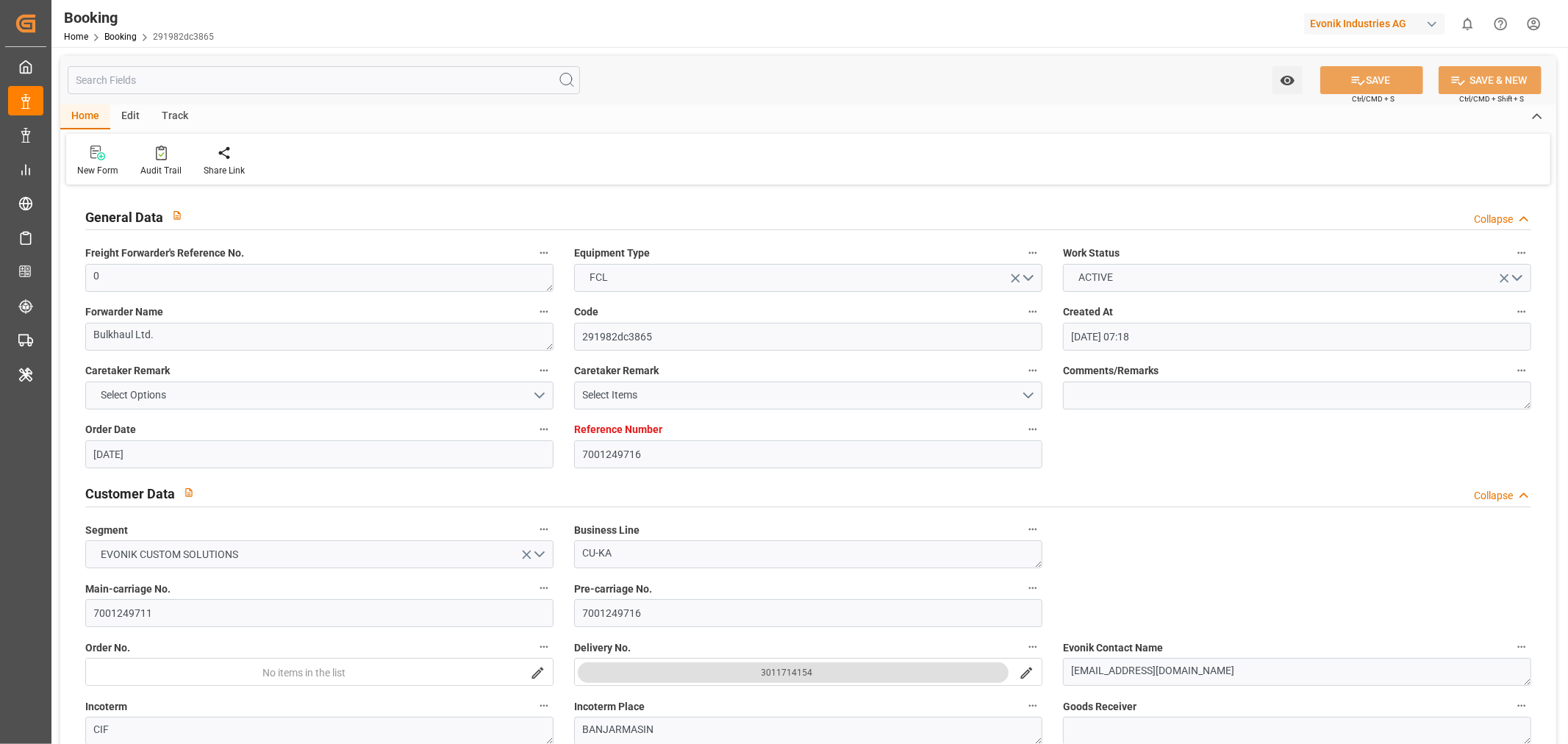
type input "[DATE] 07:18"
type input "[DATE]"
type input "[DATE] 00:00"
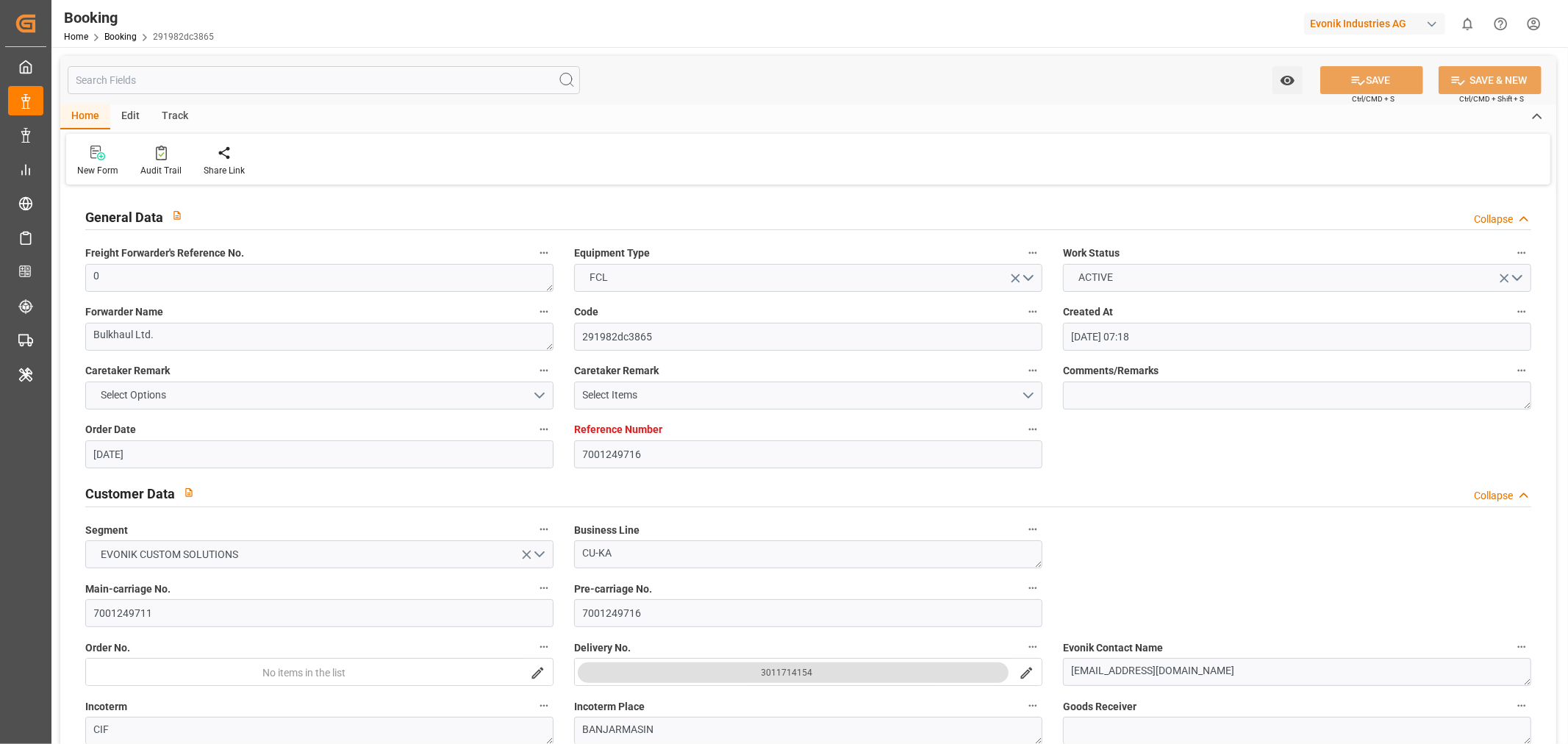
type input "[DATE] 00:00"
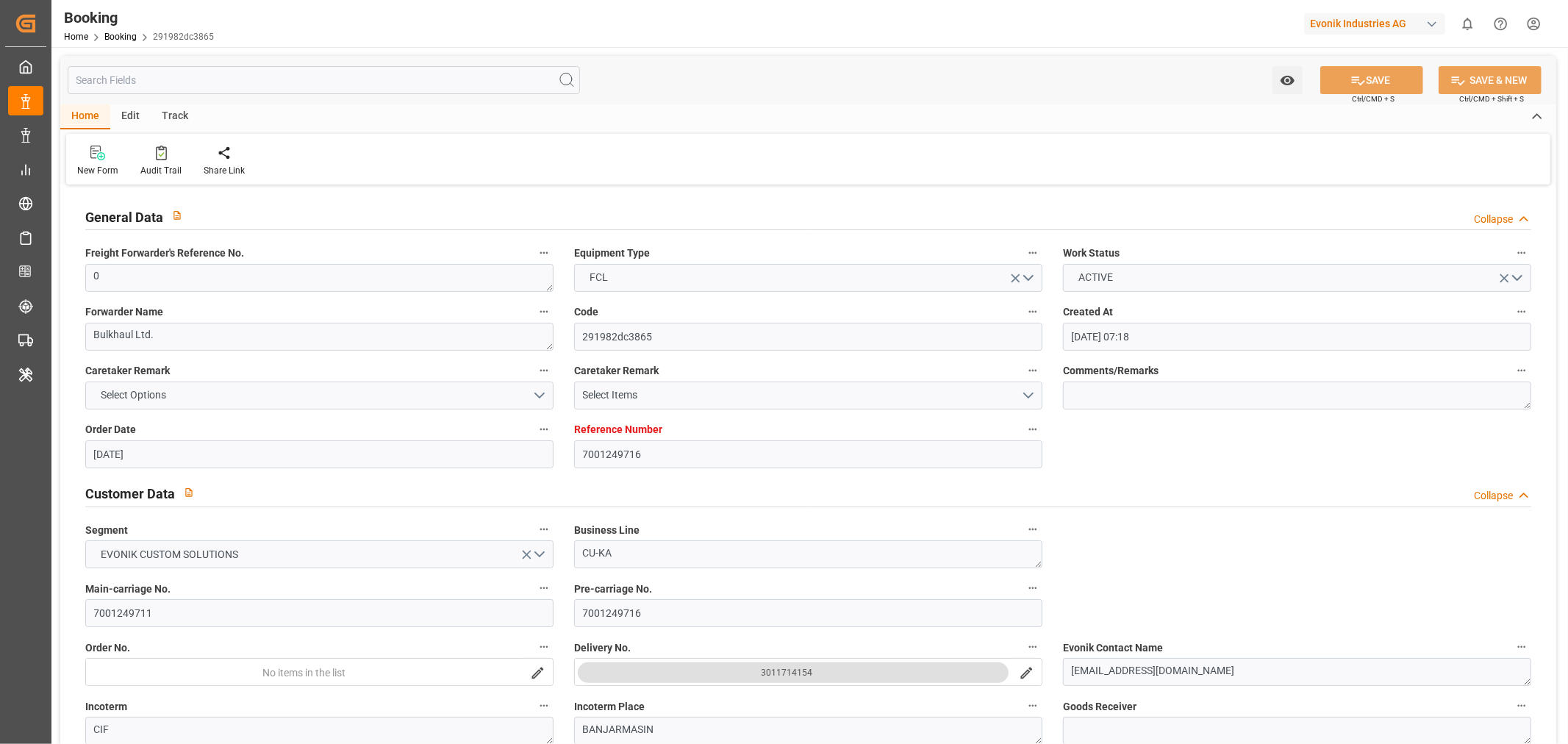
type input "[DATE] 00:00"
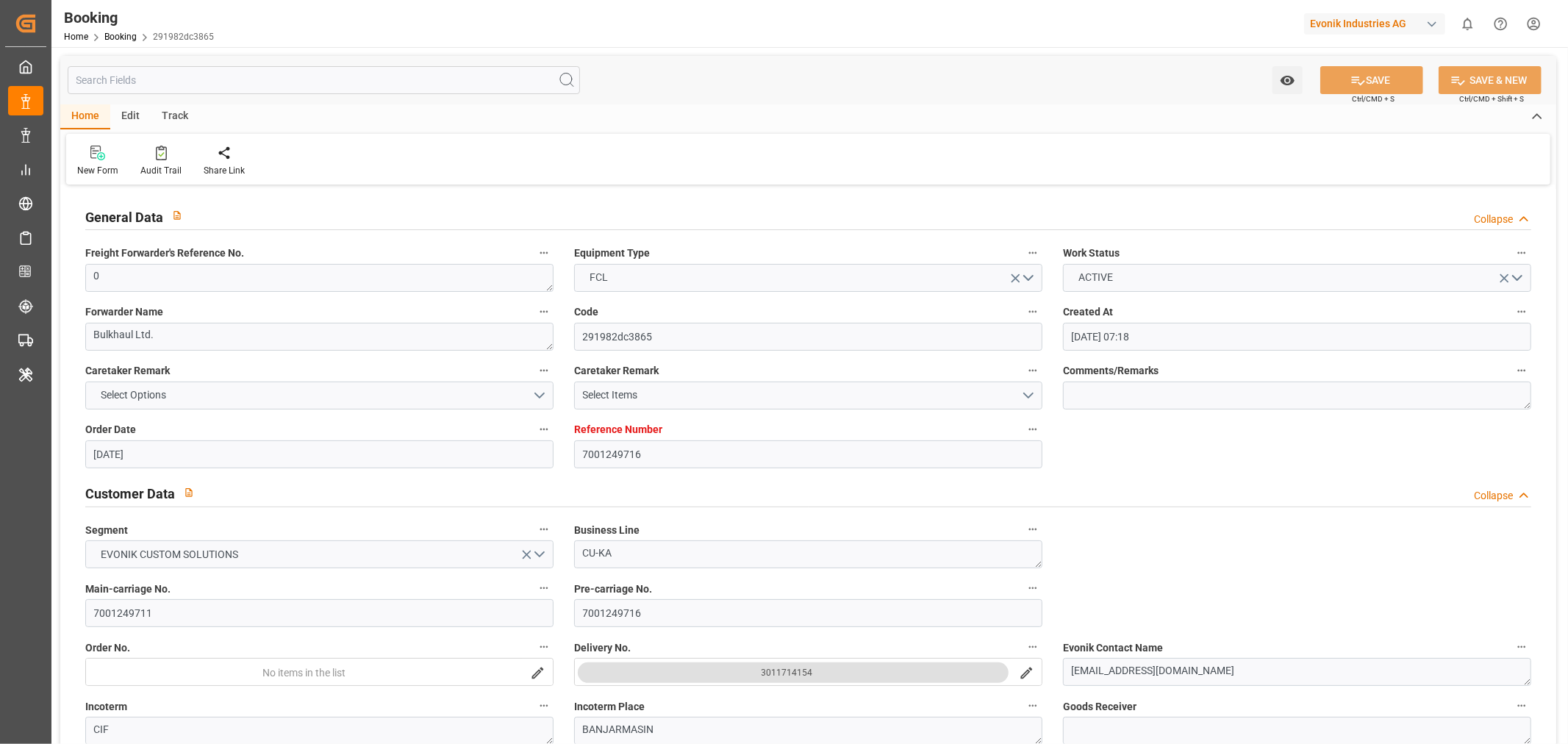
type input "[DATE] 00:00"
type input "[DATE]"
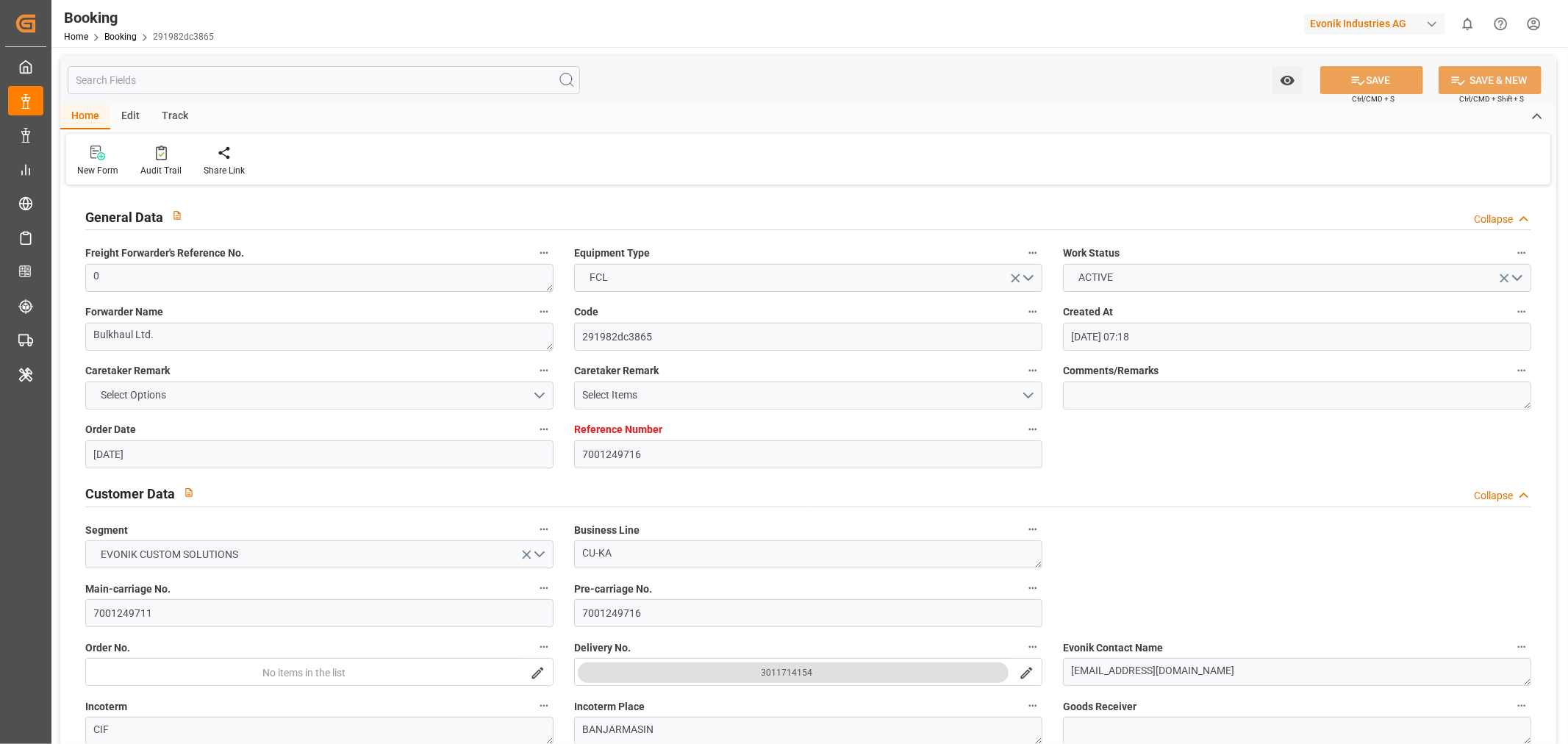
type input "[DATE] 11:18"
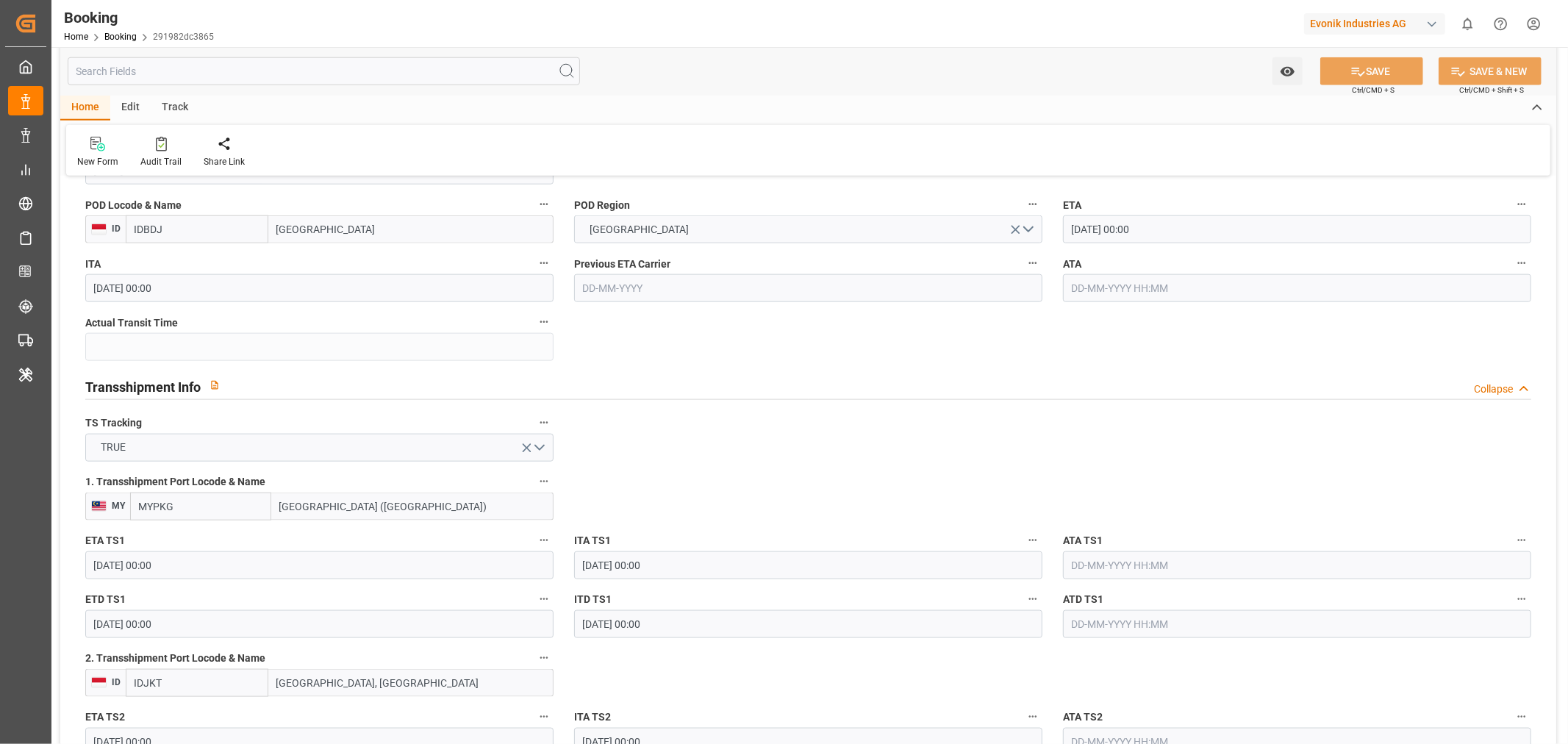
scroll to position [1388, 0]
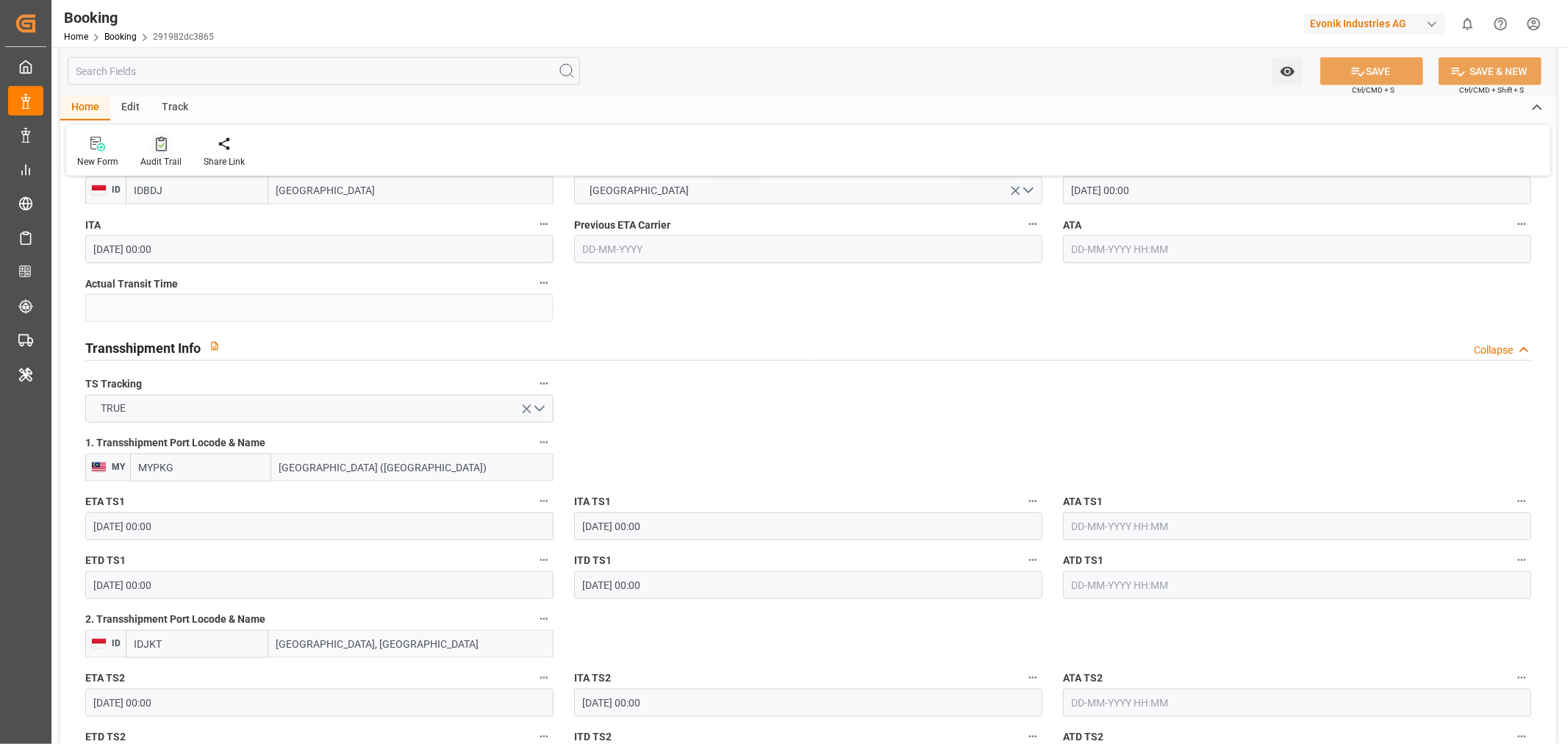
click at [158, 160] on div "Audit Trail" at bounding box center [161, 161] width 41 height 14
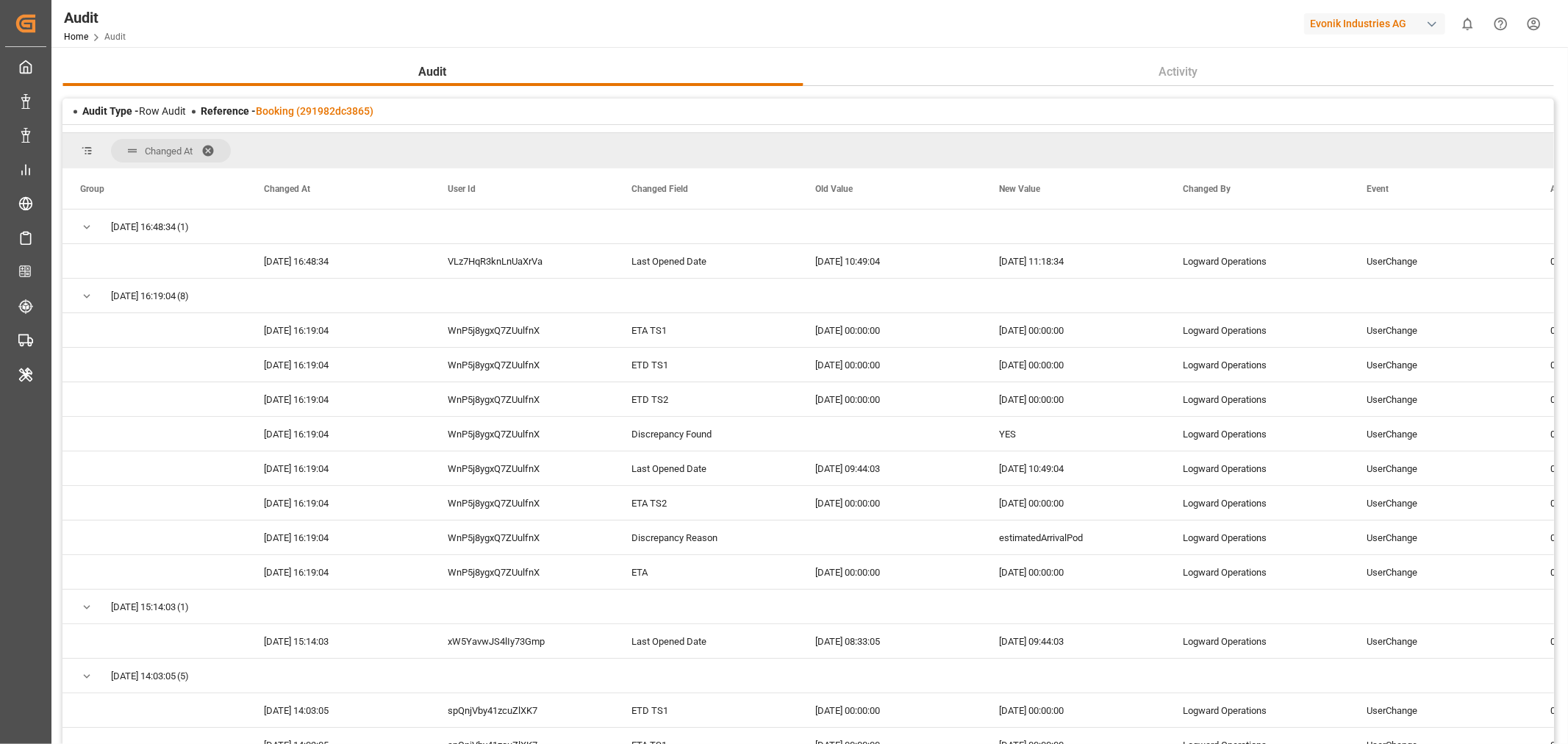
click at [208, 148] on span at bounding box center [212, 151] width 23 height 14
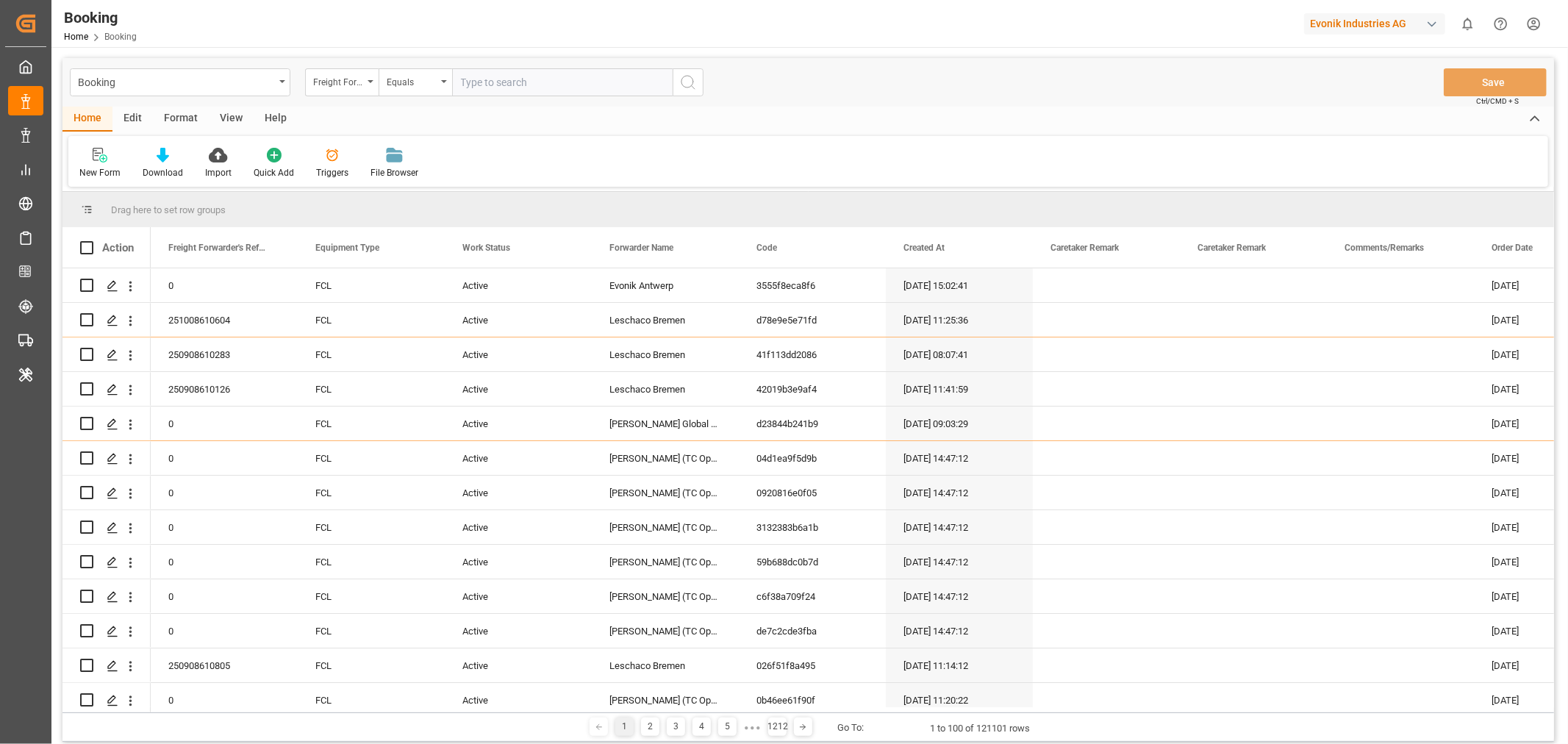
click at [1433, 17] on div "button" at bounding box center [1432, 24] width 14 height 14
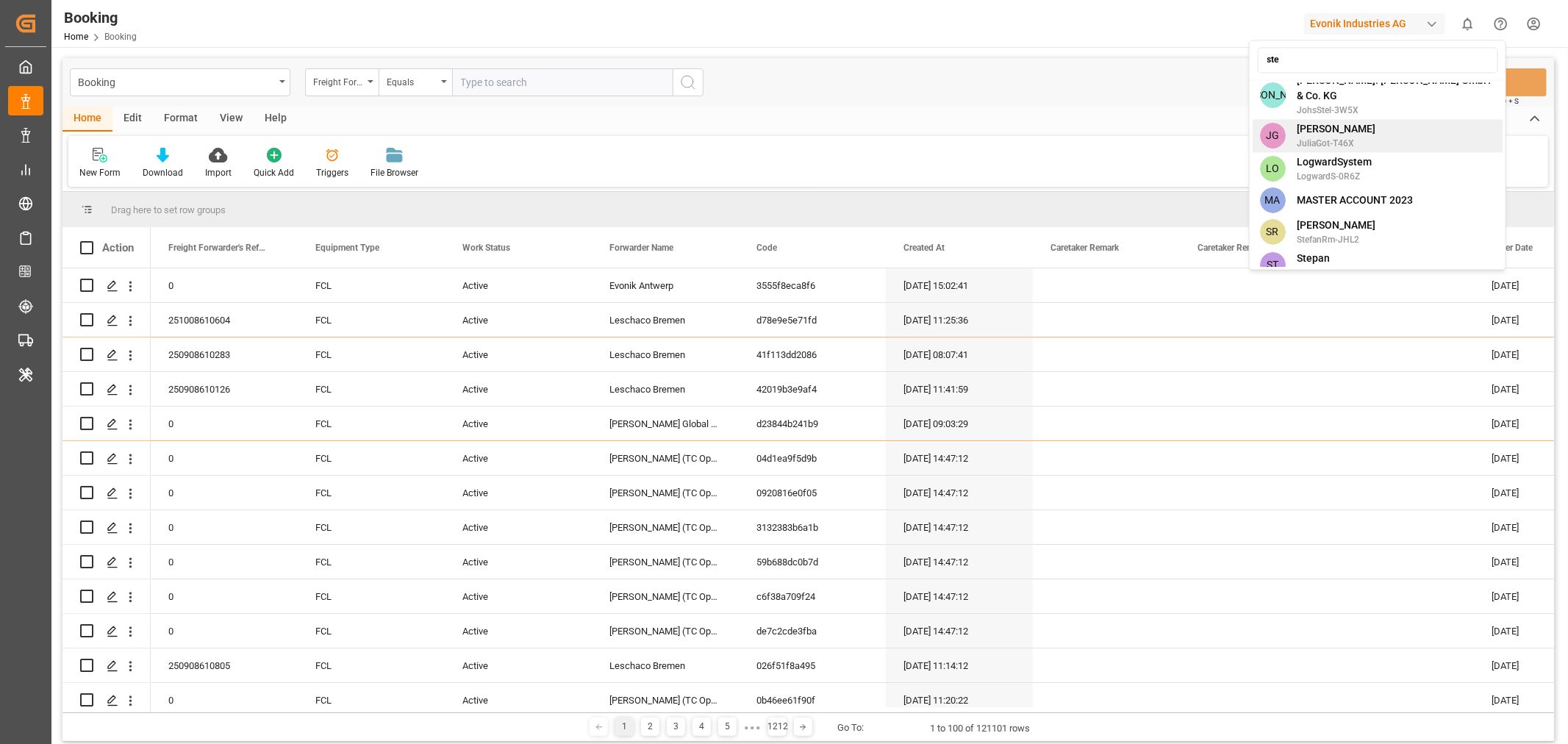
scroll to position [107, 0]
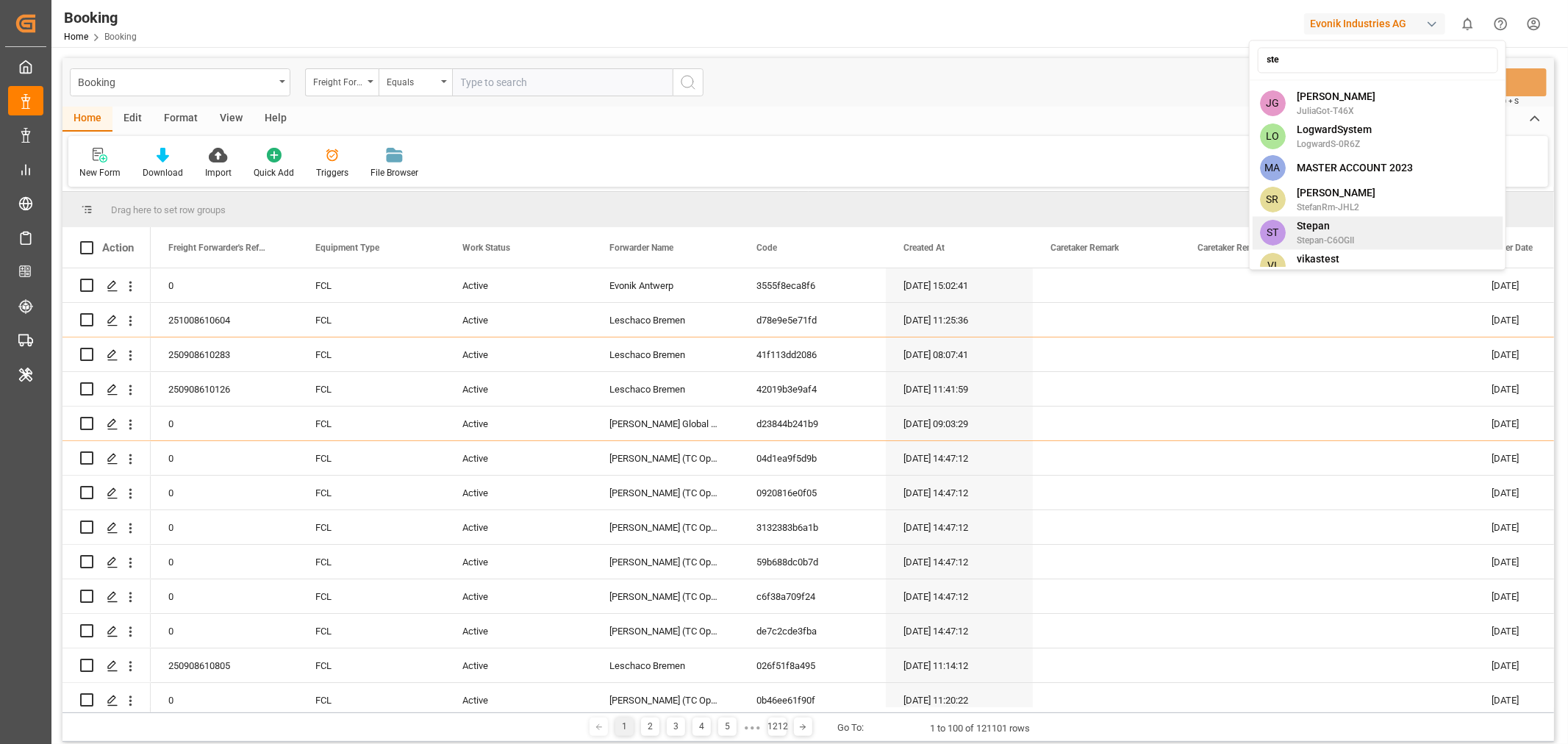
type input "ste"
click at [1318, 219] on span "Stepan" at bounding box center [1325, 226] width 57 height 15
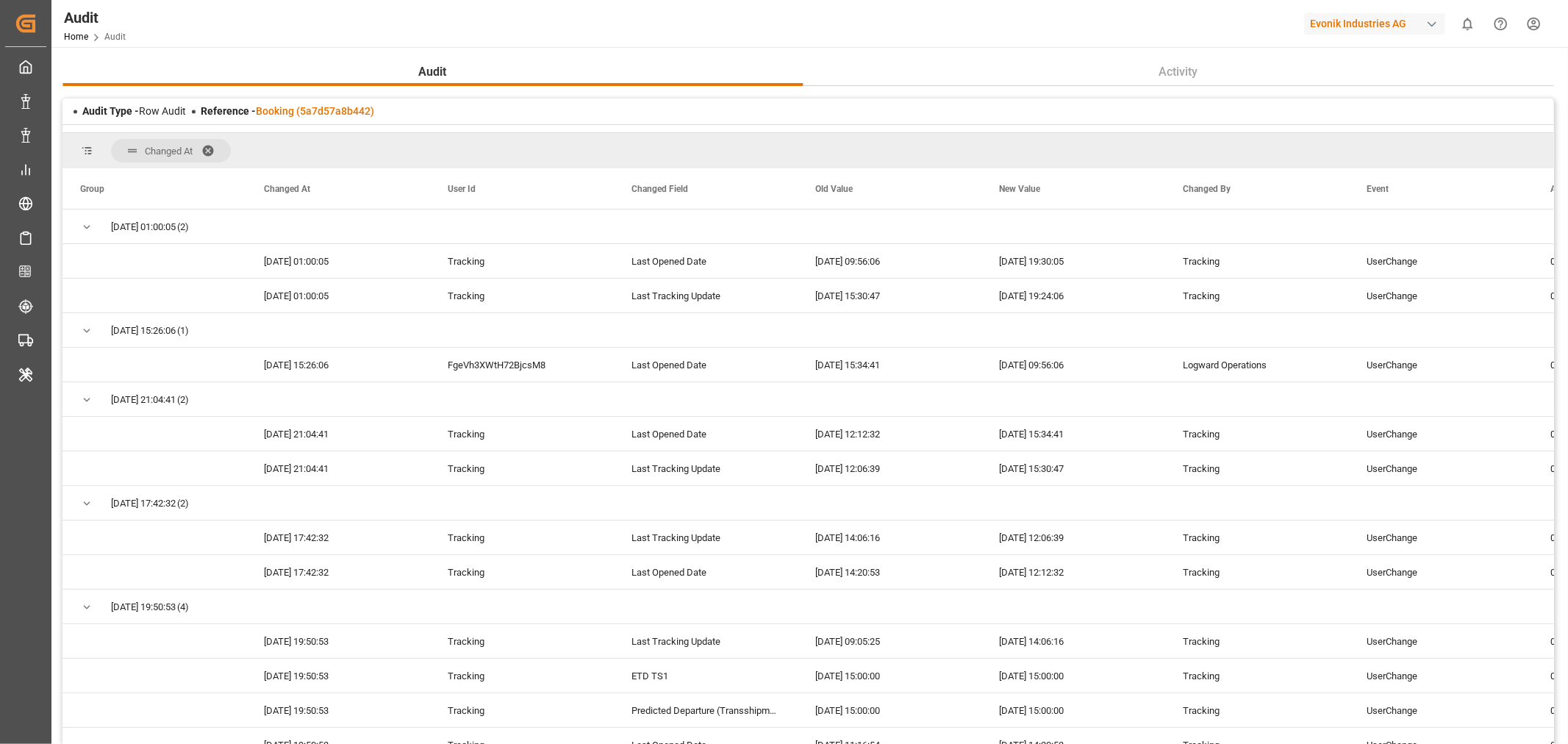
click at [210, 149] on span at bounding box center [212, 151] width 23 height 14
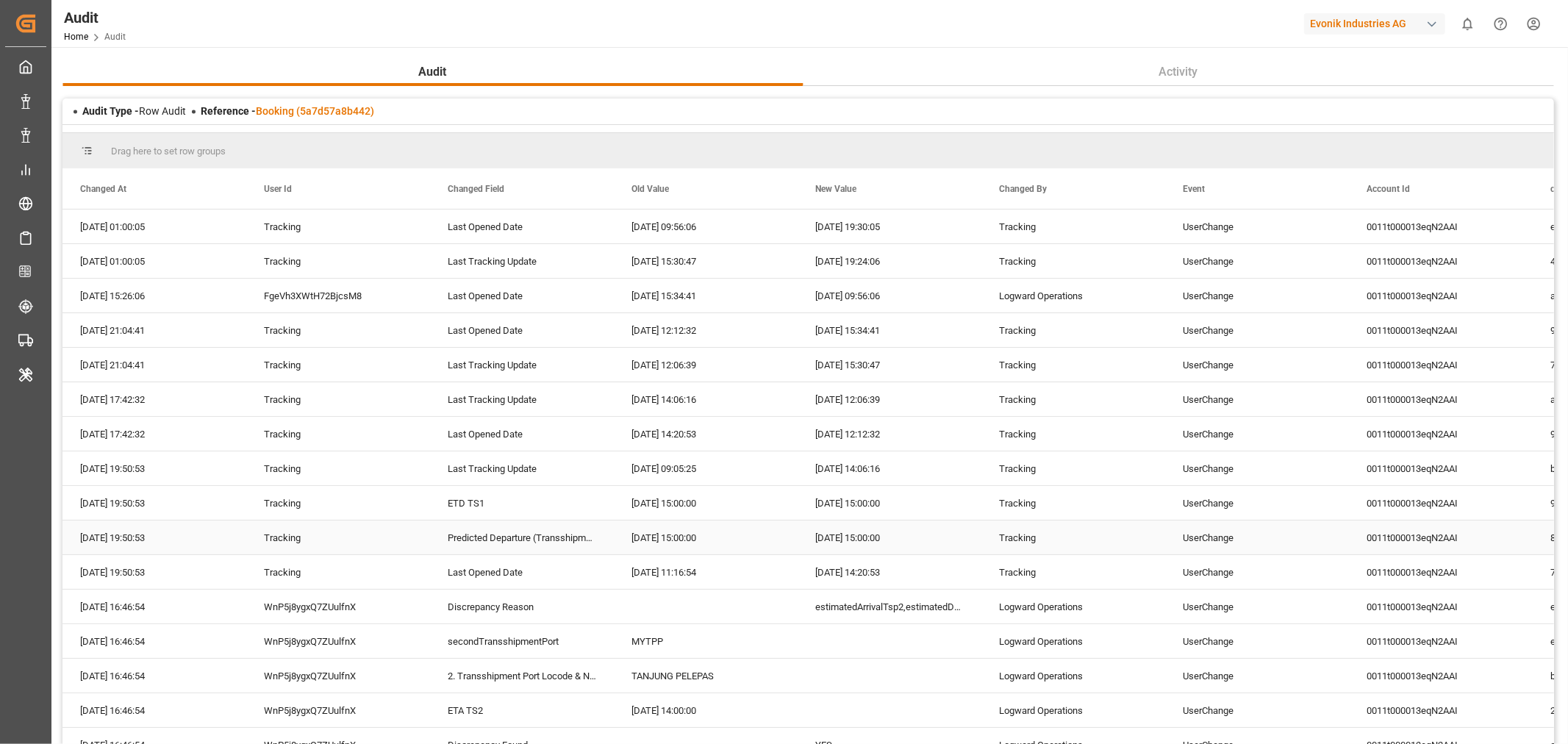
scroll to position [81, 0]
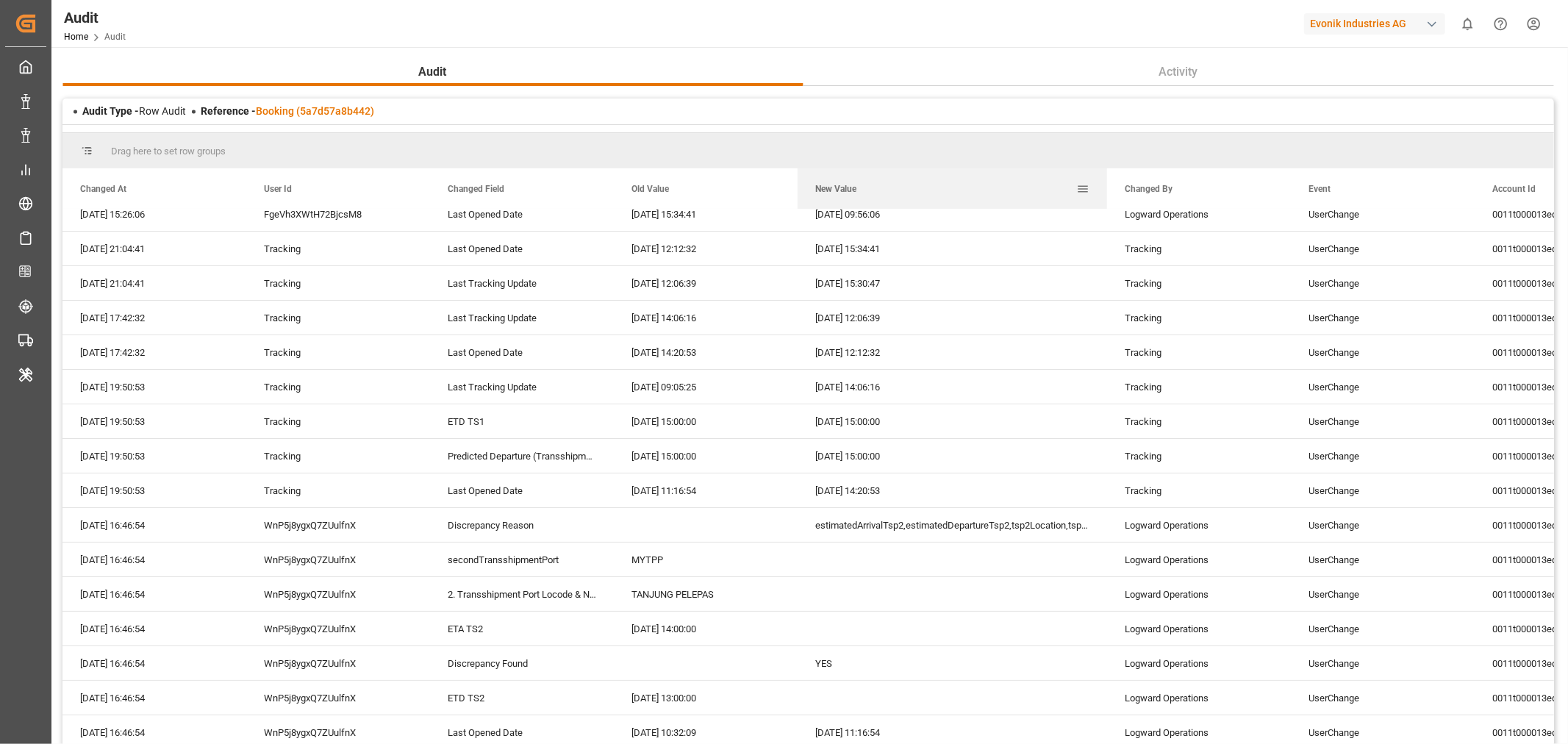
drag, startPoint x: 980, startPoint y: 185, endPoint x: 1105, endPoint y: 201, distance: 126.0
click at [1105, 201] on div at bounding box center [1106, 188] width 6 height 41
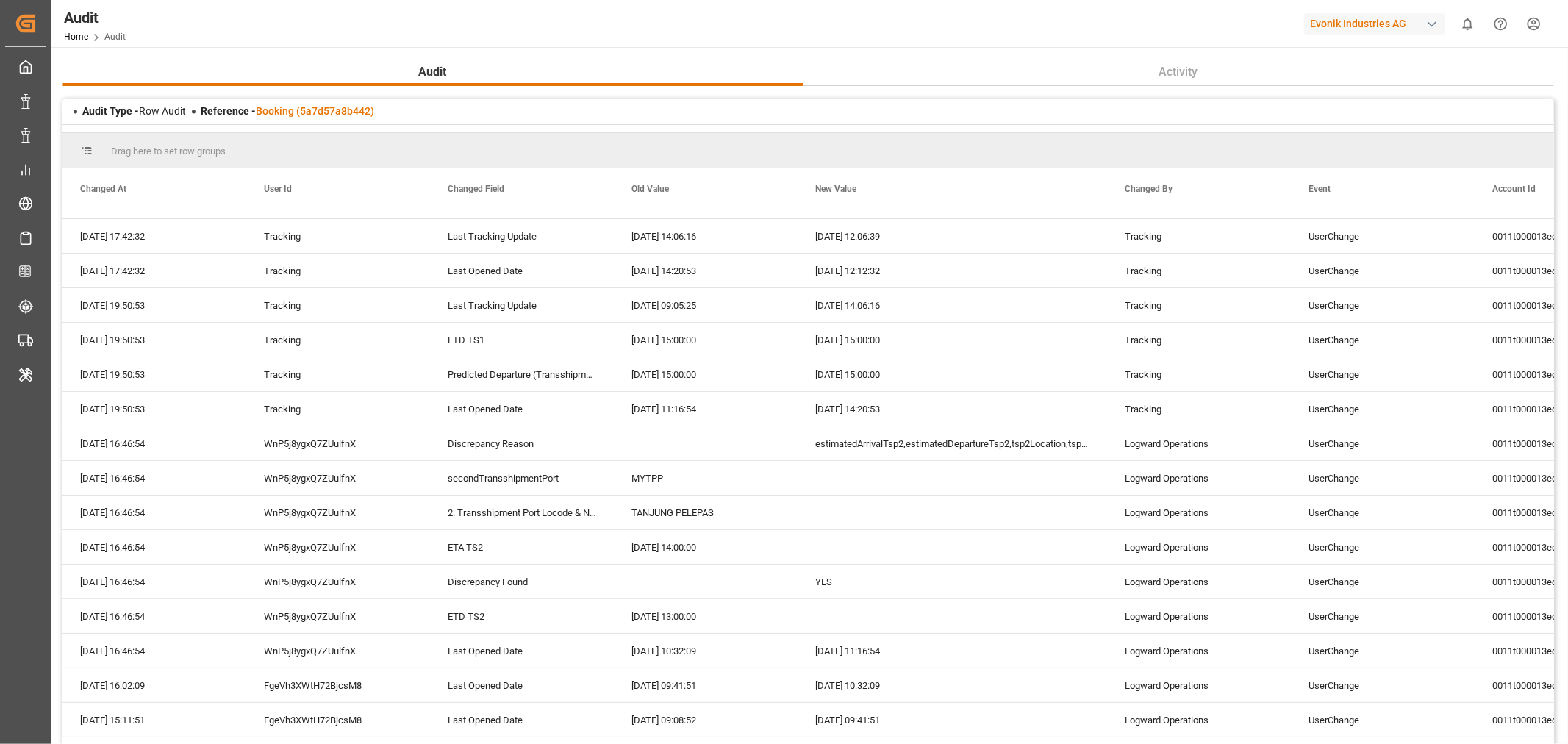
scroll to position [0, 0]
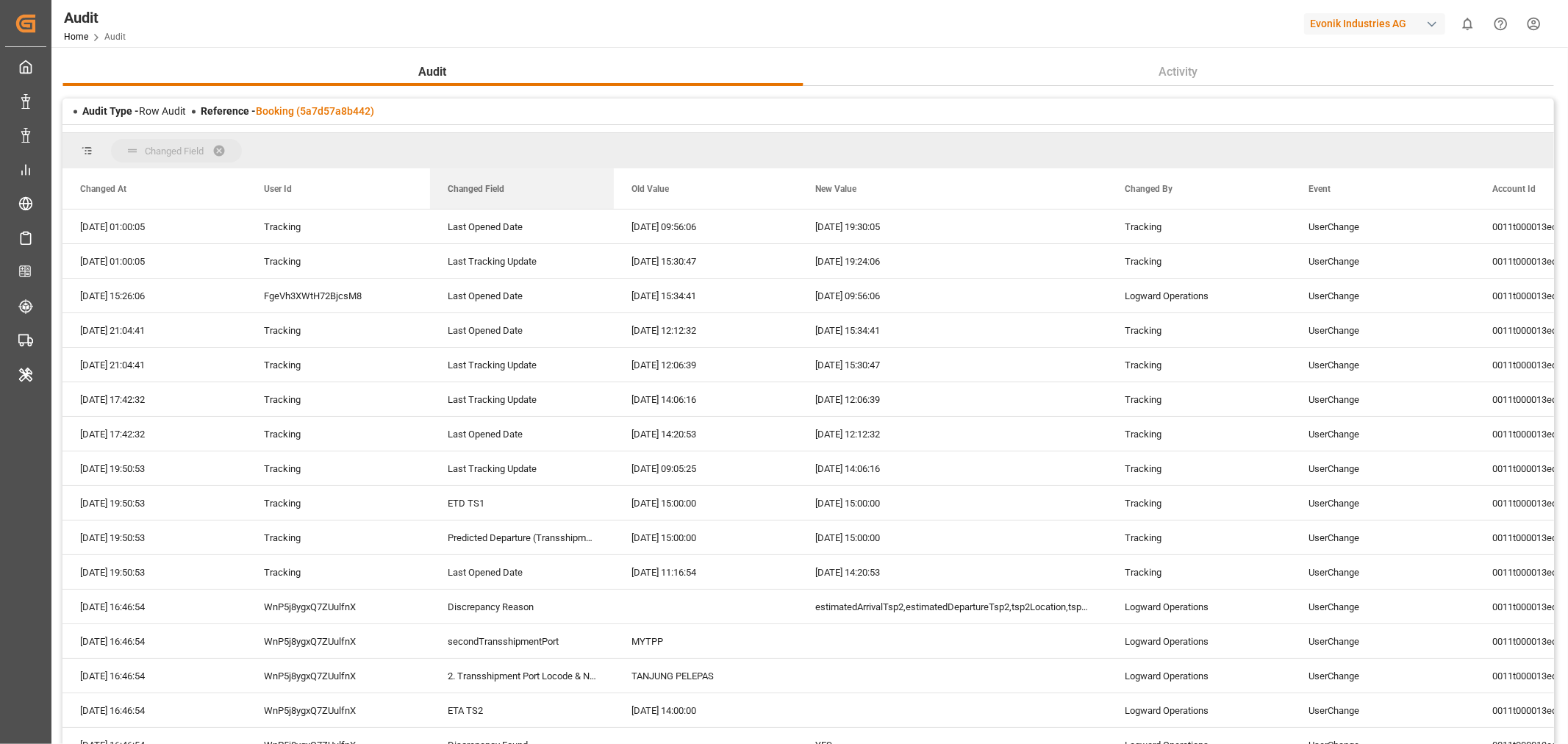
drag, startPoint x: 468, startPoint y: 188, endPoint x: 483, endPoint y: 152, distance: 39.0
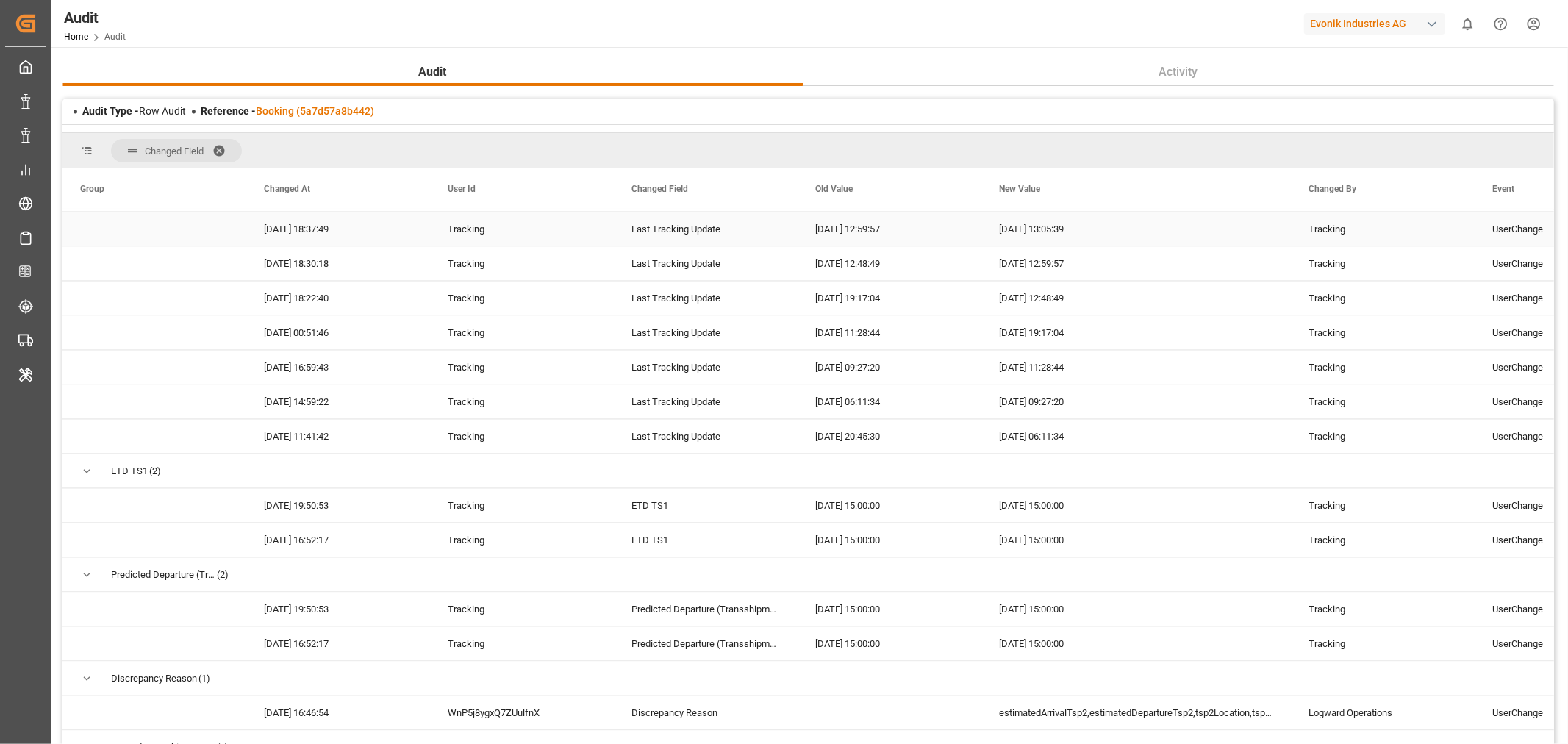
scroll to position [2941, 0]
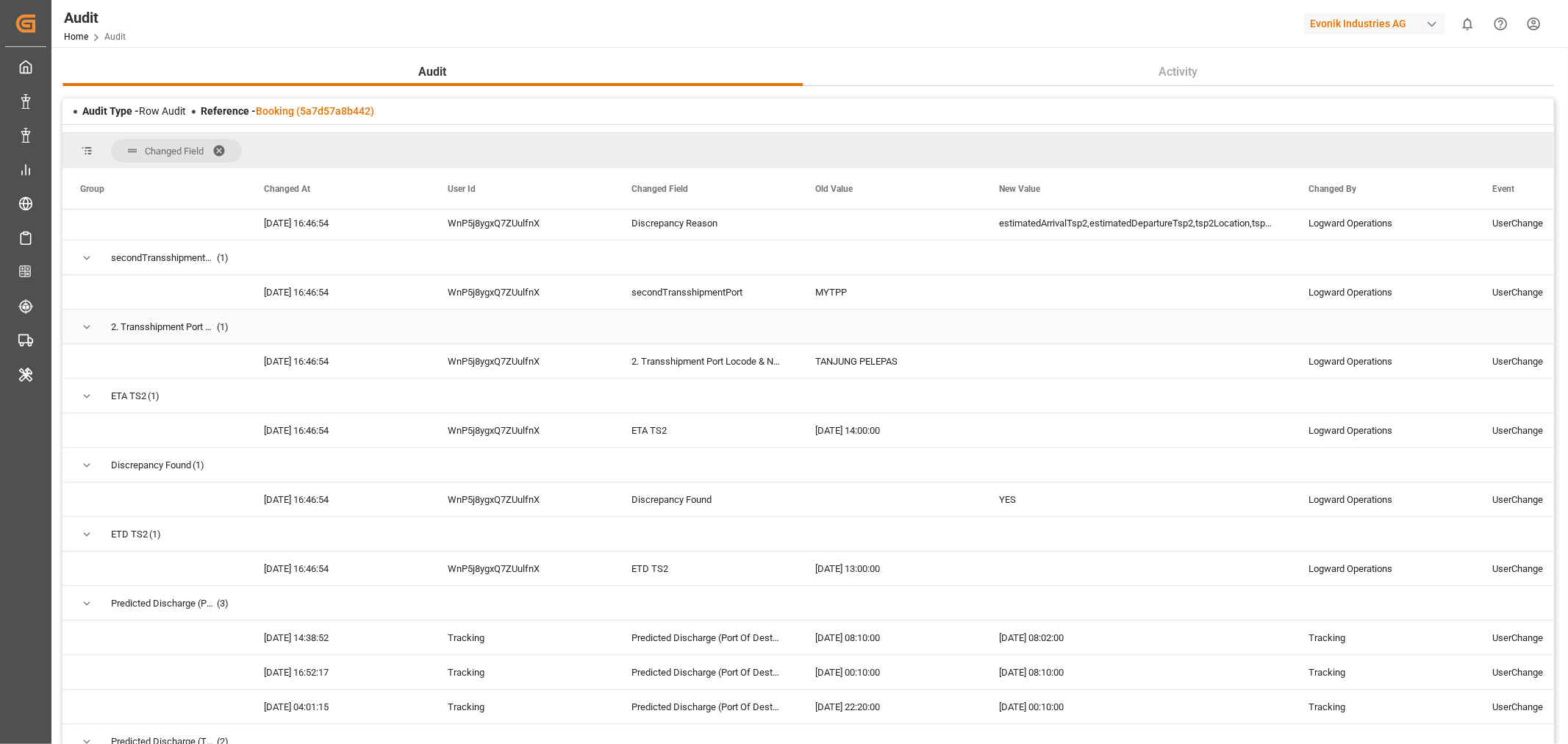
click at [86, 326] on span "Press SPACE to select this row." at bounding box center [86, 327] width 14 height 14
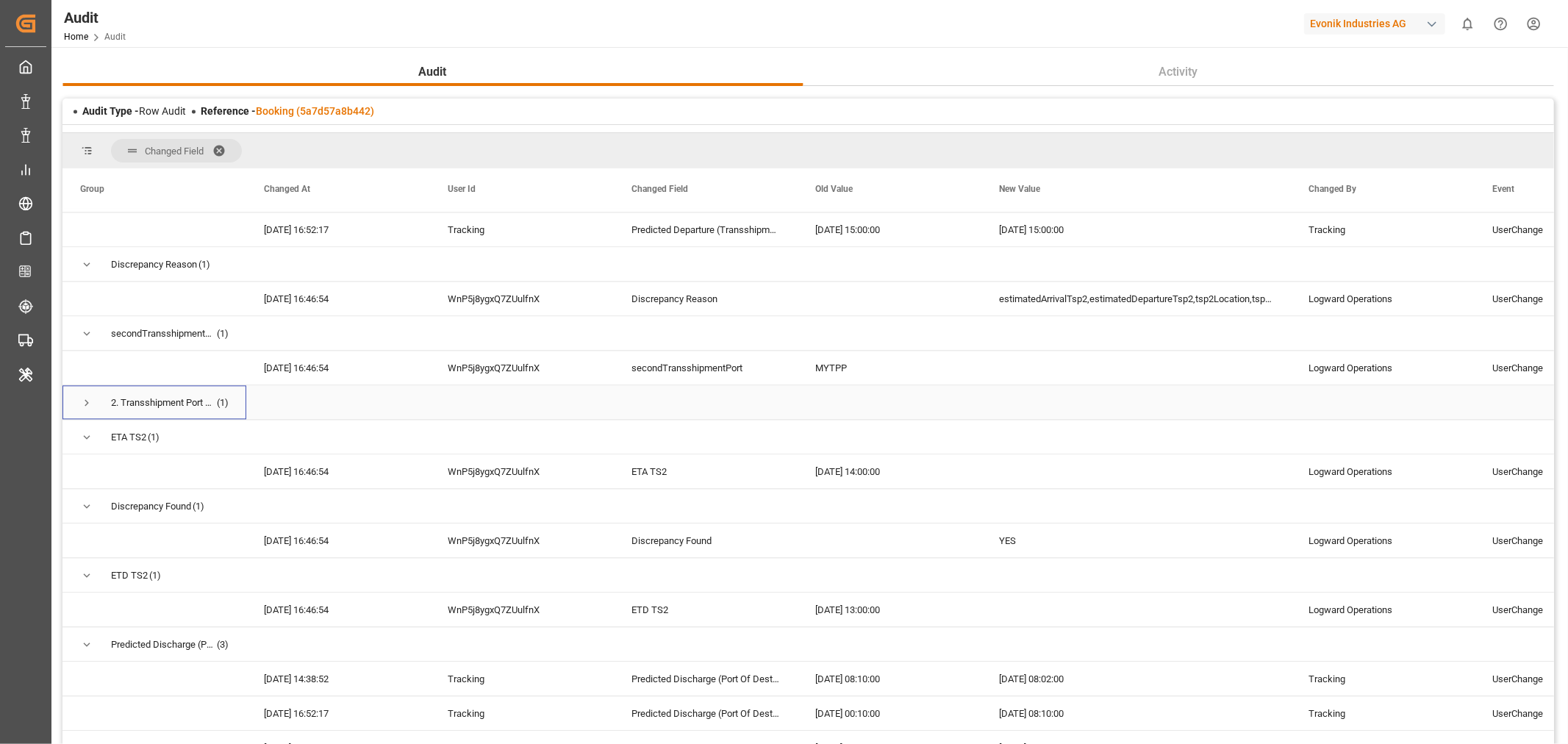
scroll to position [2777, 0]
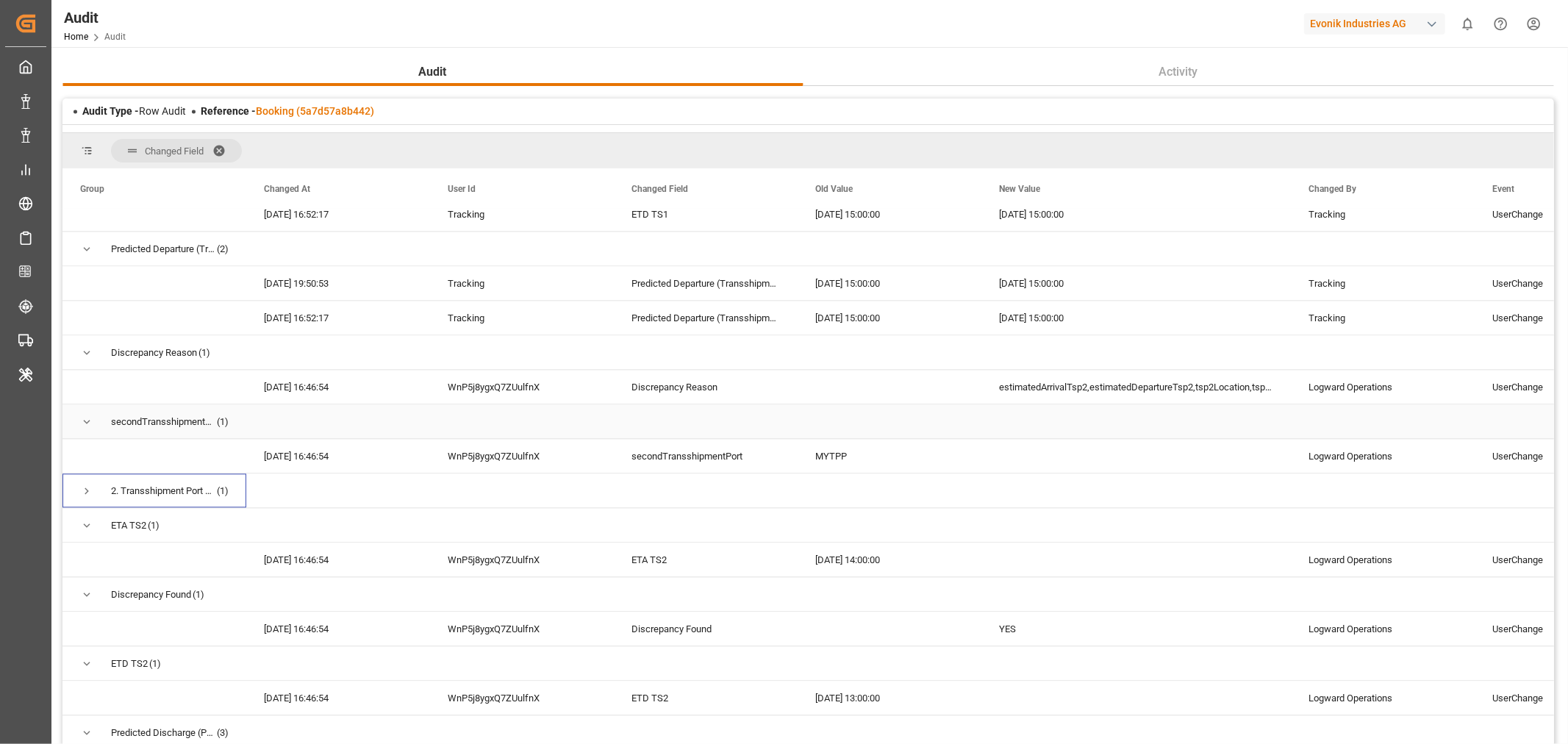
click at [83, 422] on span "Press SPACE to select this row." at bounding box center [86, 421] width 14 height 14
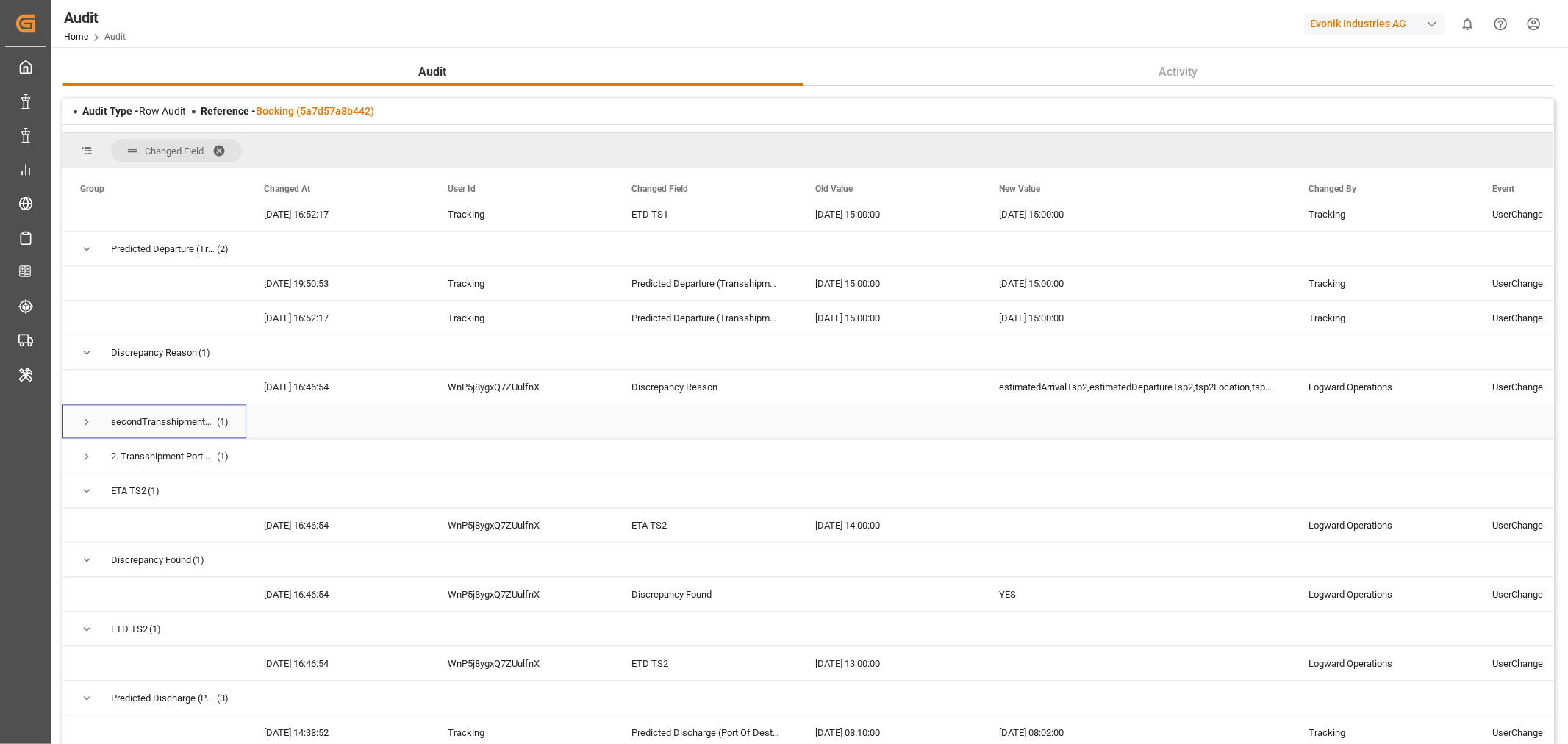
click at [89, 420] on span "Press SPACE to select this row." at bounding box center [86, 421] width 14 height 14
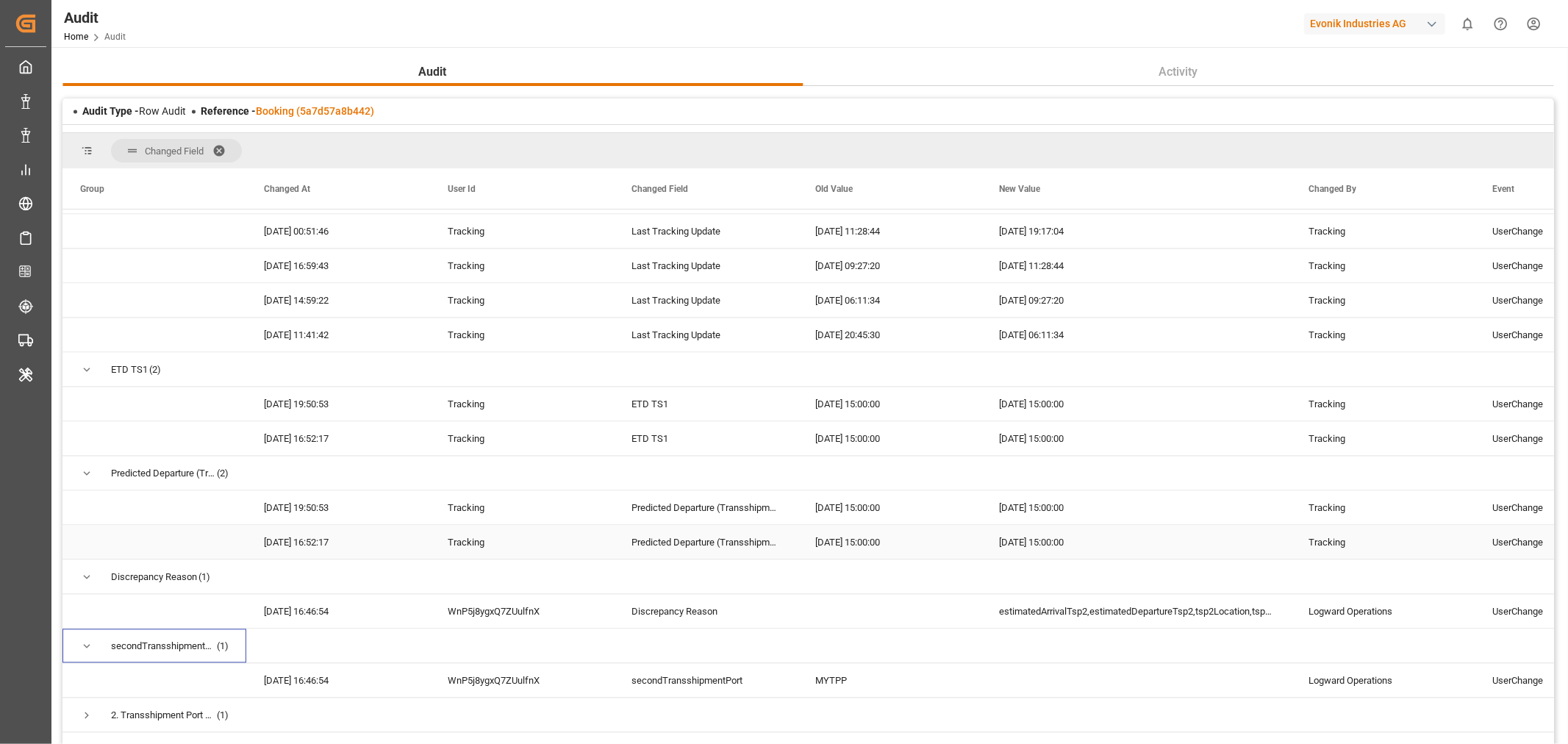
scroll to position [2717, 0]
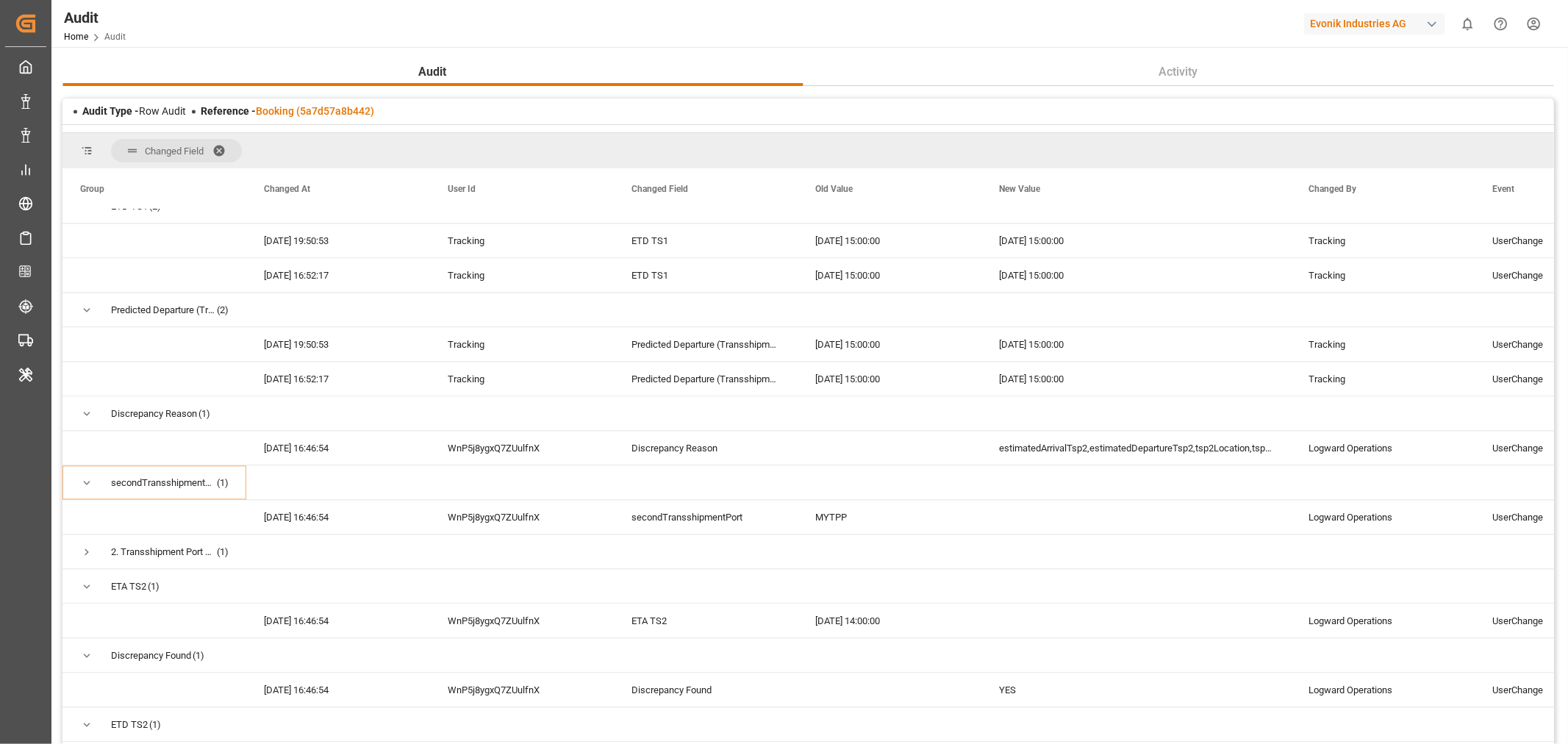
click at [219, 149] on span at bounding box center [223, 151] width 23 height 14
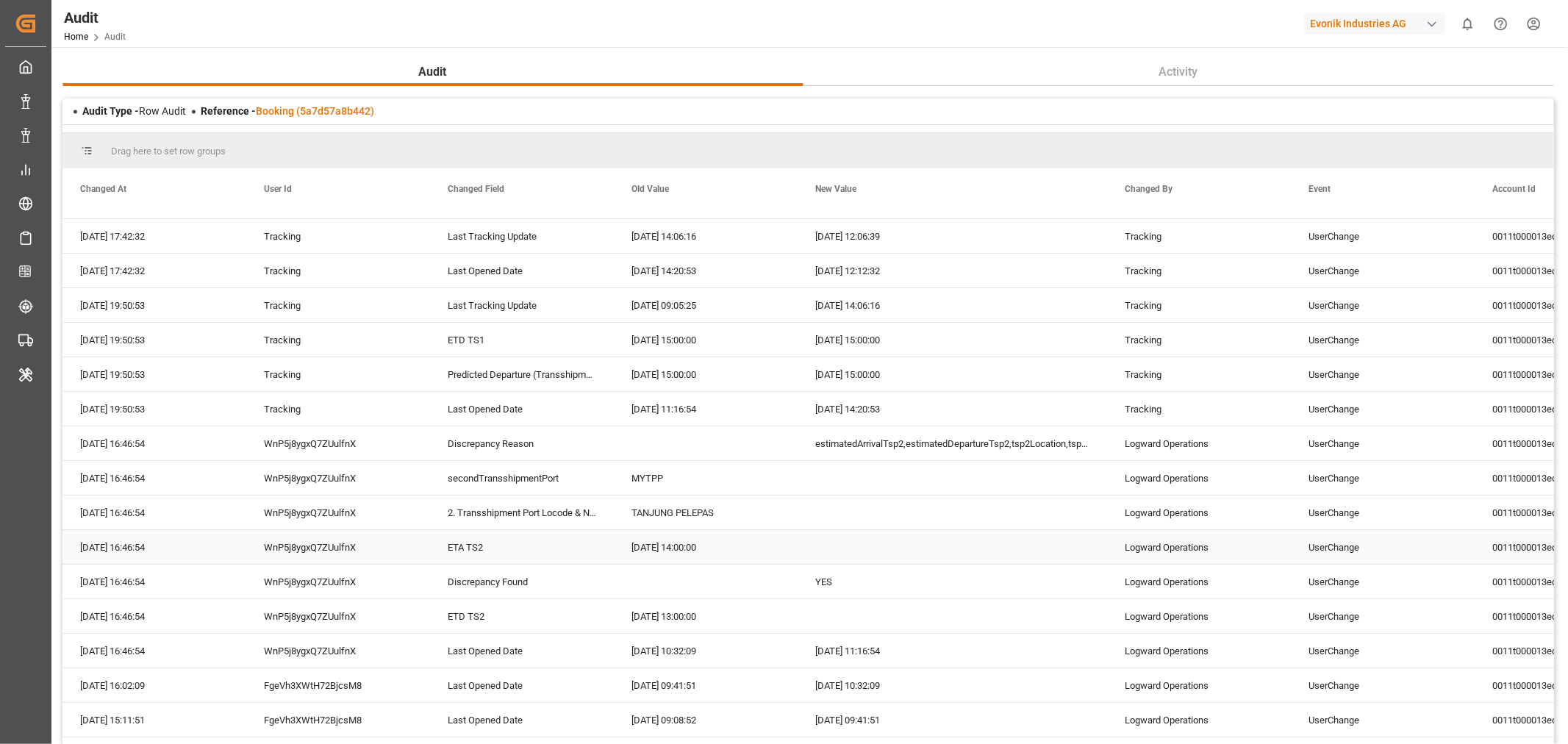
scroll to position [326, 0]
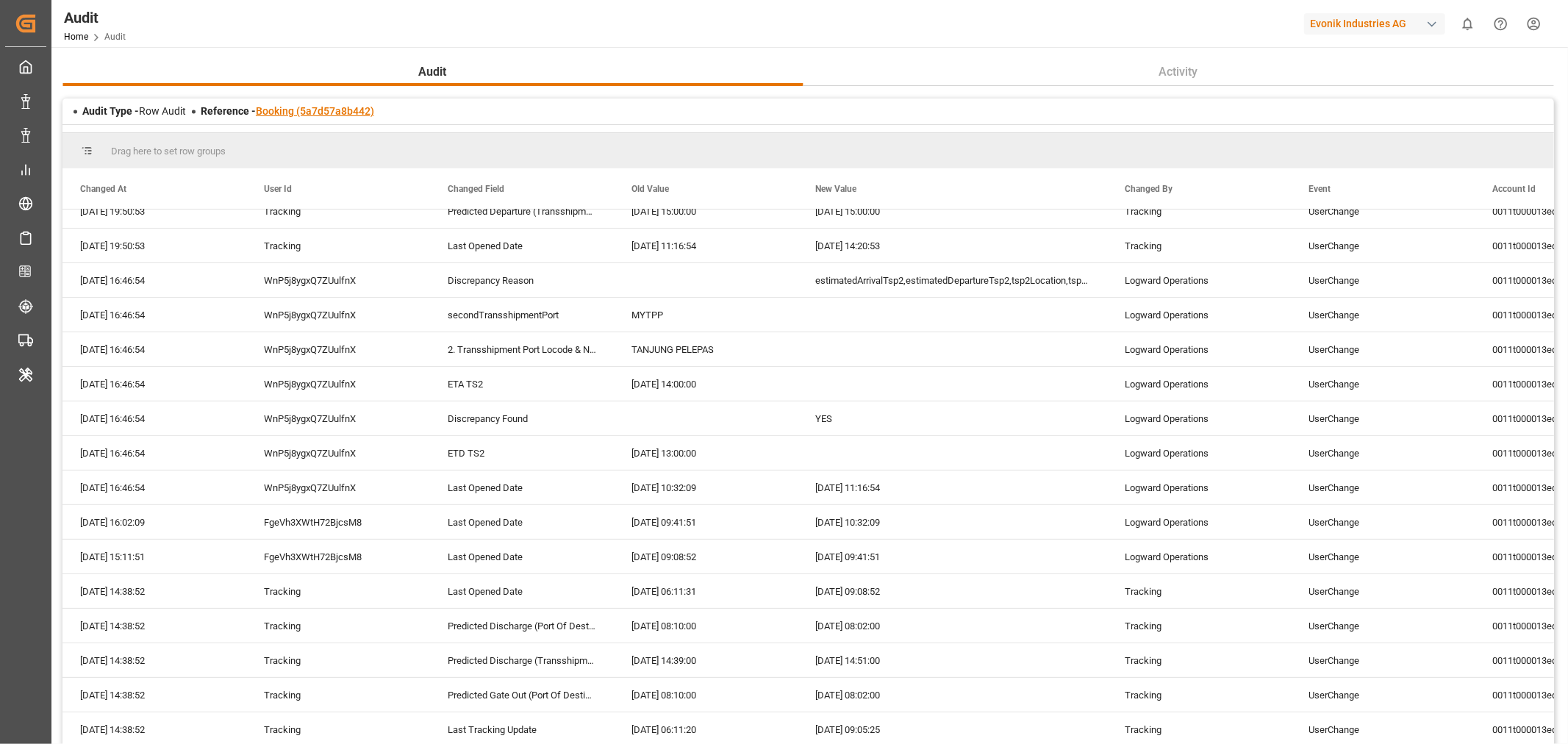
click at [295, 115] on link "Booking (5a7d57a8b442)" at bounding box center [315, 111] width 118 height 12
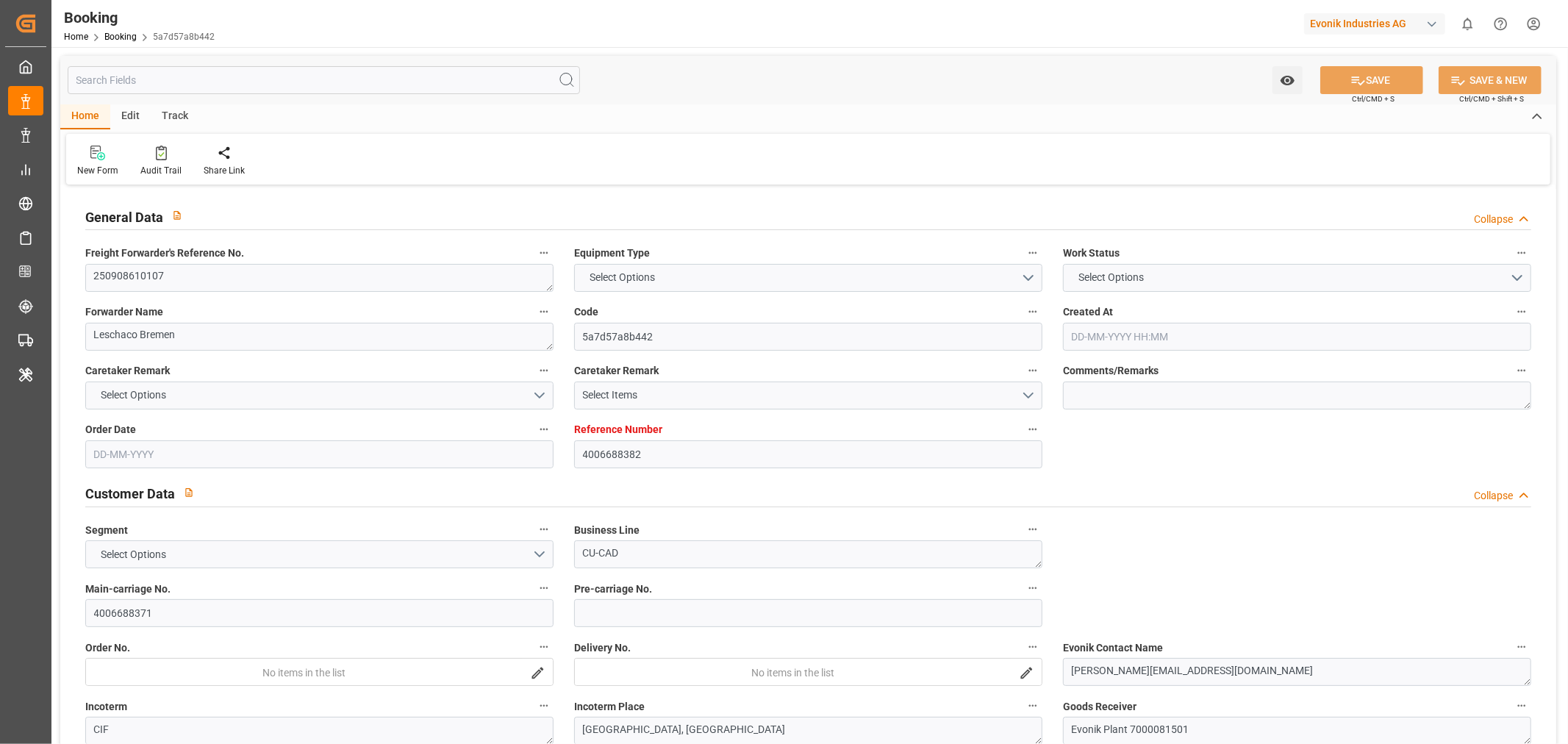
type input "4006688382"
type input "9632064"
type input "Maersk"
type input "Maersk Line AS"
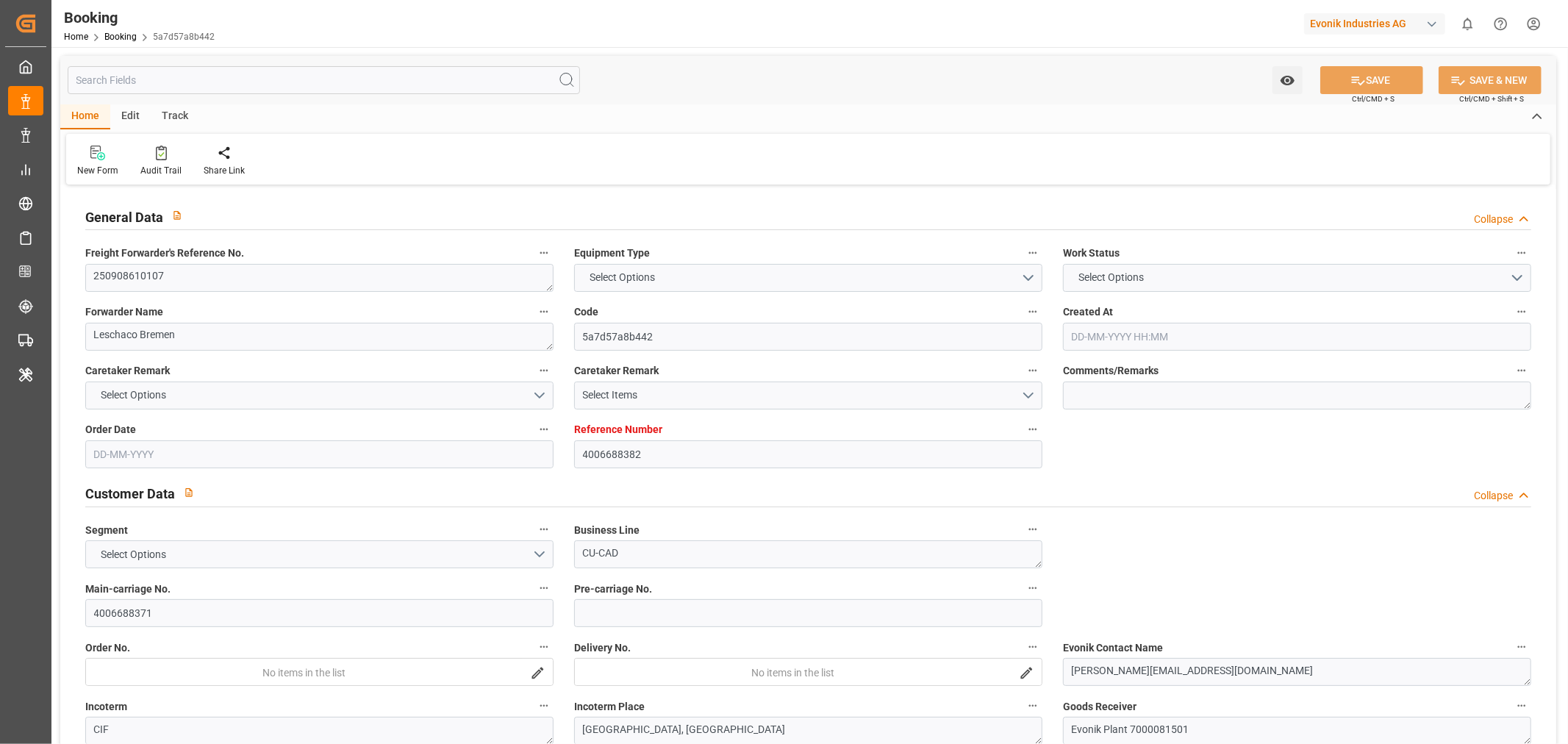
type input "DEHAM"
type input "CNNSA"
type input "SGSIN"
type input "0"
type input "DEHAM"
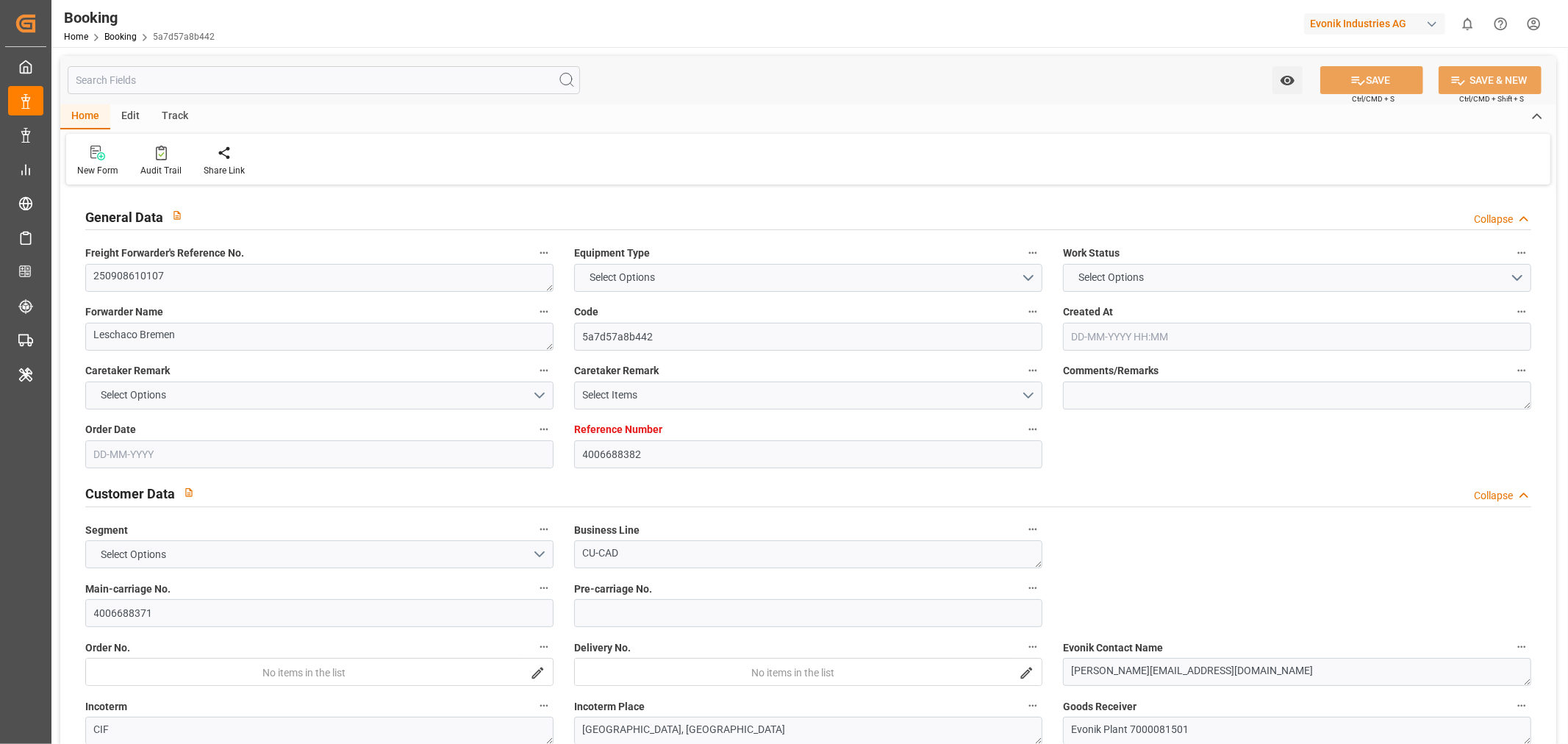
type input "CNNSA"
type input "9722716"
type input "9823742"
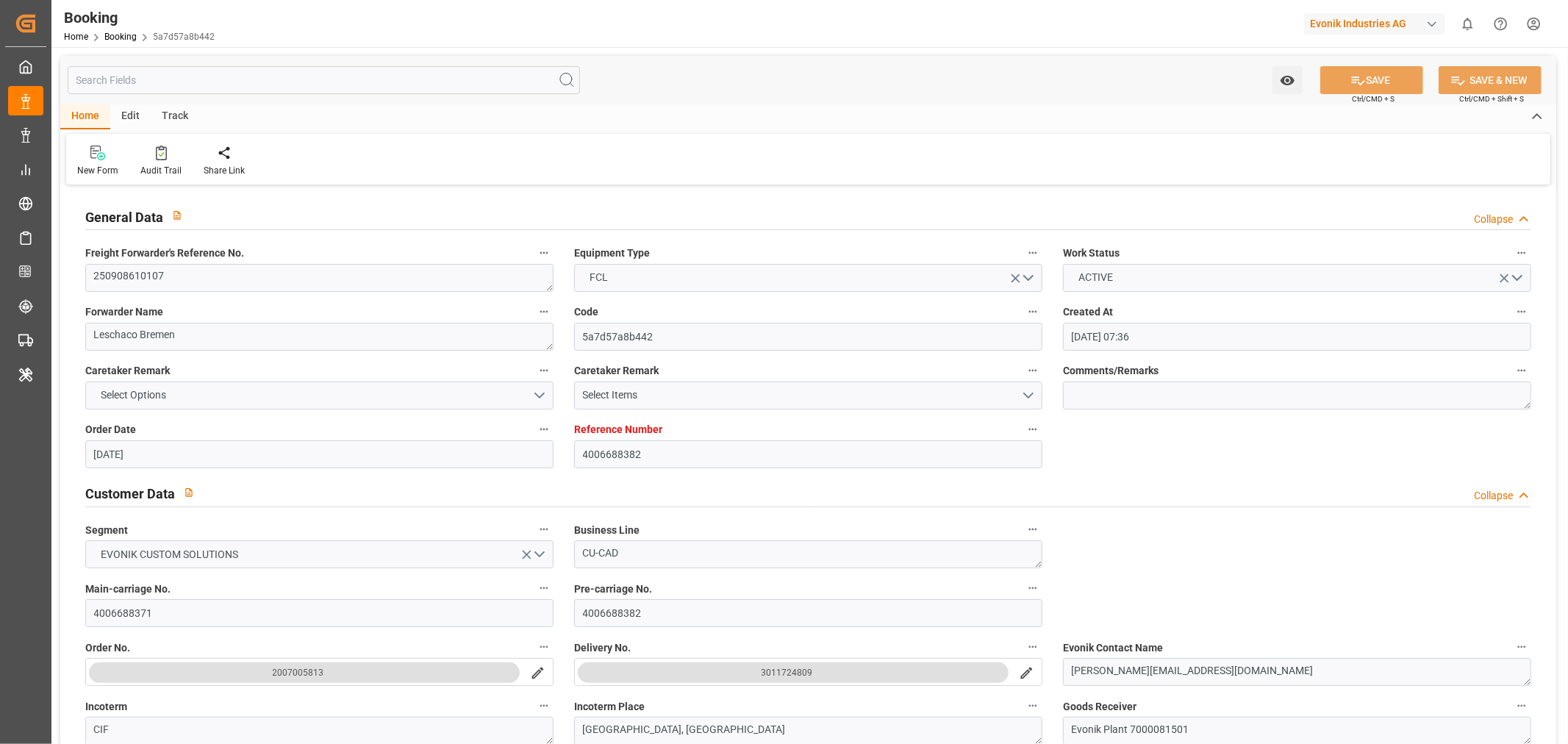
type input "18-08-2025 07:36"
type input "18-08-2025"
type input "01-11-2025"
type input "03-09-2025"
type input "03-09-2025 00:00"
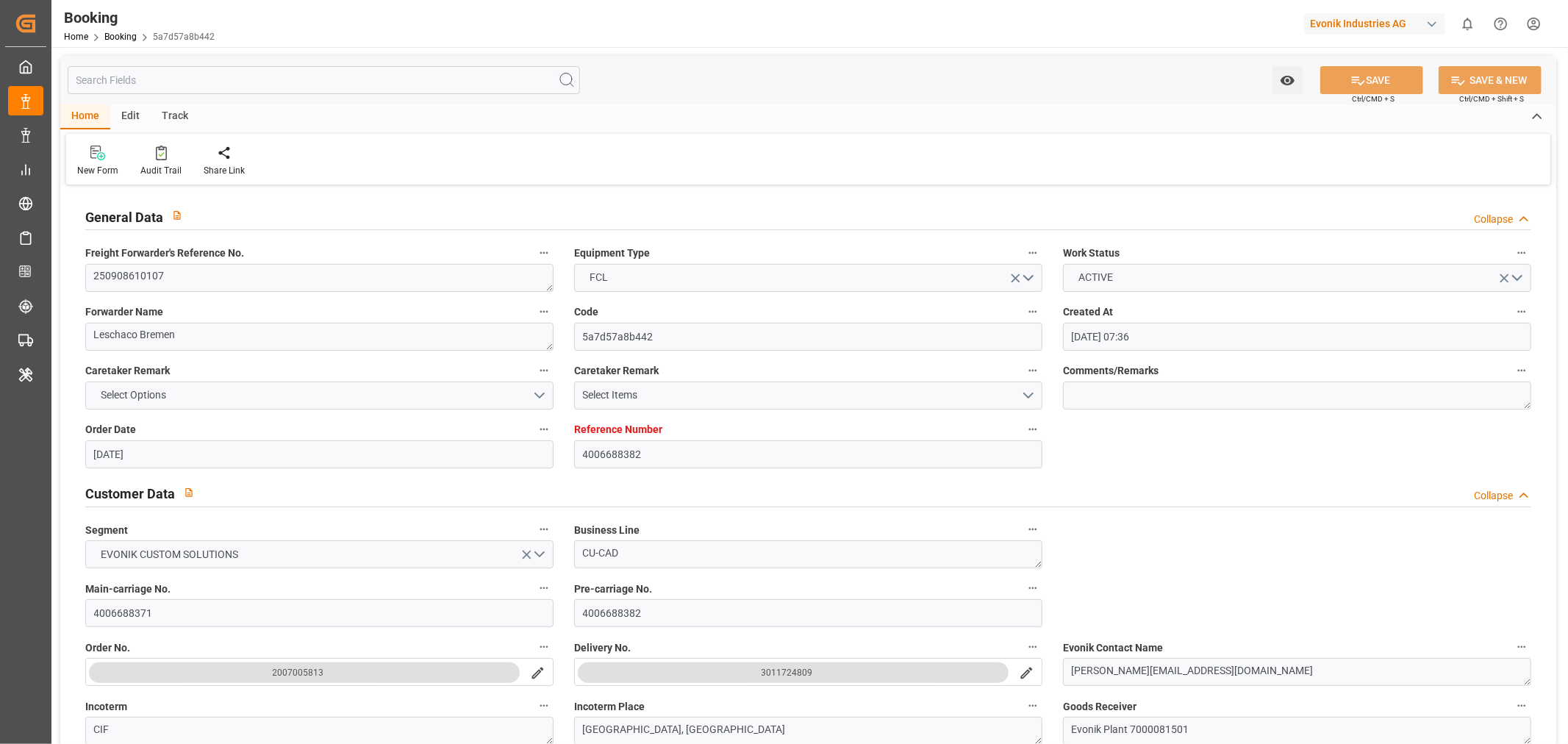
type input "15-09-2025"
type input "18-09-2025 00:00"
type input "11-09-2025 00:00"
type input "14-09-2025 15:30"
type input "05-09-2025 16:19"
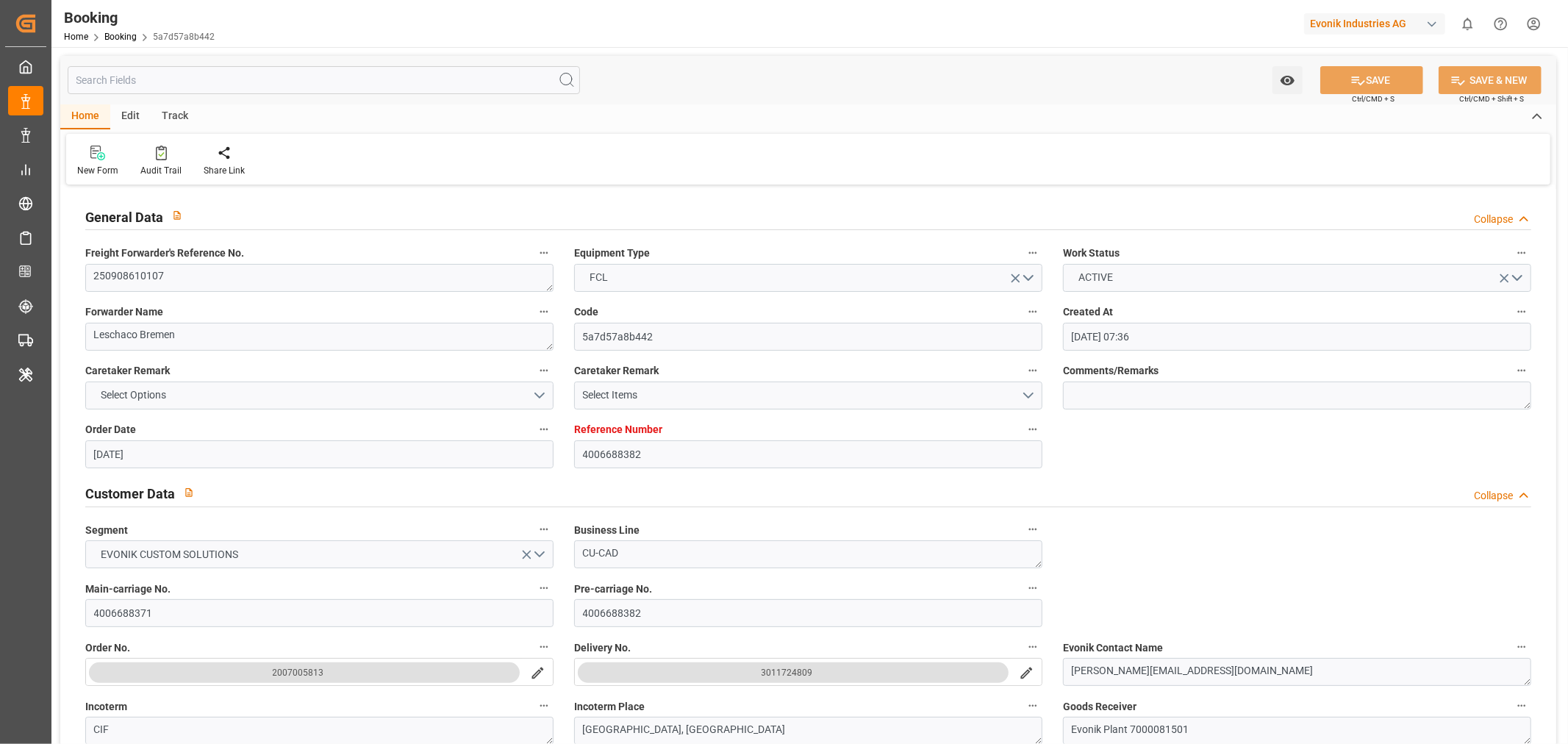
type input "23-11-2025 01:00"
type input "08-11-2025 00:00"
type input "29-10-2025 02:00"
type input "22-10-2025 00:00"
type input "03-11-2025 15:00"
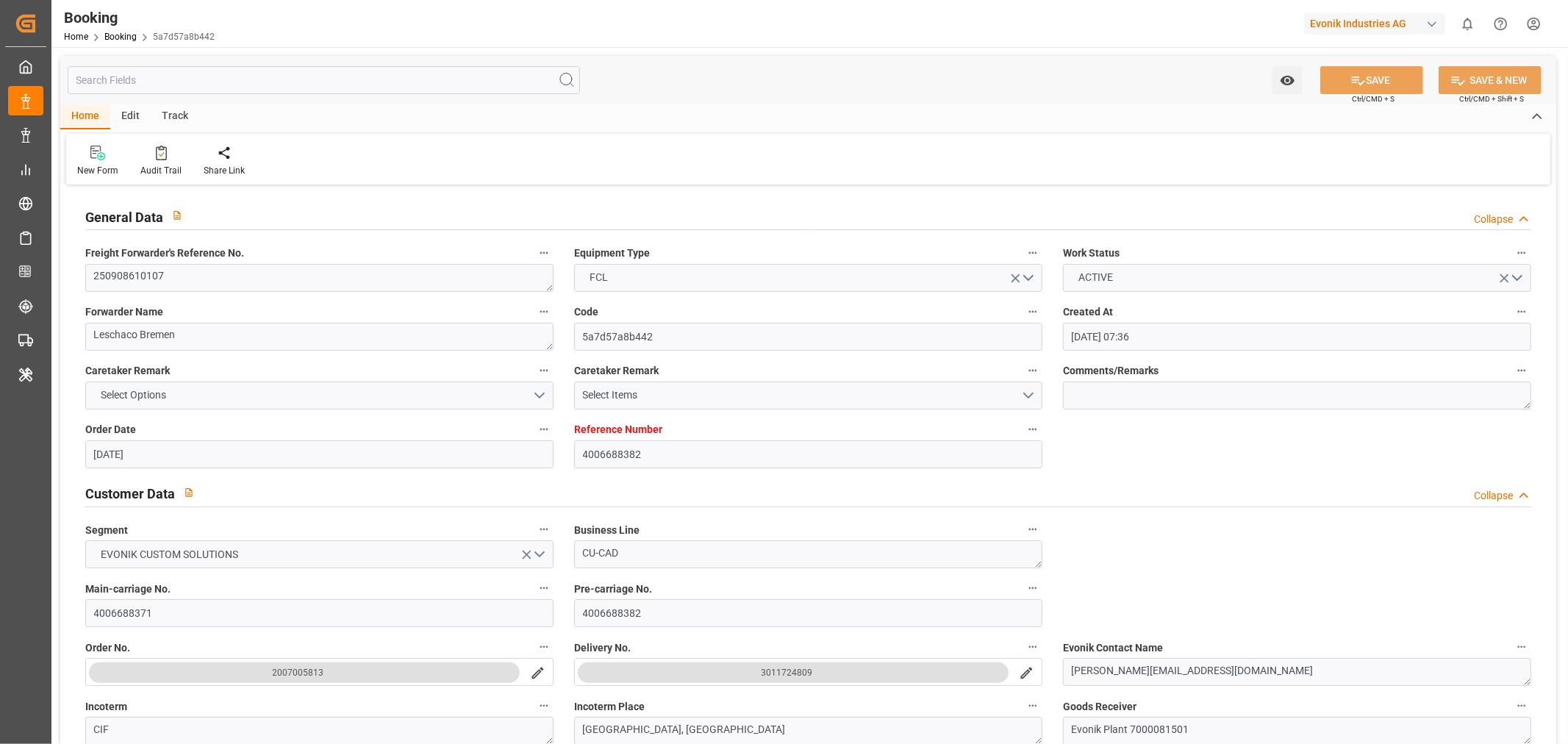
type input "27-10-2025 00:00"
type input "02-11-2025 14:00"
type input "07-11-2025 14:00"
type input "06-10-2025 19:30"
type input "06-10-2025"
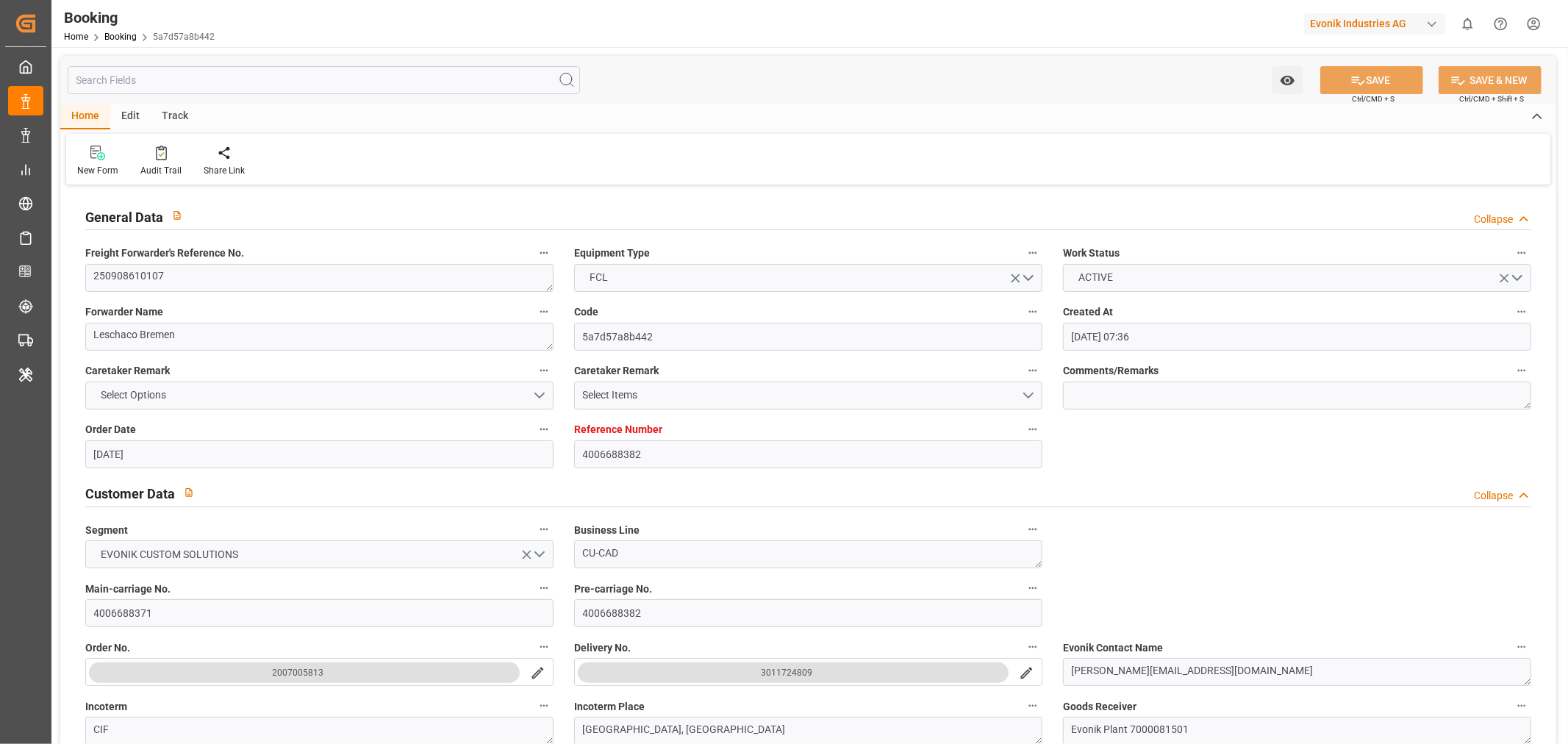
type input "13-09-2025 08:50"
type input "14-09-2025 15:30"
type input "14-09-2025 16:06"
type input "29-10-2025 02:00"
type input "29-10-2025 14:51"
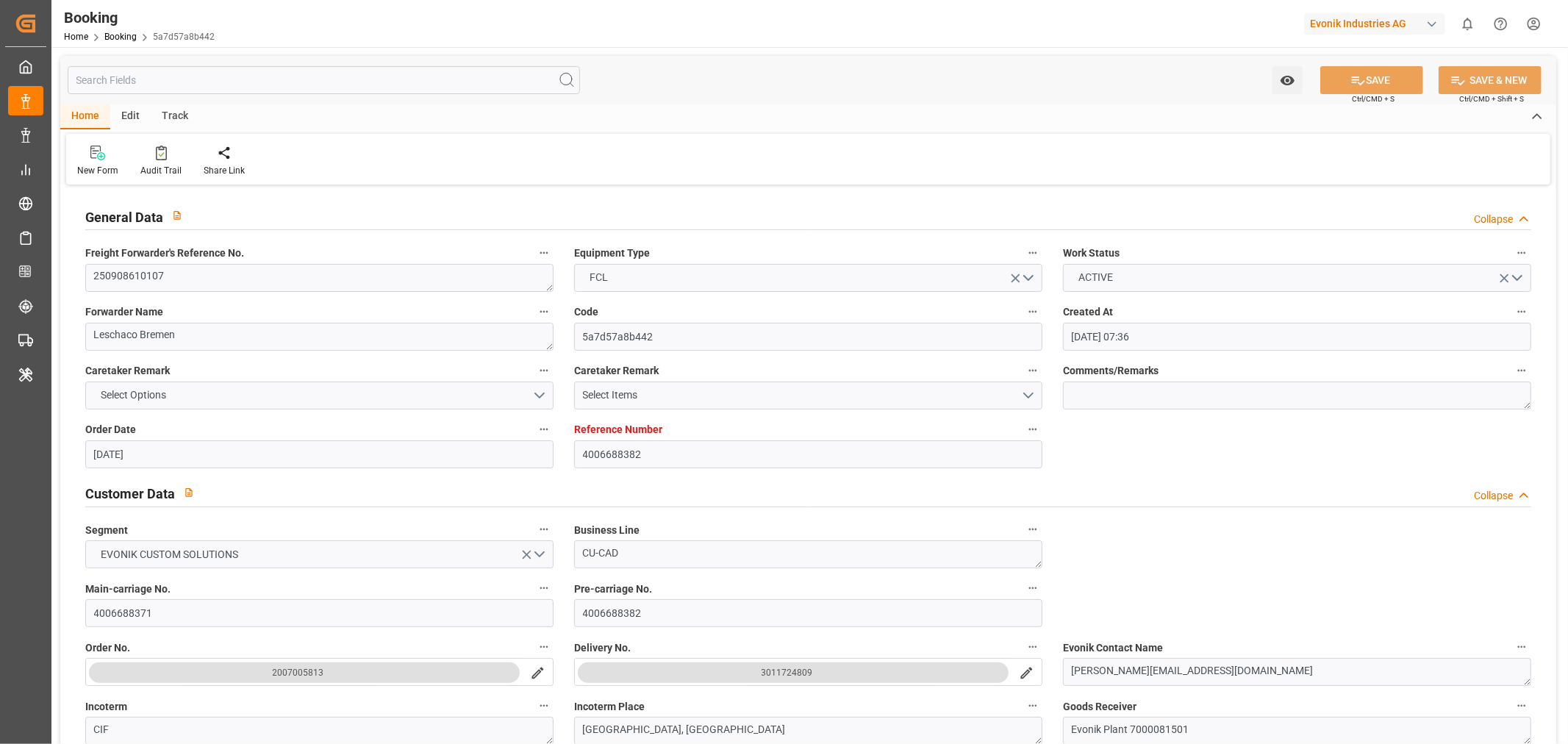
type input "03-11-2025 15:00"
type input "02-11-2025 14:00"
type input "03-11-2025 00:45"
type input "07-11-2025 13:00"
type input "23-11-2025 01:00"
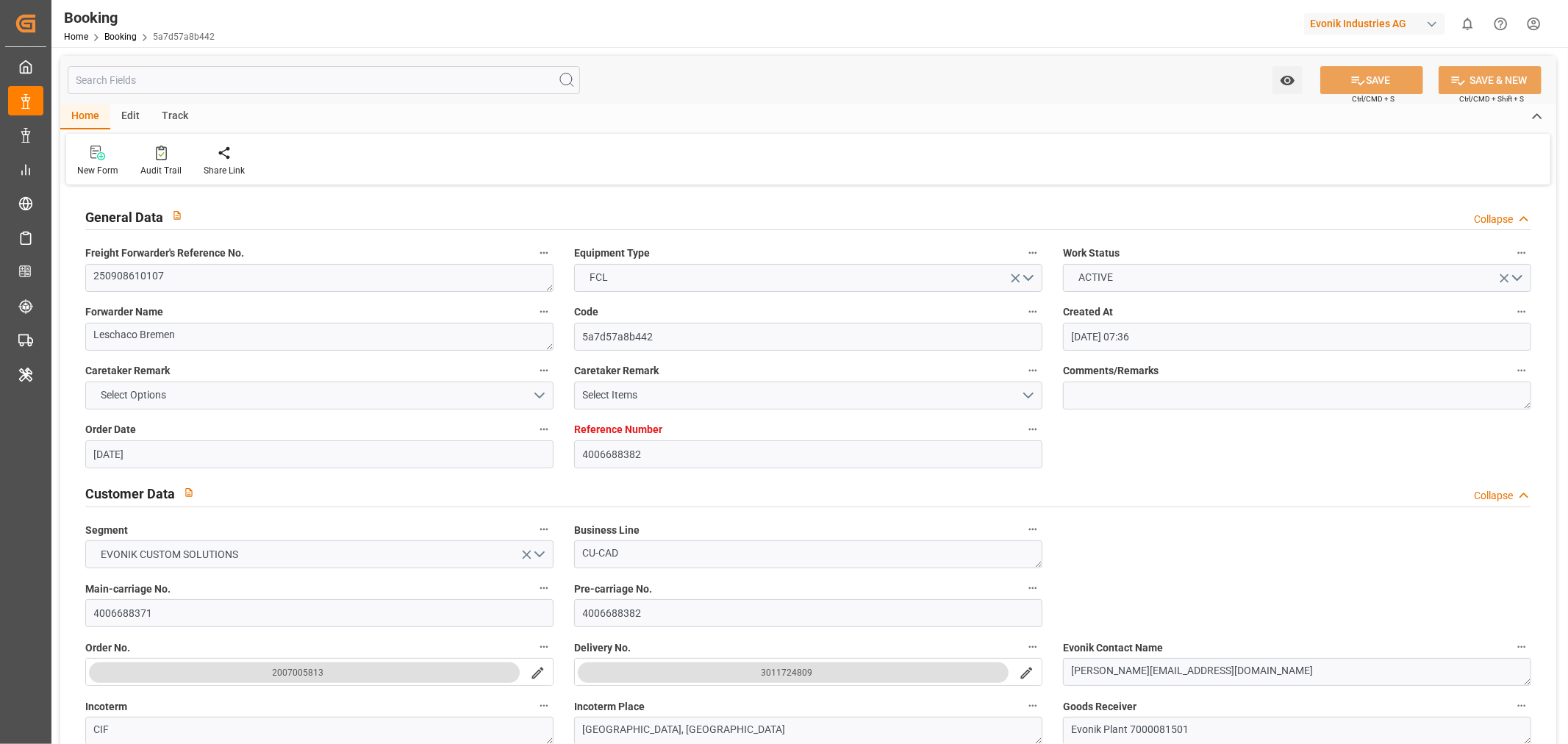
type input "23-11-2025 08:02"
type input "27-11-2025 08:02"
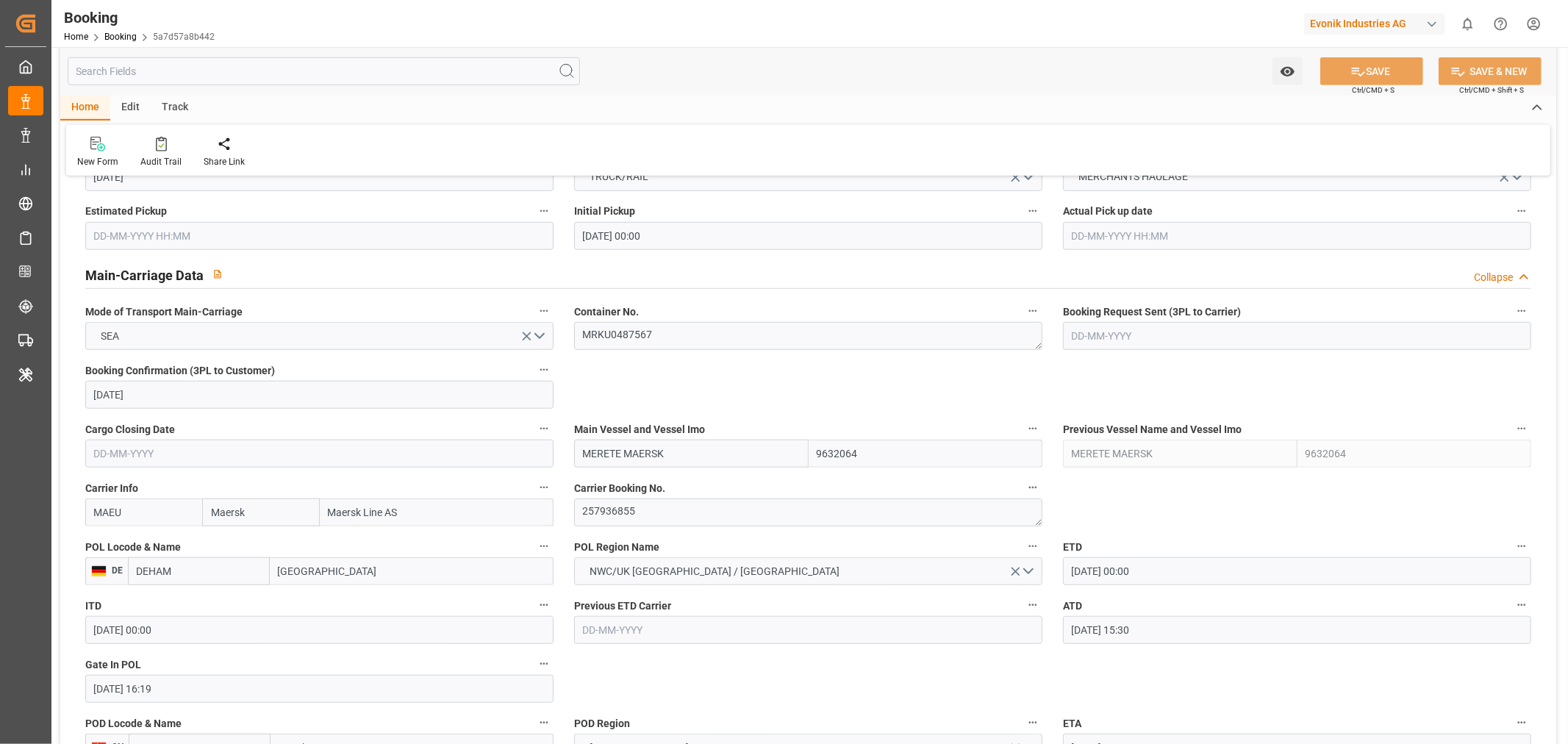
scroll to position [980, 0]
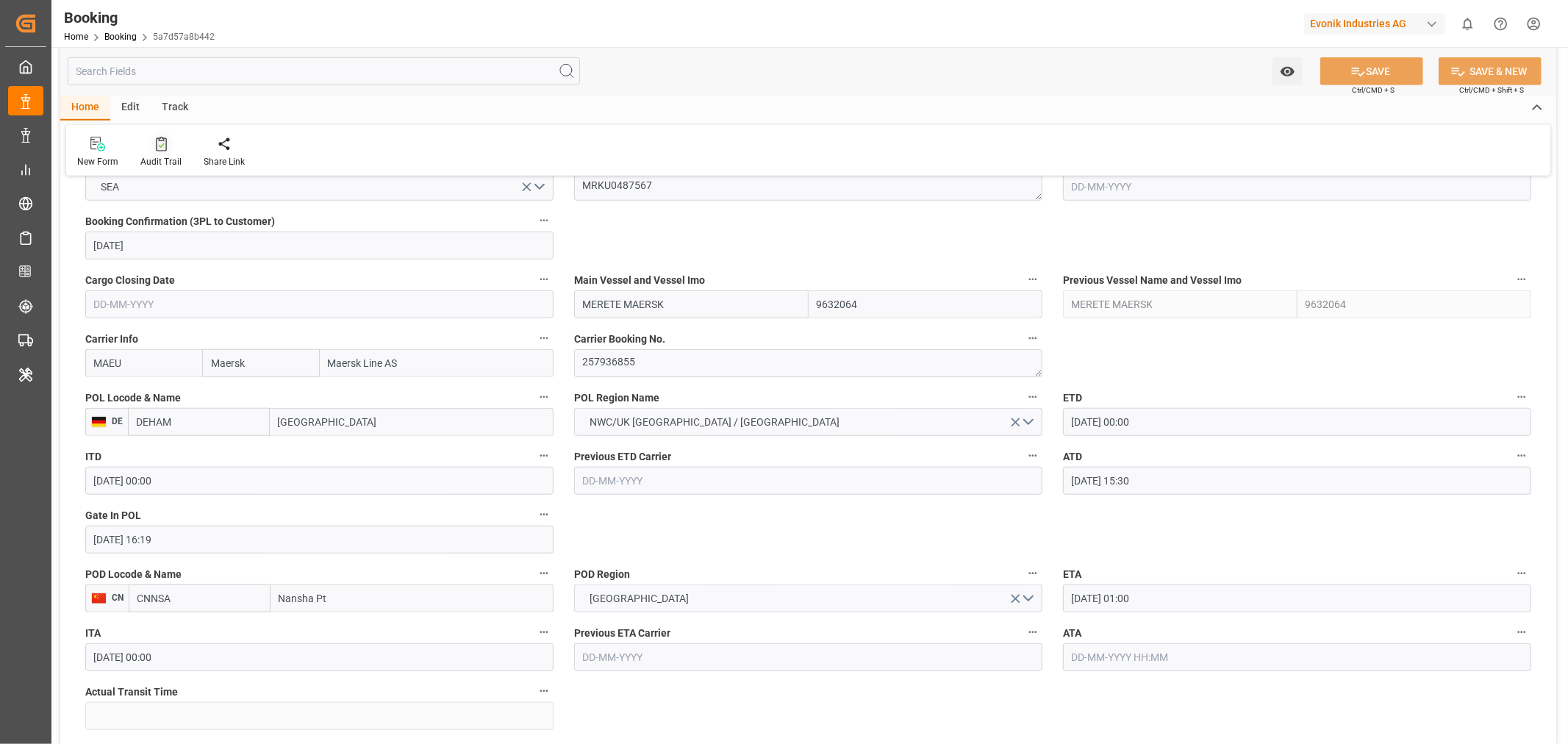
click at [160, 157] on div "Audit Trail" at bounding box center [161, 161] width 41 height 14
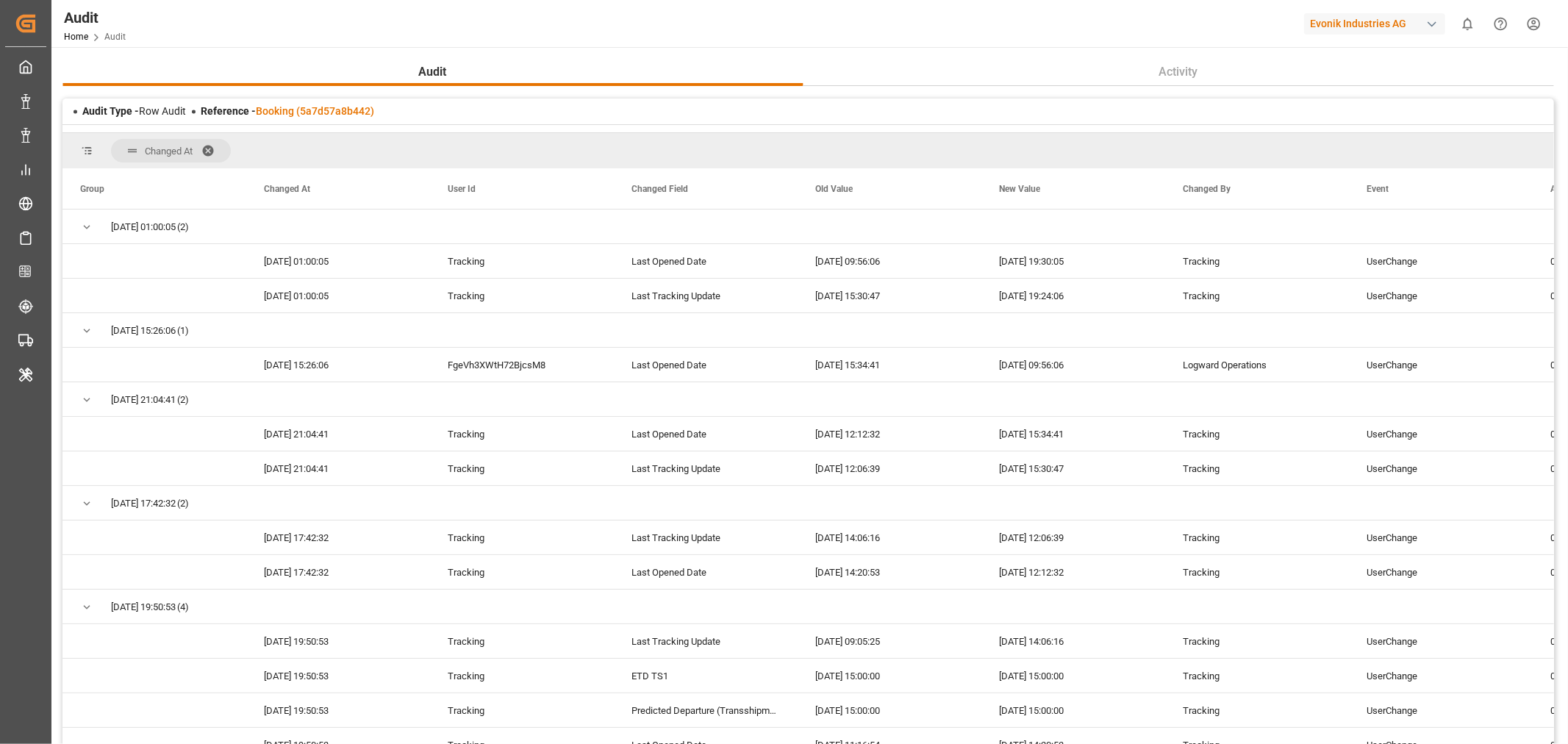
click at [214, 150] on span at bounding box center [212, 151] width 23 height 14
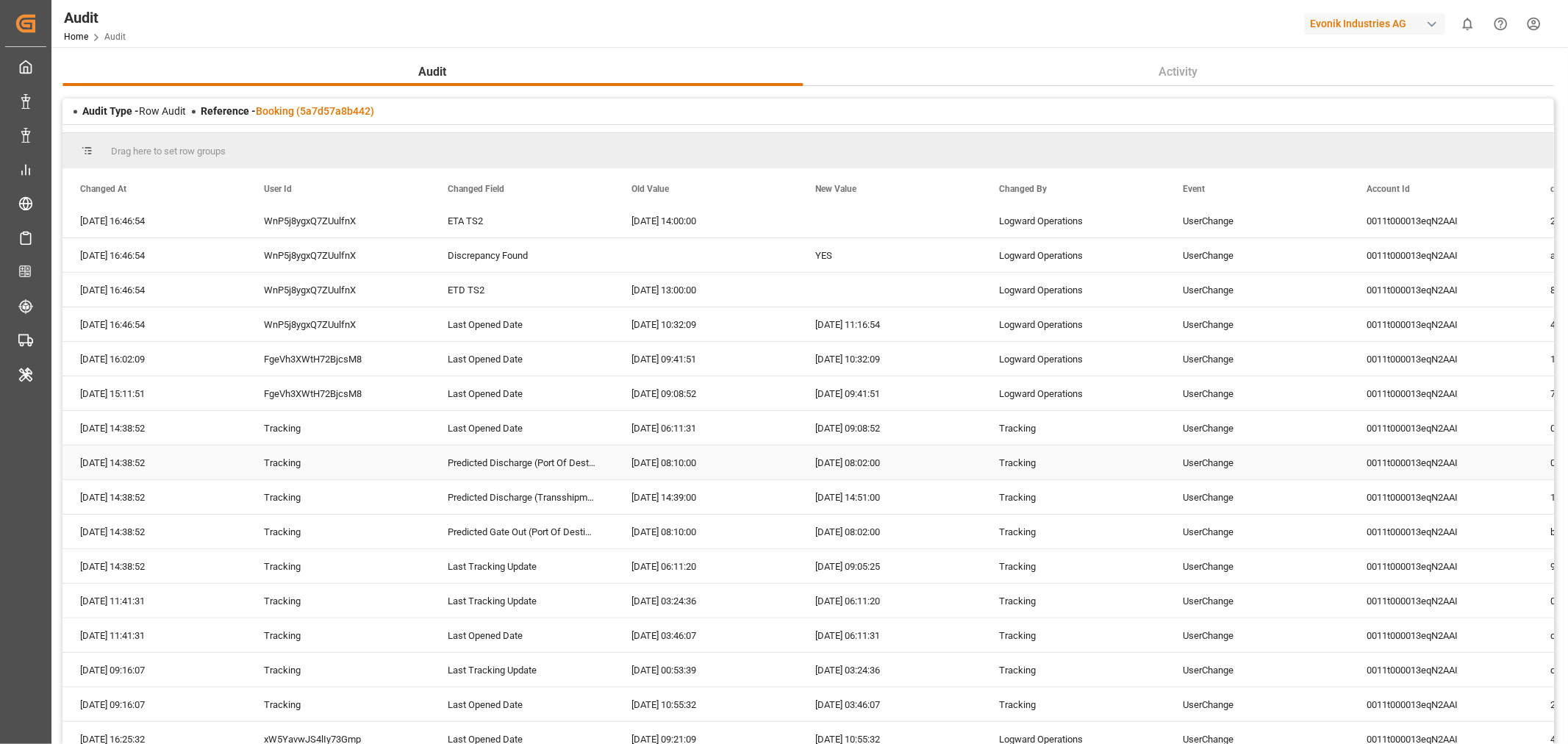
scroll to position [572, 0]
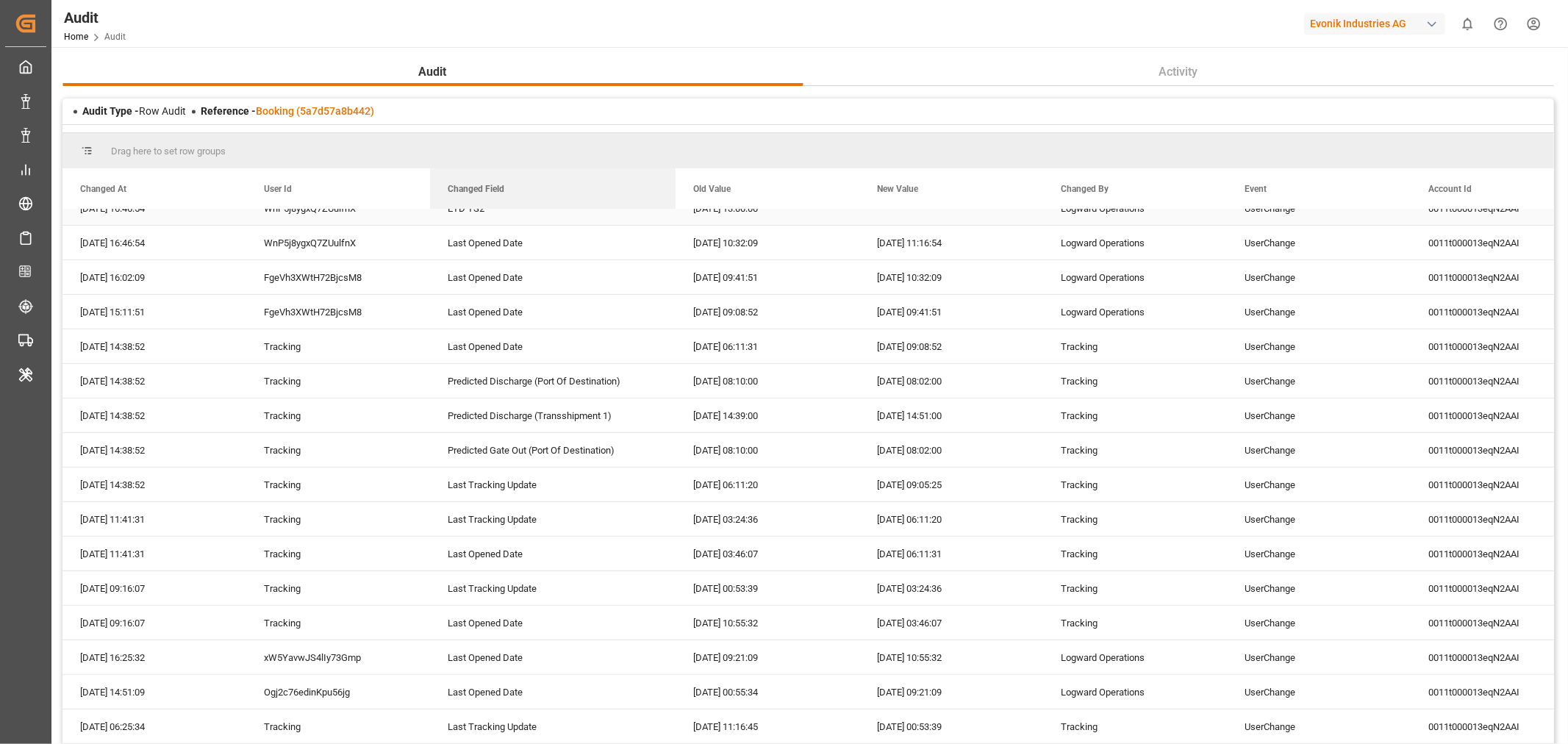
drag, startPoint x: 613, startPoint y: 187, endPoint x: 675, endPoint y: 212, distance: 66.9
click at [675, 212] on div "Changed At User Id Changed Field Event" at bounding box center [808, 465] width 1491 height 595
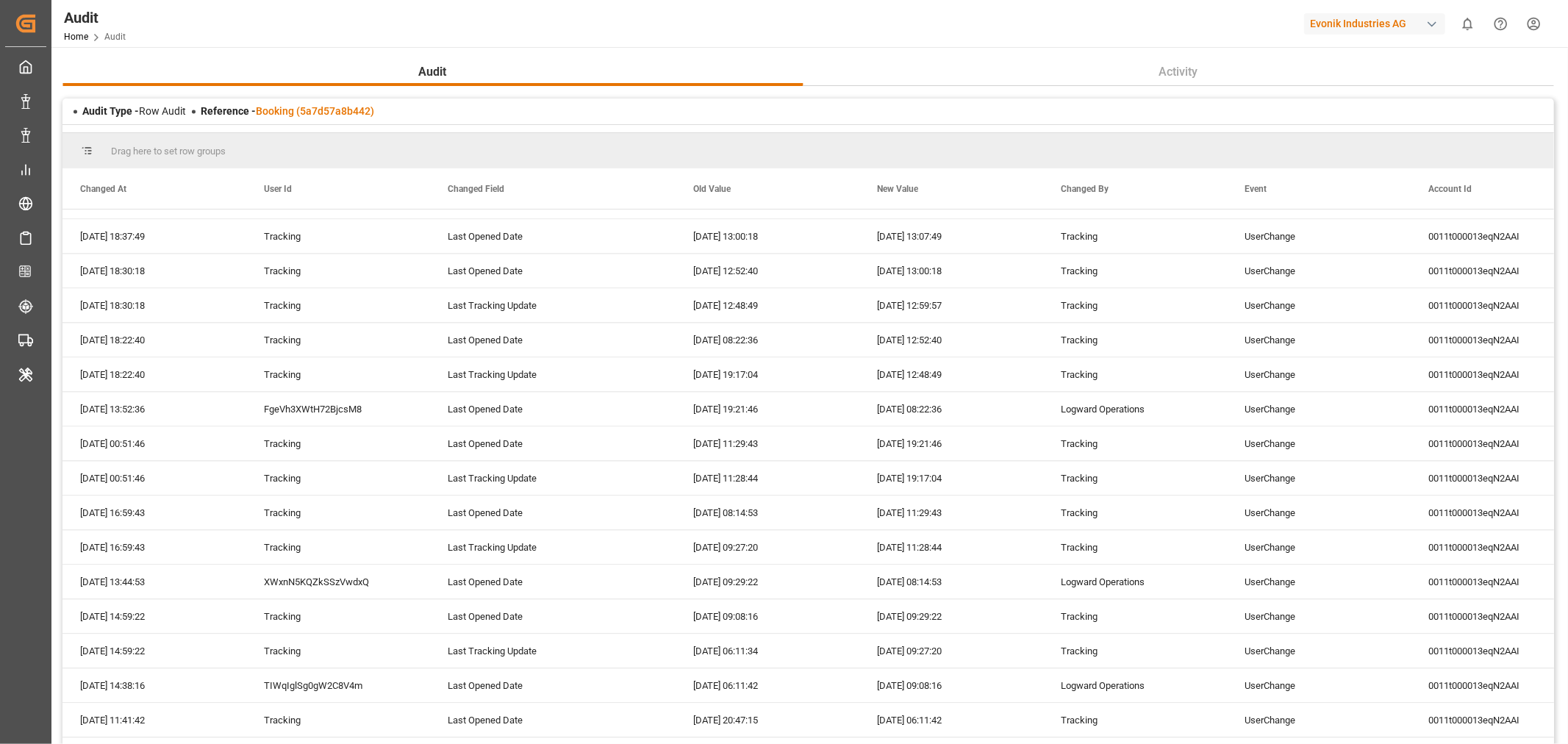
scroll to position [2912, 0]
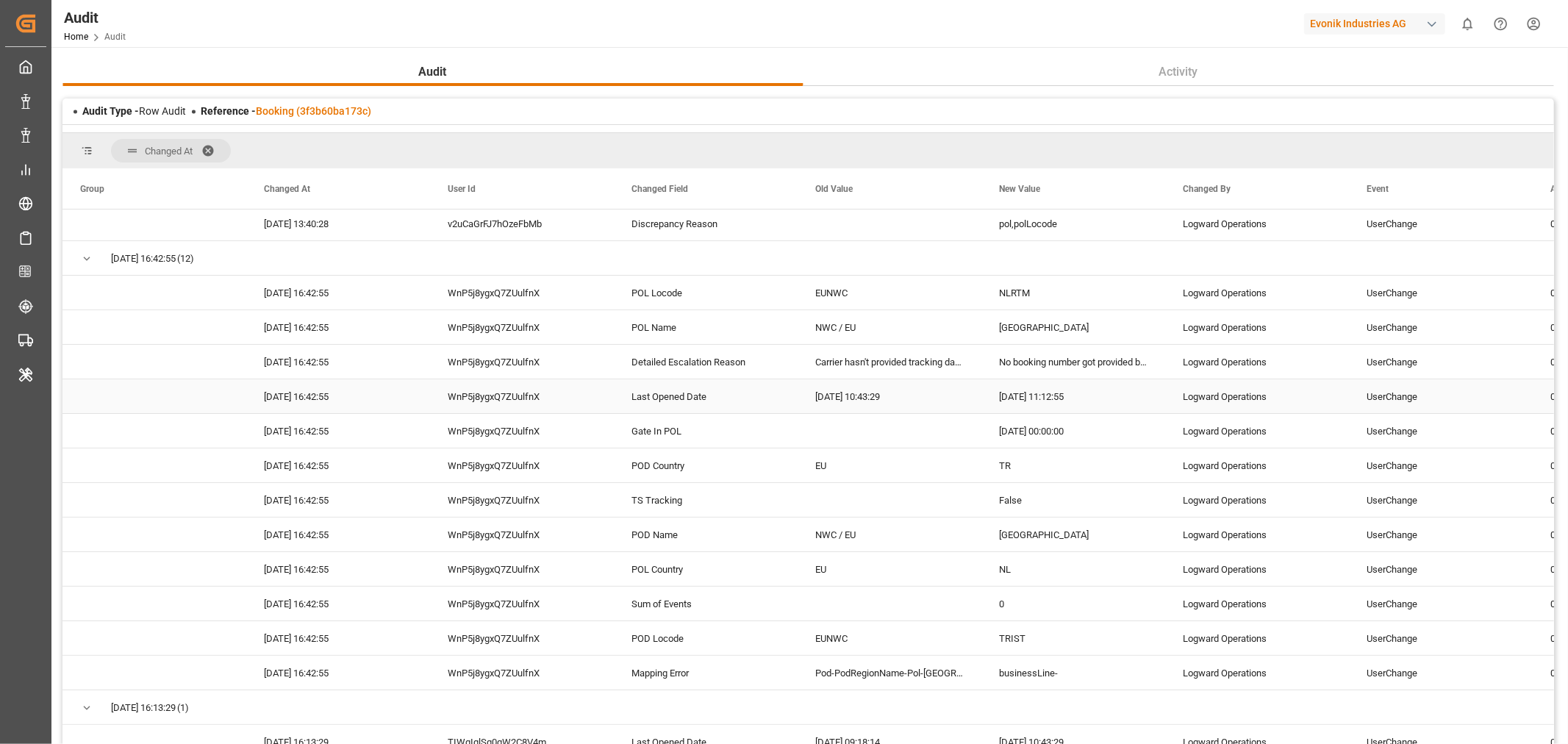
scroll to position [81, 0]
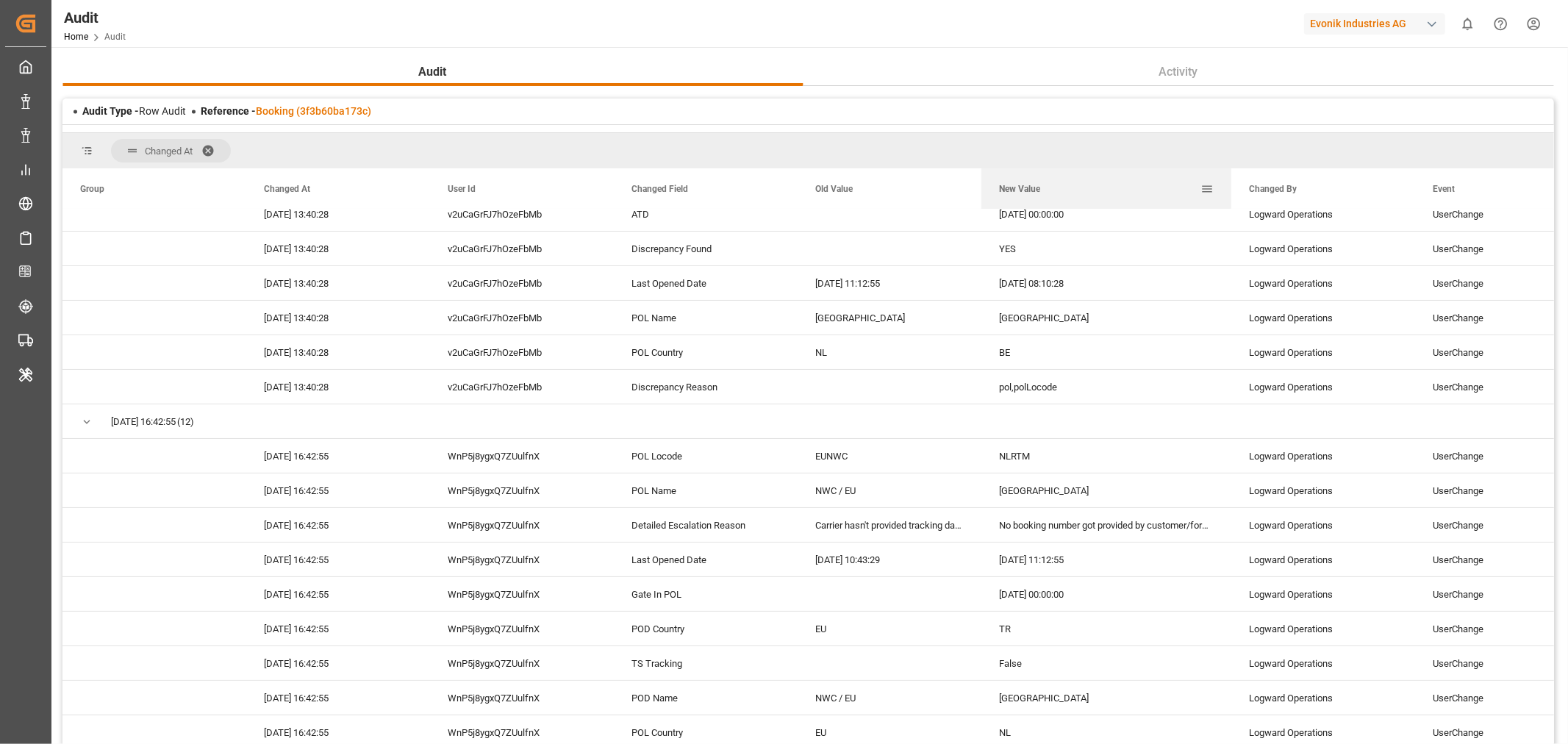
drag, startPoint x: 1163, startPoint y: 185, endPoint x: 1229, endPoint y: 192, distance: 66.4
click at [1229, 192] on div at bounding box center [1230, 188] width 6 height 41
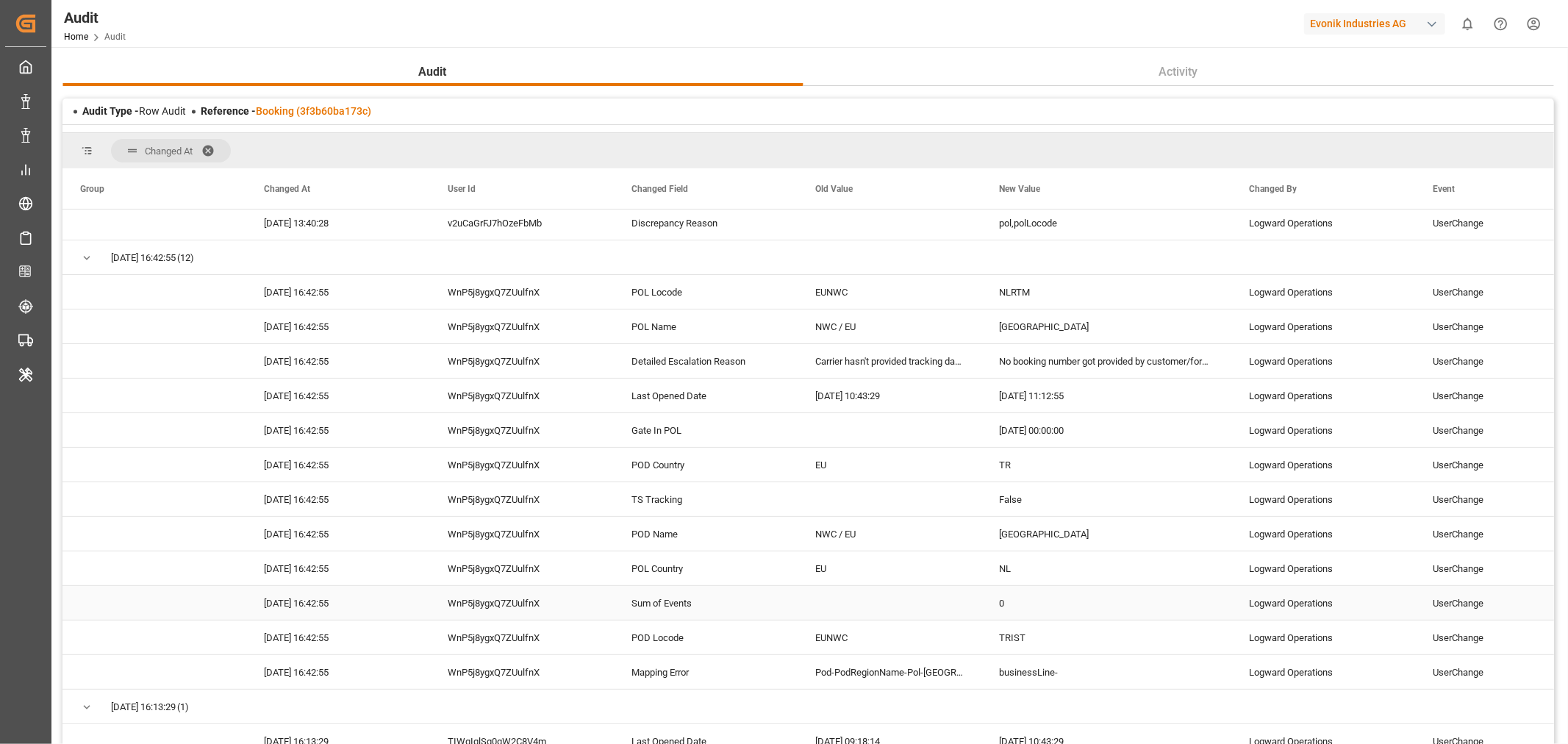
scroll to position [245, 0]
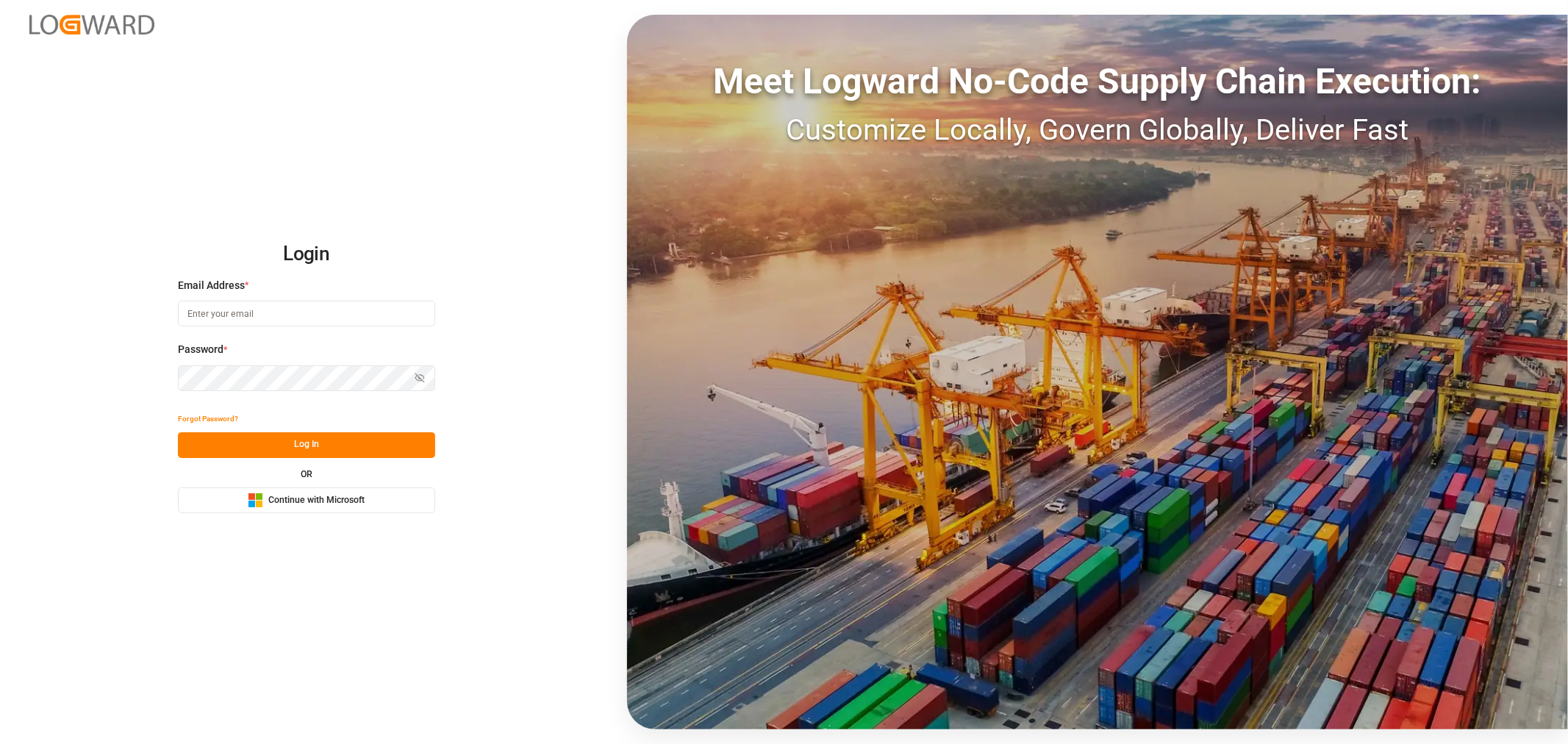
click at [334, 504] on span "Continue with Microsoft" at bounding box center [316, 501] width 97 height 14
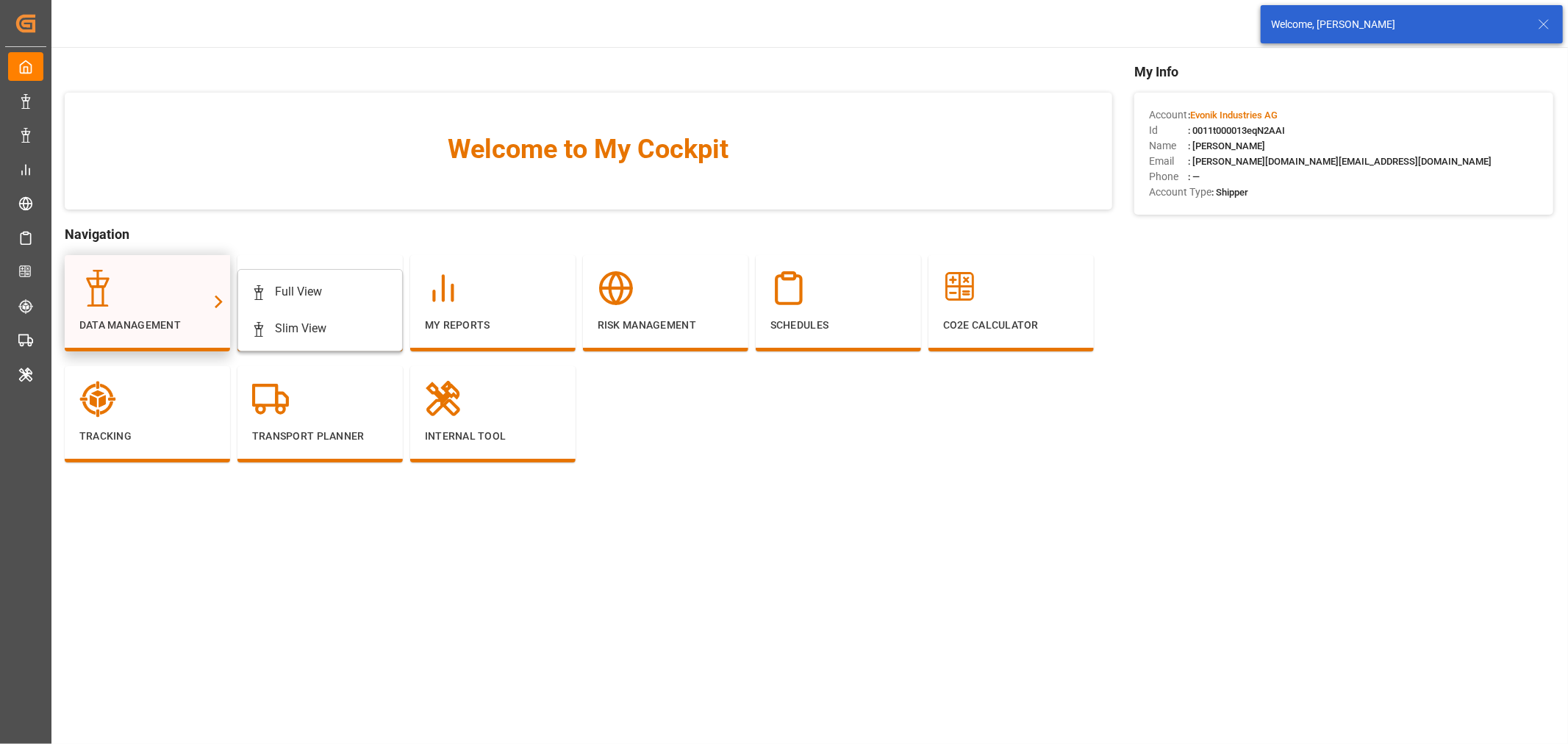
click at [217, 297] on icon at bounding box center [219, 301] width 8 height 14
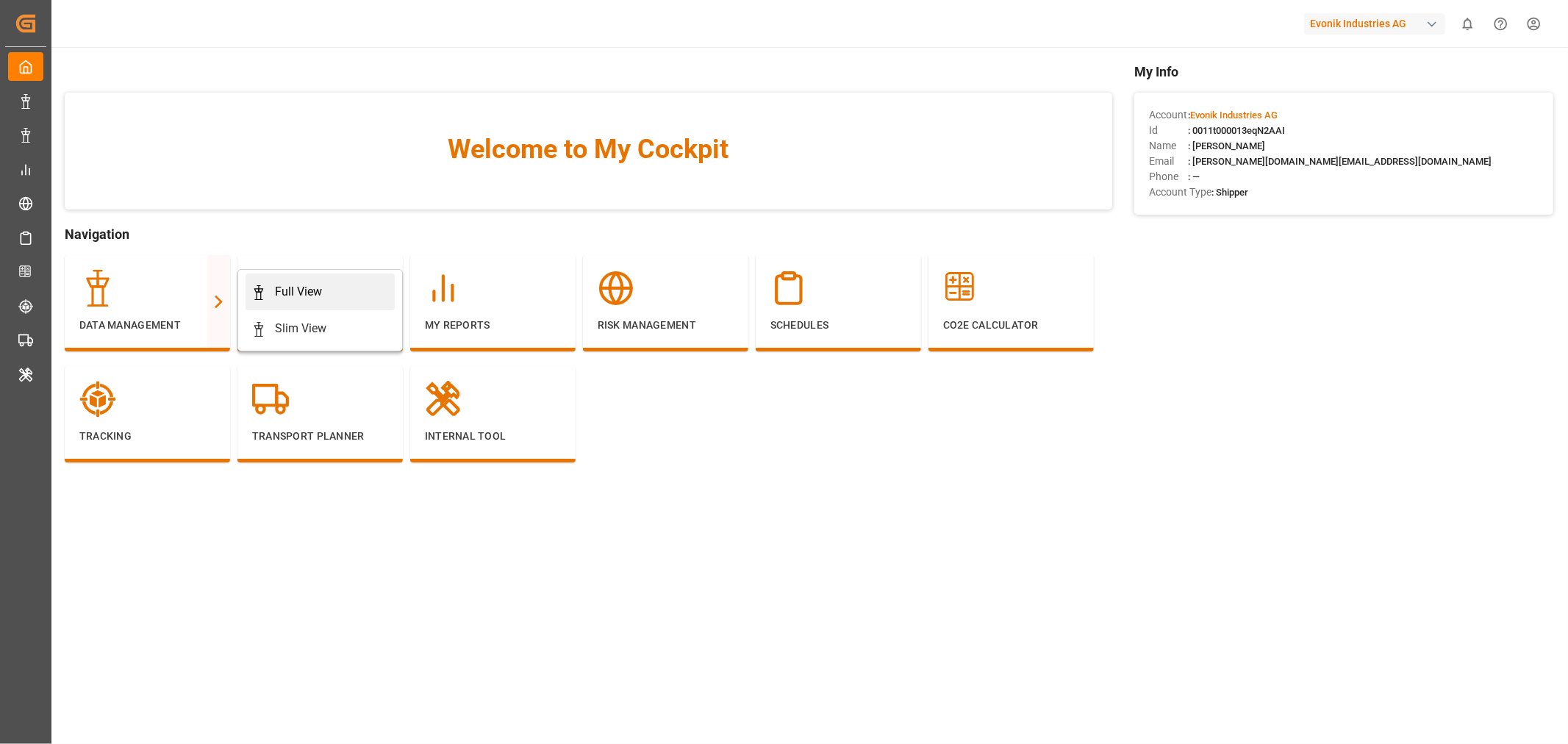
click at [283, 297] on div "Full View" at bounding box center [298, 292] width 47 height 18
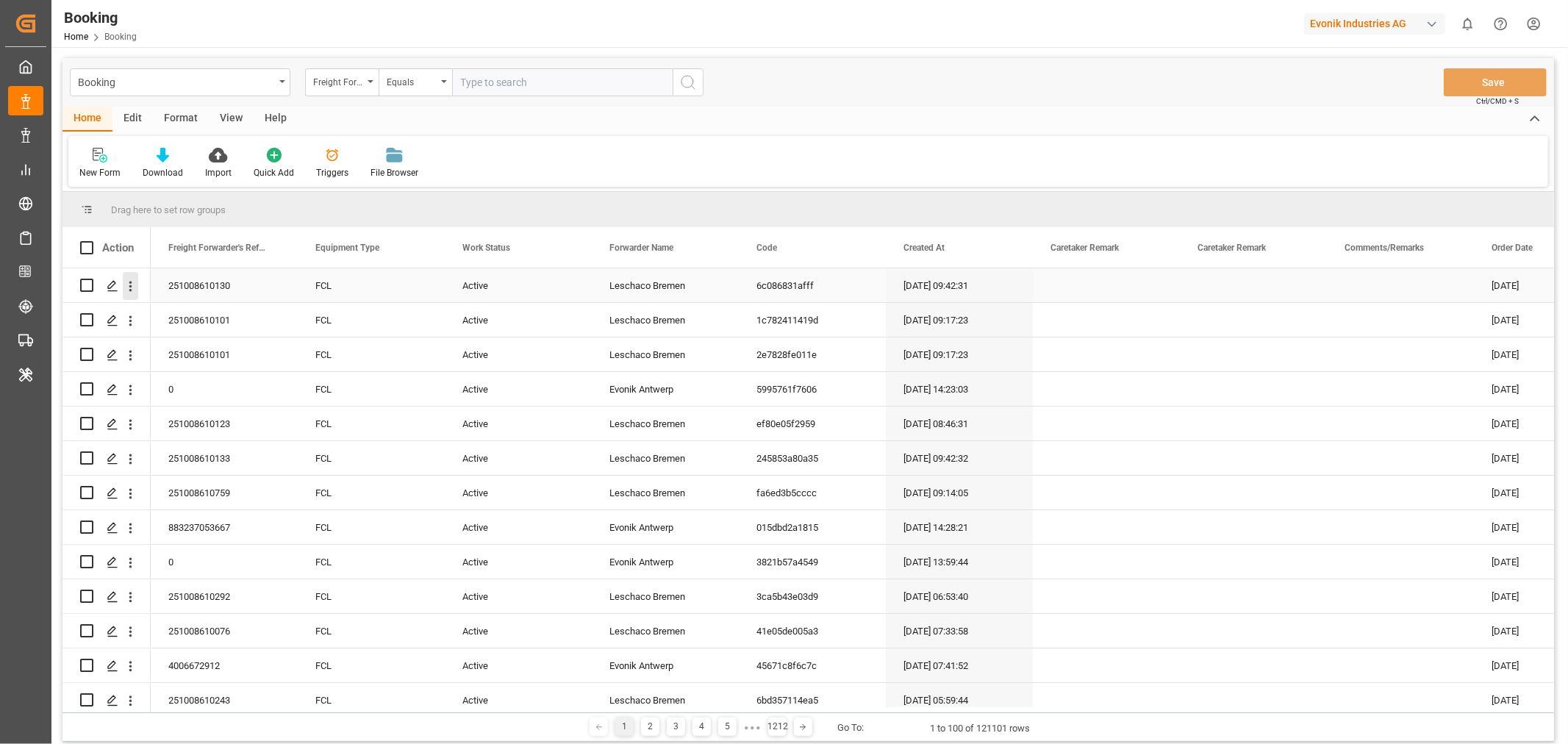
click at [127, 285] on icon "open menu" at bounding box center [130, 286] width 15 height 15
click at [204, 312] on span "Open in new tab" at bounding box center [227, 317] width 134 height 15
click at [1424, 23] on div "button" at bounding box center [1432, 24] width 14 height 14
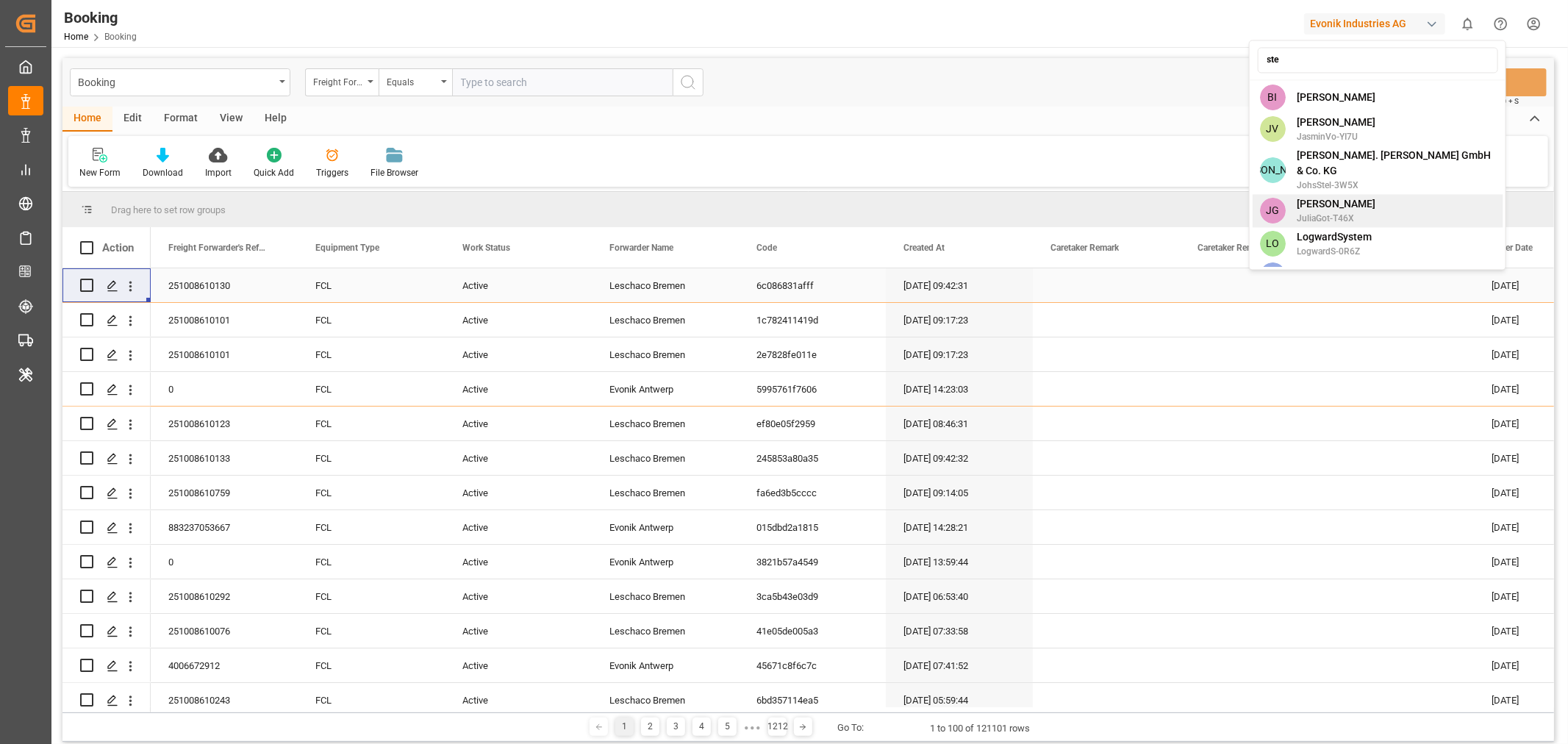
scroll to position [107, 0]
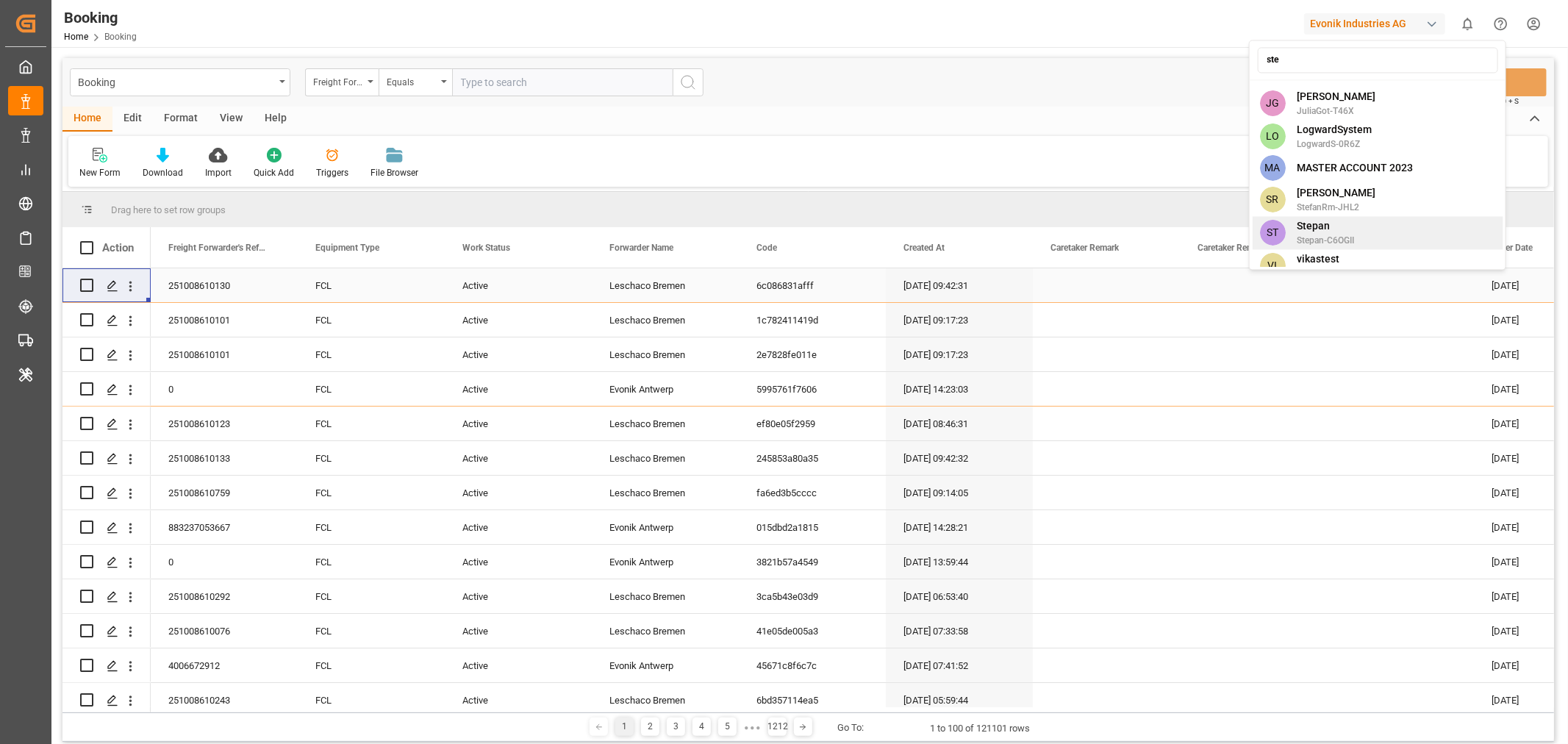
type input "ste"
click at [1341, 219] on span "Stepan" at bounding box center [1325, 226] width 57 height 15
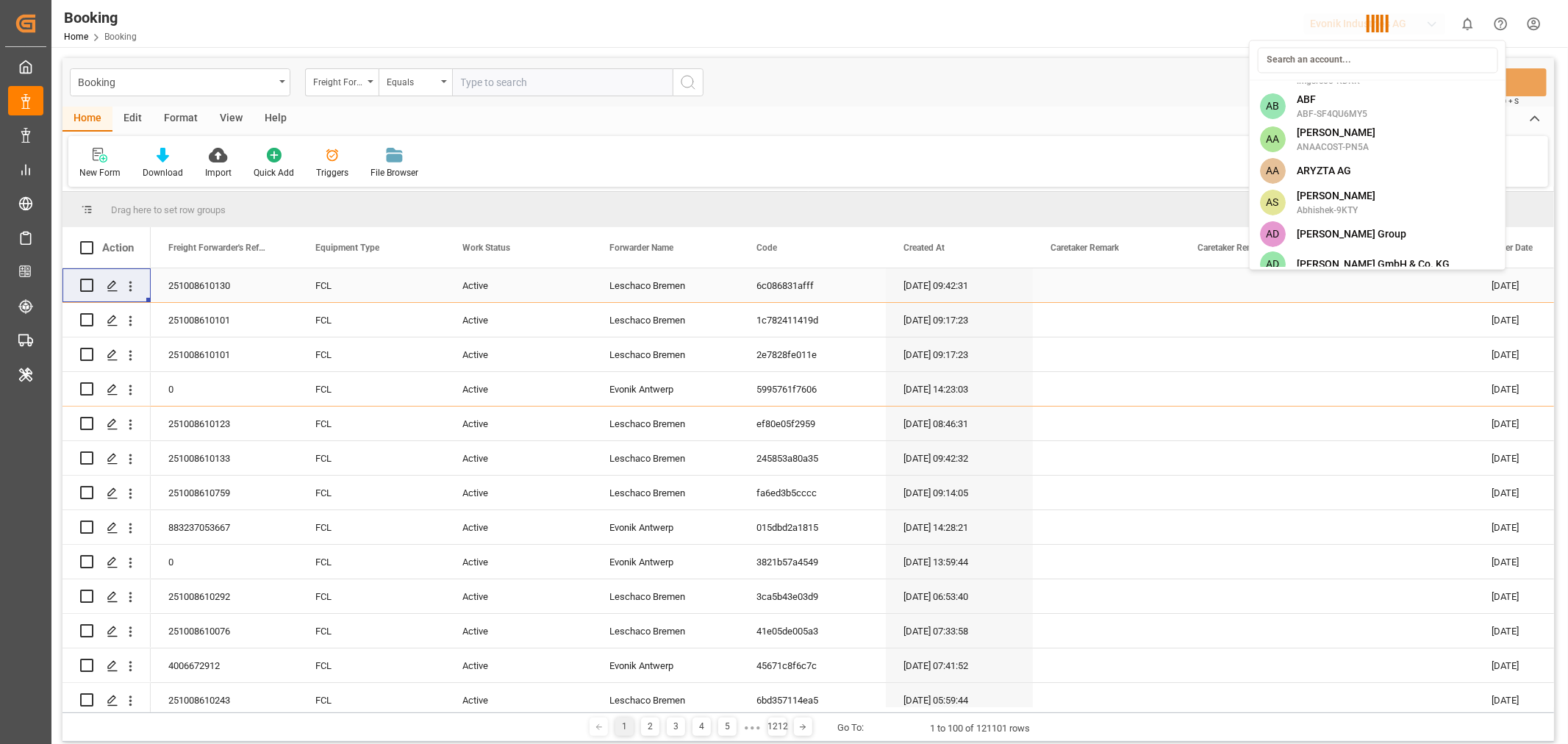
scroll to position [5824, 0]
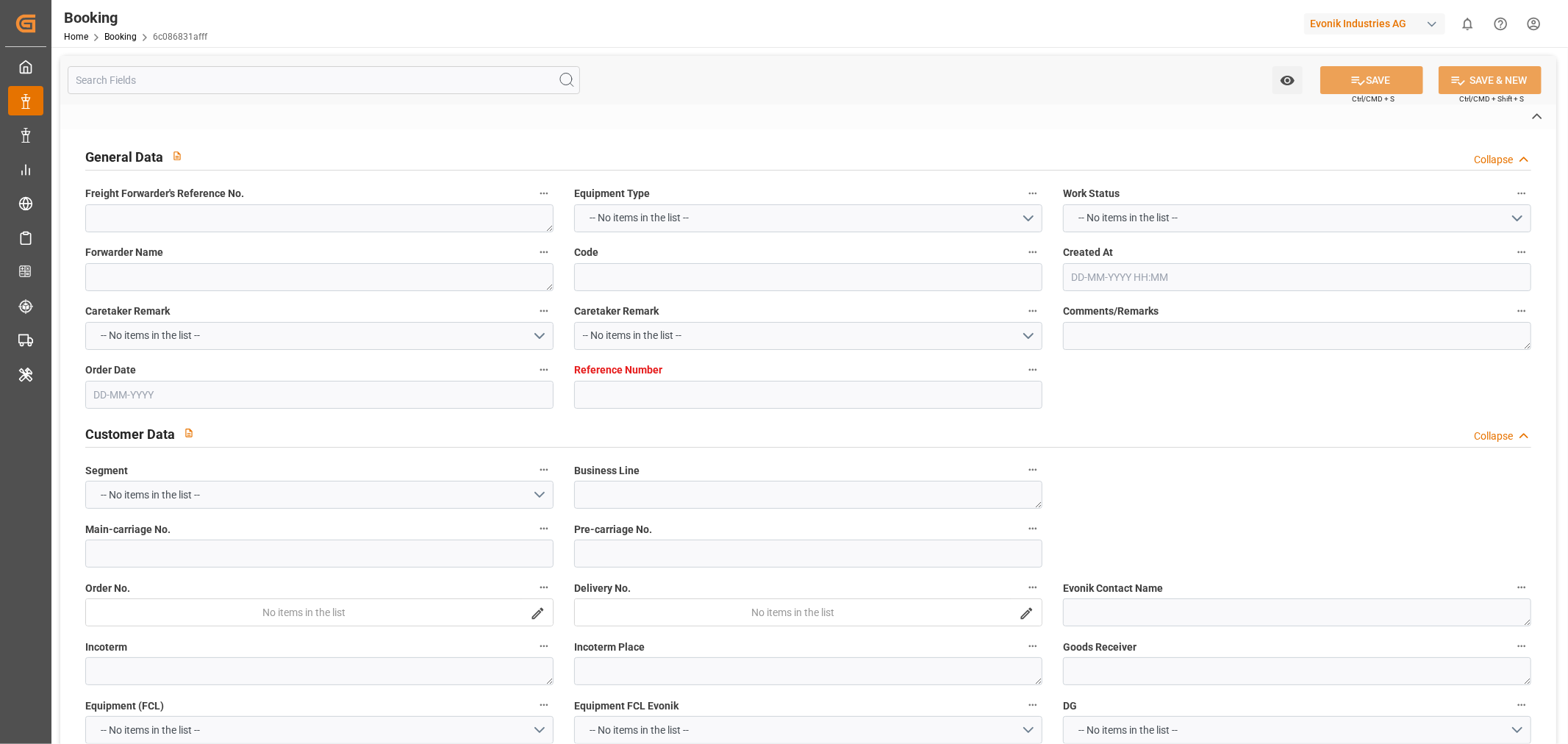
type textarea "251008610130"
type textarea "Leschaco Bremen"
type input "6c086831afff"
type input "4006716624"
type textarea "CU-CAD"
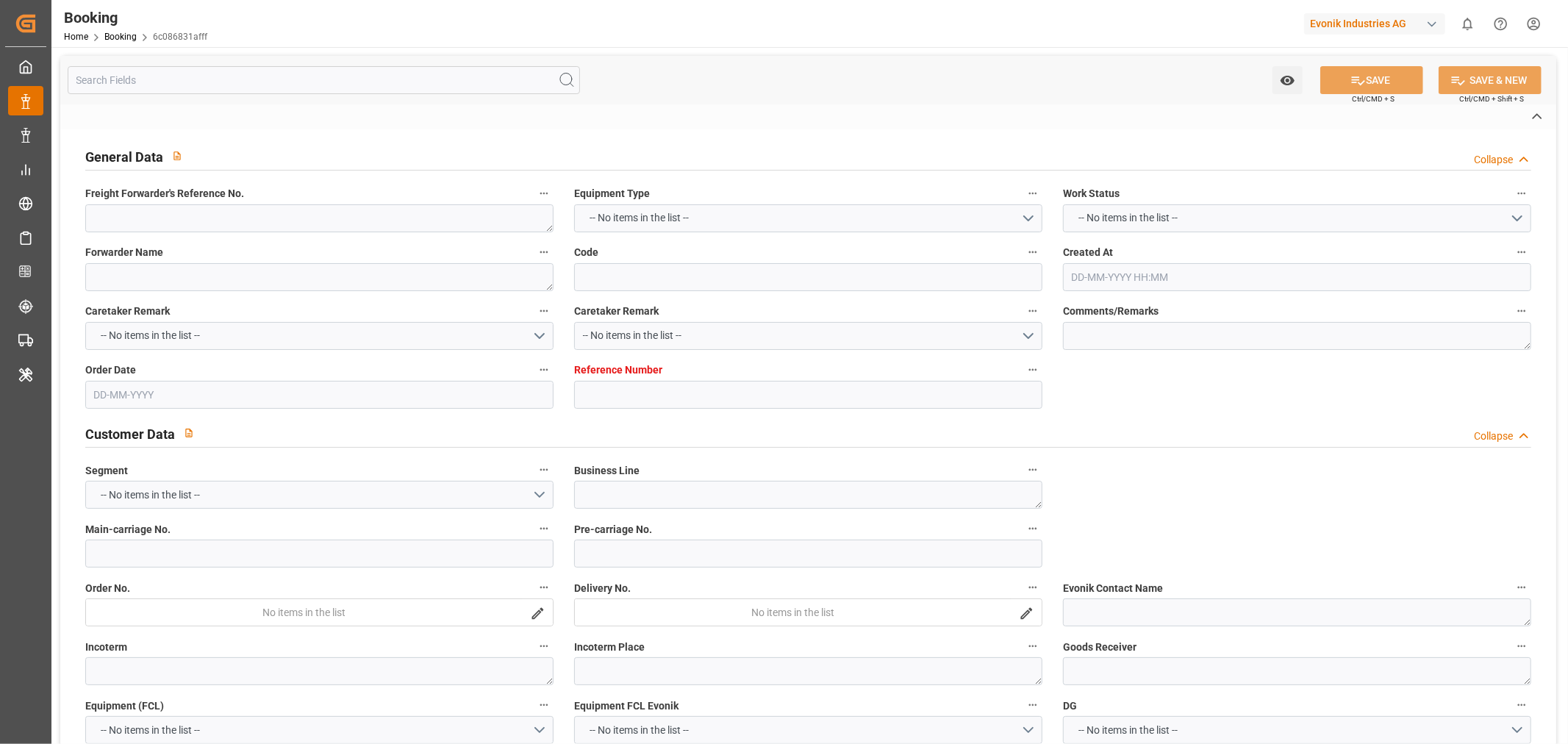
type input "4006716607"
type textarea "yokekhim.lee@dgextern.com"
type textarea "CIF"
type textarea "Busan"
type textarea "Evonik Plant 0000503047"
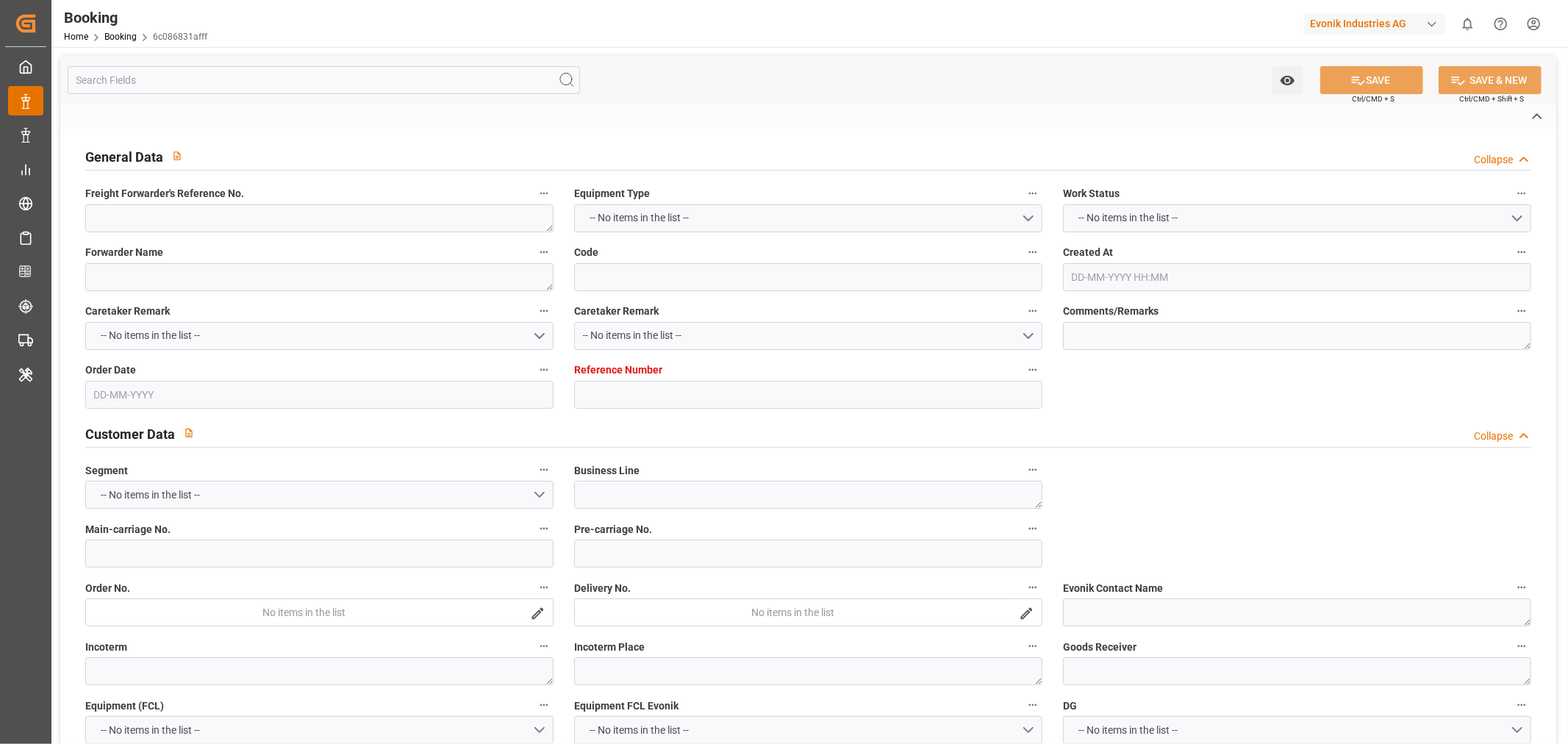
type textarea "Hombourg"
type textarea "OOLU4369993"
type input "OOCL [GEOGRAPHIC_DATA]"
type input "OOLU"
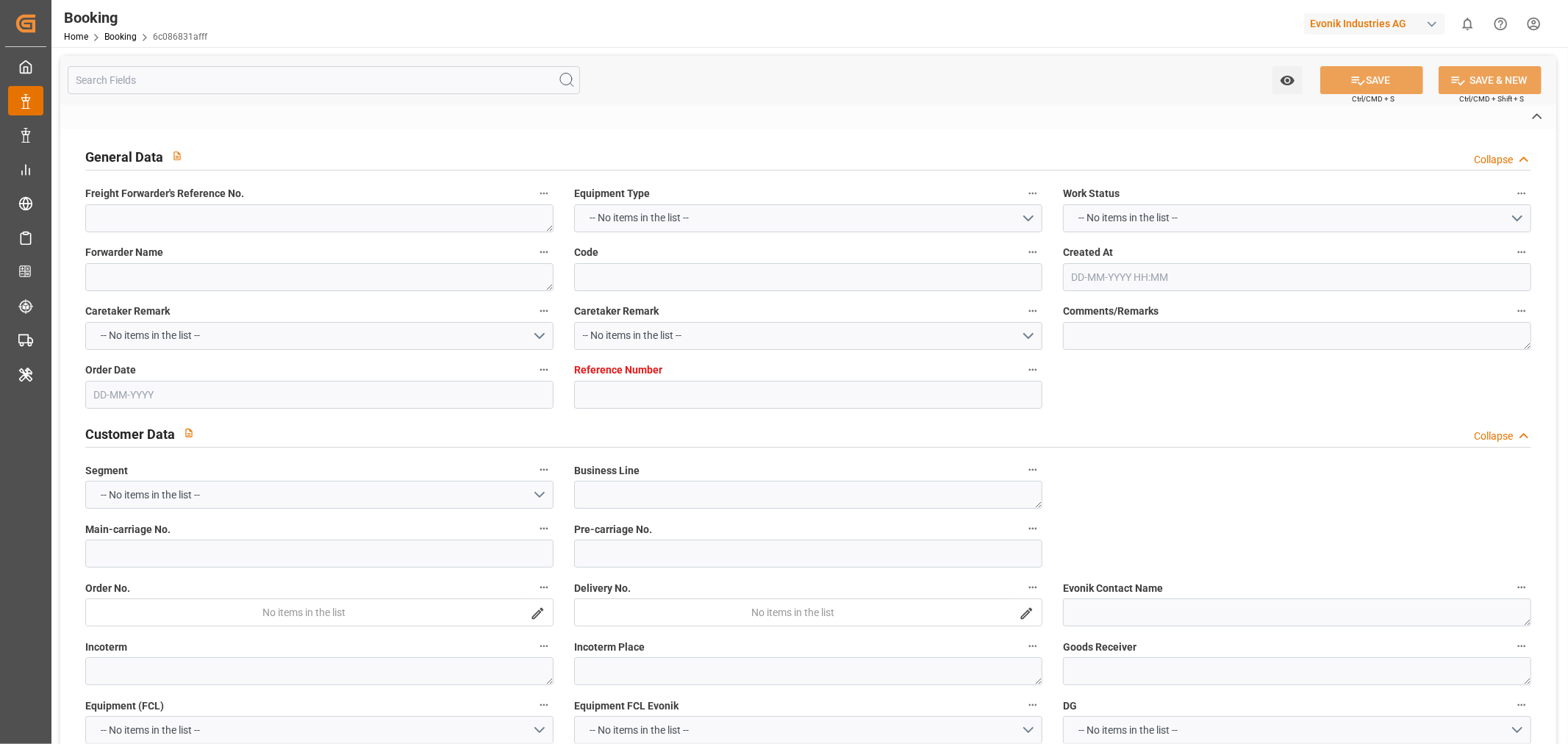
type textarea "2162377270"
type input "Hamburg"
type input "Busan"
type input "SHANGHAI PT"
type textarea "INPUT_Evonik_Seeburger_IFTSTA_1003210730_20251007074127615.edi"
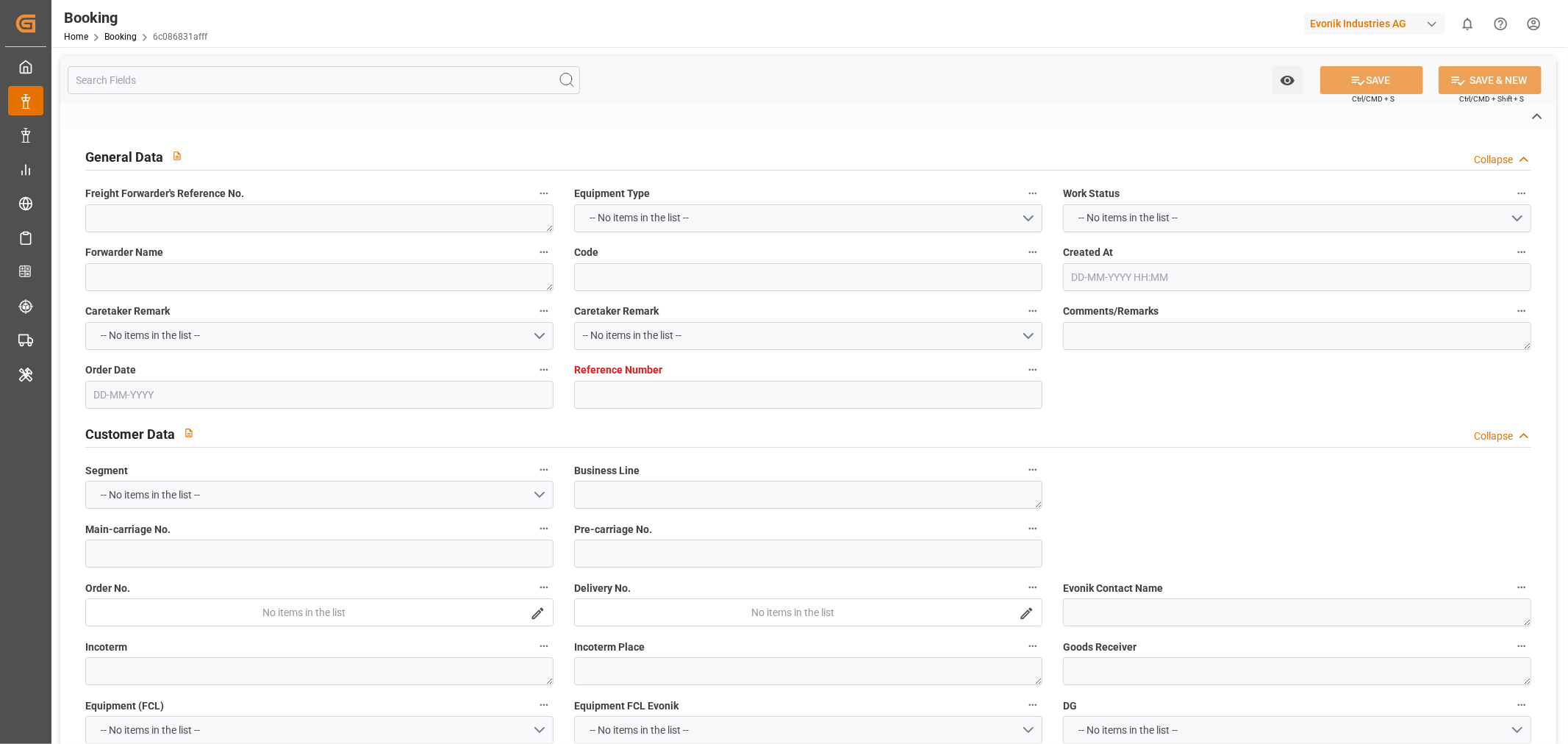
type textarea "NWC/UK North West Continent / UK_KRPUS_OOLU_CU-CAD"
type textarea "INPUT_Evonik_Seeburger_LoadTenderOcean_1003107600_20250902114026567.xml,INPUT_E…"
type textarea "1003210730"
type textarea "Logward System"
type textarea "businessDivision-businessLine-"
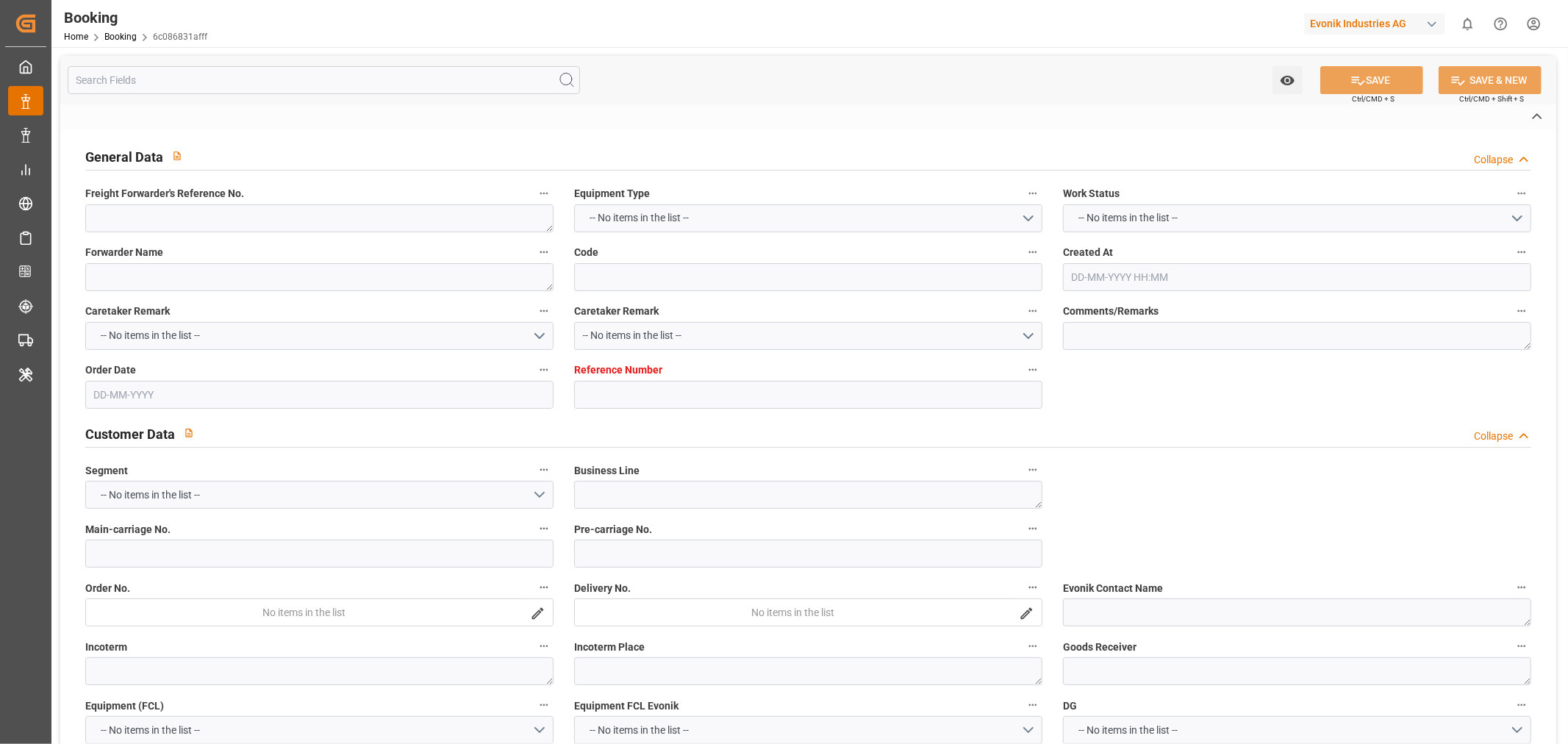
type textarea "IFTSTA"
type textarea "a011t00000LcJC5AAN"
type textarea "Yes"
type input "HAMBURG"
type input "[GEOGRAPHIC_DATA]"
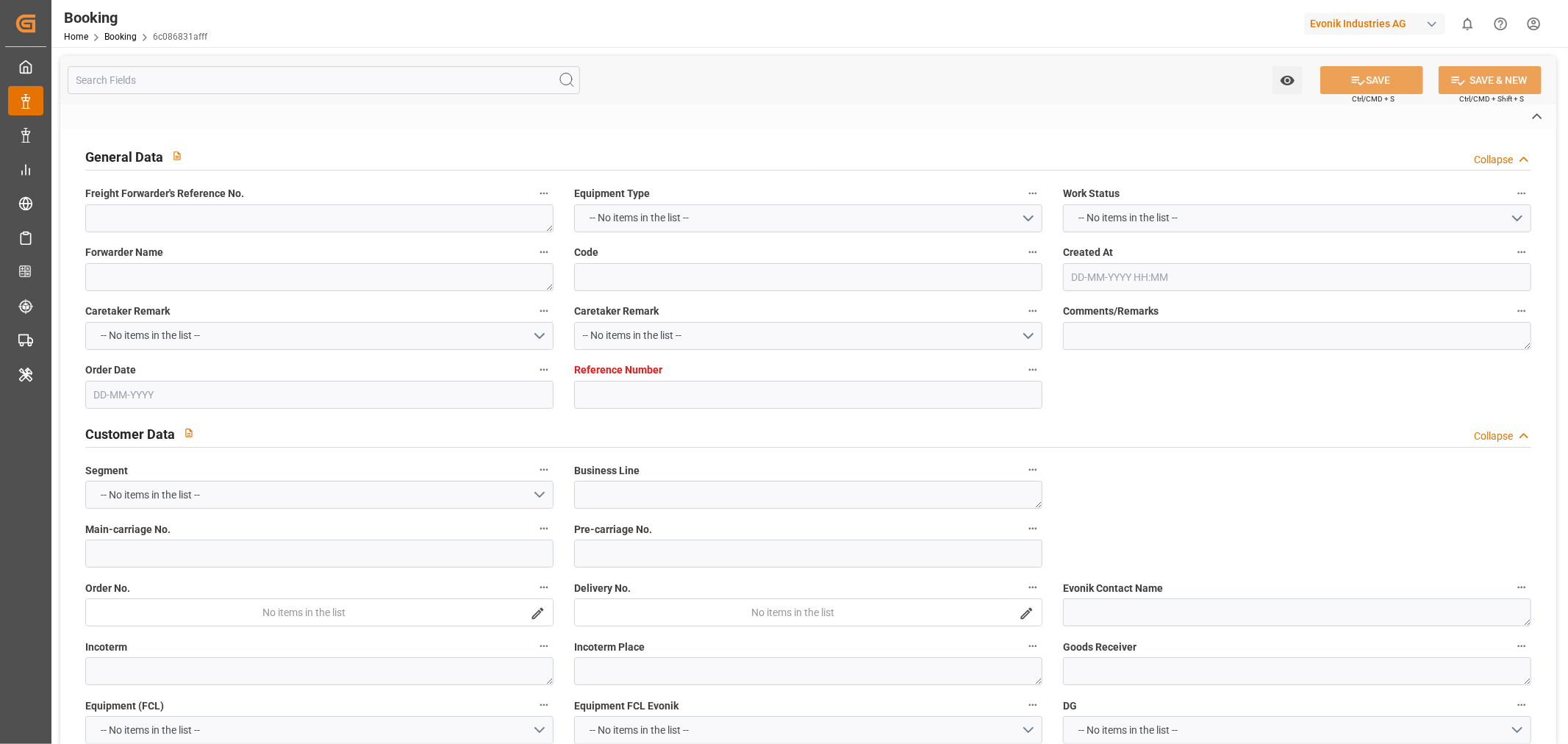
type input "005E"
type input "VESSEL"
type input "COSCO BELGIUM"
type input "082E"
type input "TRUCK"
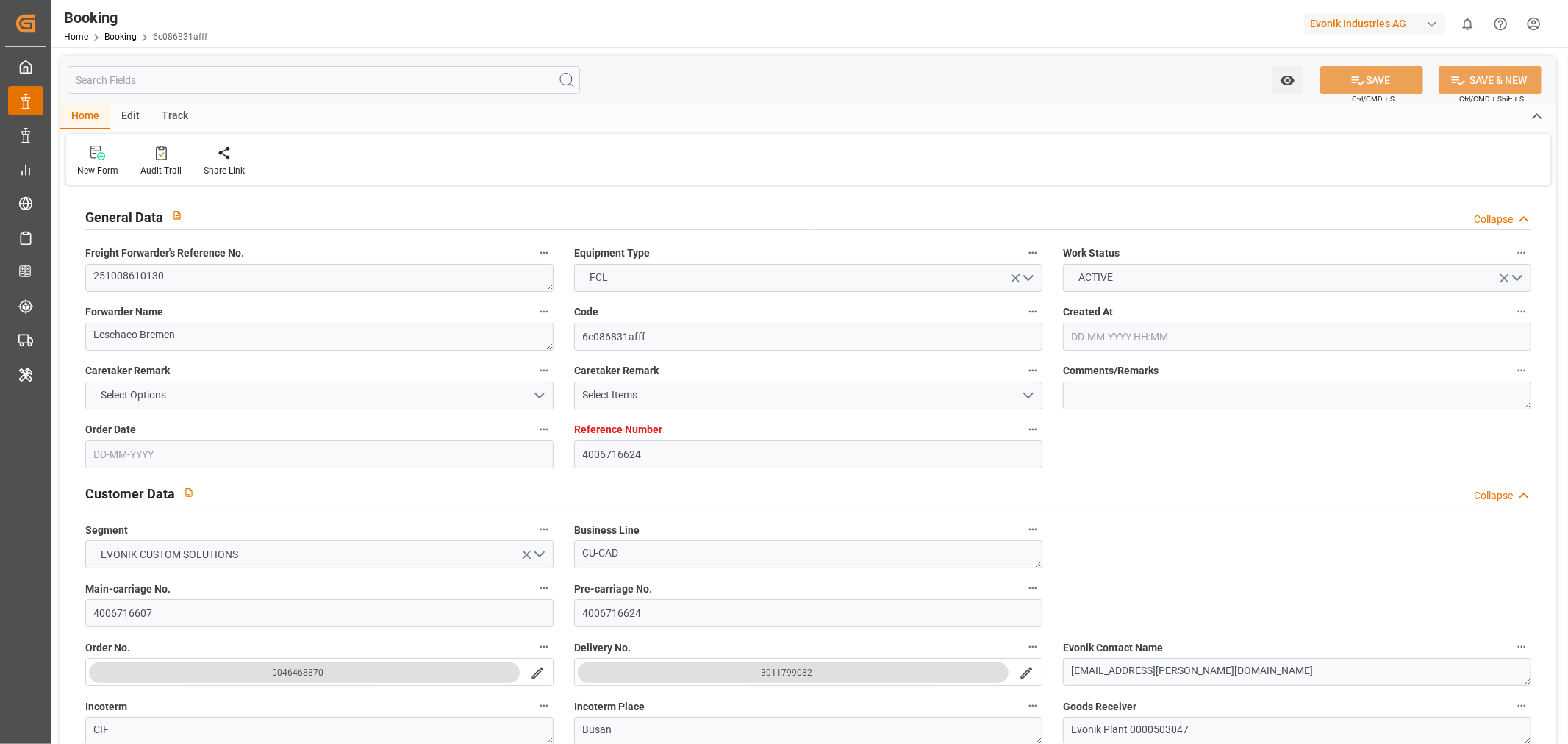
type input "4006716624"
type input "9922548"
type input "OOCL"
type input "Orient Overseas Container Line Ltd"
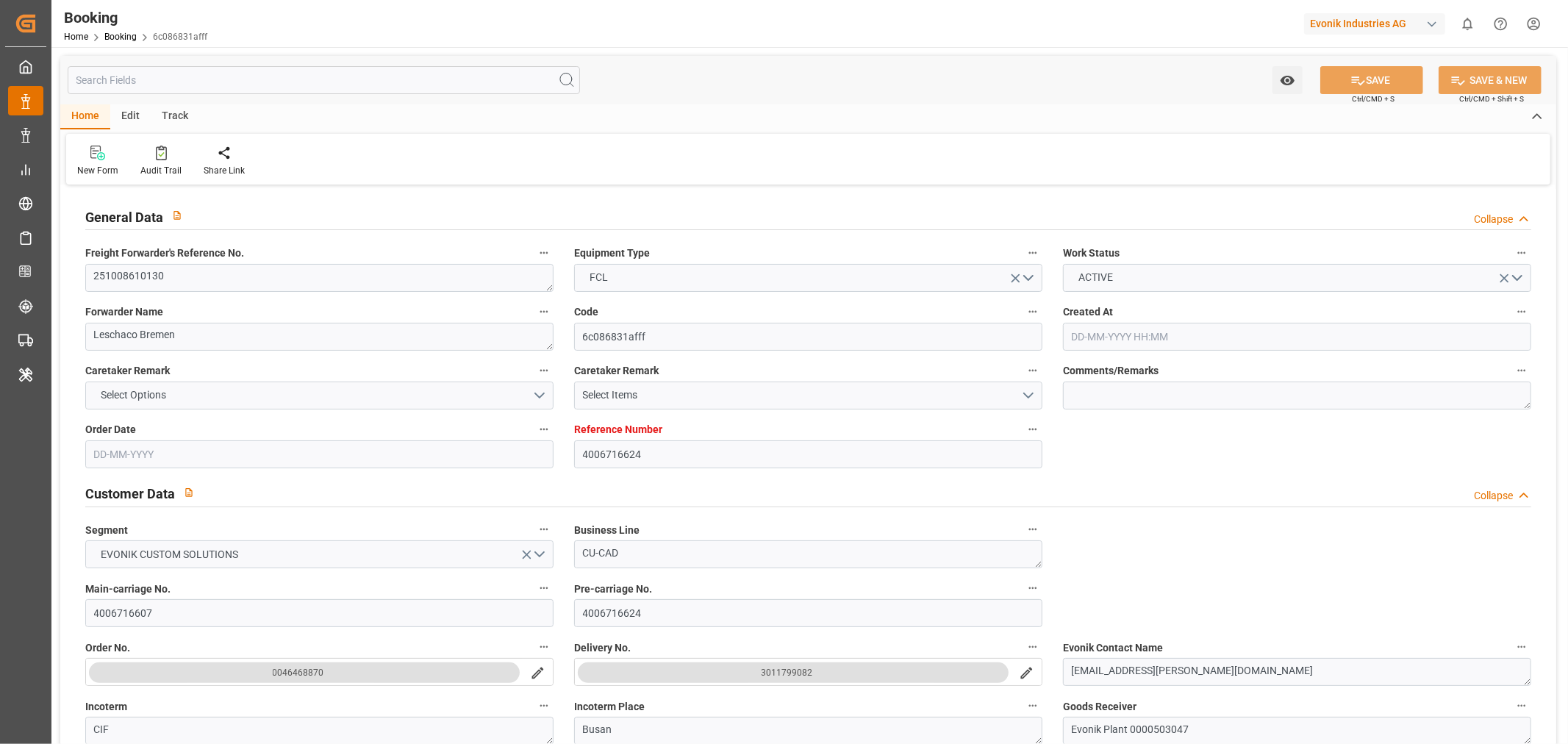
type input "DEHAM"
type input "KRPUS"
type input "CNSHG"
type input "DEHAM"
type input "KRPUS"
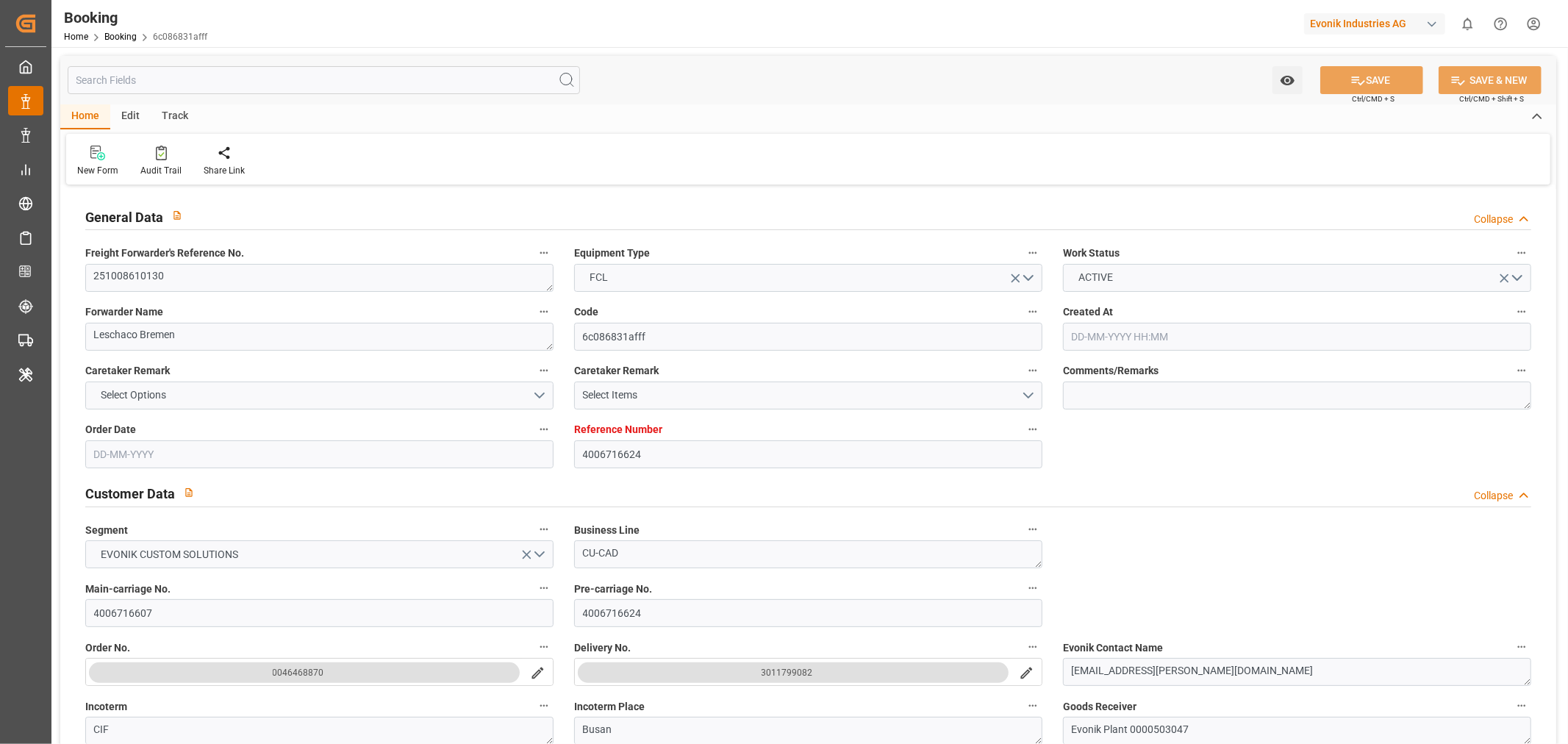
type input "9516404"
type input "02-09-2025 09:42"
type input "02-09-2025"
type input "05-12-2025"
type input "02-10-2025"
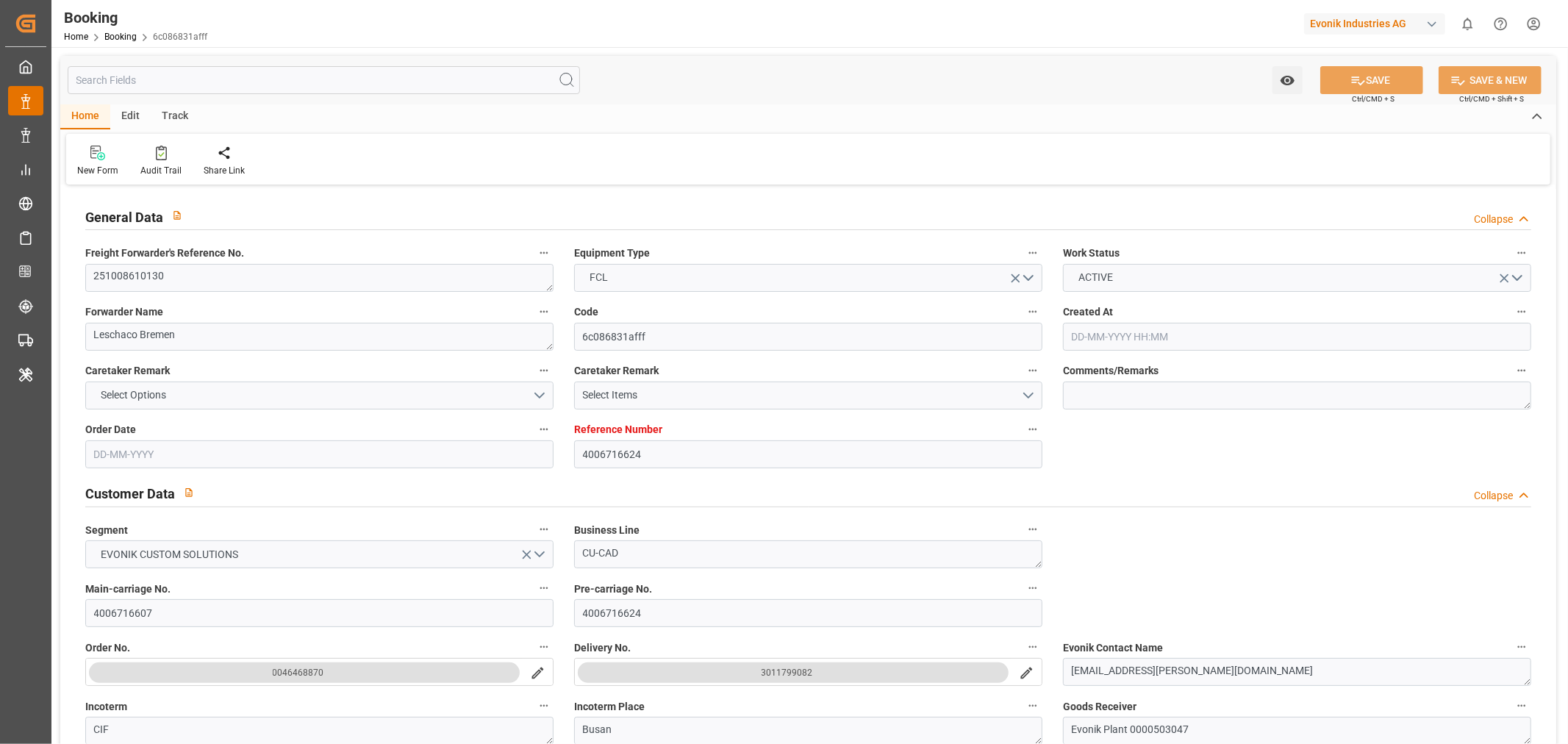
type input "02-10-2025 00:00"
type input "07-10-2025"
type input "21-10-2025 00:00"
type input "17-10-2025 00:00"
type input "10-12-2025 00:00"
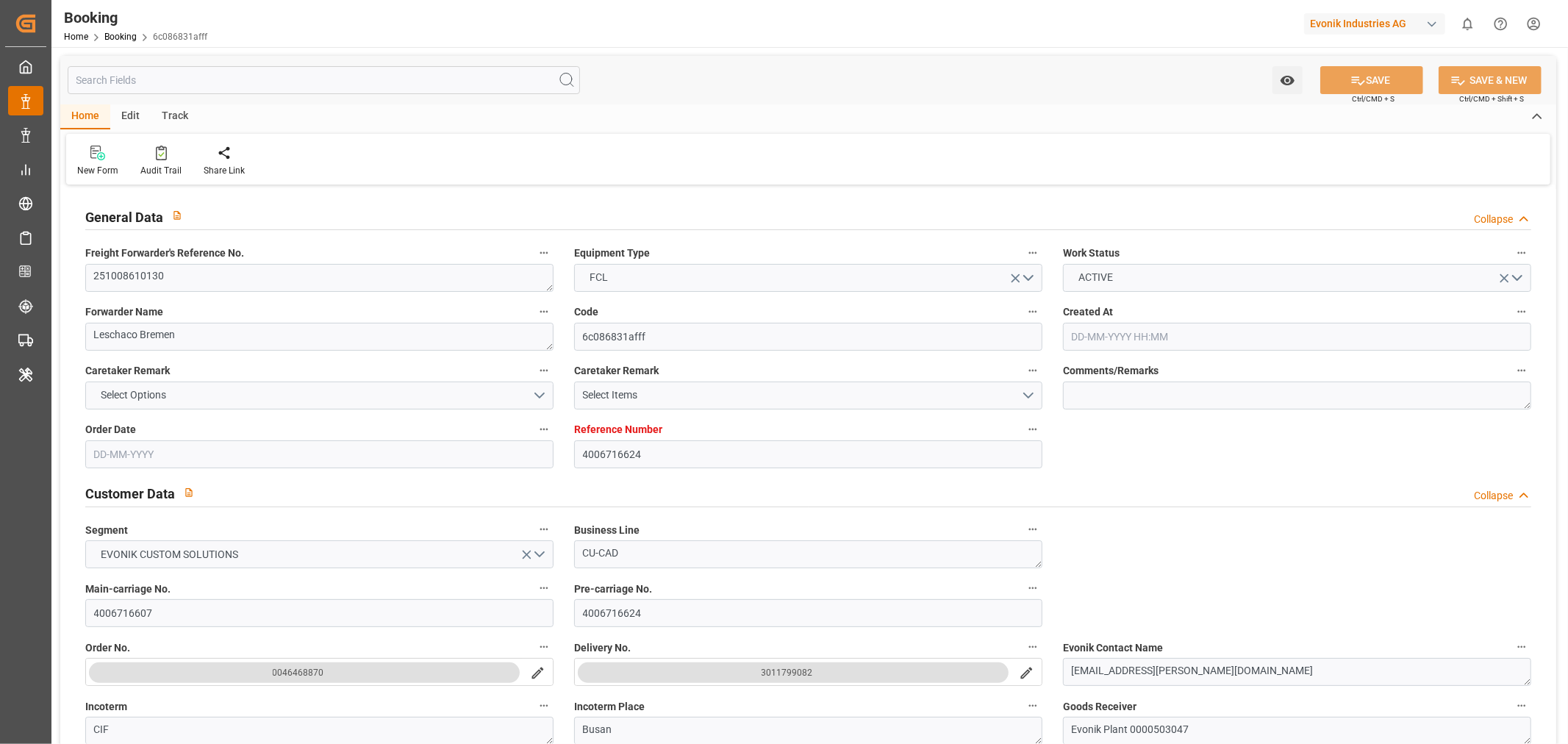
type input "03-12-2025 00:00"
type input "25-11-2025 08:00"
type input "25-11-2025 00:00"
type input "09-12-2025 02:00"
type input "02-12-2025 00:00"
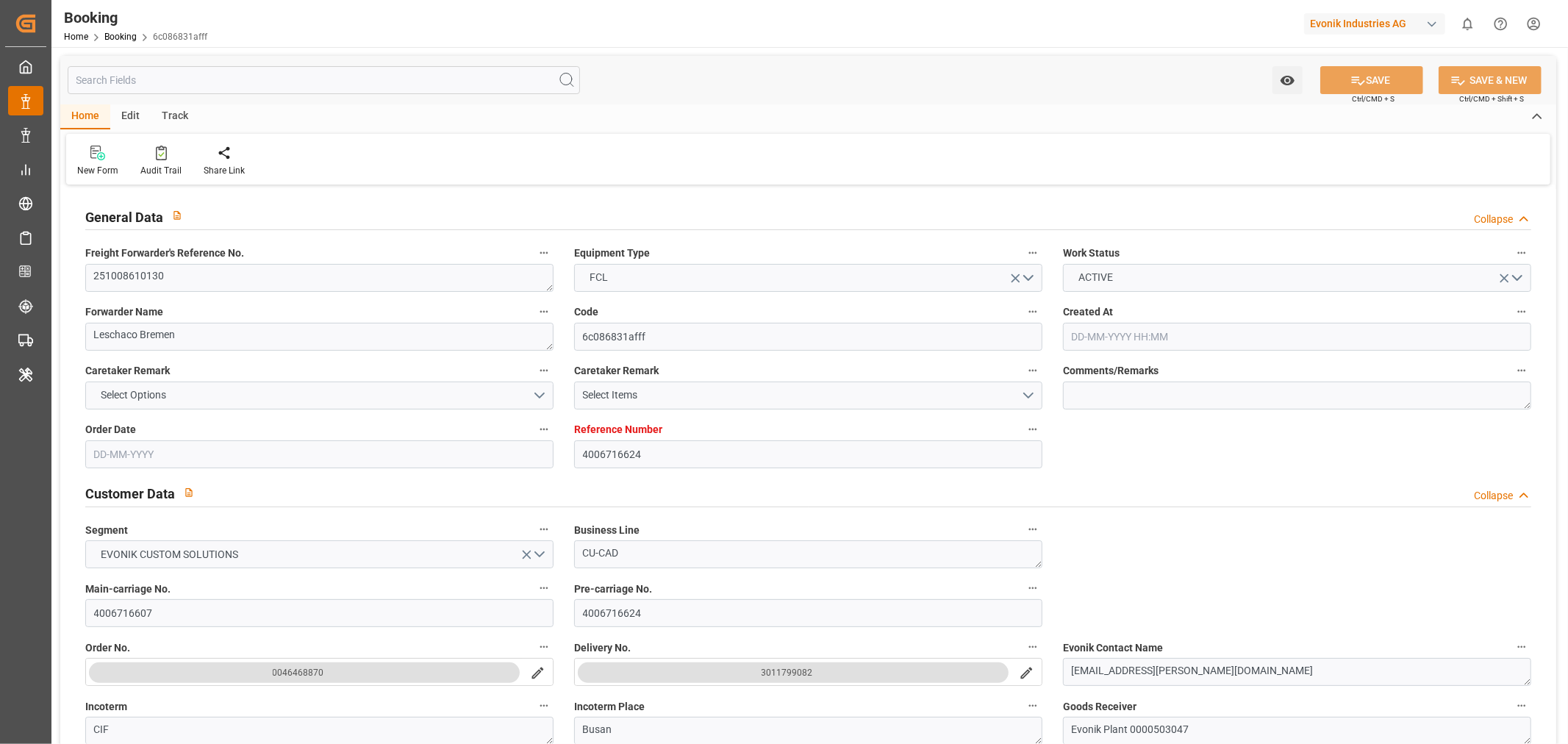
type input "07-10-2025 05:43"
type input "06-10-2025"
type input "21-10-2025 05:00"
type input "25-11-2025 08:00"
type input "25-11-2025 16:51"
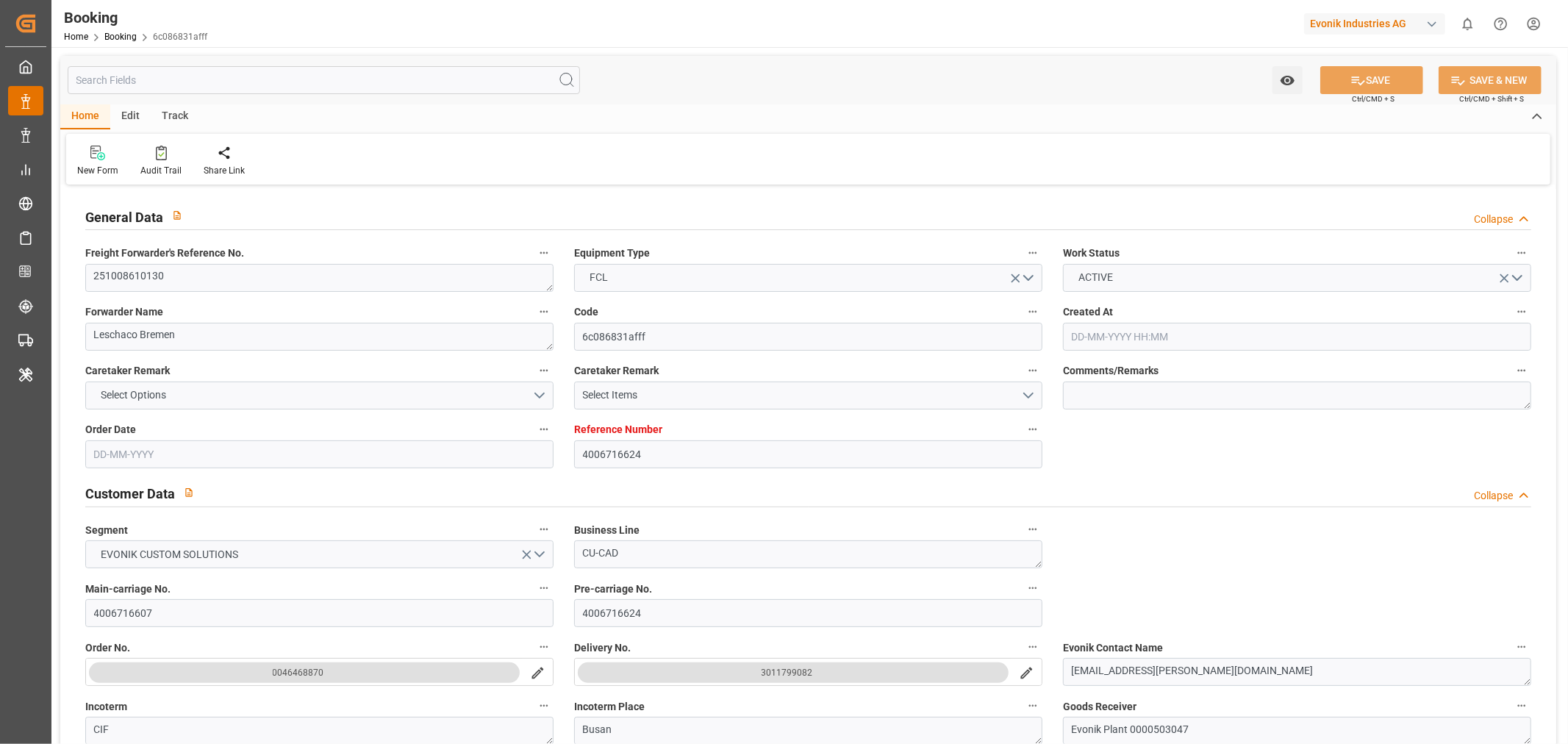
type input "09-12-2025 02:00"
type input "10-12-2025 10:00"
type input "10-12-2025 23:33"
type input "14-12-2025 23:33"
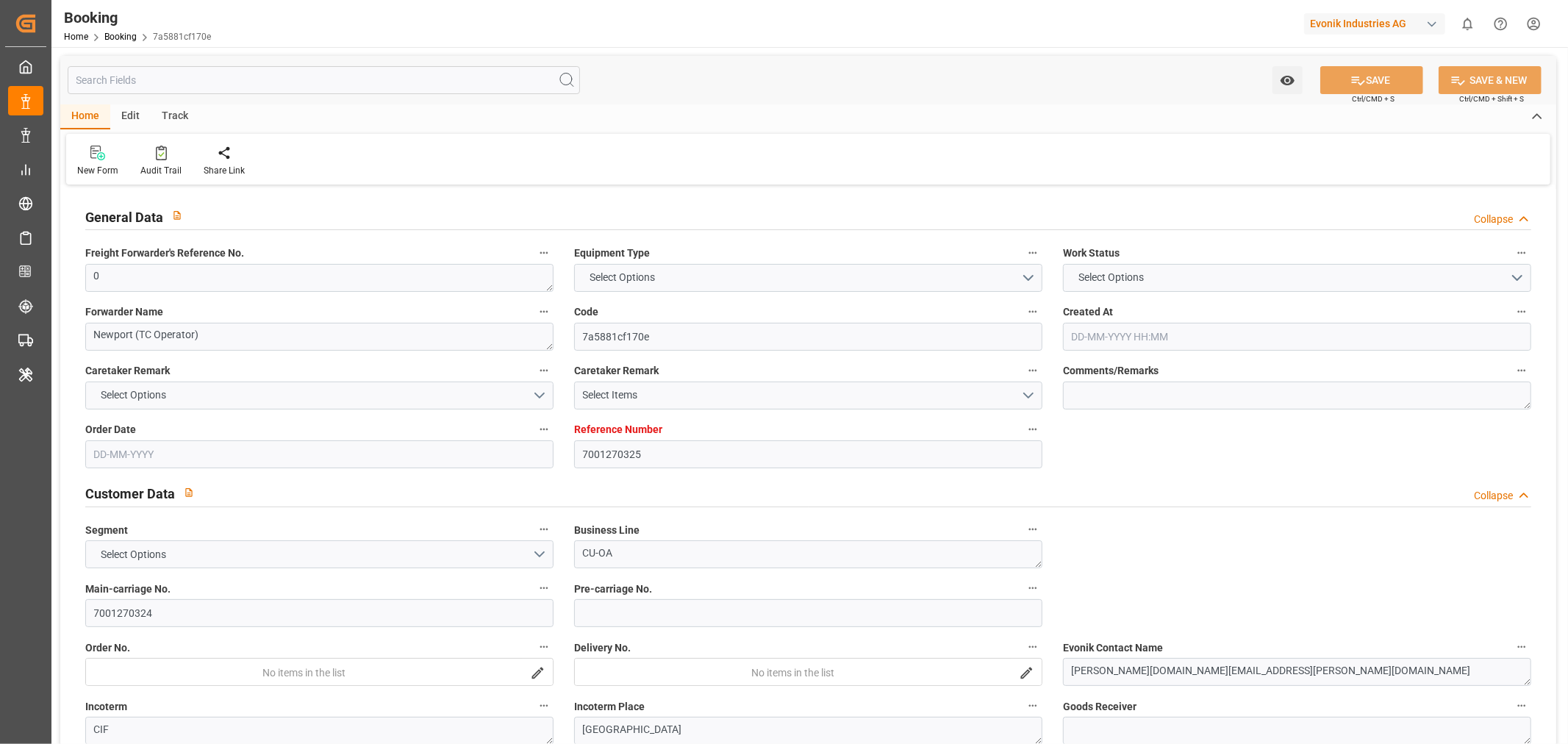
type input "7001270325"
type input "9922548"
type input "OOCL"
type input "Orient Overseas Container Line Ltd"
type input "NLRTM"
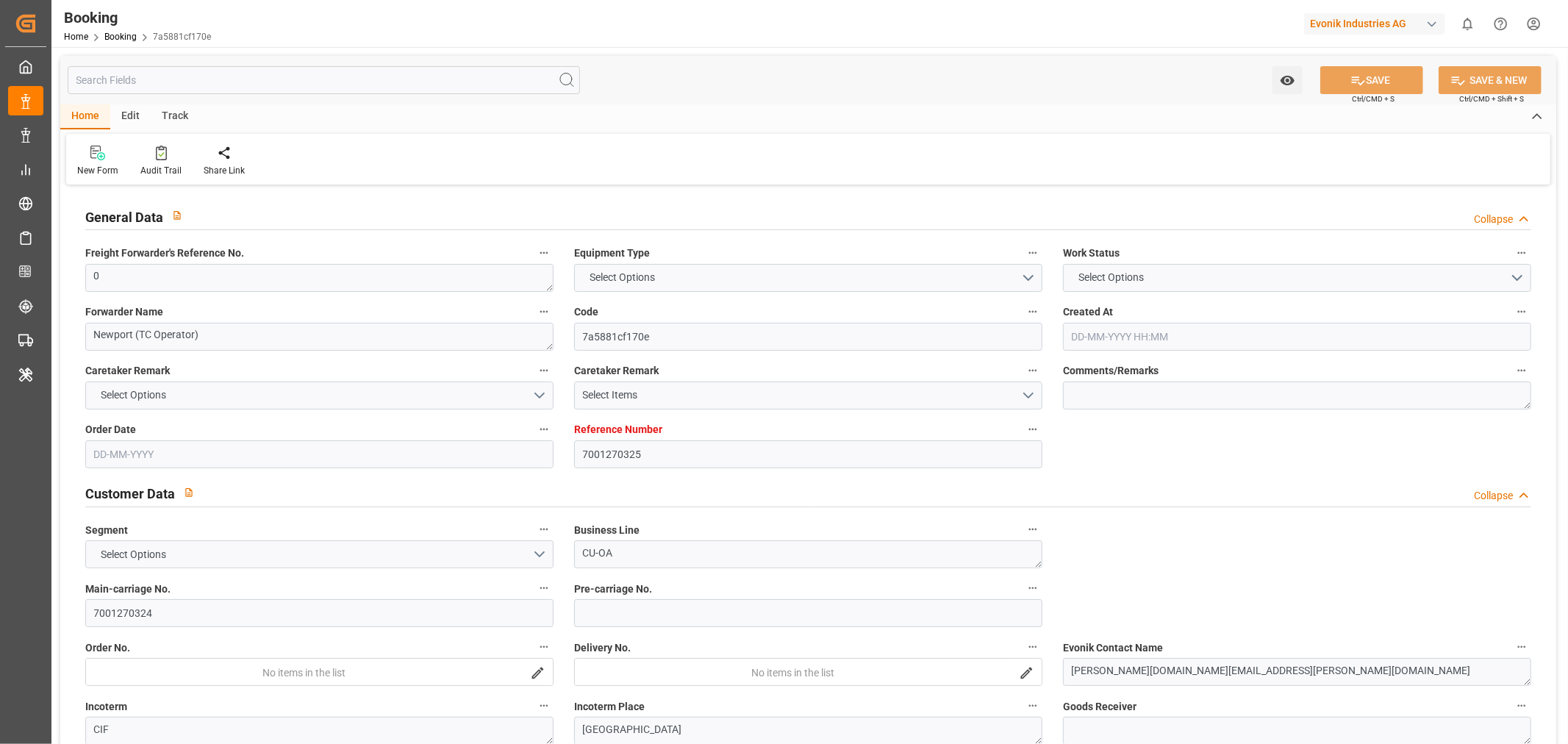
type input "KRPUS"
type input "CNSGH"
type input "0"
type input "[DATE] 07:14"
type input "[DATE]"
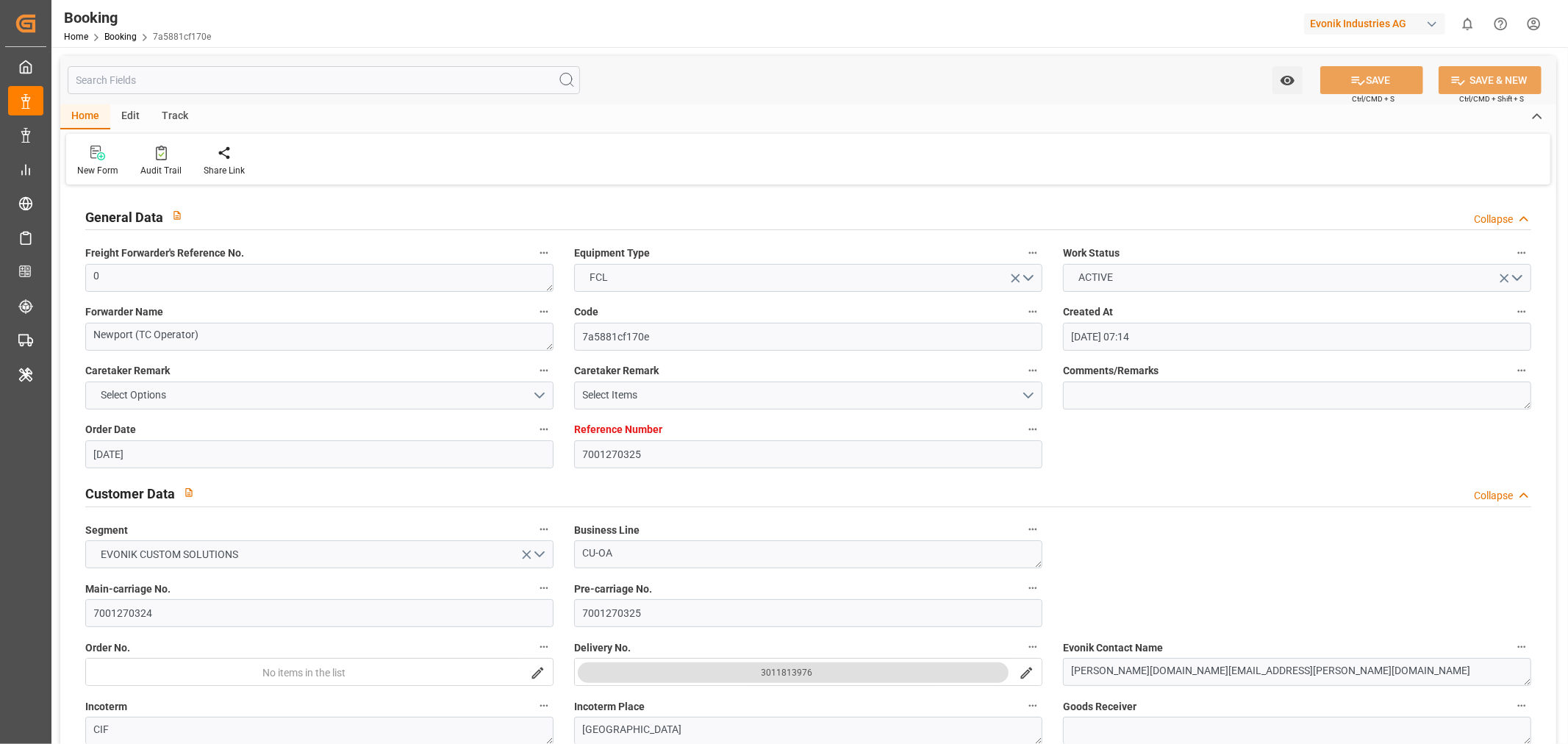
type input "[DATE]"
type input "[DATE] 00:00"
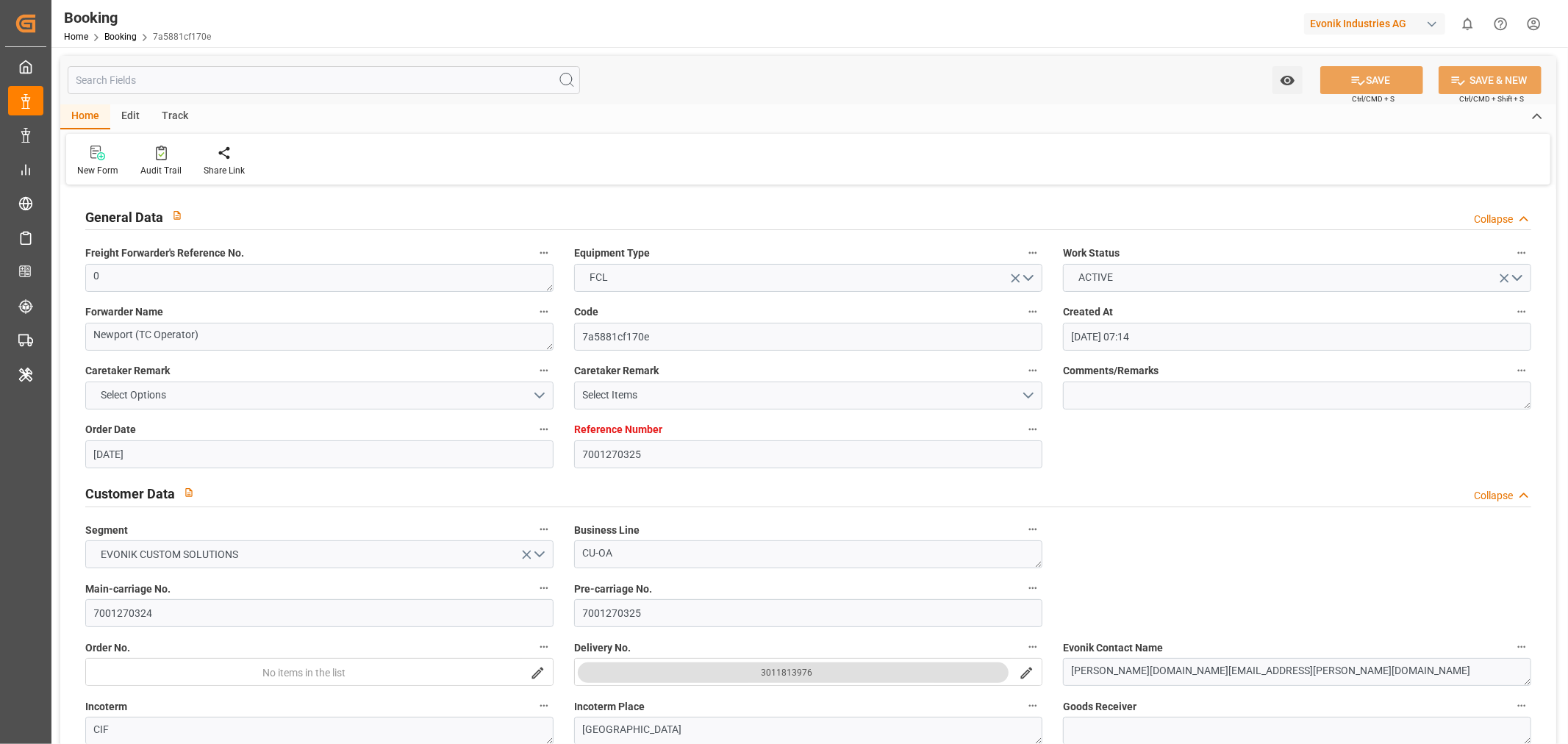
type input "[DATE] 00:00"
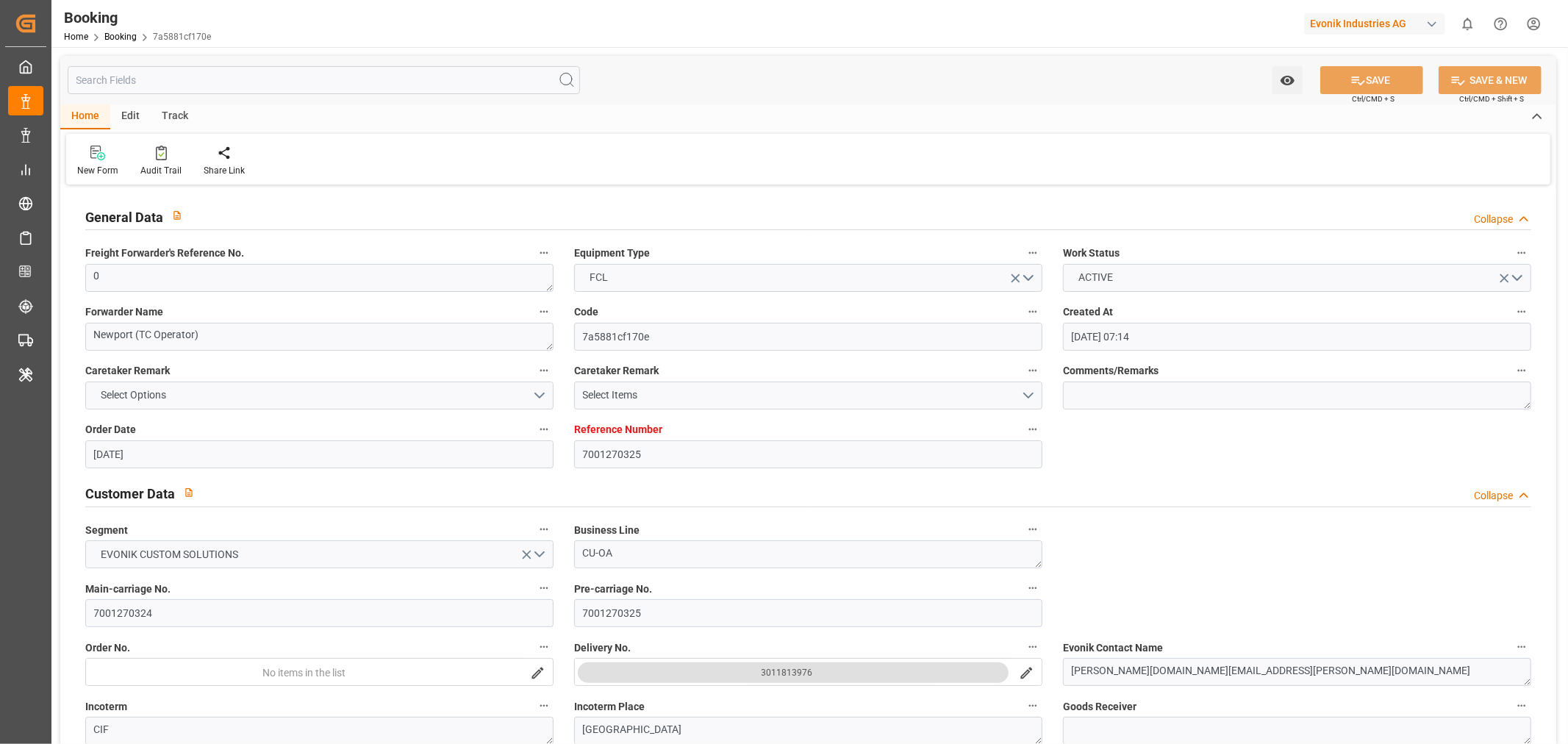
type input "[DATE] 00:00"
type input "[DATE] 12:15"
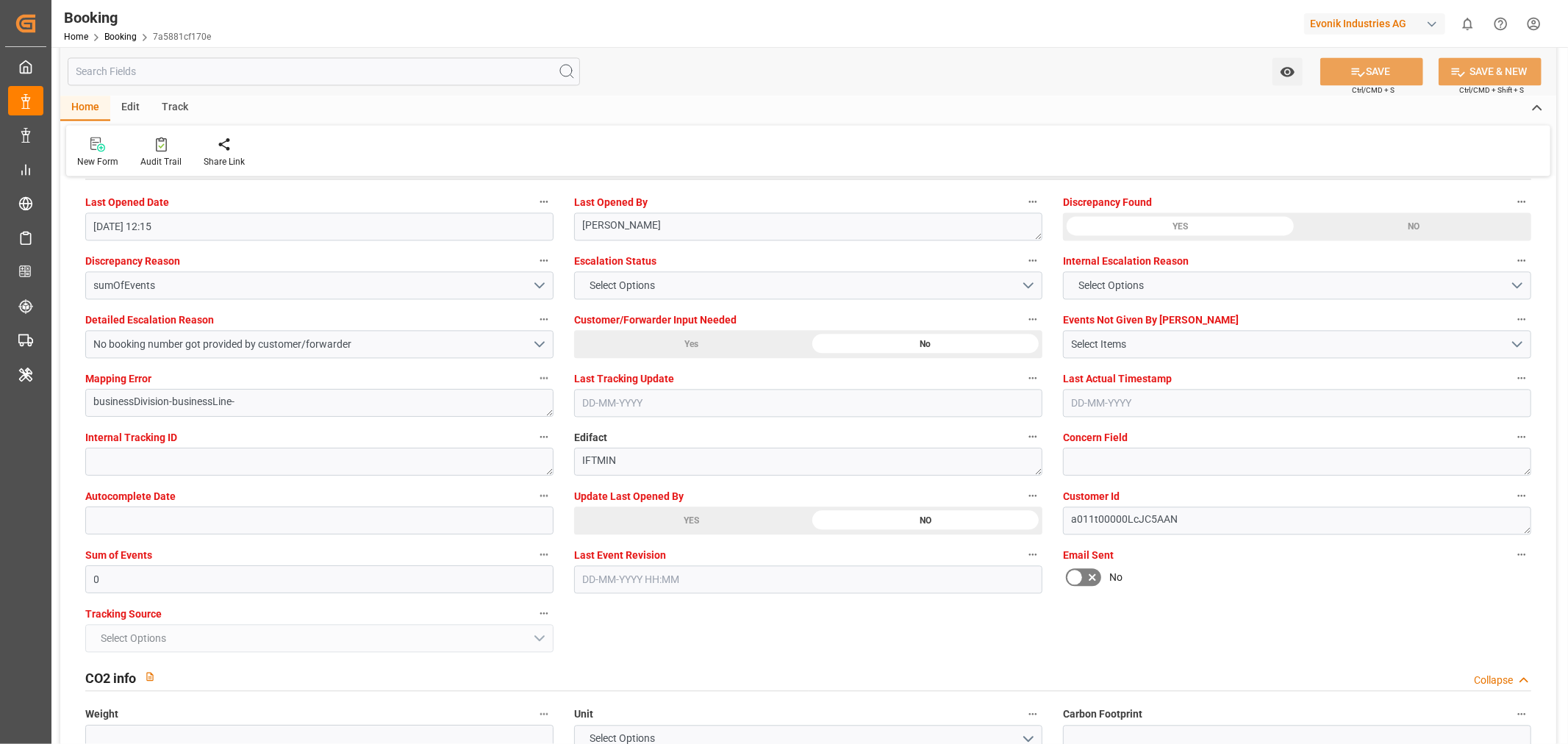
scroll to position [2696, 0]
click at [538, 347] on button "No booking number got provided by customer/forwarder" at bounding box center [319, 343] width 468 height 28
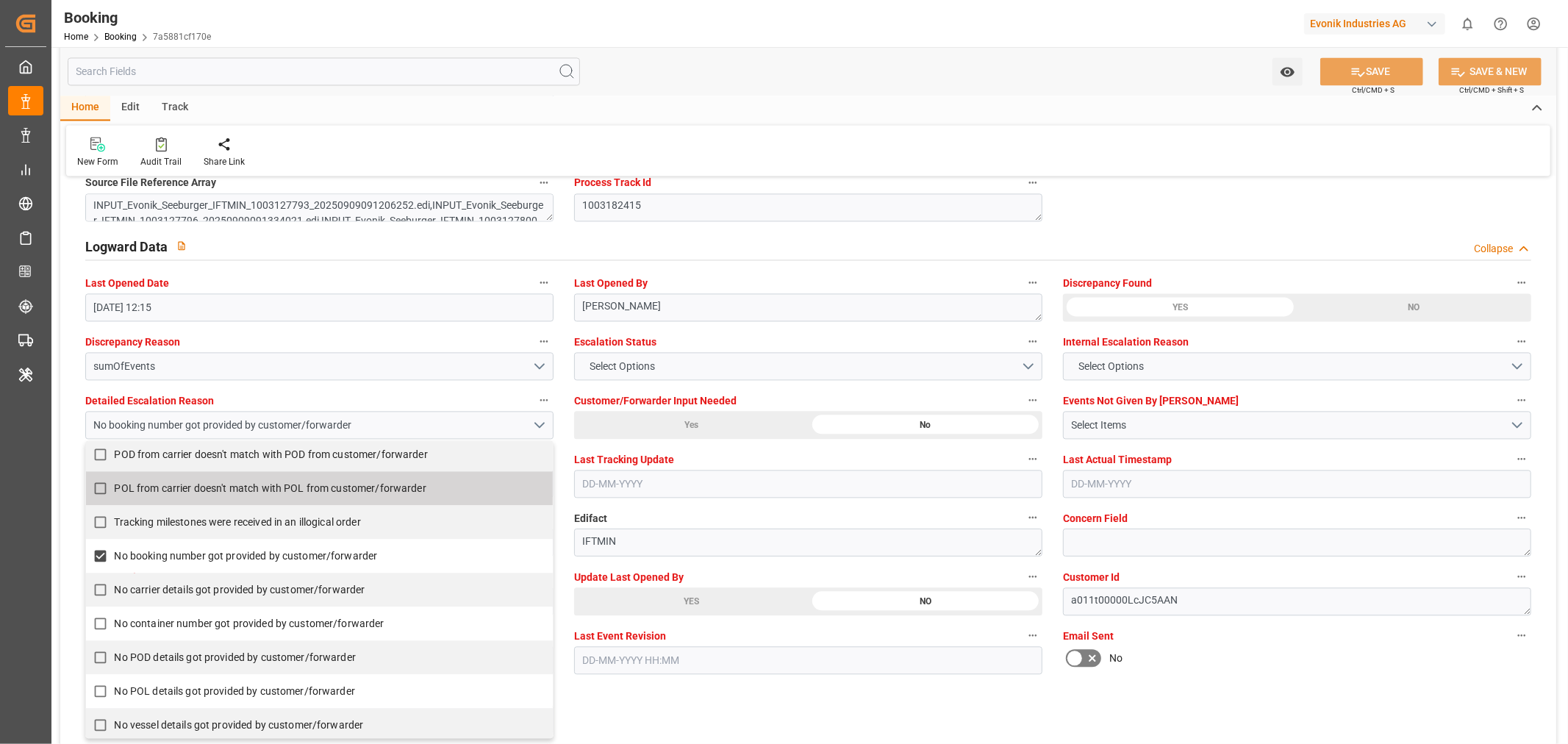
scroll to position [317, 0]
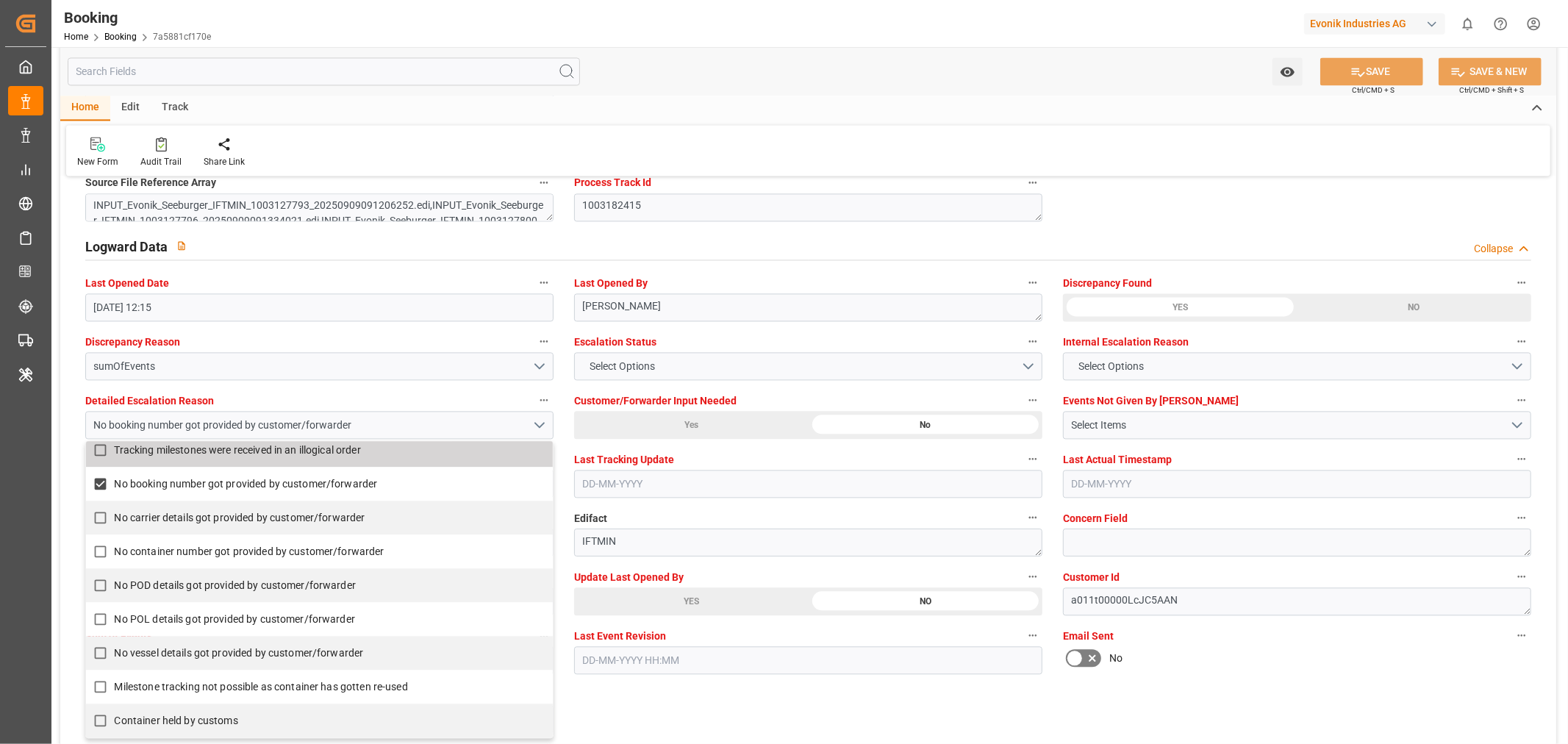
click at [862, 260] on div "Logward Data Collapse" at bounding box center [808, 247] width 1467 height 42
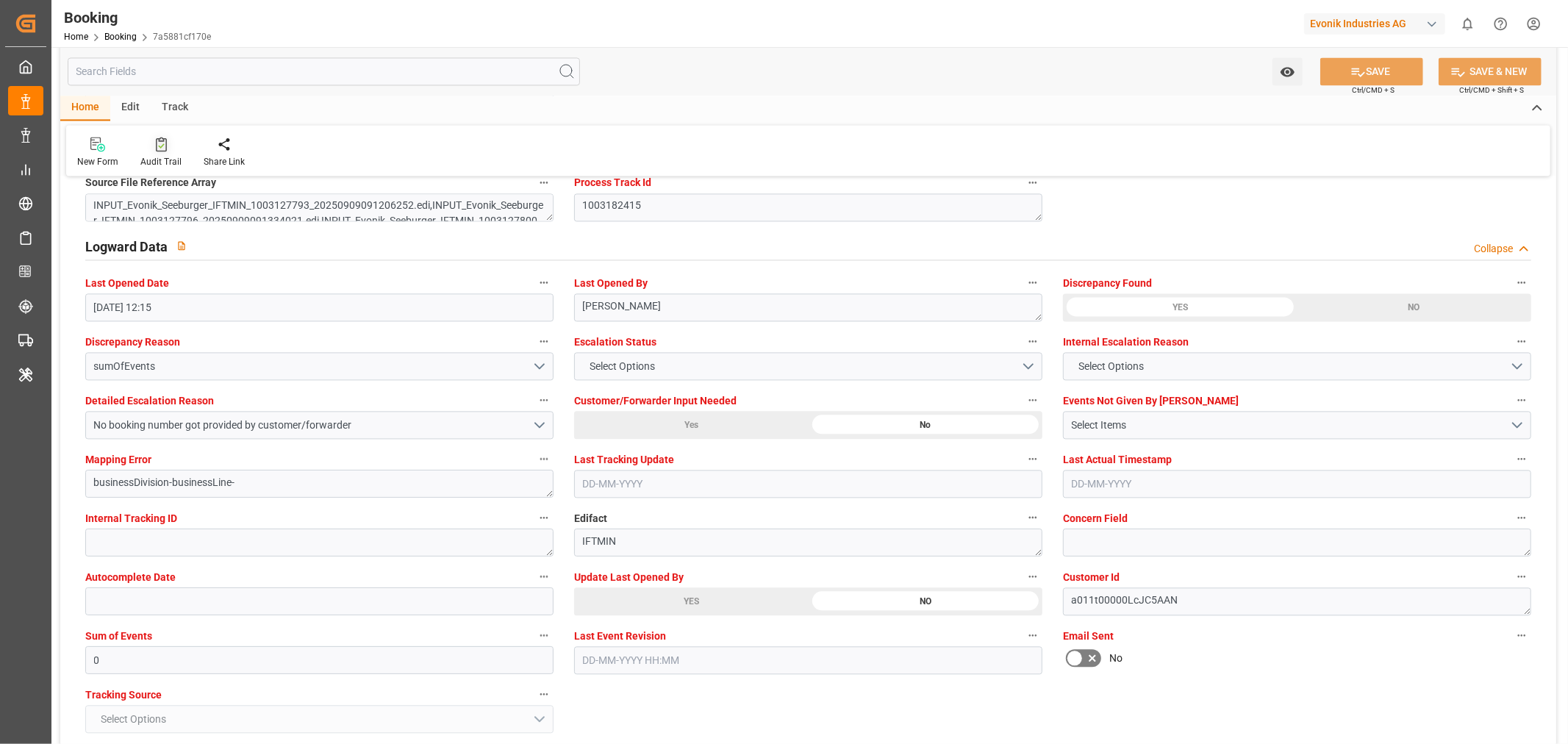
click at [163, 163] on div "Audit Trail" at bounding box center [161, 161] width 41 height 14
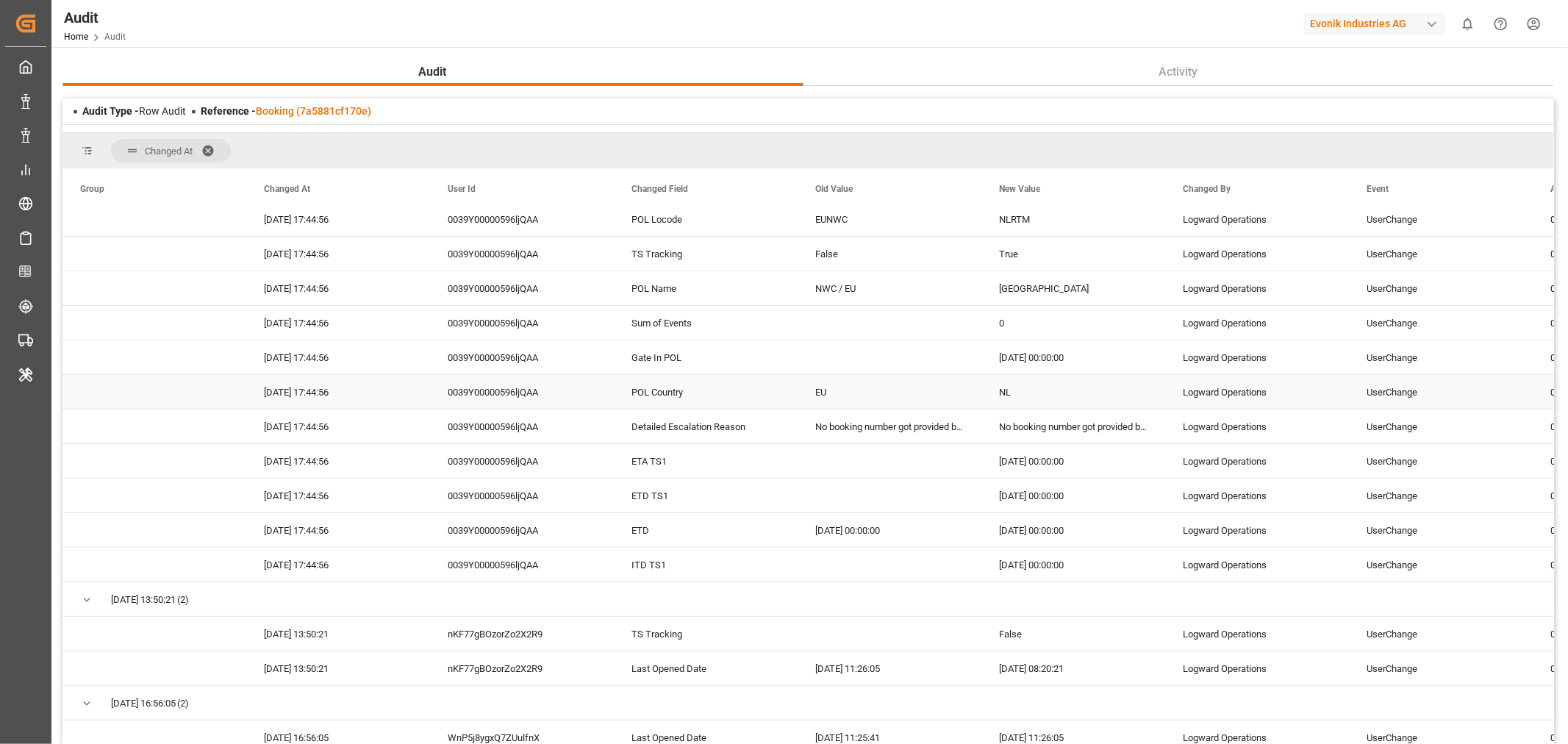
scroll to position [572, 0]
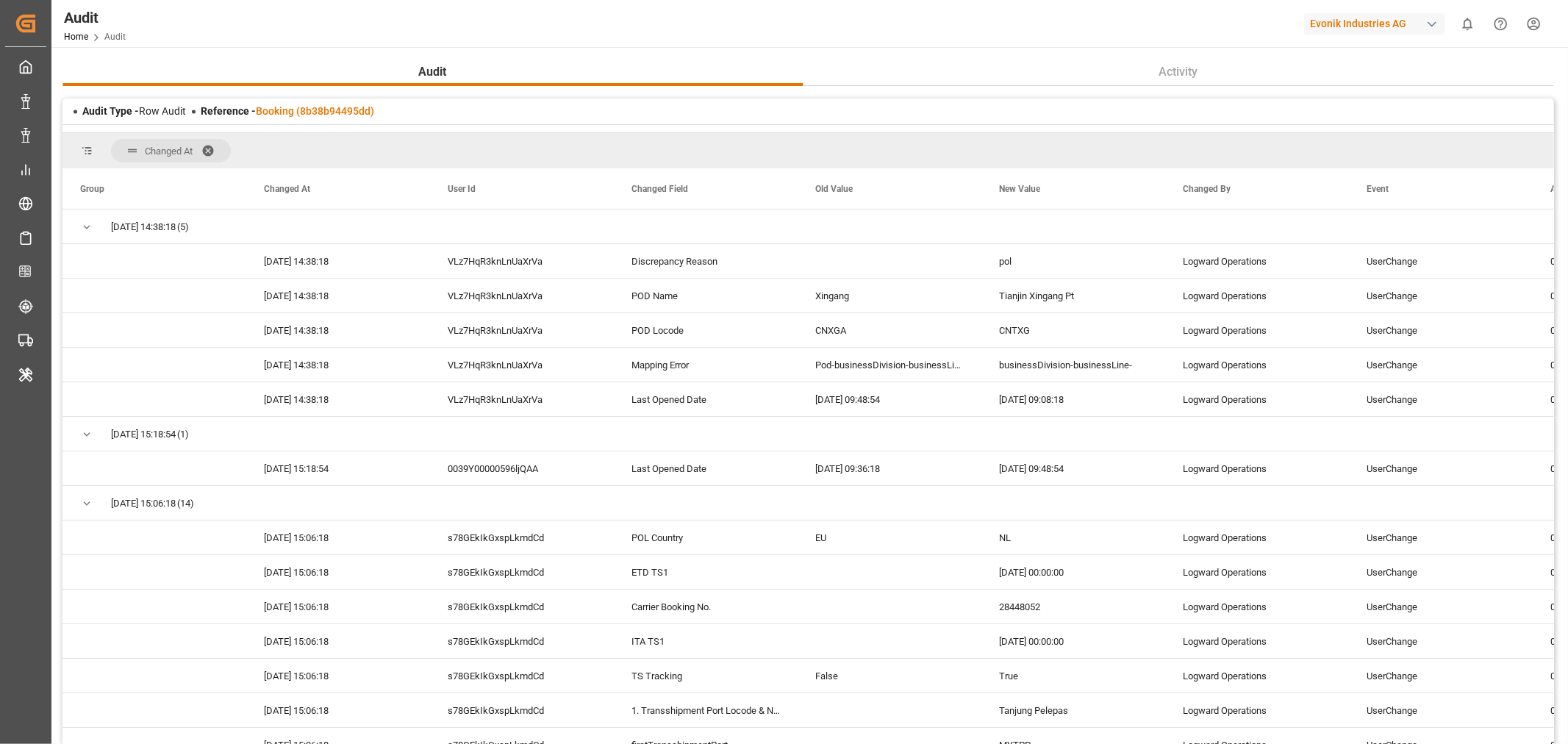
click at [211, 147] on span at bounding box center [212, 151] width 23 height 14
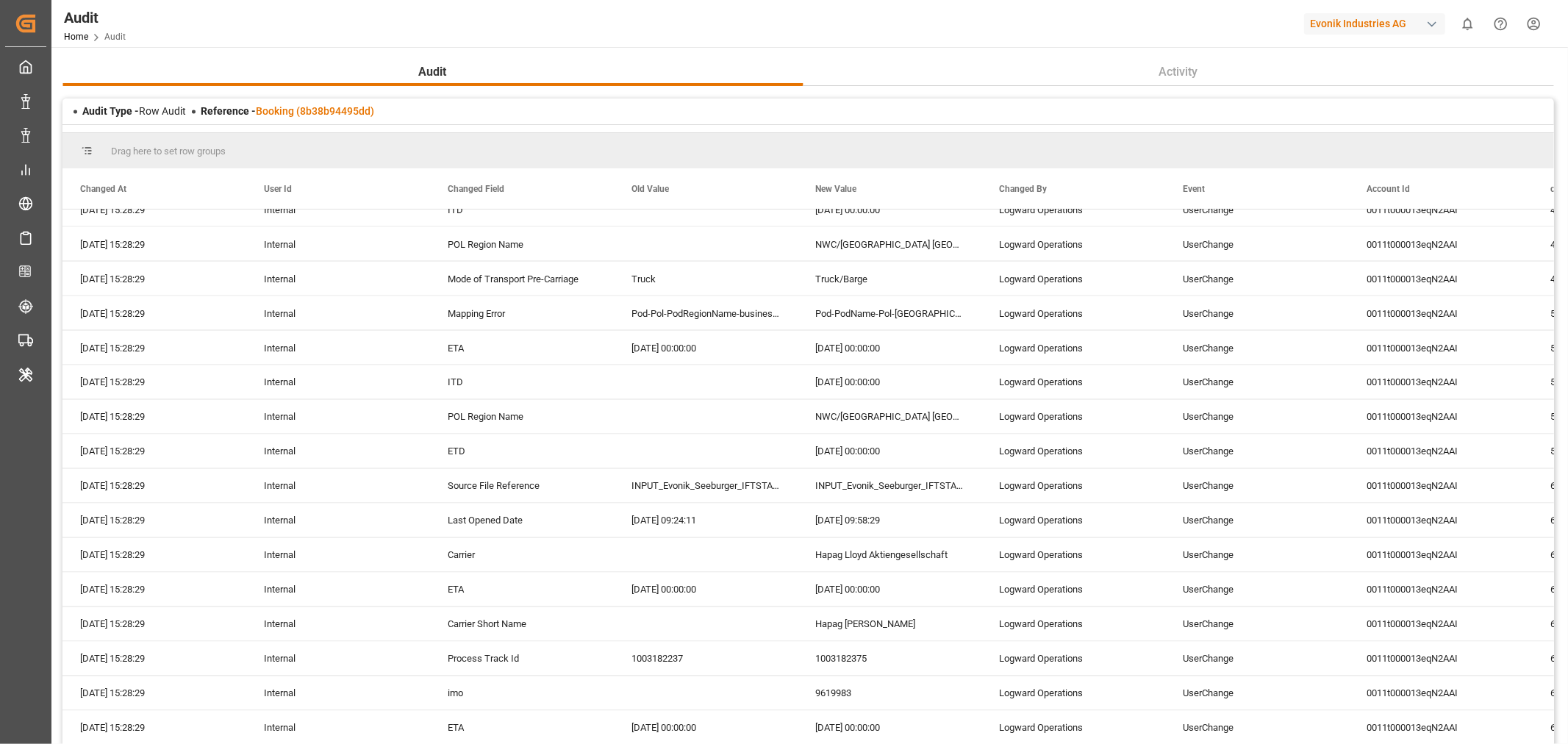
scroll to position [2206, 0]
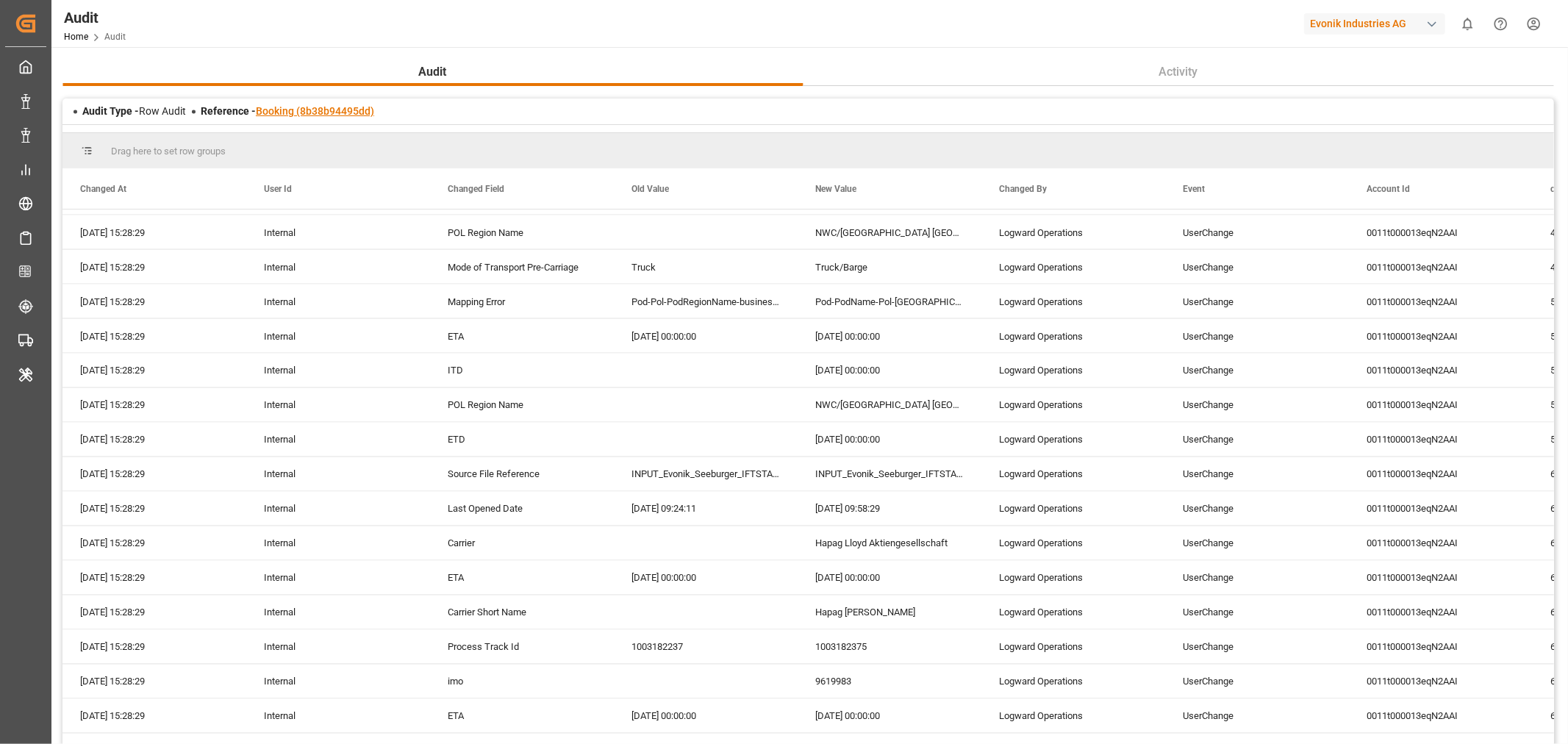
click at [273, 115] on link "Booking (8b38b94495dd)" at bounding box center [315, 111] width 118 height 12
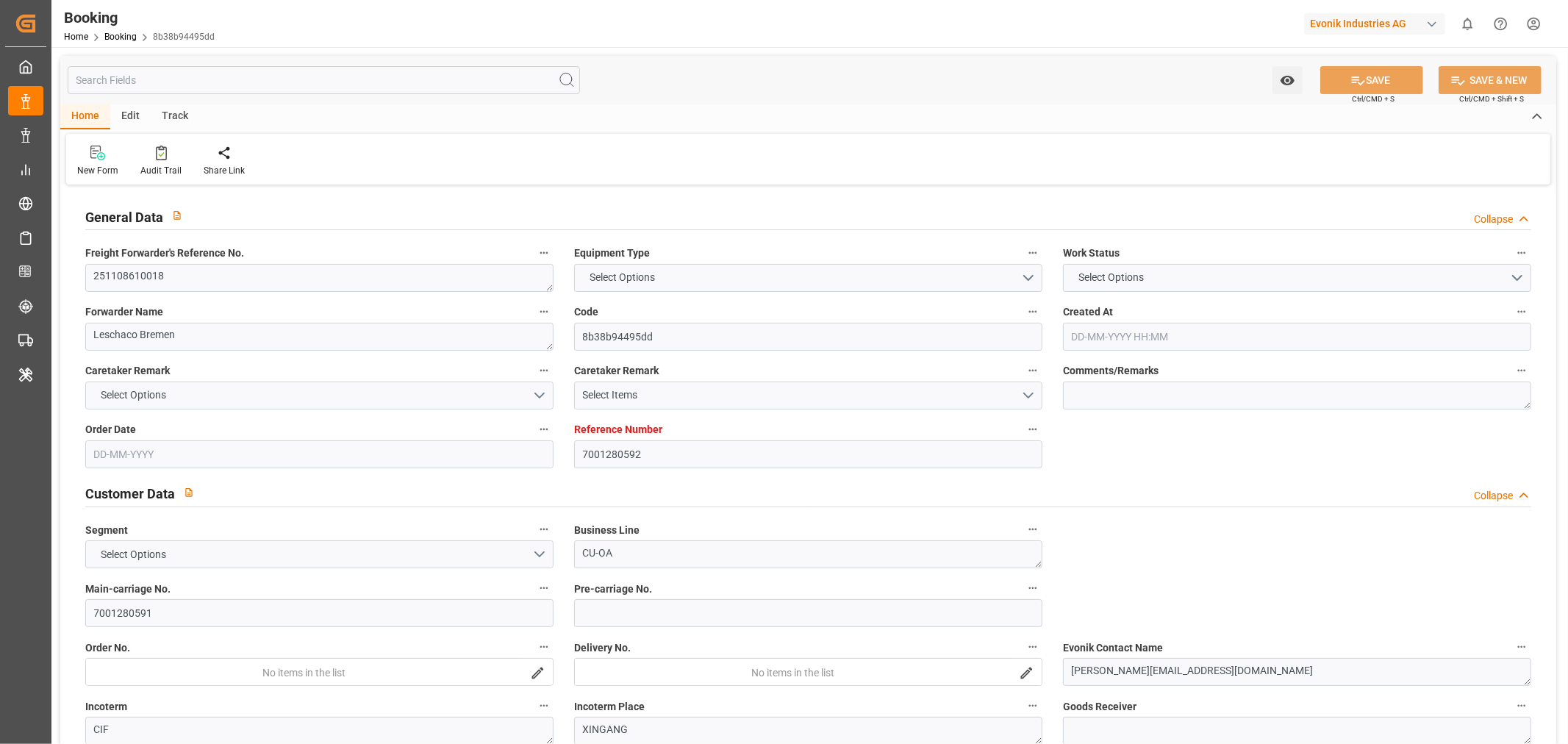
type input "7001280592"
type input "9619983"
type input "Hapag [PERSON_NAME]"
type input "Hapag Lloyd Aktiengesellschaft"
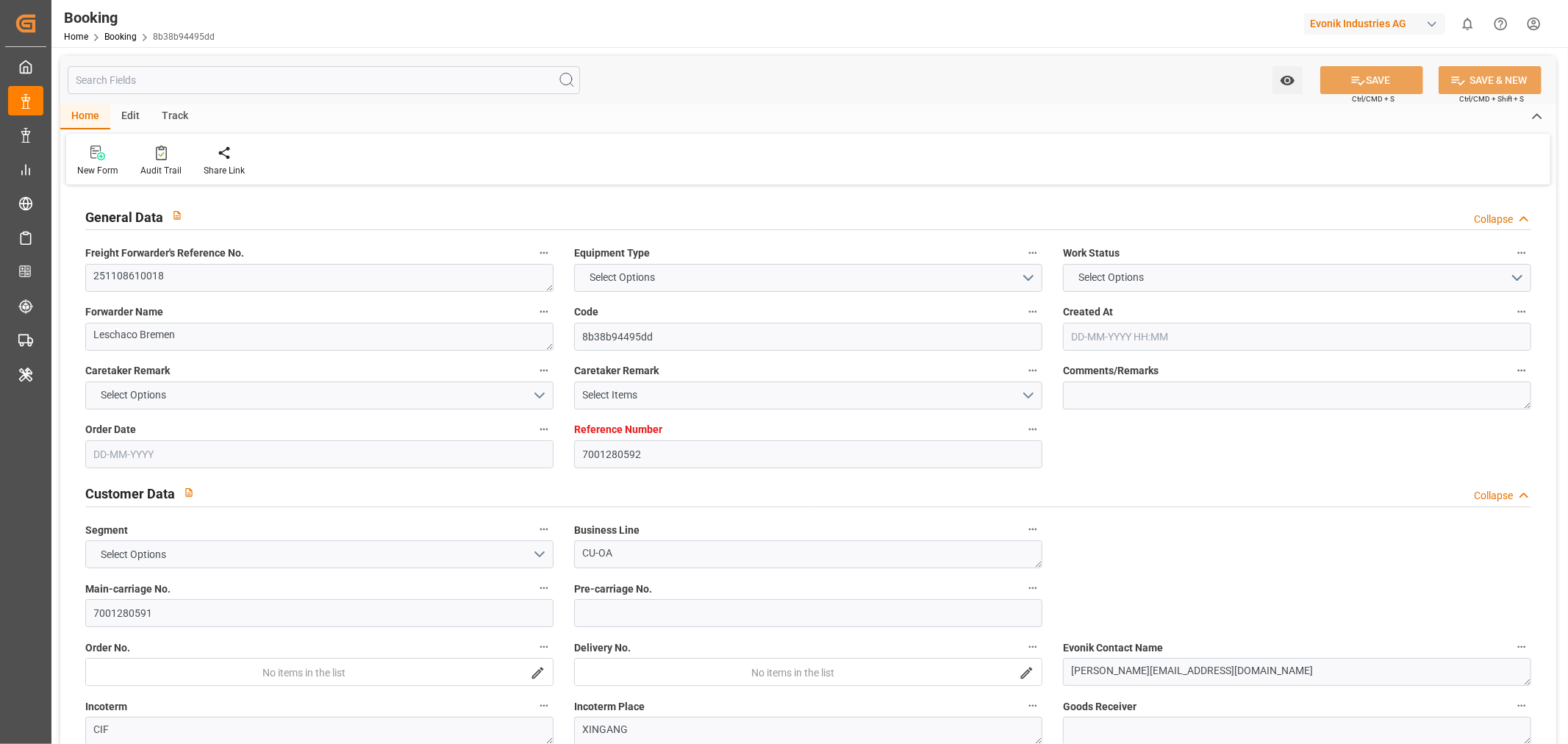
type input "NLRTM"
type input "CNTXG"
type input "MYTPP"
type input "[DATE] 07:06"
type input "[DATE]"
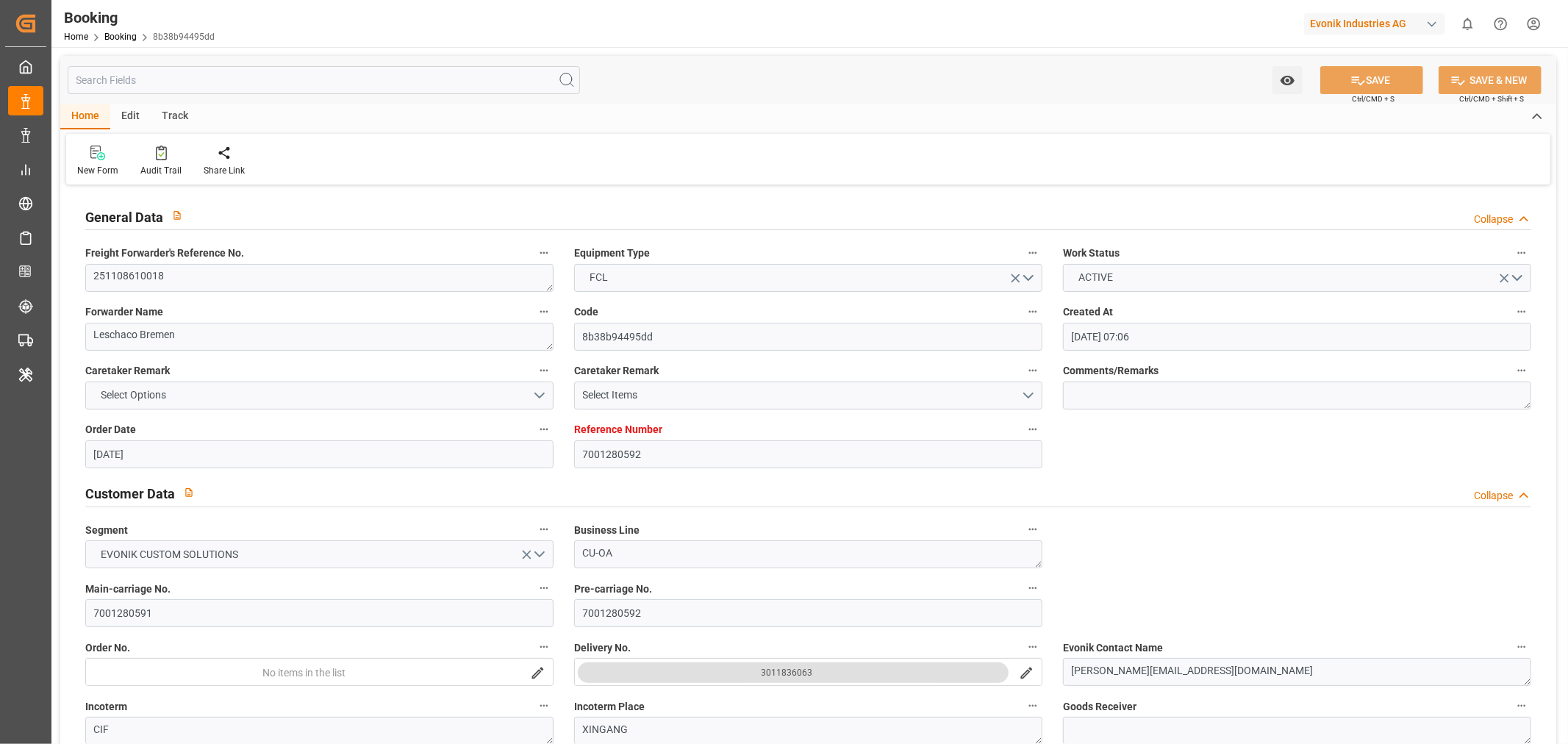
type input "[DATE]"
type input "[DATE] 00:00"
type input "[DATE]"
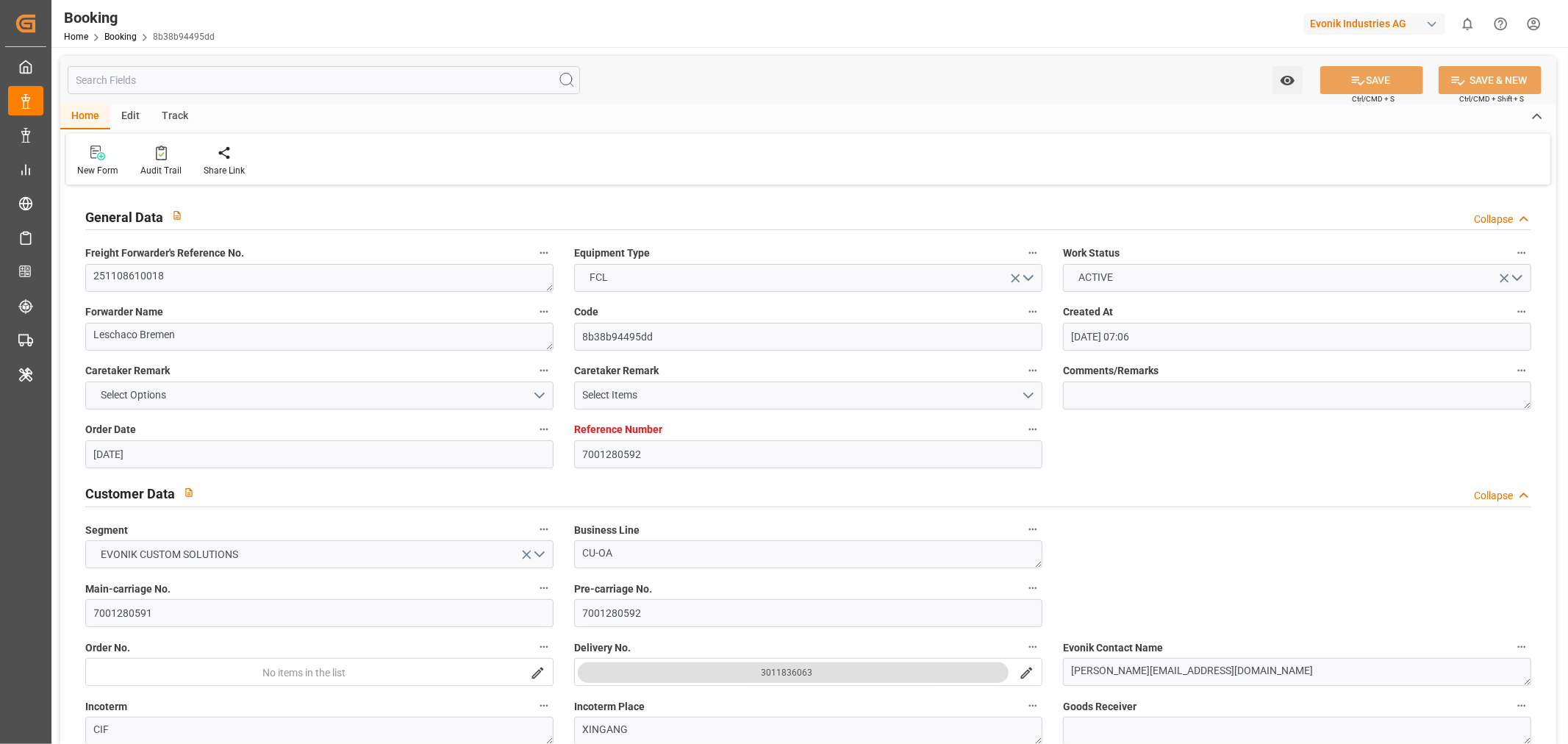
type input "[DATE]"
type input "[DATE] 00:00"
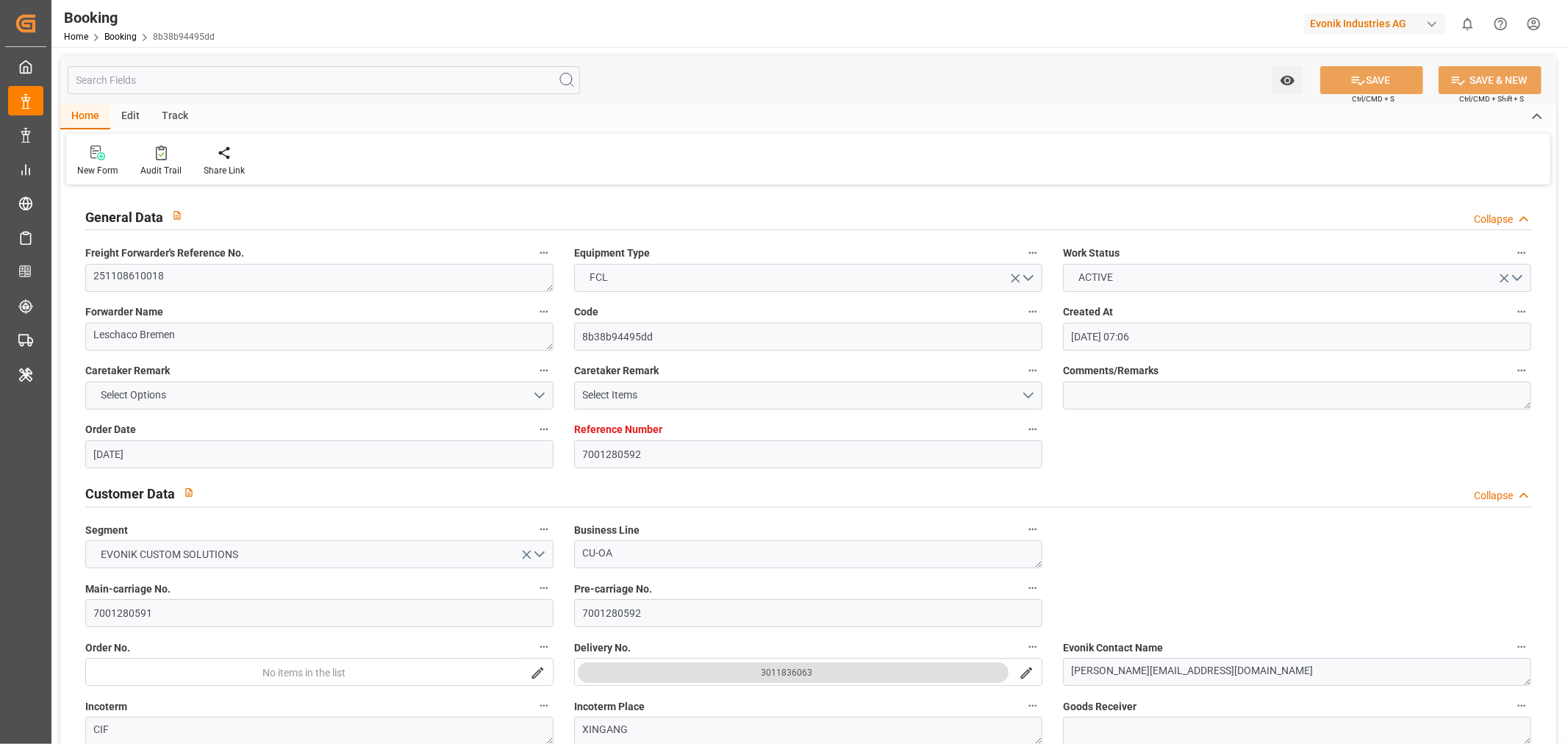
type input "[DATE] 00:00"
type input "03-12-2025 00:00"
type input "16-12-2025 00:00"
type input "06-10-2025 09:08"
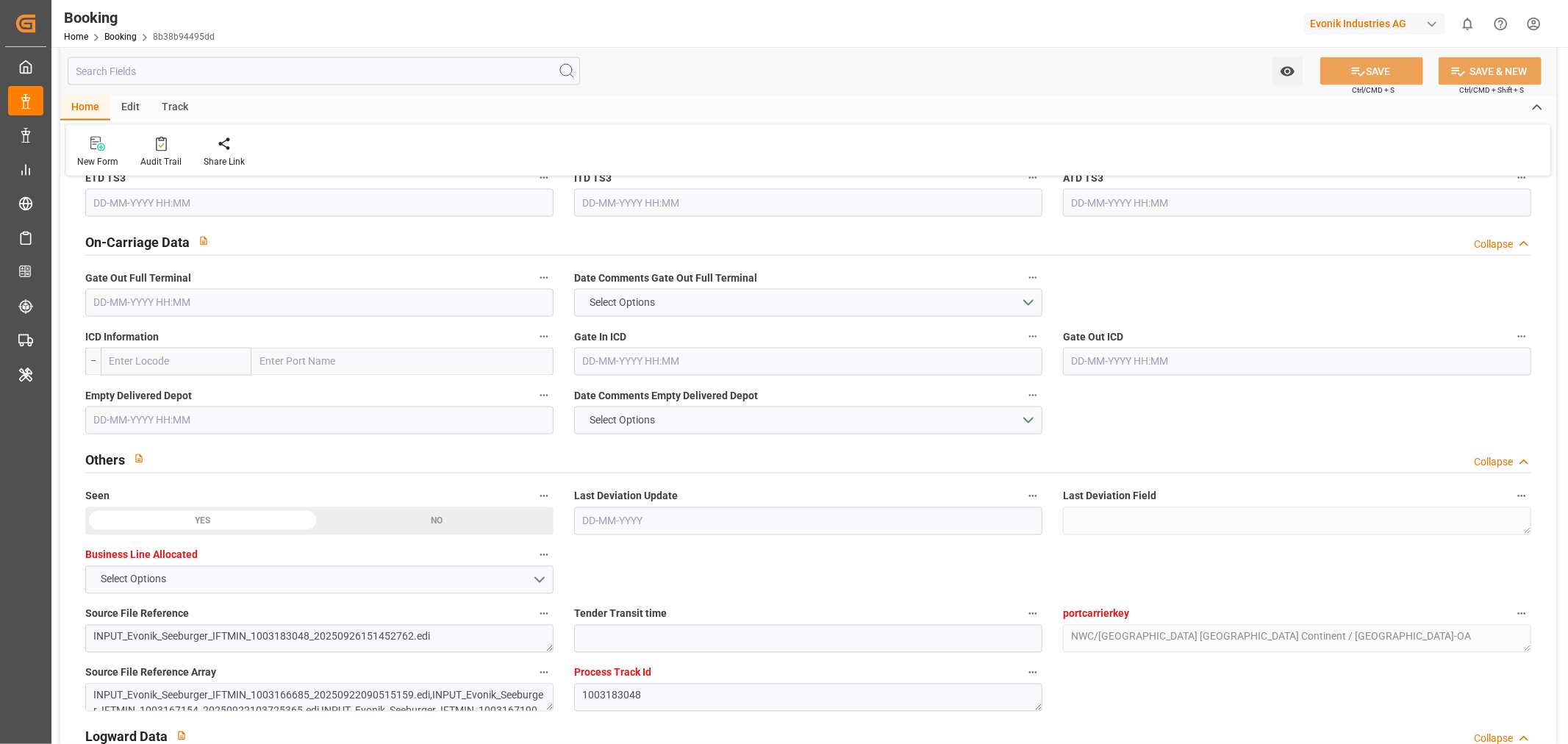
scroll to position [2614, 0]
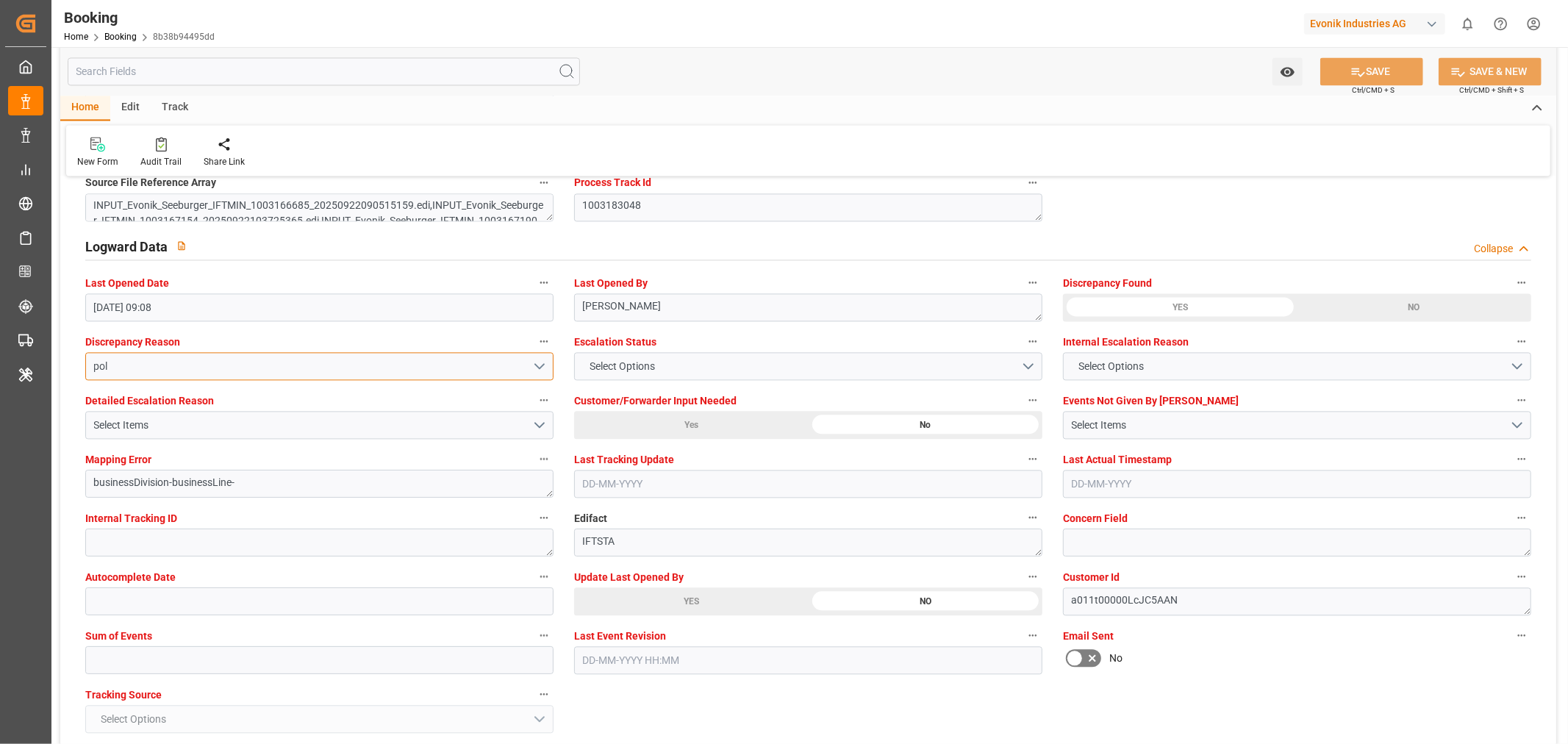
click at [543, 362] on button "pol" at bounding box center [319, 366] width 468 height 28
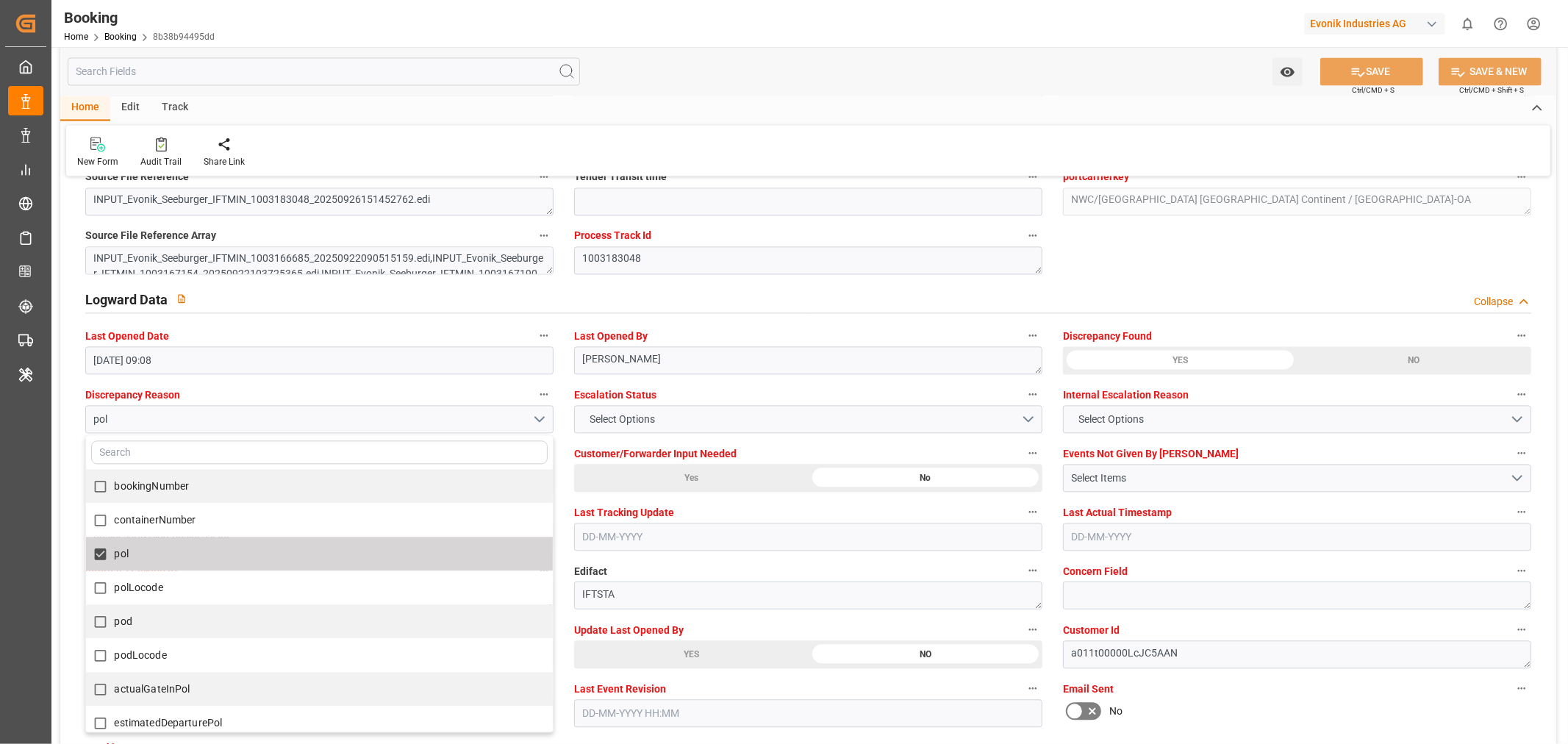
scroll to position [2532, 0]
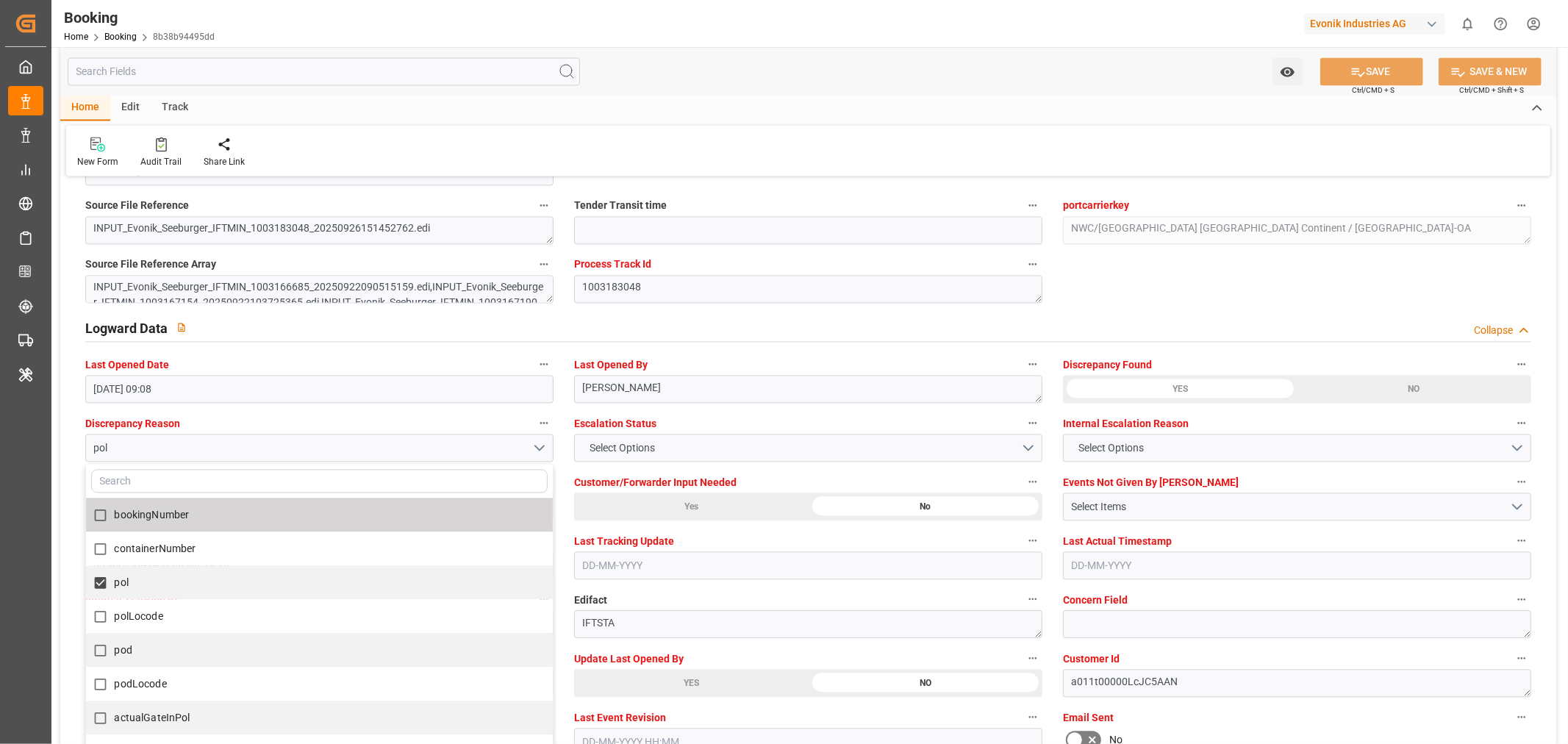
click at [738, 340] on div "Logward Data Collapse" at bounding box center [808, 329] width 1467 height 42
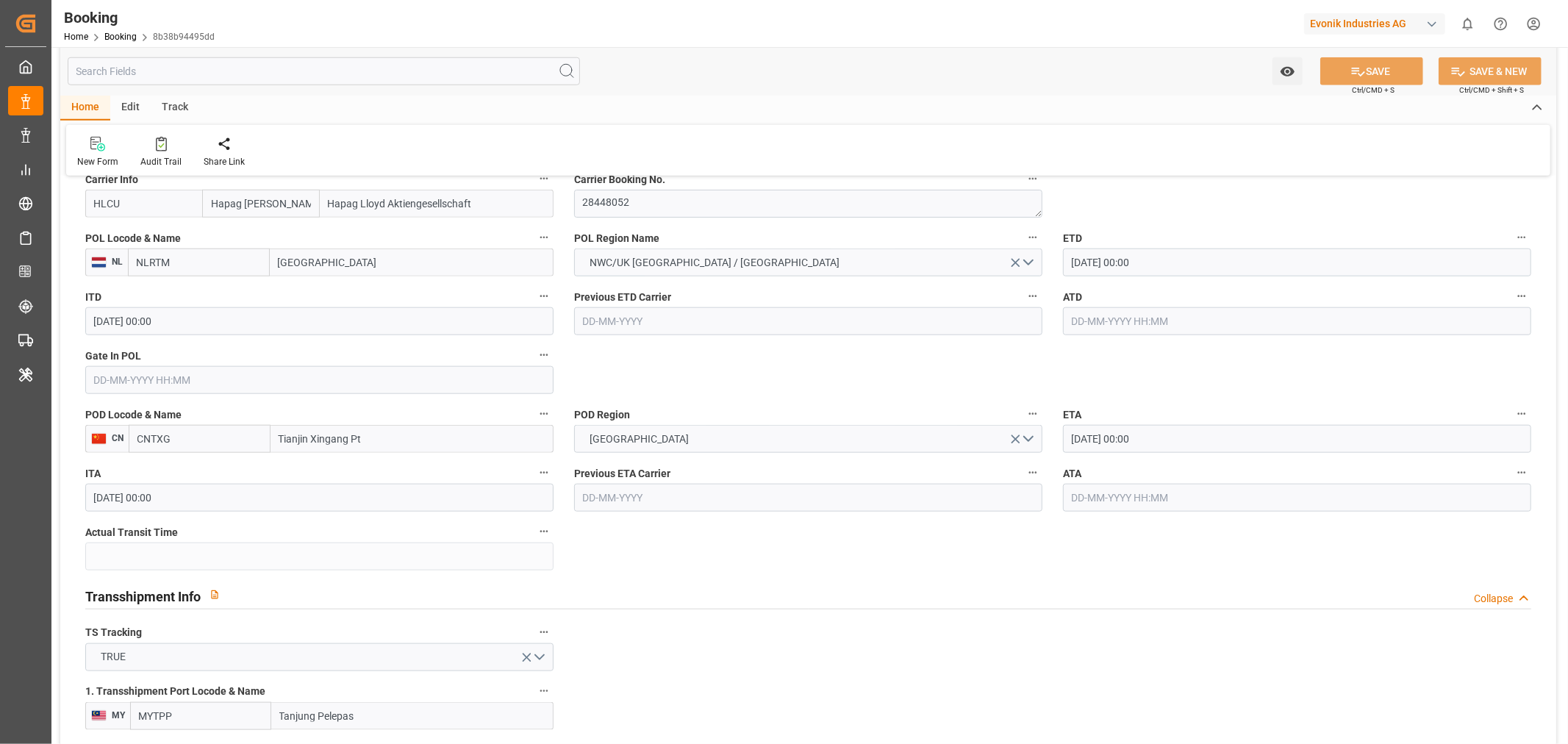
scroll to position [1062, 0]
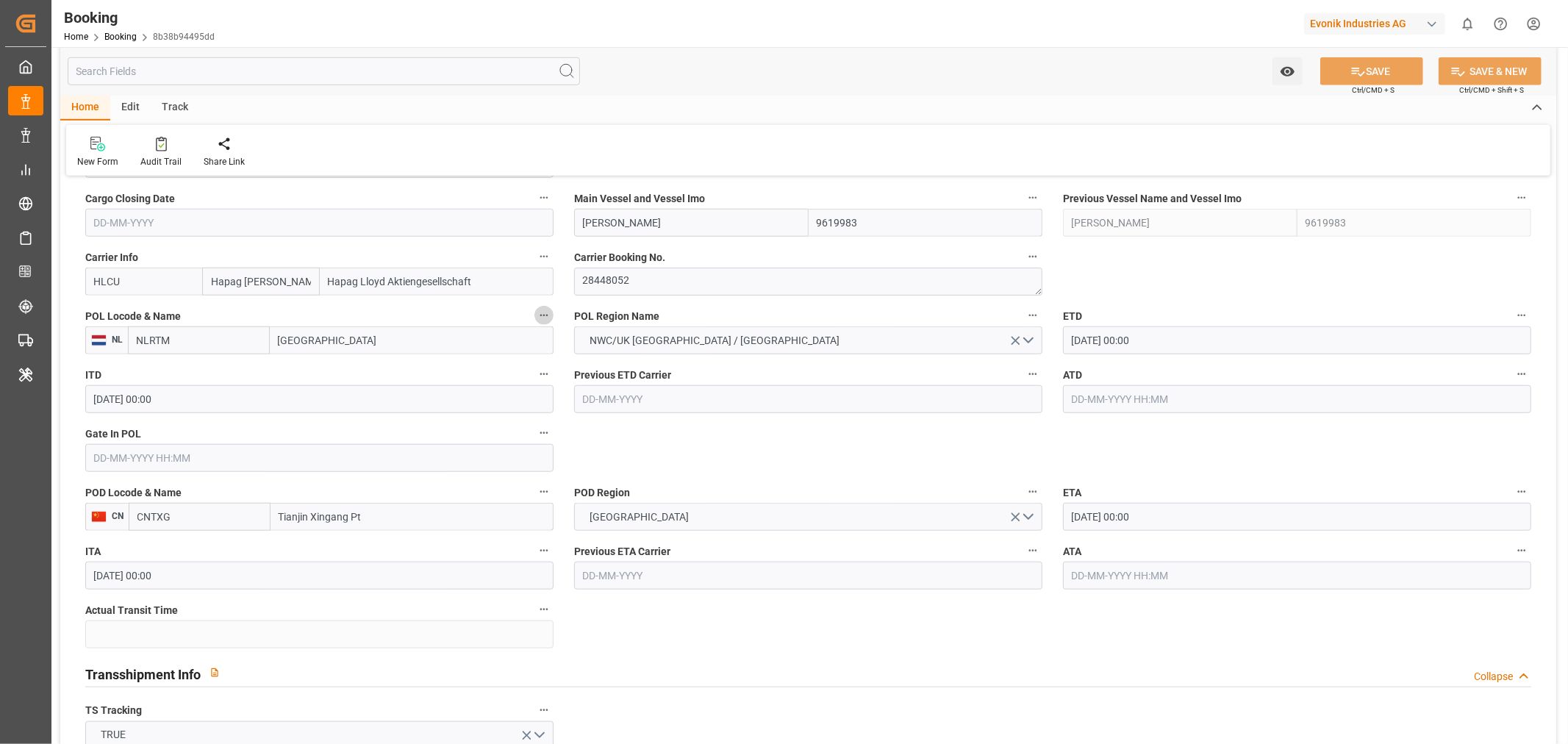
click at [545, 317] on icon "button" at bounding box center [543, 315] width 12 height 12
click at [599, 335] on li "Audits" at bounding box center [583, 339] width 97 height 24
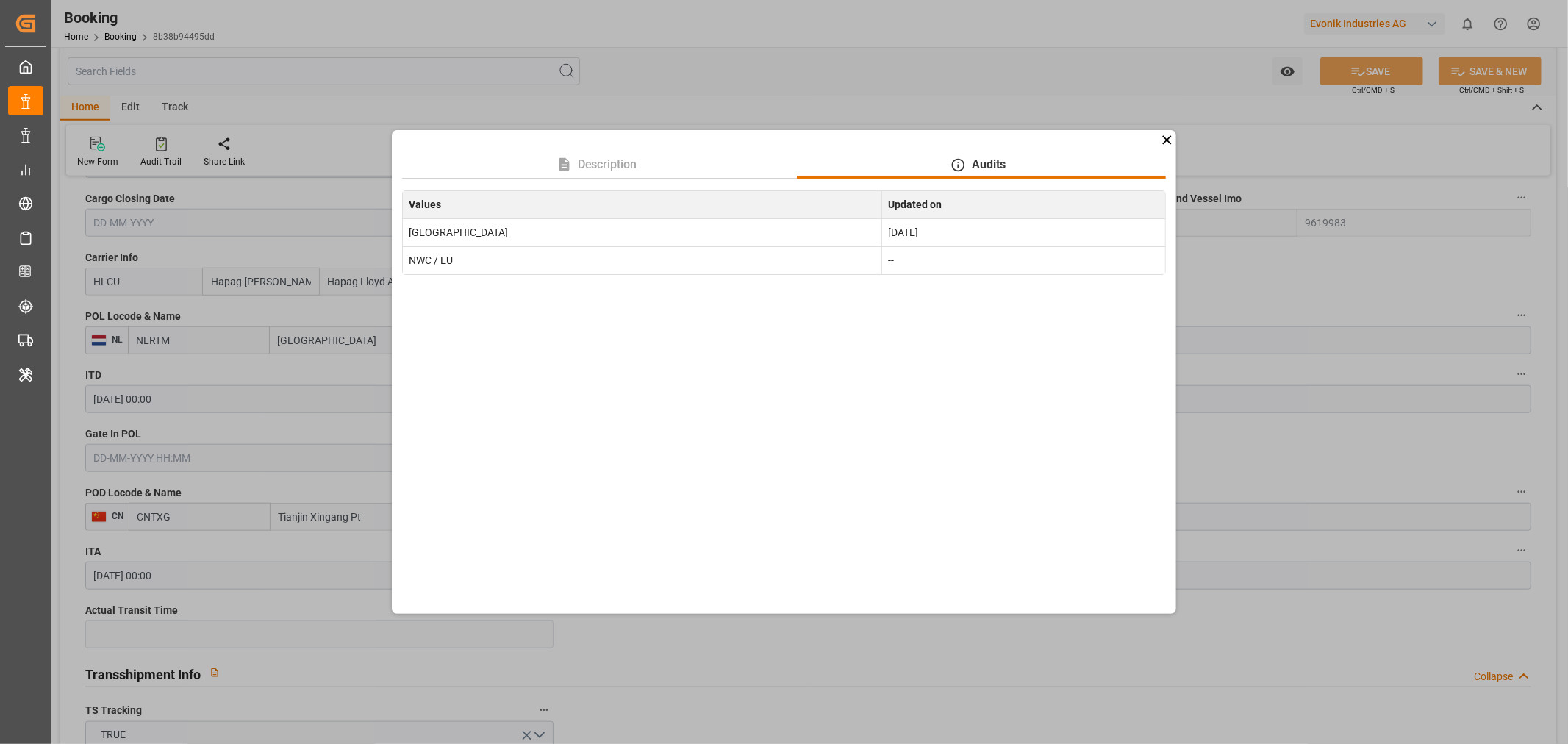
click at [1159, 140] on icon at bounding box center [1167, 140] width 15 height 15
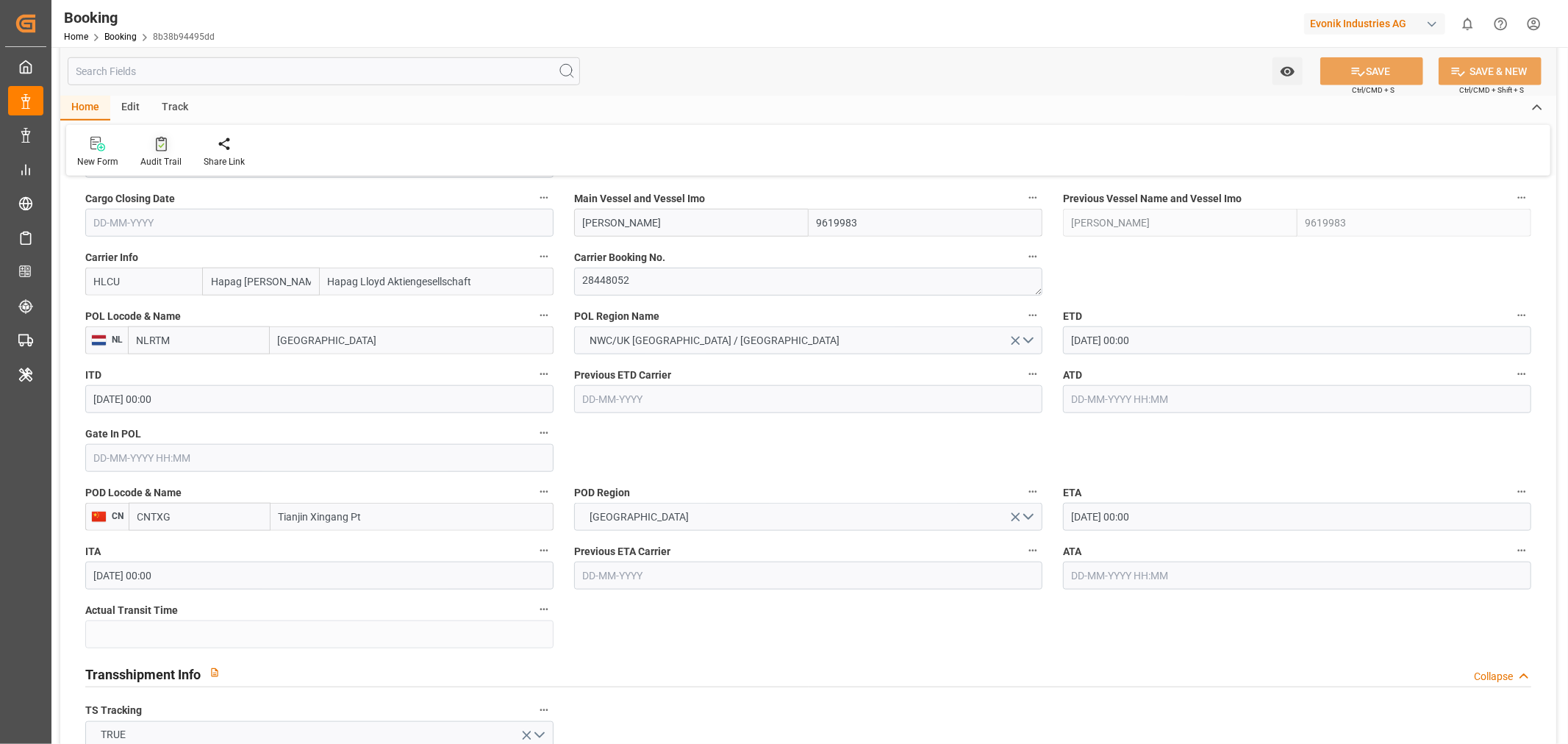
click at [170, 157] on div "Audit Trail" at bounding box center [161, 161] width 41 height 14
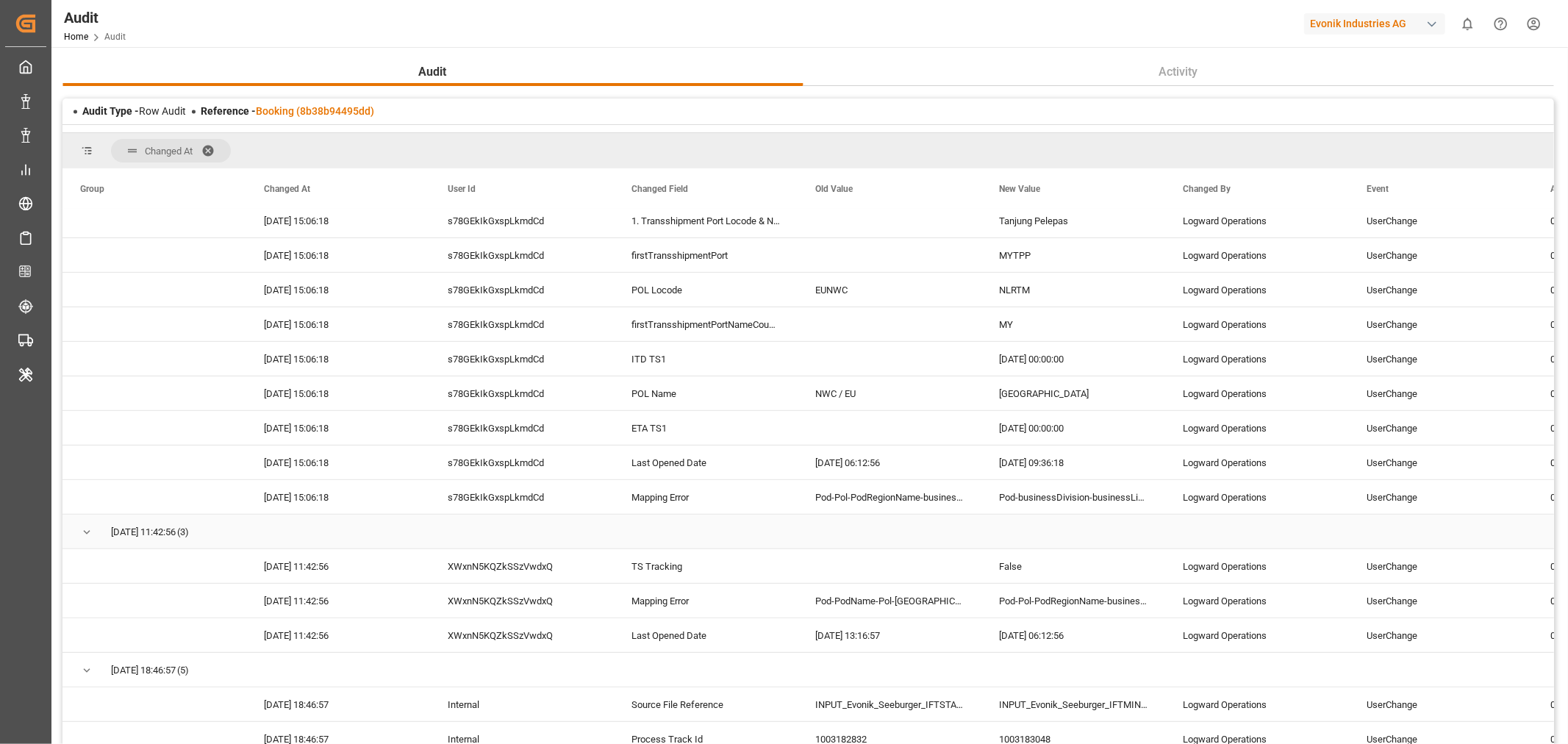
scroll to position [408, 0]
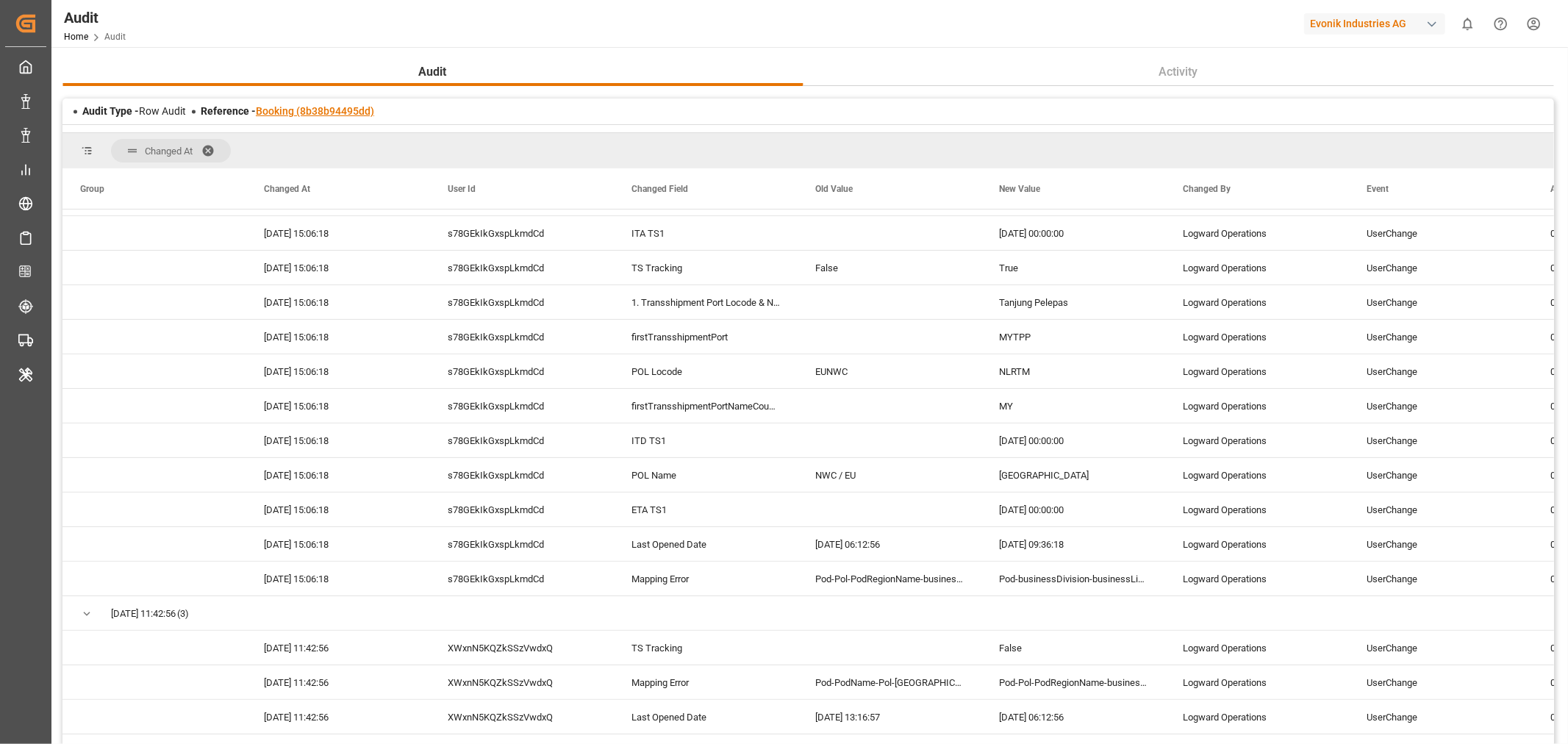
click at [318, 107] on link "Booking (8b38b94495dd)" at bounding box center [315, 111] width 118 height 12
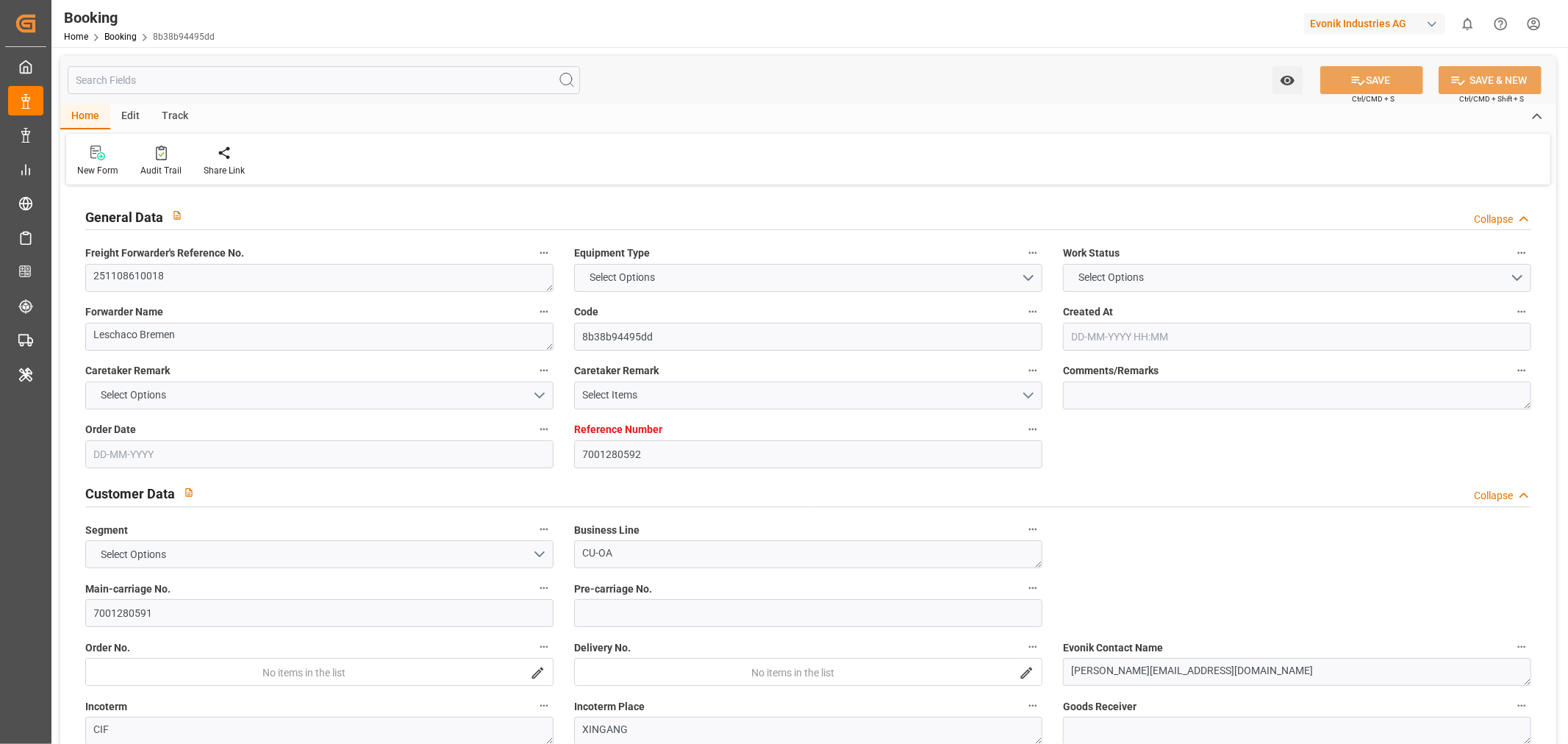
type input "7001280592"
type input "9619983"
type input "Hapag [PERSON_NAME]"
type input "Hapag Lloyd Aktiengesellschaft"
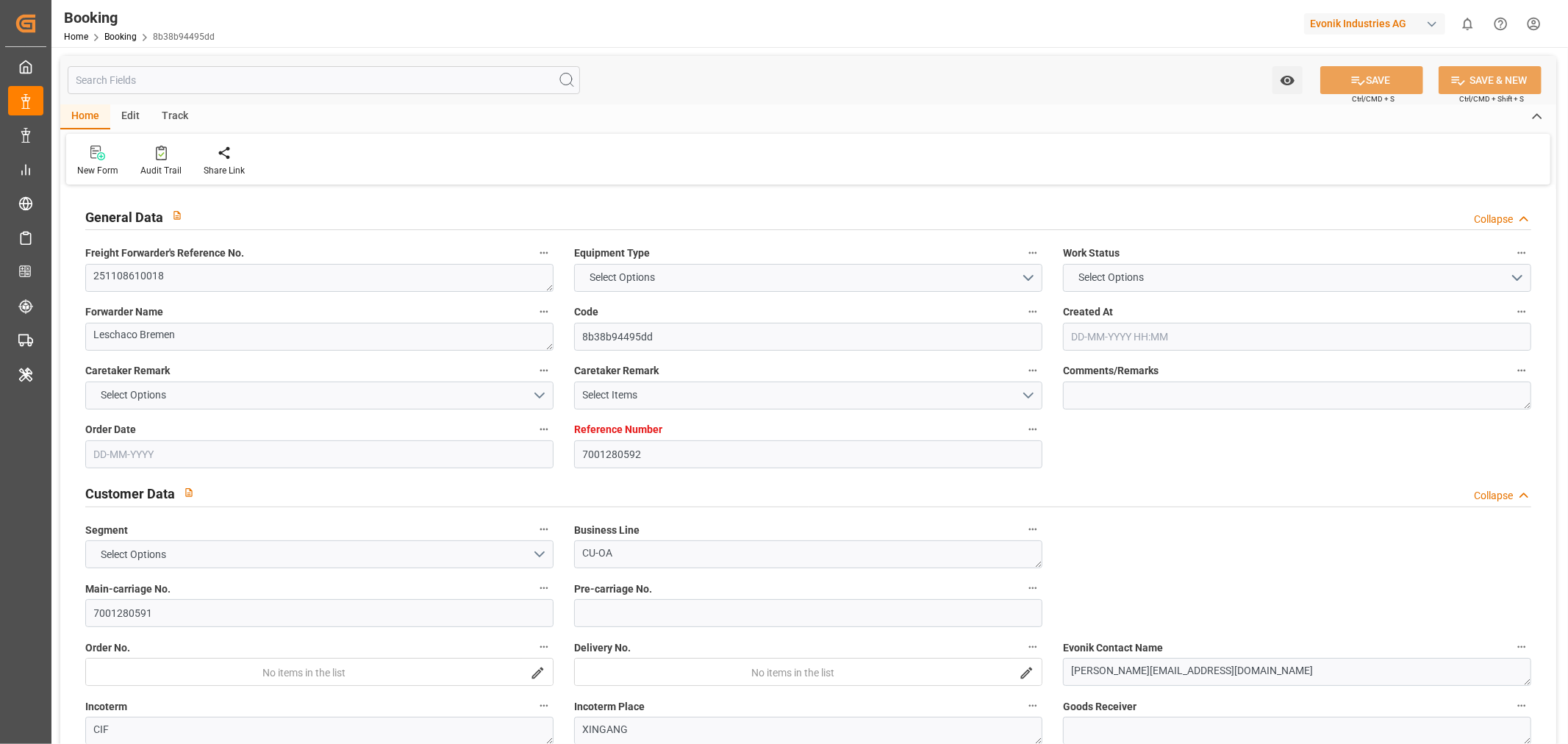
type input "NLRTM"
type input "CNTXG"
type input "MYTPP"
type input "22-09-2025 07:06"
type input "22-09-2025"
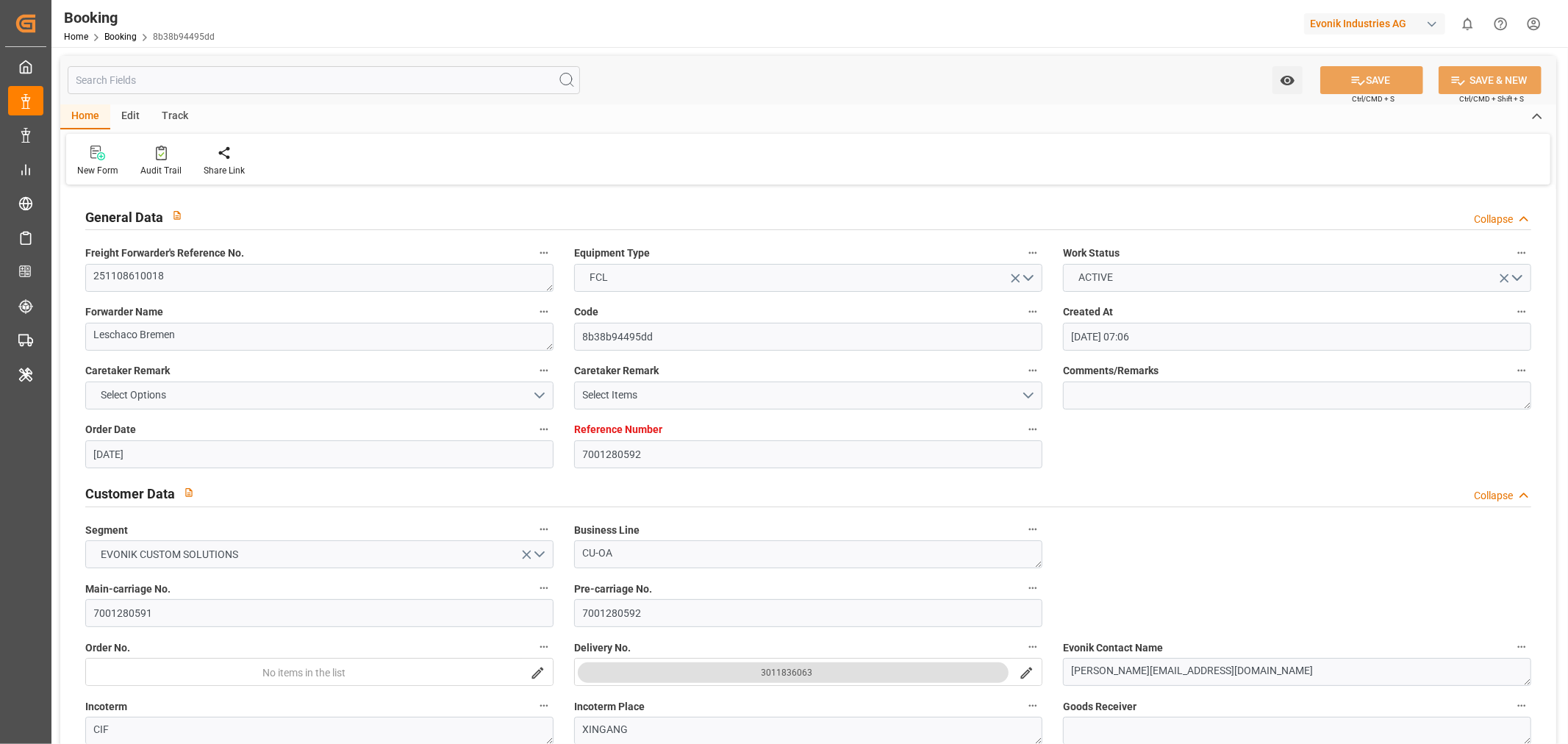
type input "19-12-2025"
type input "23-10-2025"
type input "23-10-2025 00:00"
type input "[DATE]"
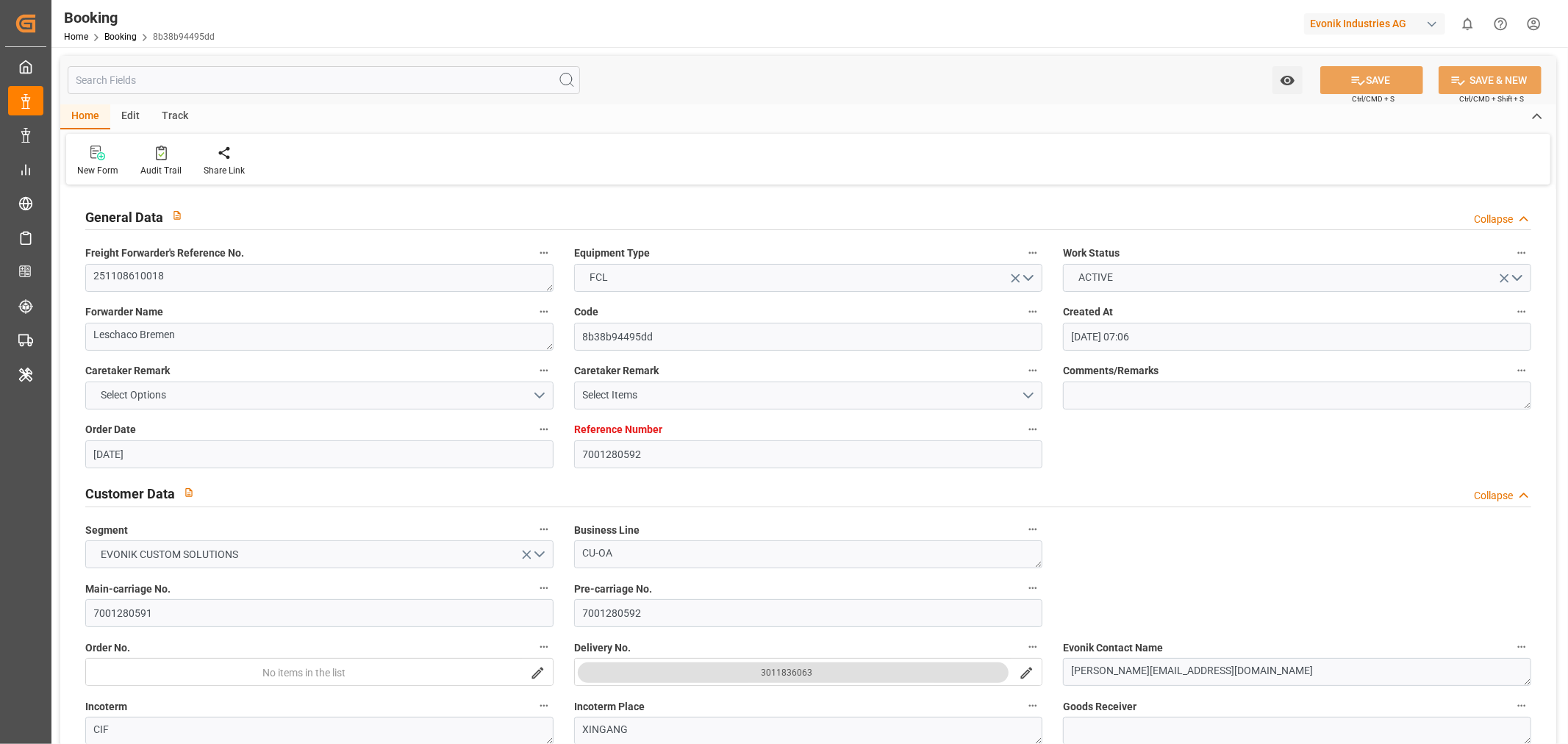
type input "[DATE]"
type input "[DATE] 00:00"
type input "19-12-2025 00:00"
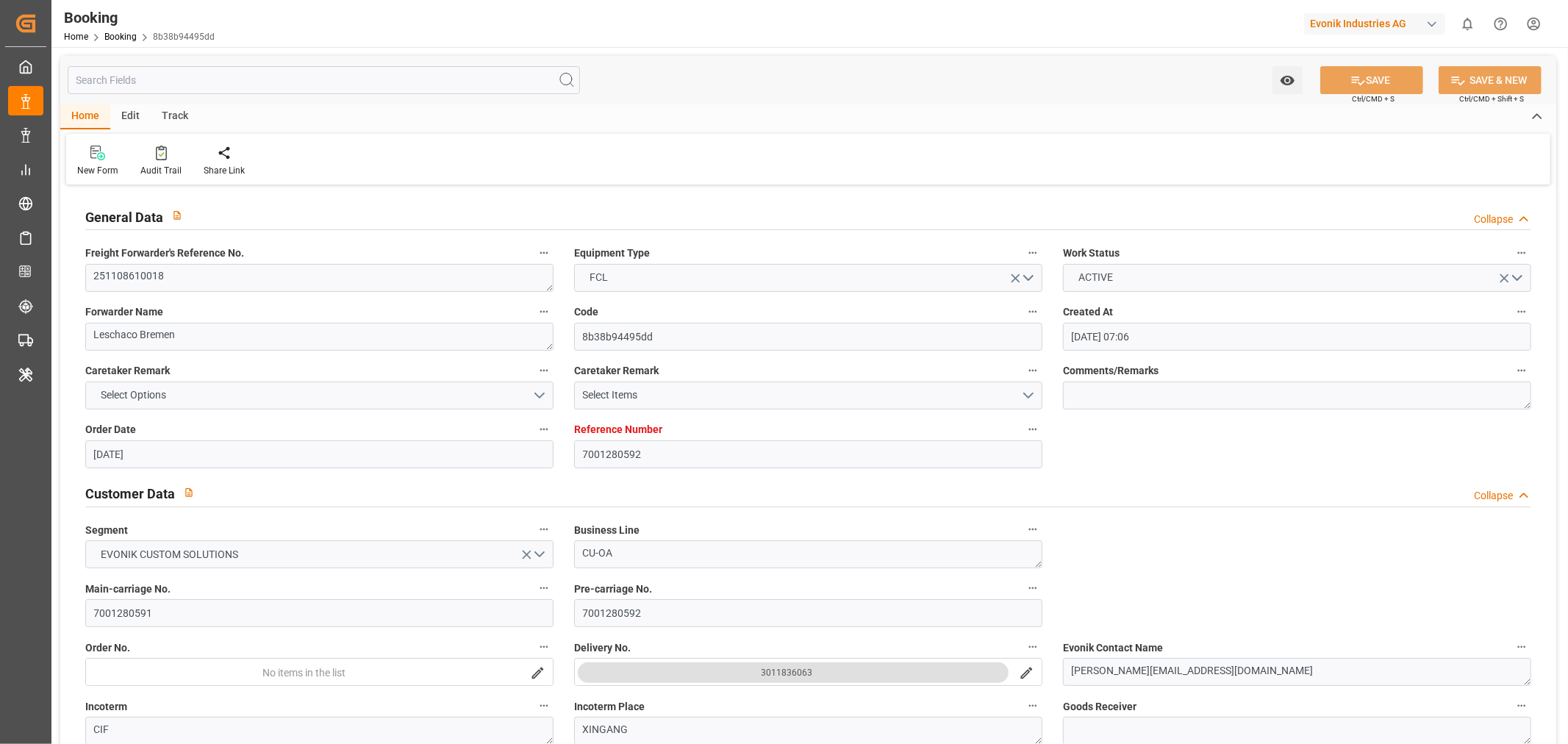
type input "03-12-2025 00:00"
type input "16-12-2025 00:00"
type input "06-10-2025 09:08"
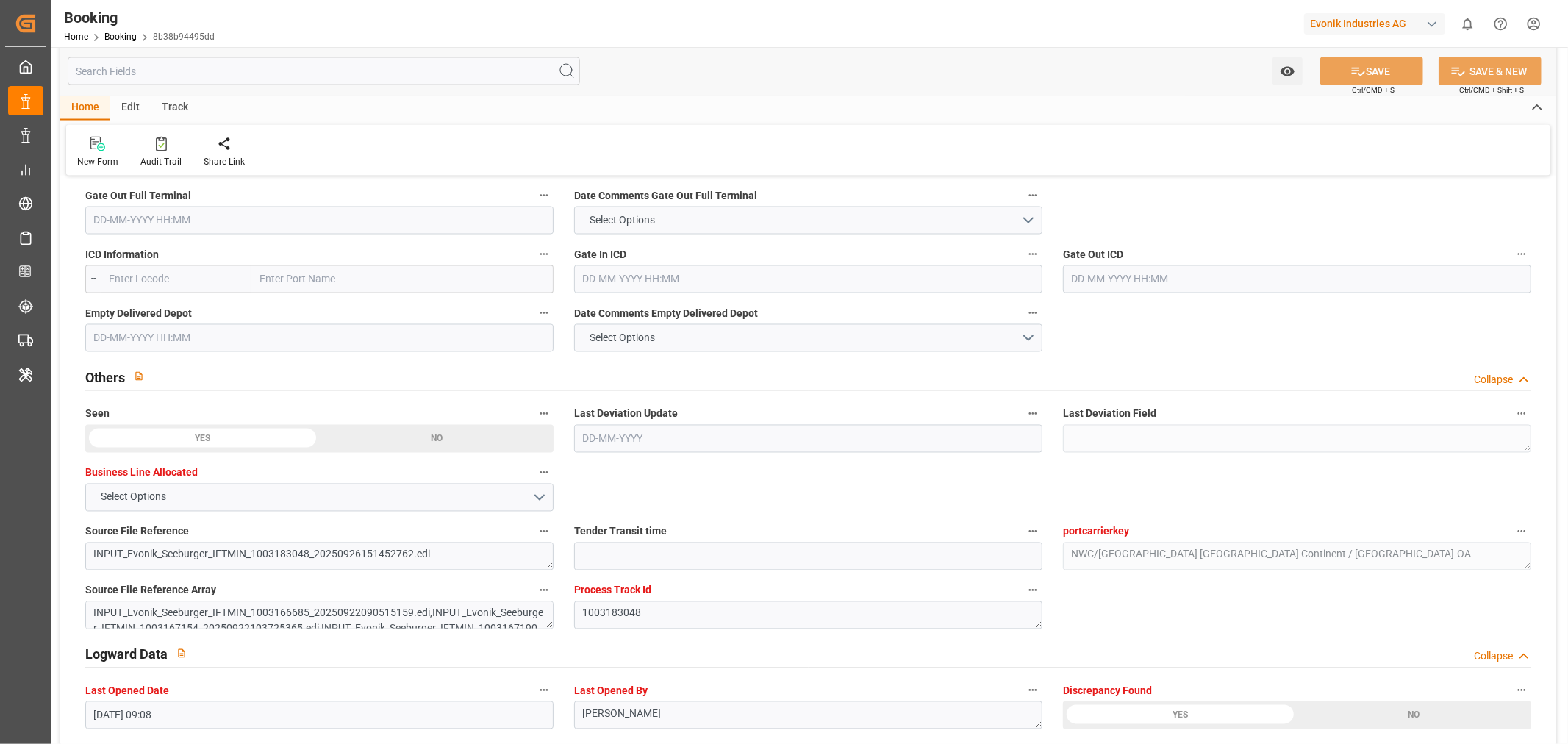
scroll to position [2696, 0]
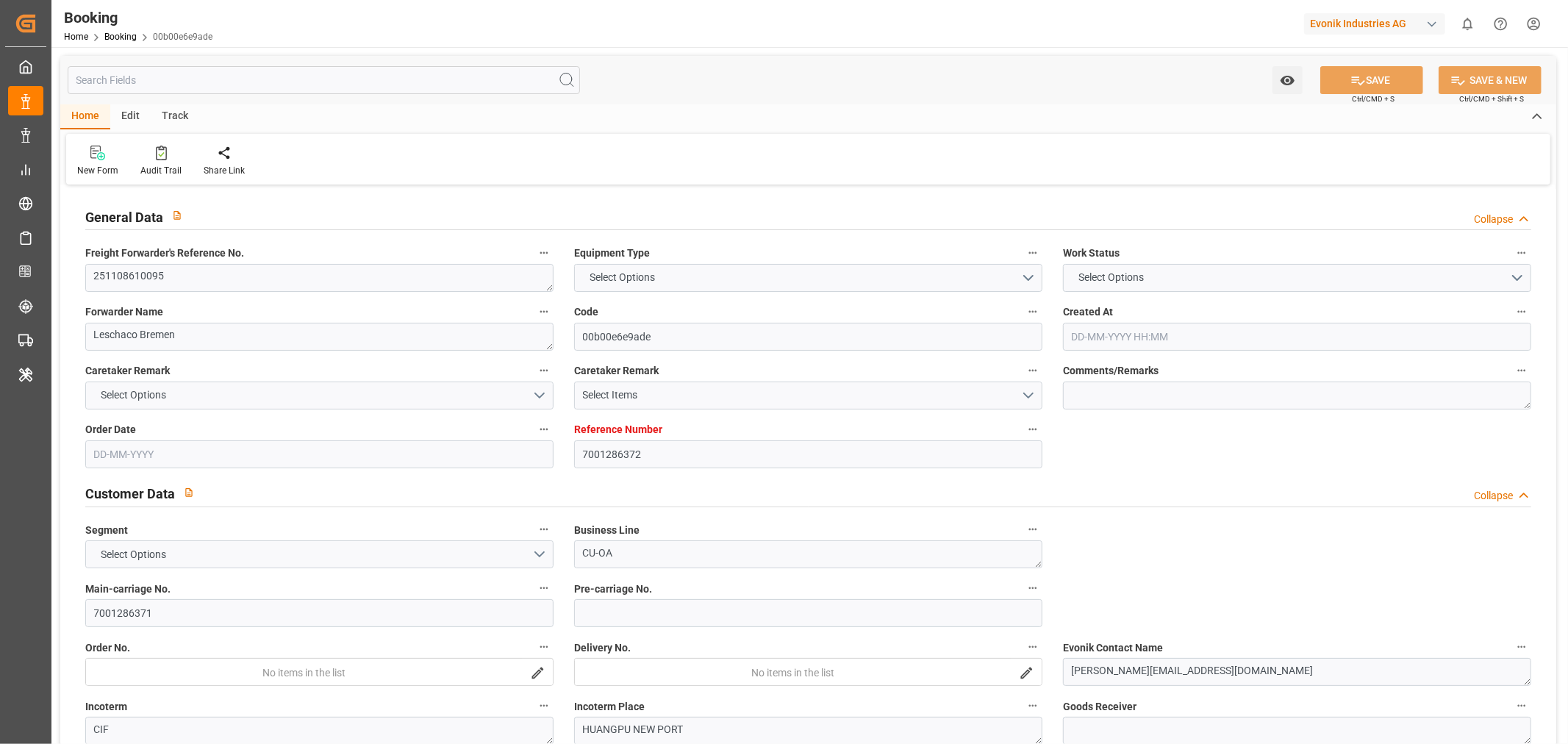
type input "7001286372"
type input "9778844"
type input "Hapag [PERSON_NAME]"
type input "Hapag Lloyd Aktiengesellschaft"
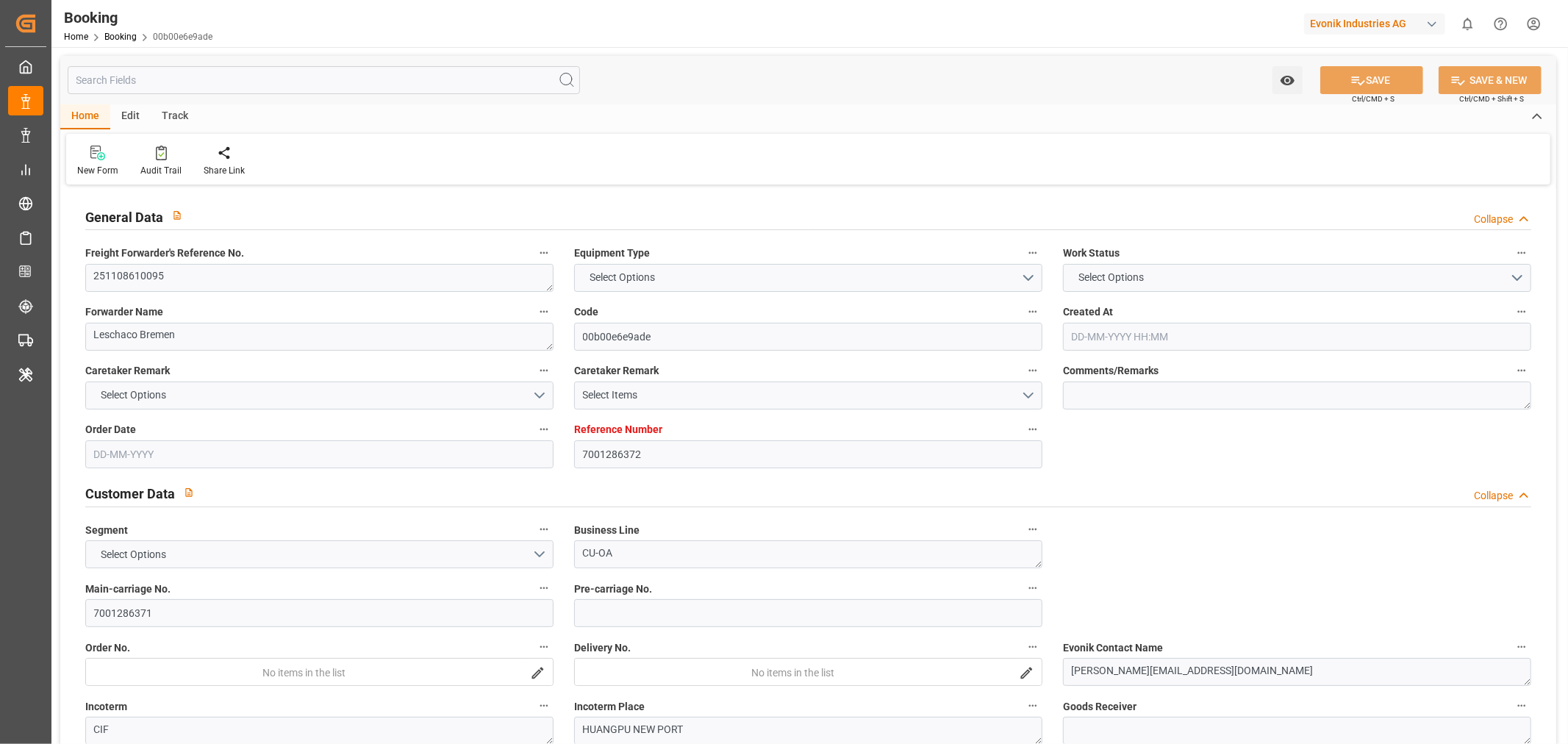
type input "NLRTM"
type input "CNHUA"
type input "CNYTN"
type input "[DATE] 10:43"
type input "[DATE]"
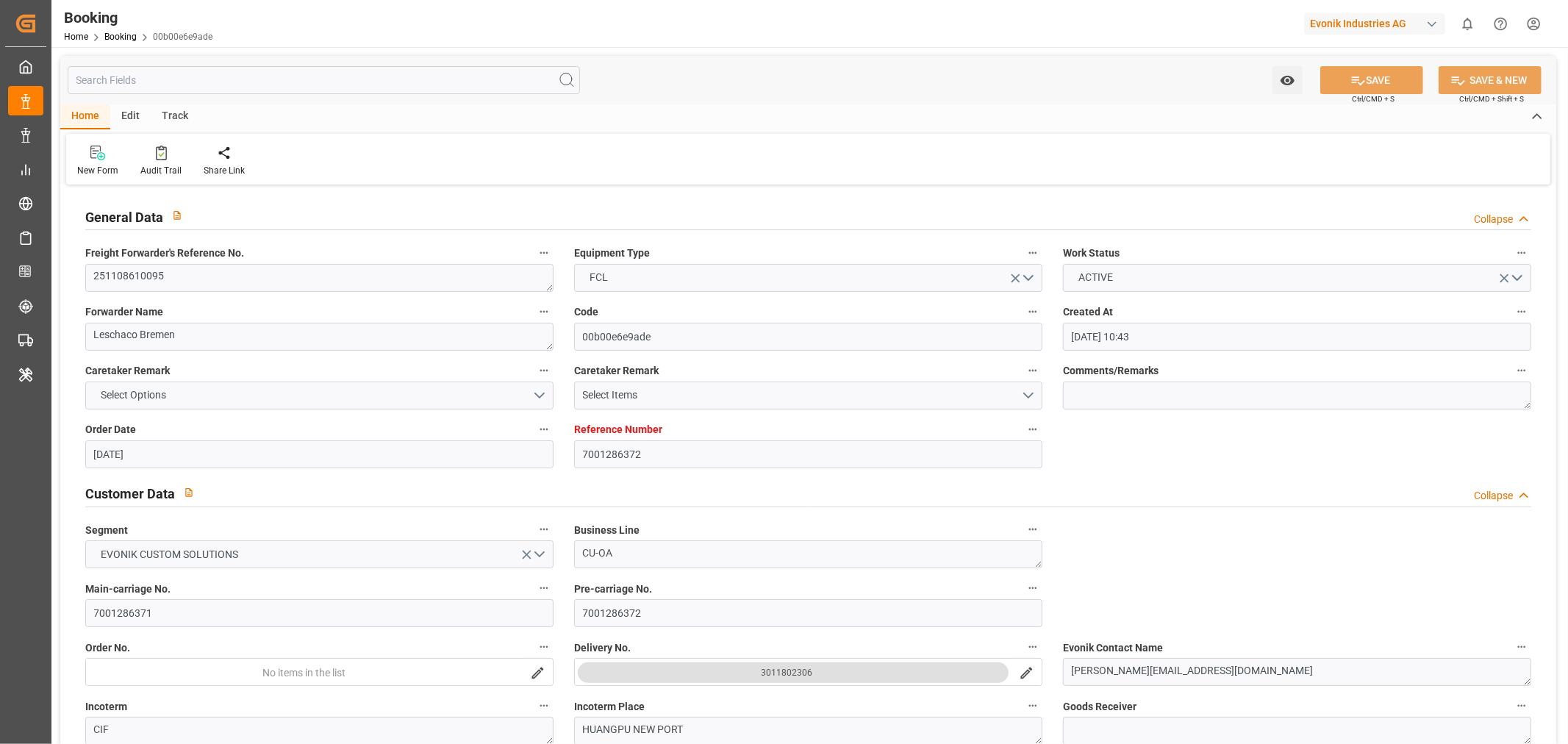
type input "[DATE]"
type input "[DATE] 00:00"
type input "[DATE]"
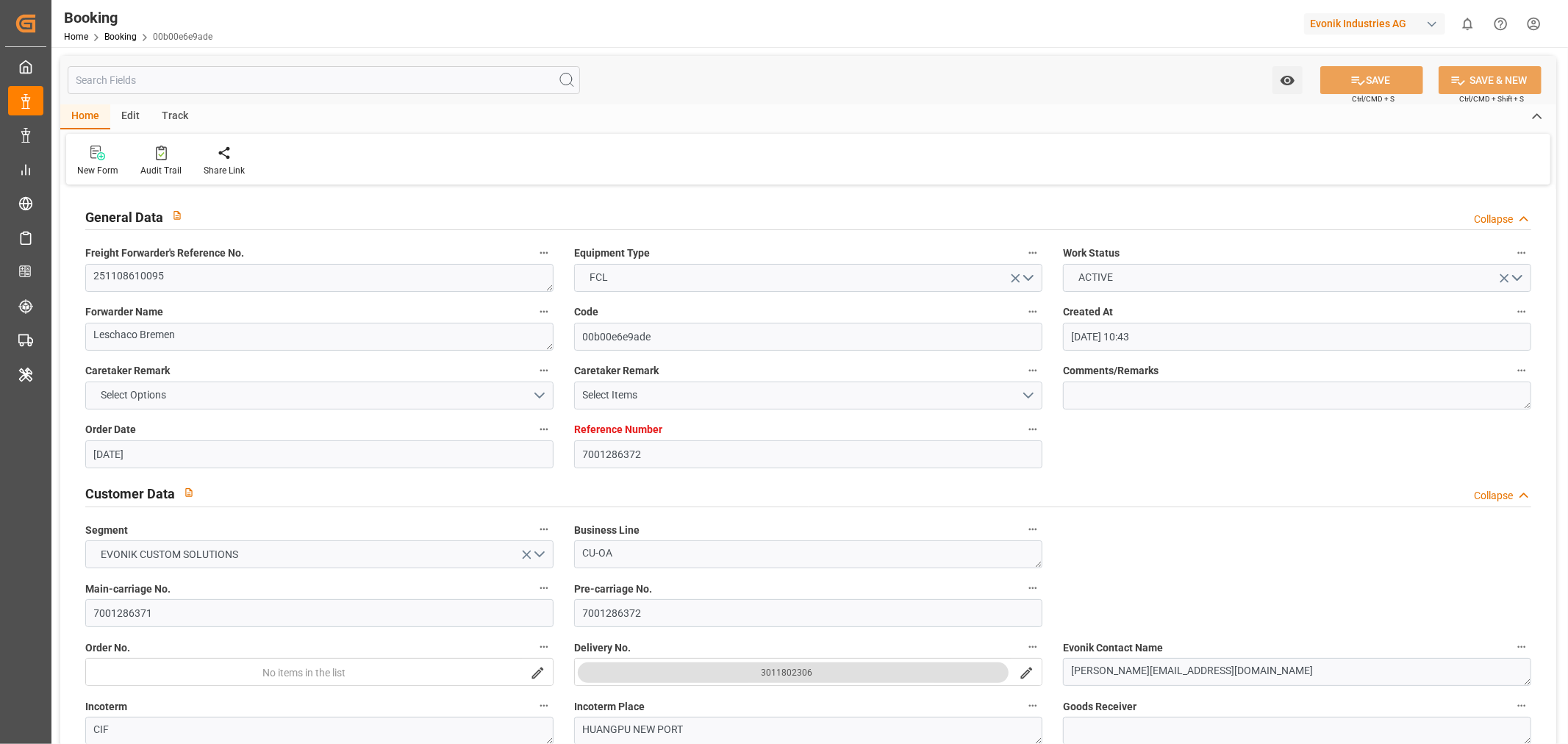
type input "[DATE]"
type input "[DATE] 00:00"
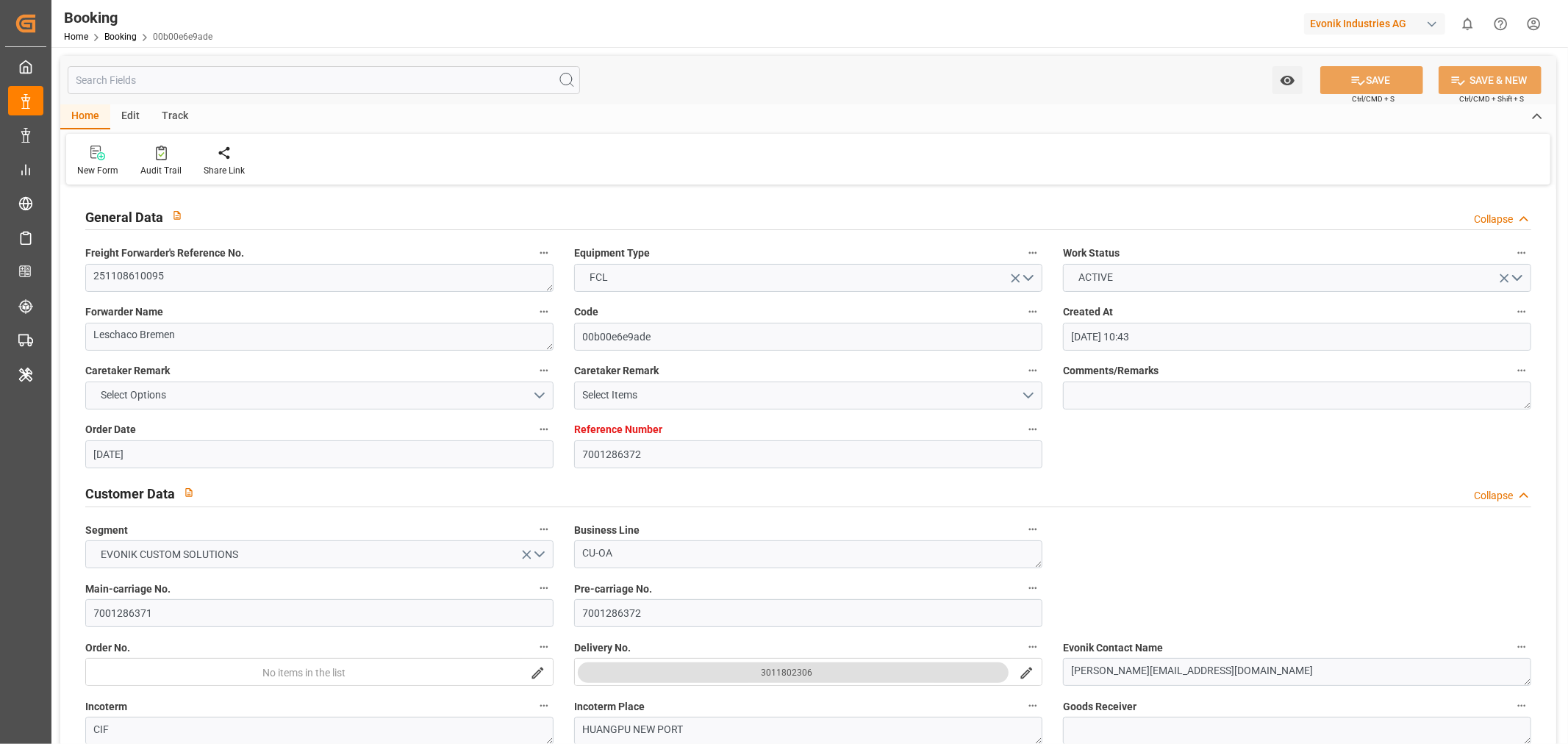
type input "[DATE] 00:00"
type input "[DATE] 07:18"
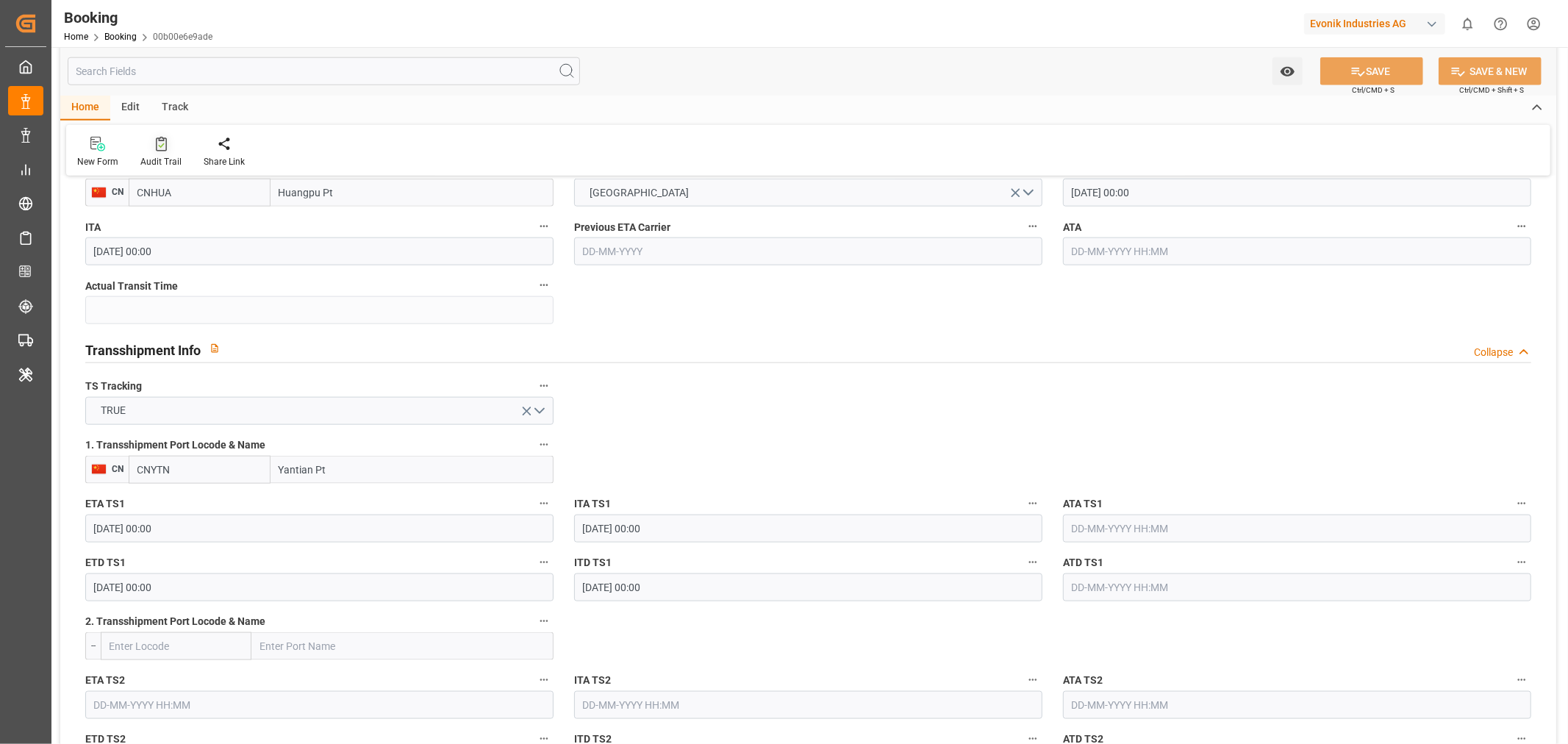
scroll to position [1307, 0]
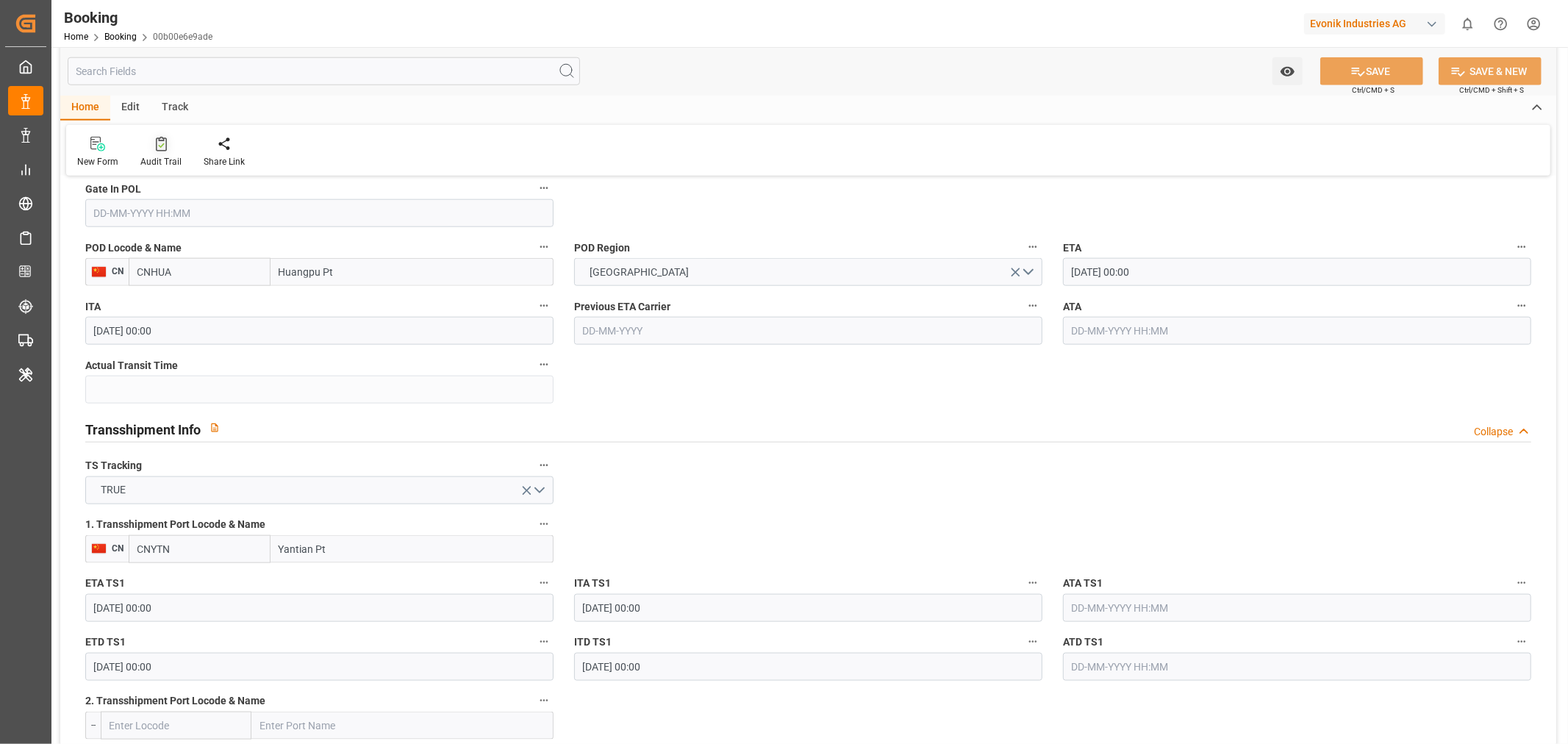
click at [172, 164] on div "Audit Trail" at bounding box center [161, 161] width 41 height 14
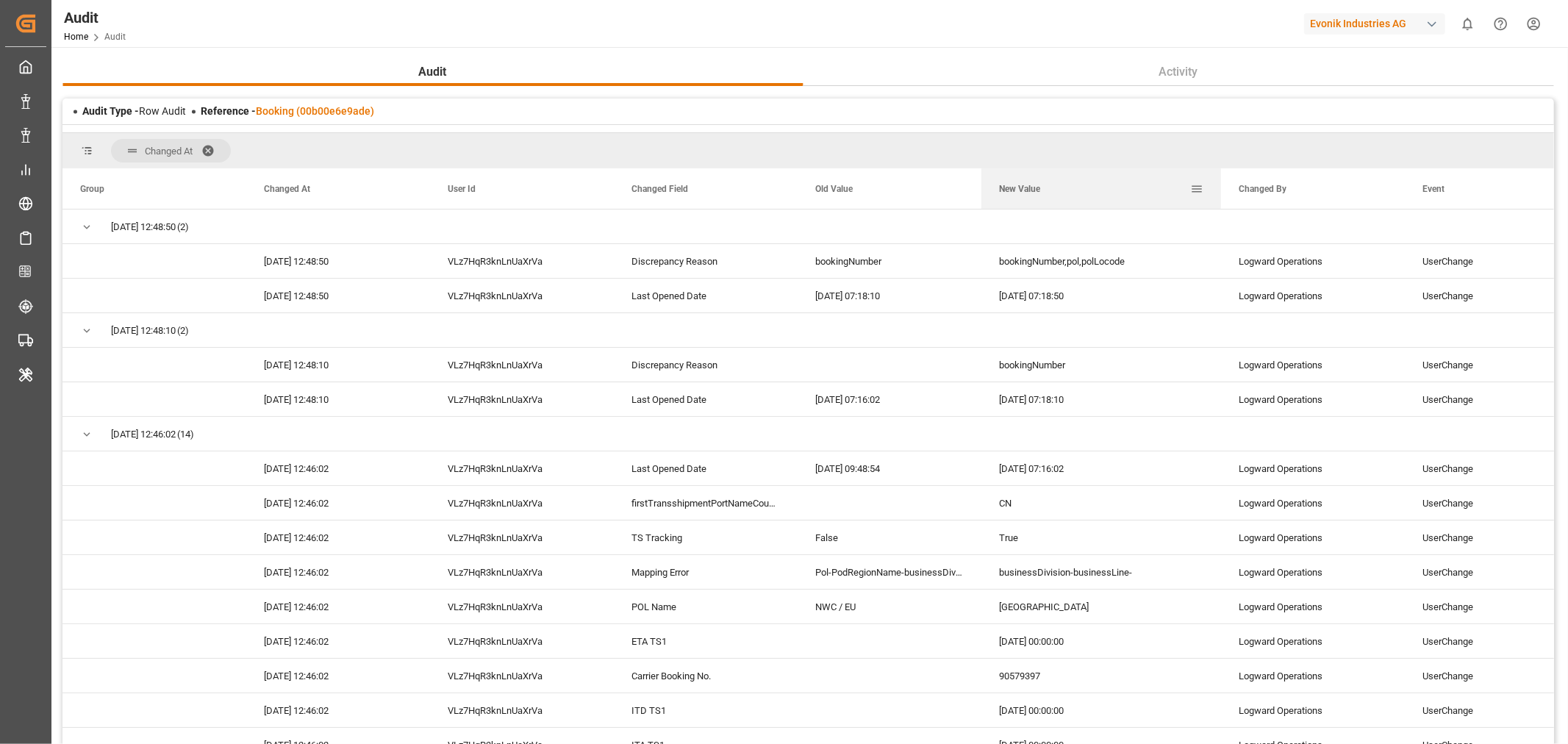
drag, startPoint x: 1161, startPoint y: 186, endPoint x: 1217, endPoint y: 188, distance: 56.0
click at [1218, 188] on div at bounding box center [1220, 188] width 6 height 41
click at [210, 145] on span at bounding box center [212, 151] width 23 height 14
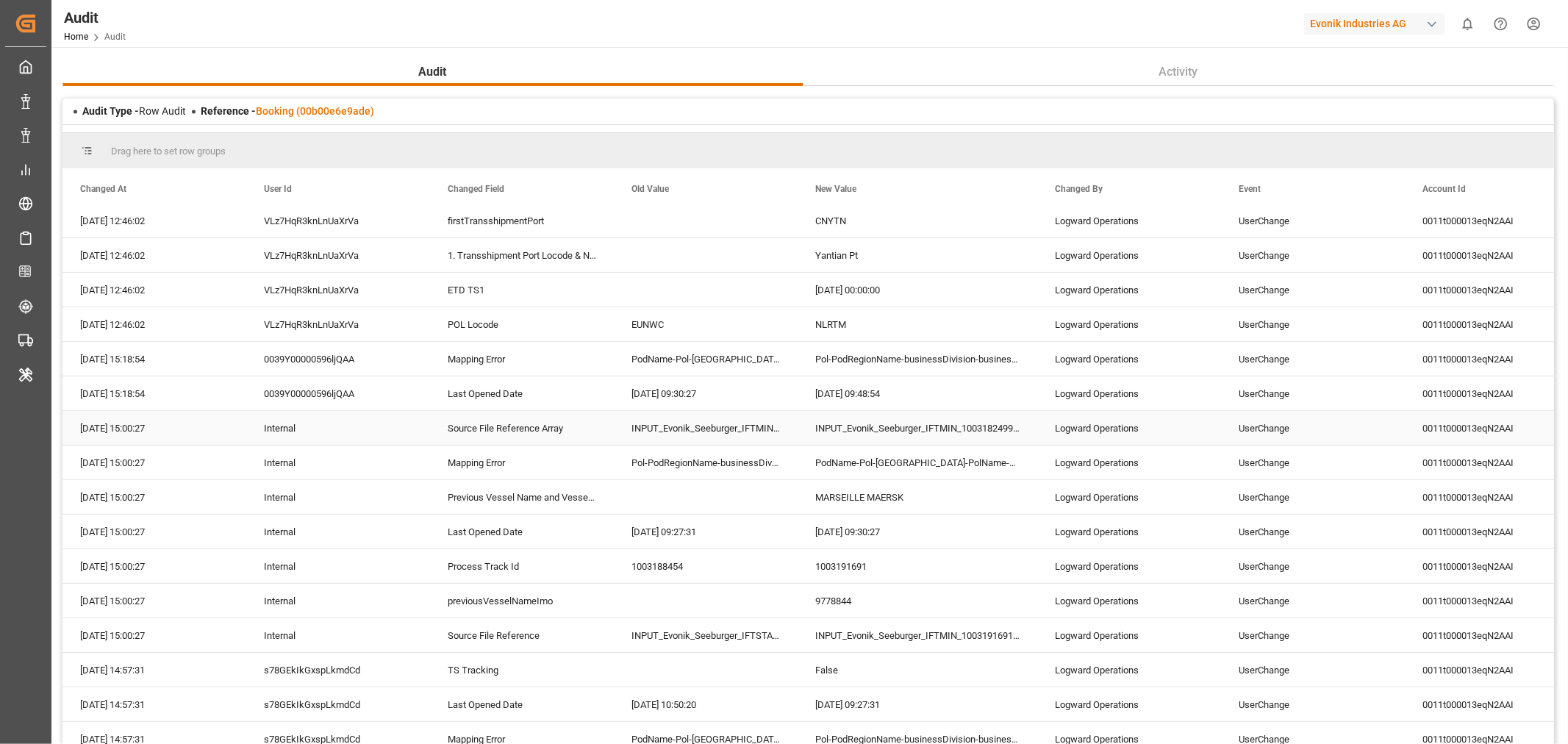
scroll to position [408, 0]
